Goal: Task Accomplishment & Management: Use online tool/utility

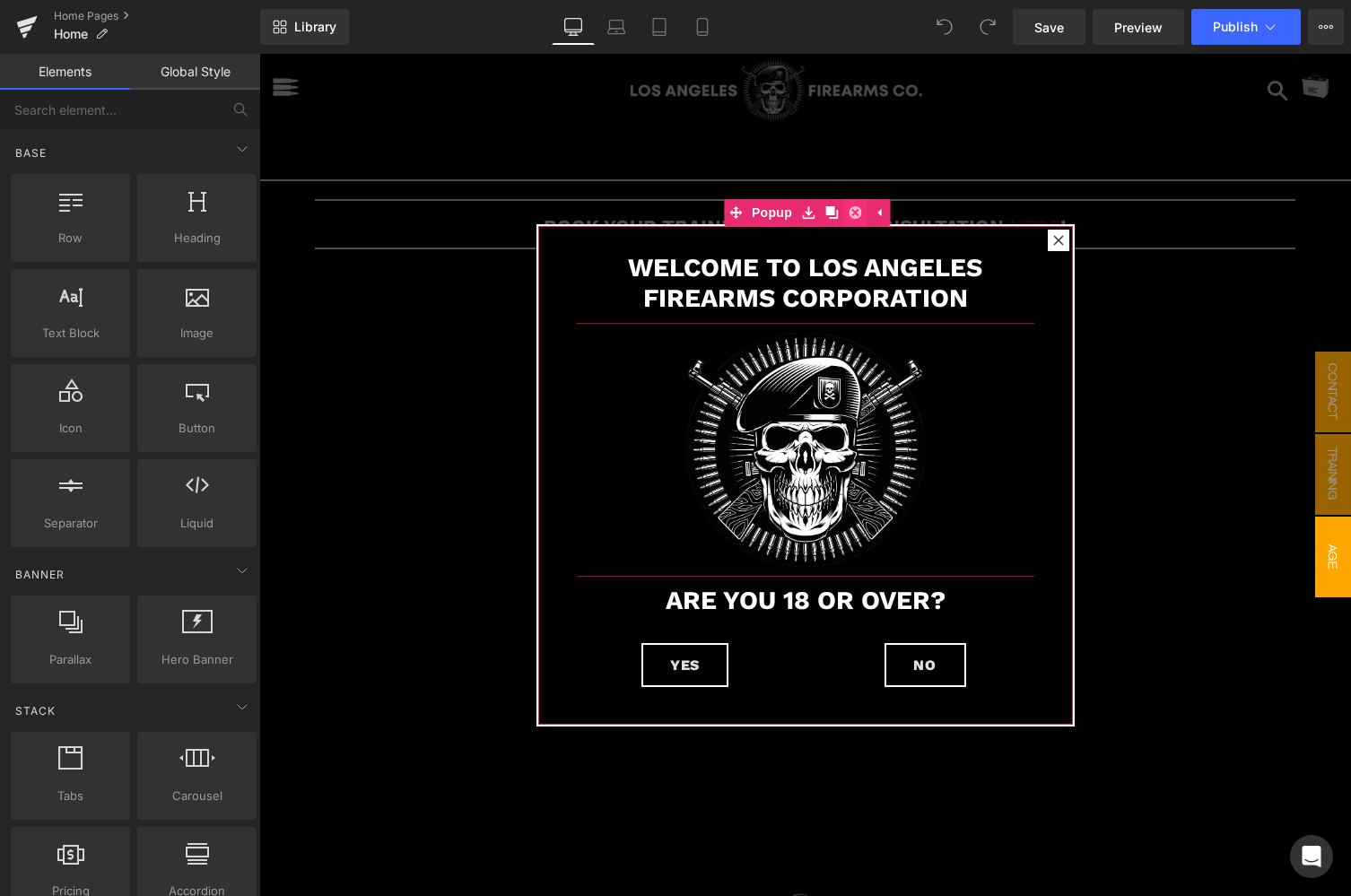
click at [856, 209] on icon at bounding box center [856, 212] width 13 height 13
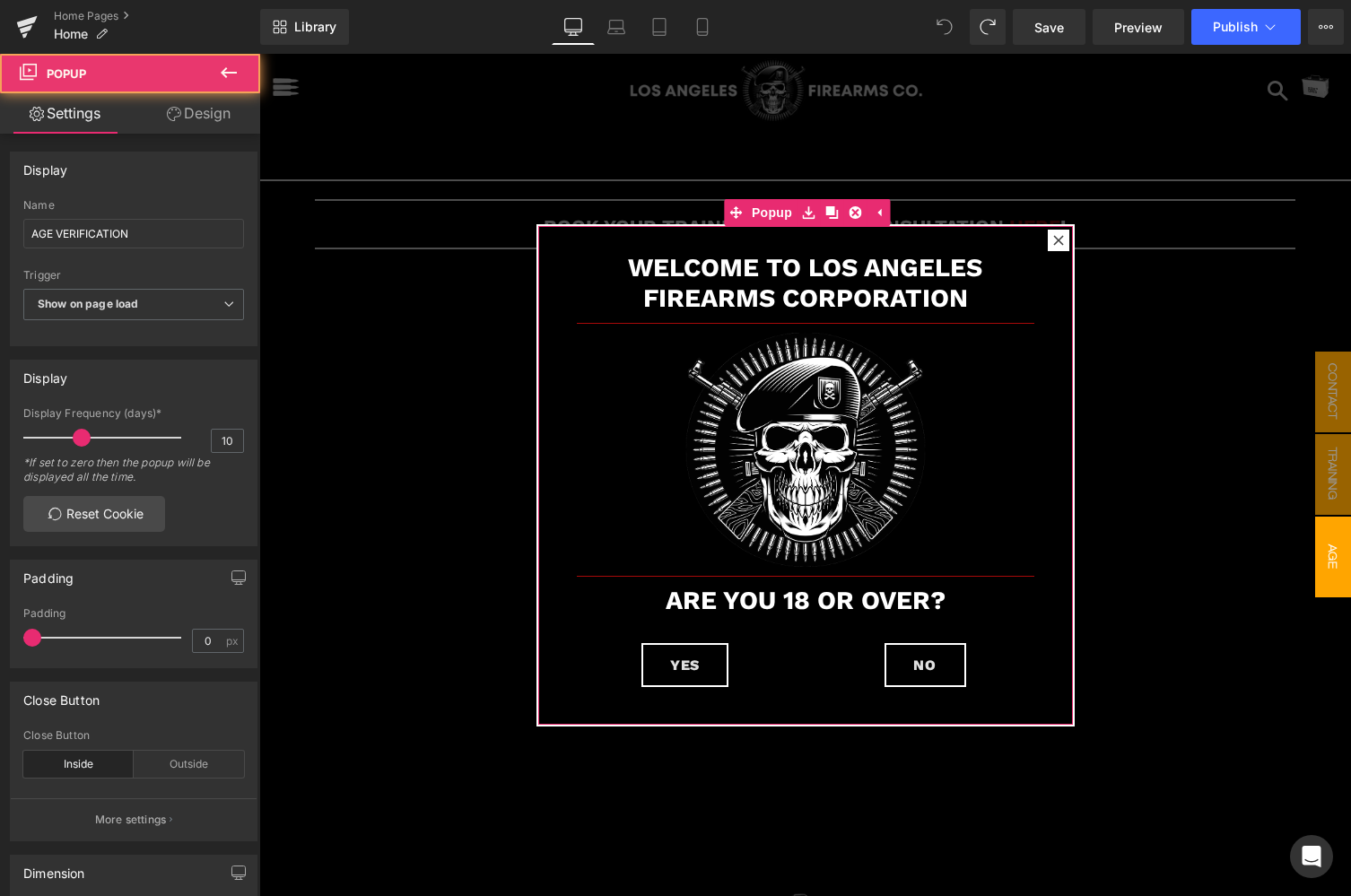
click at [1059, 242] on icon at bounding box center [1059, 240] width 11 height 11
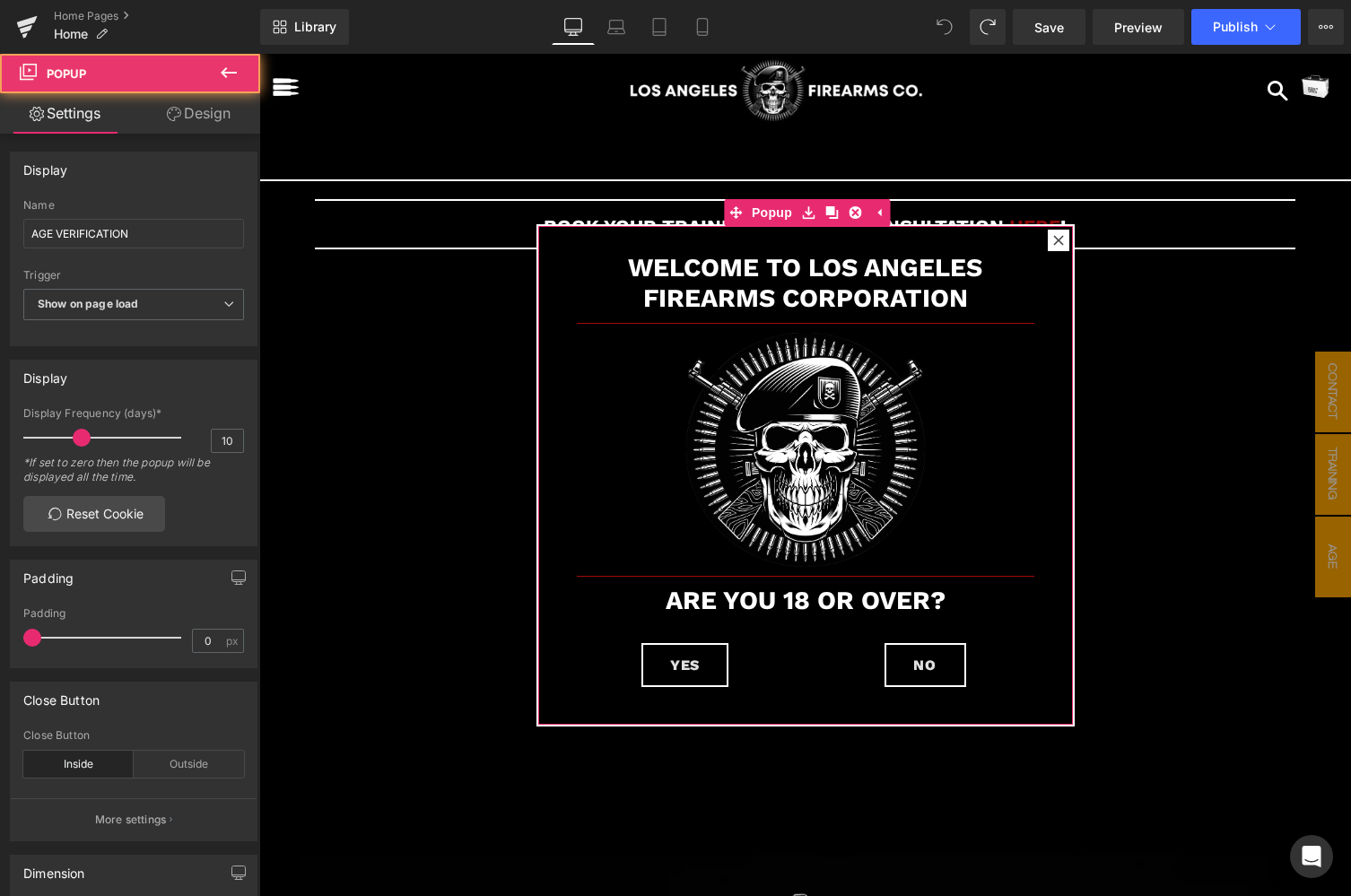
click at [1057, 243] on icon at bounding box center [1058, 239] width 10 height 10
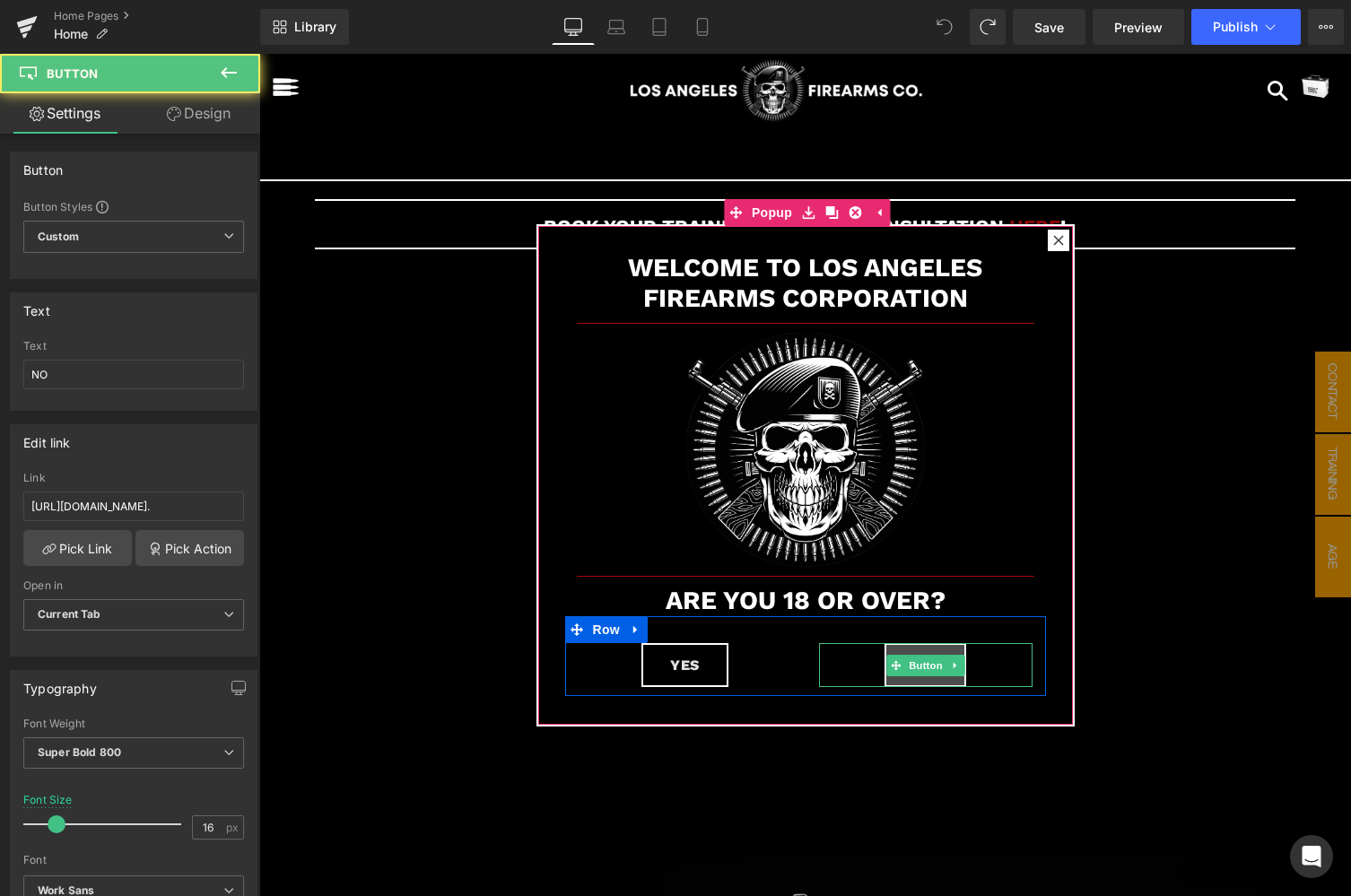
click at [932, 679] on link "NO" at bounding box center [925, 665] width 82 height 45
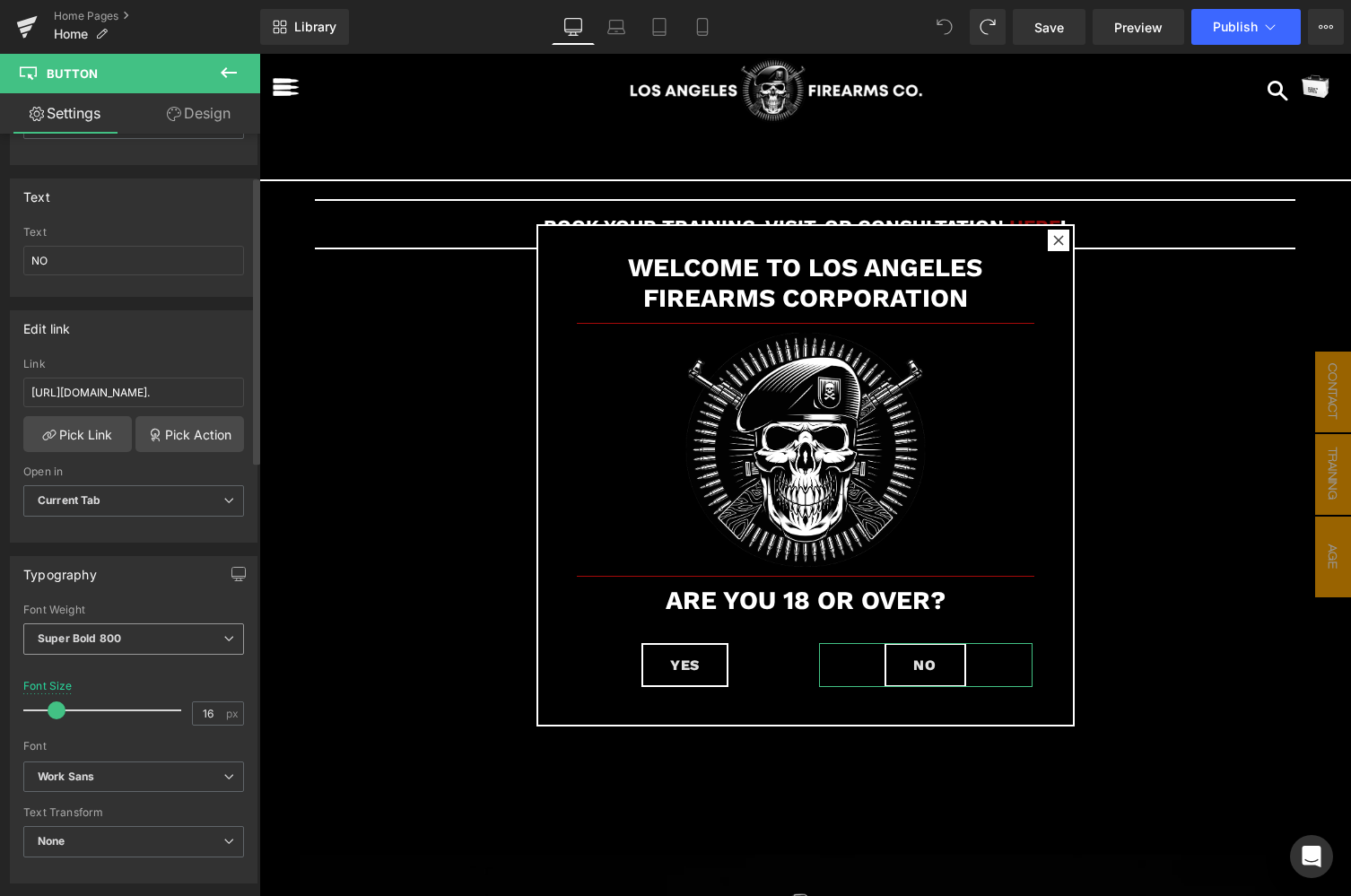
scroll to position [112, 0]
click at [70, 393] on input "https://www.atf.gov/firearms/qa/does-customer-have-be-certain-age-buy-firearms-…" at bounding box center [134, 394] width 221 height 30
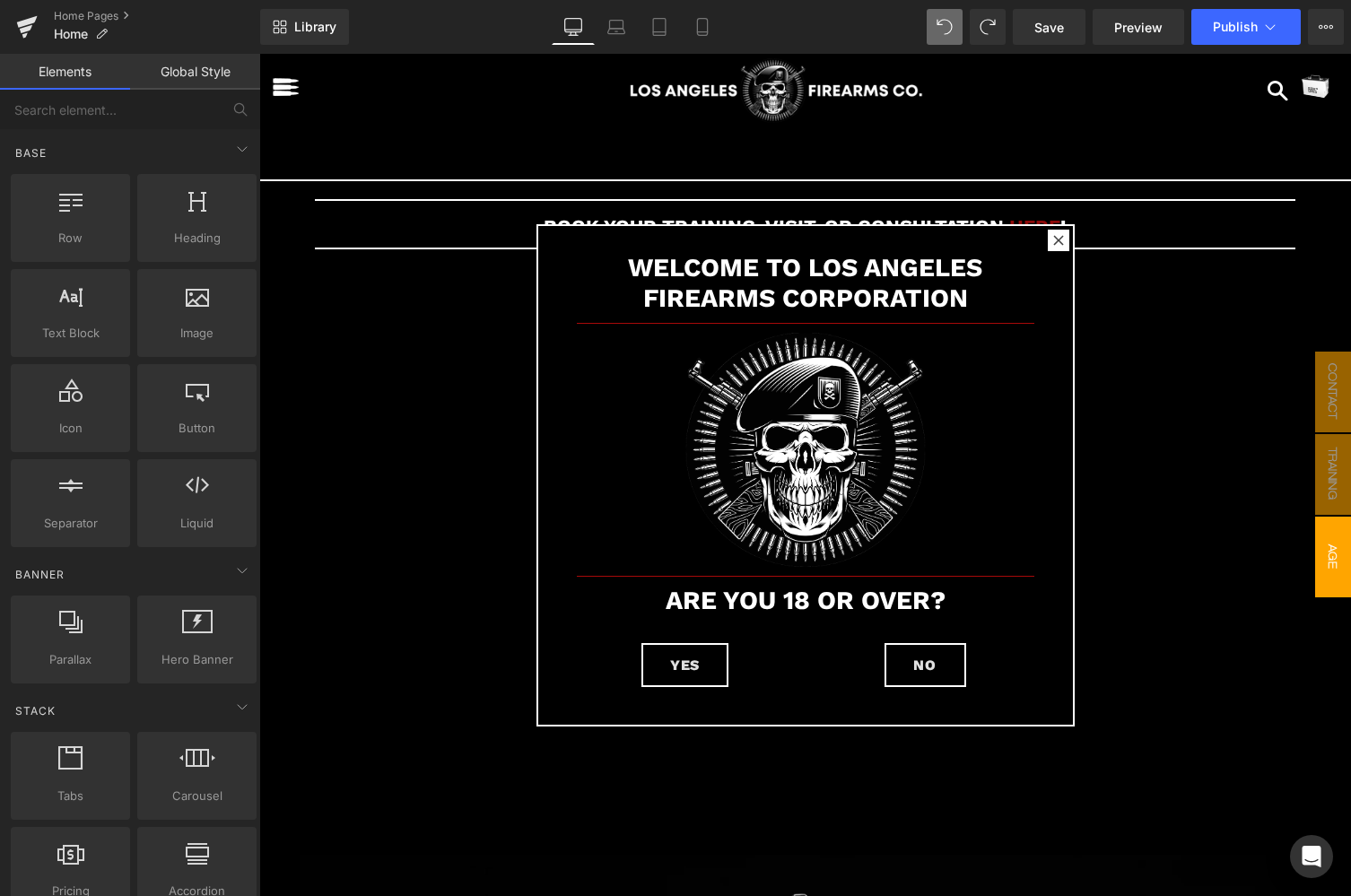
click at [1332, 539] on span "AGE VERIFICATION" at bounding box center [1315, 557] width 71 height 81
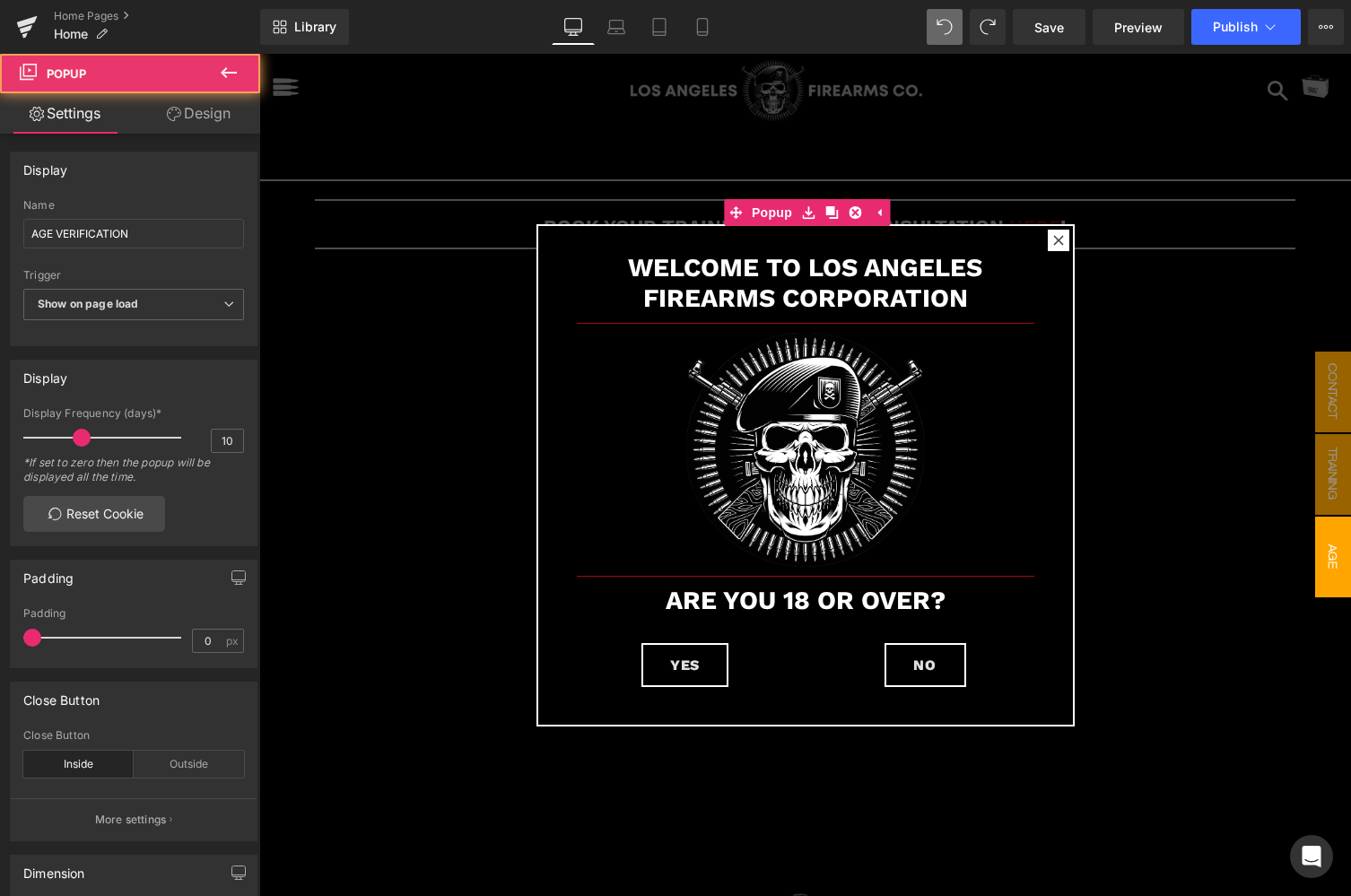
click at [1332, 539] on span "AGE VERIFICATION" at bounding box center [1315, 557] width 71 height 81
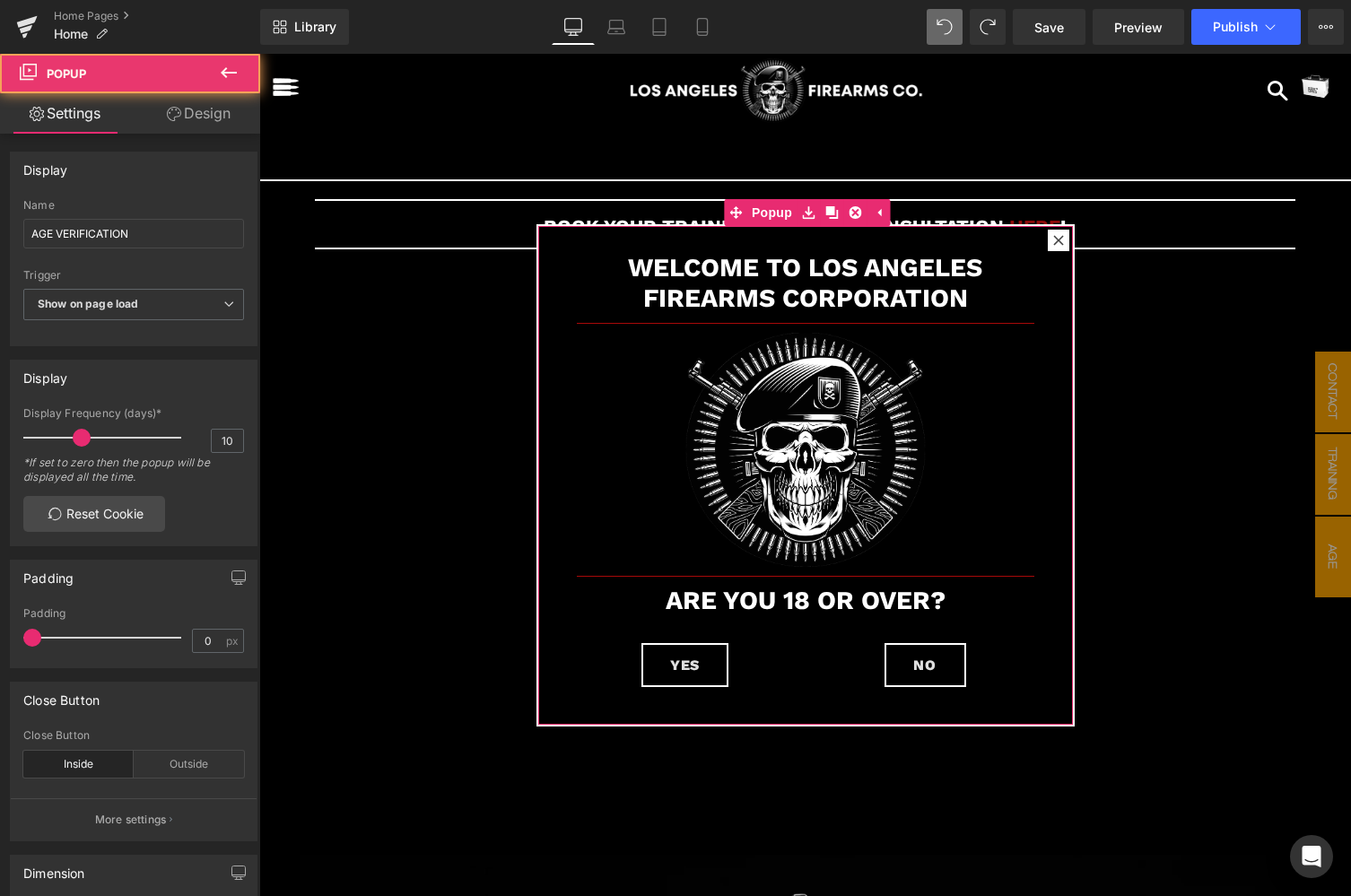
click at [1053, 241] on icon at bounding box center [1058, 239] width 10 height 10
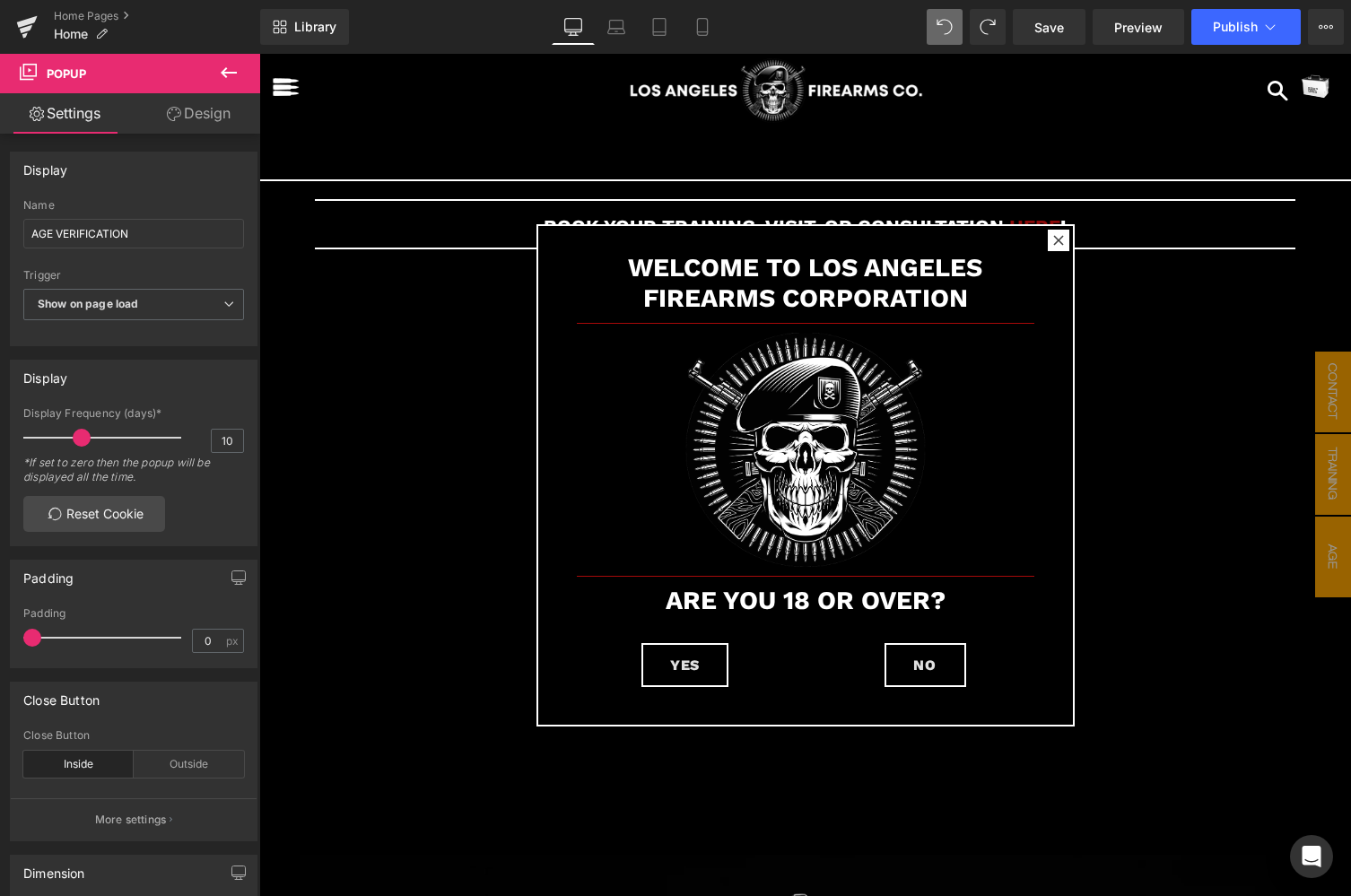
click at [219, 74] on icon at bounding box center [228, 72] width 21 height 21
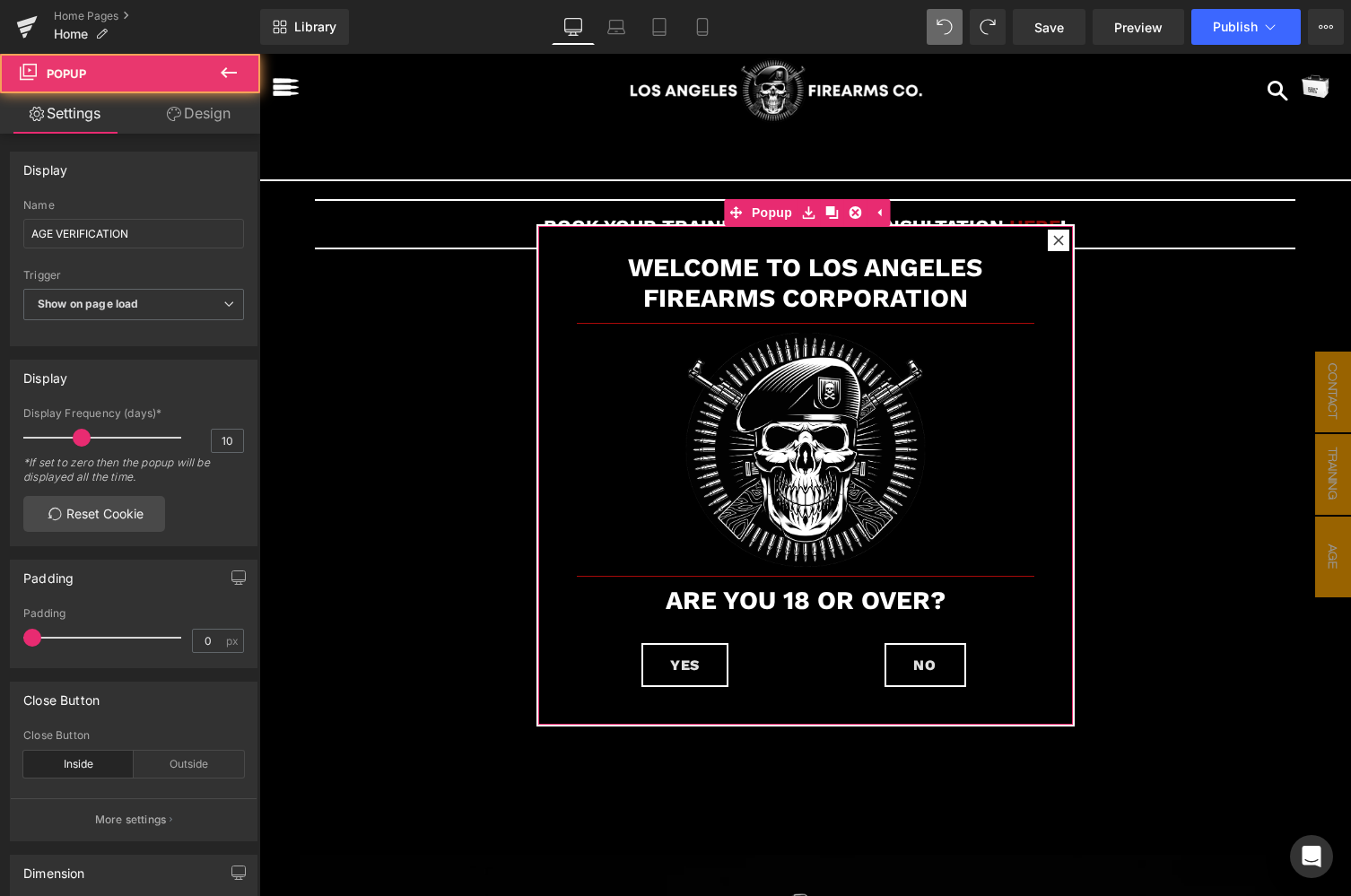
click at [1062, 240] on div at bounding box center [1058, 239] width 21 height 21
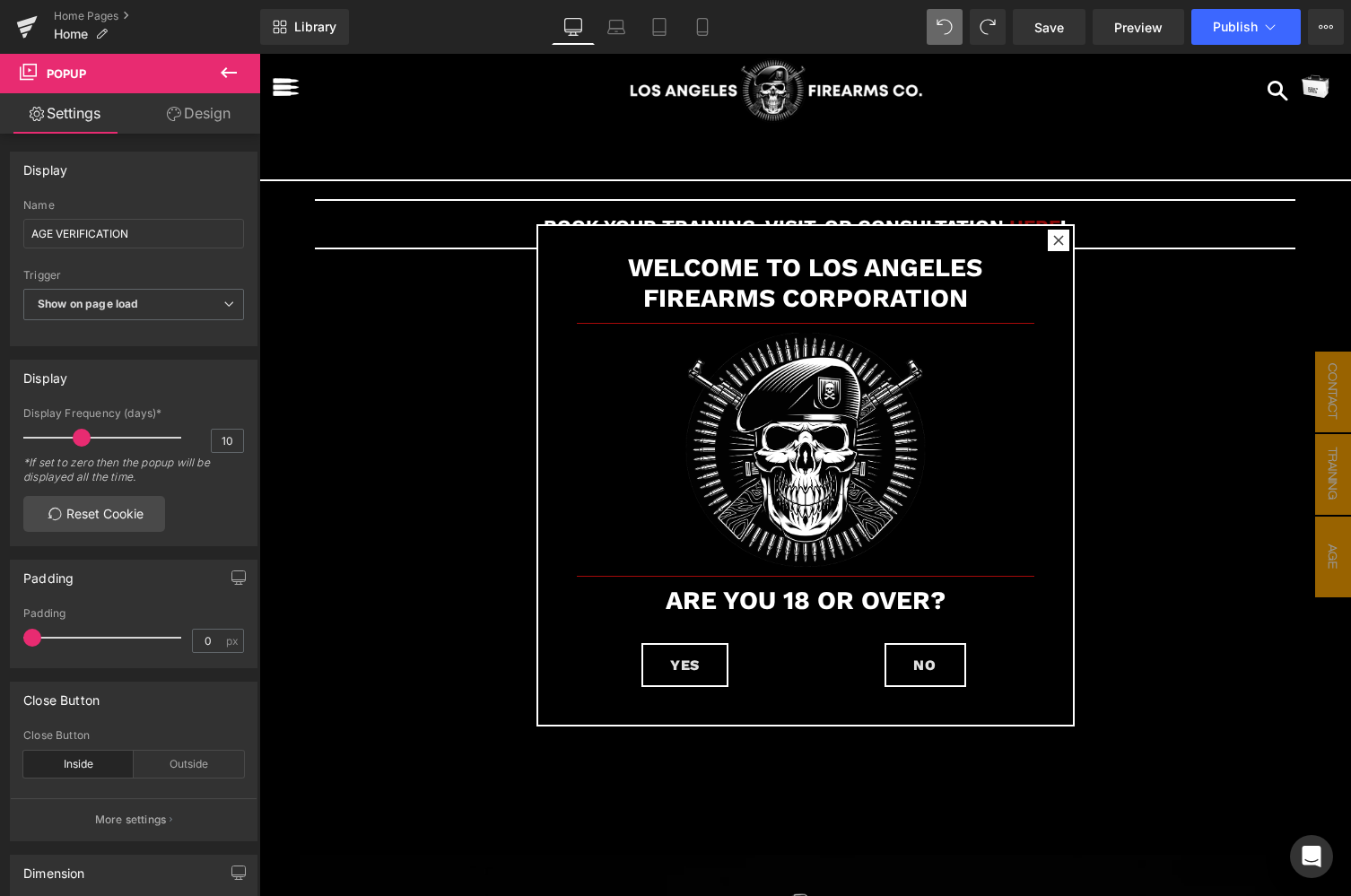
click at [233, 69] on icon at bounding box center [228, 72] width 21 height 21
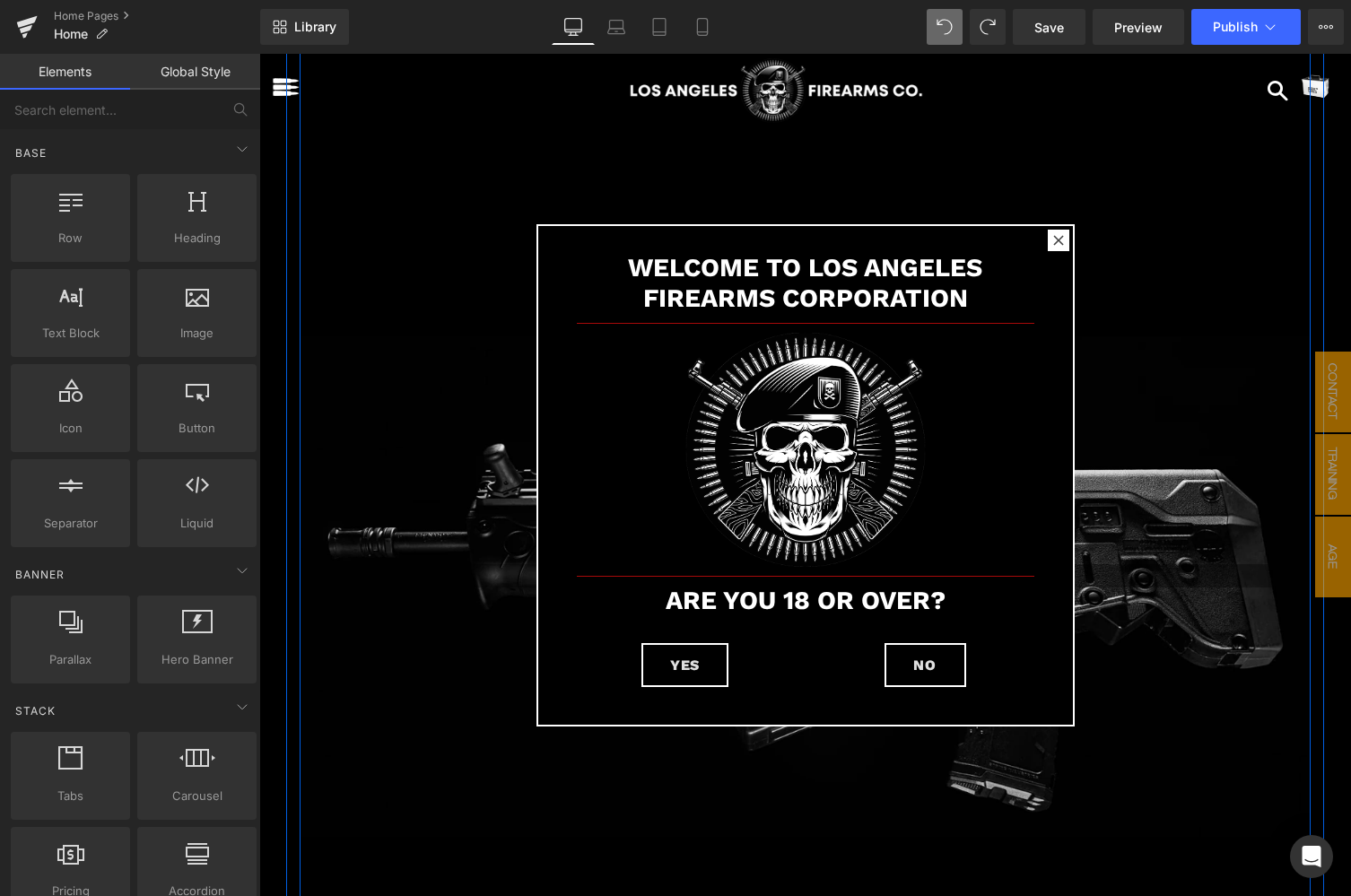
scroll to position [506, 0]
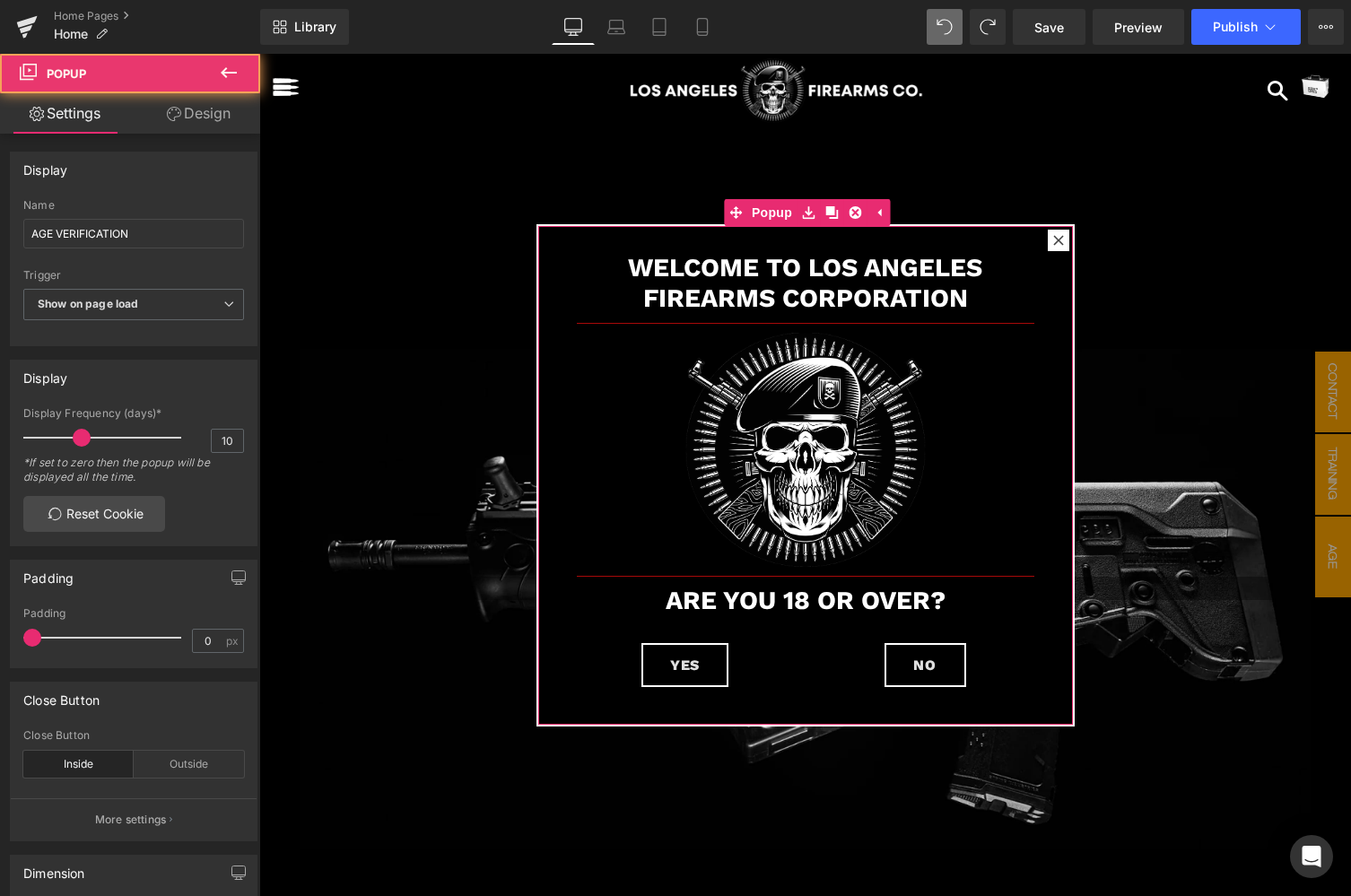
click at [1053, 241] on icon at bounding box center [1059, 240] width 11 height 11
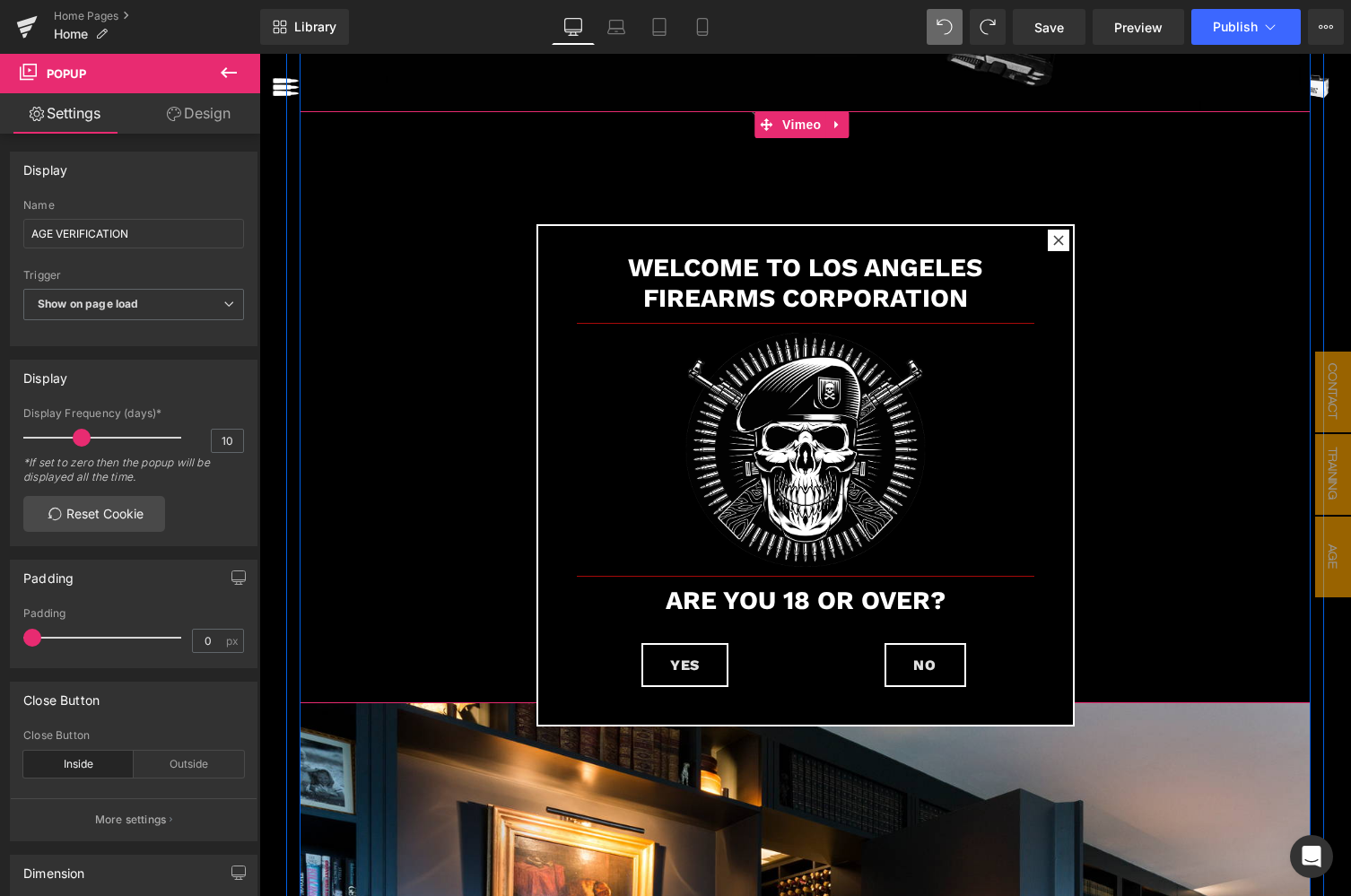
scroll to position [1245, 0]
click at [843, 117] on link at bounding box center [836, 123] width 23 height 27
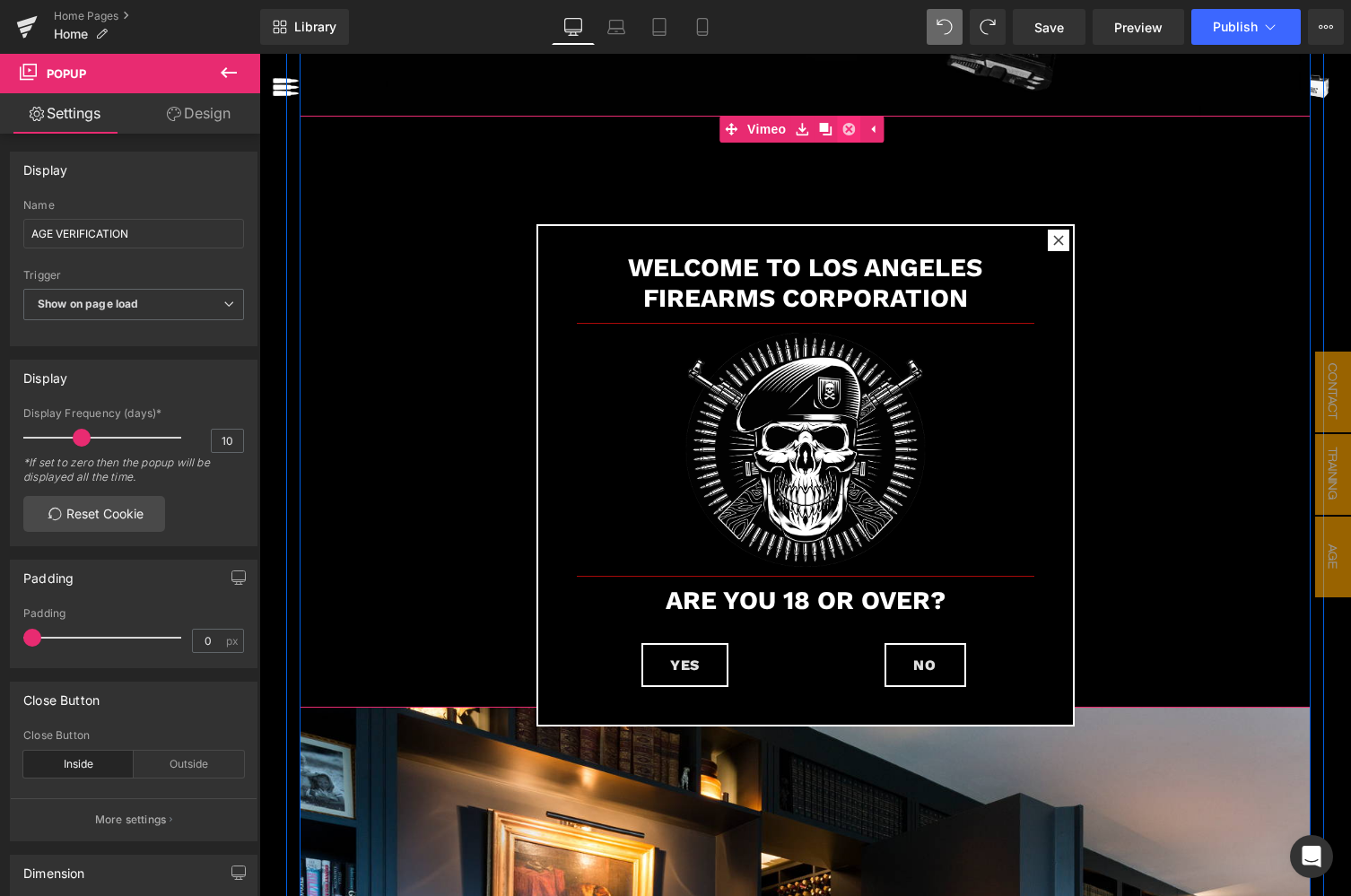
click at [851, 129] on link at bounding box center [848, 129] width 23 height 27
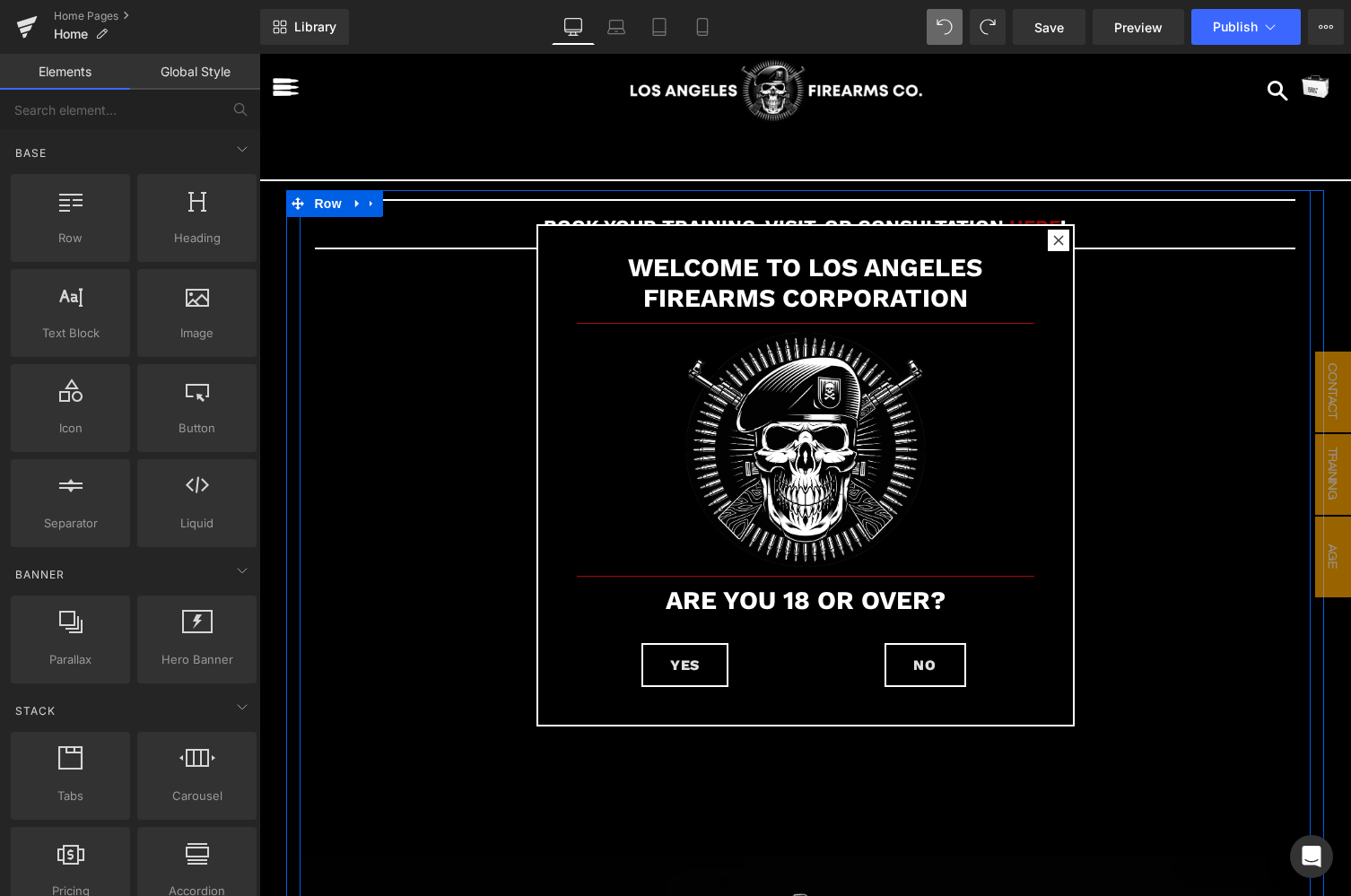
scroll to position [0, 0]
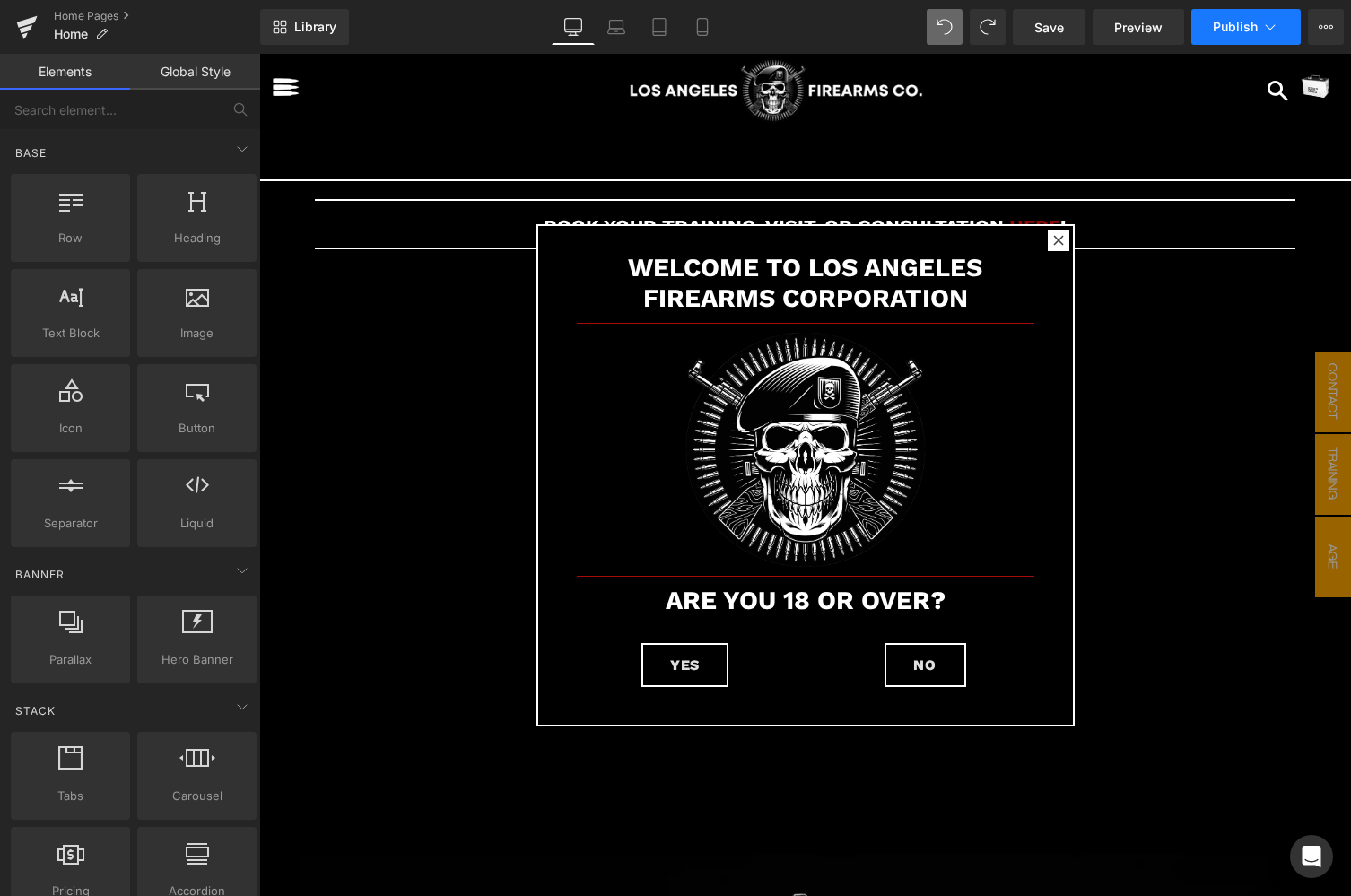
click at [1235, 28] on span "Publish" at bounding box center [1235, 26] width 45 height 14
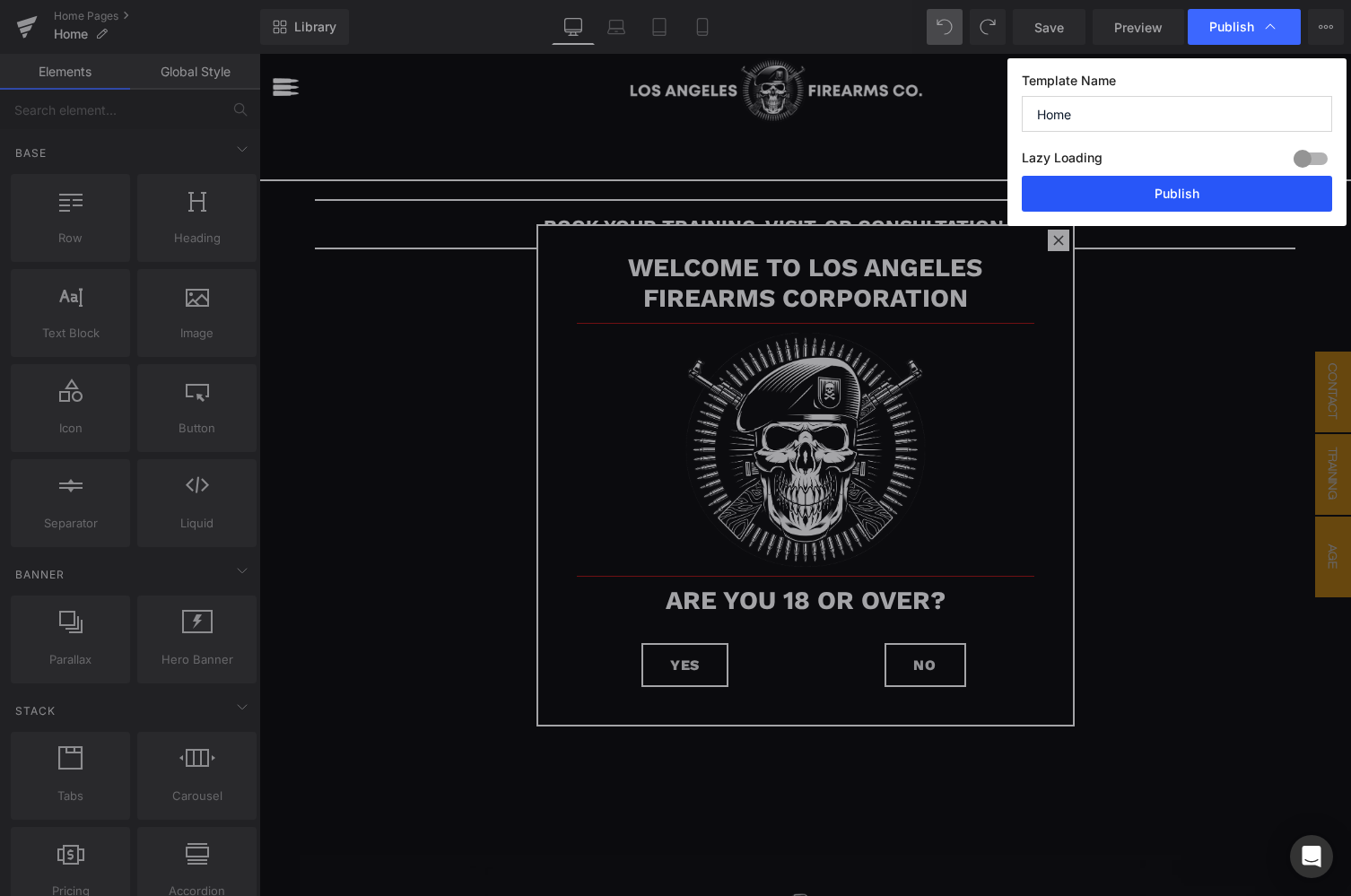
click at [1177, 198] on button "Publish" at bounding box center [1177, 193] width 310 height 36
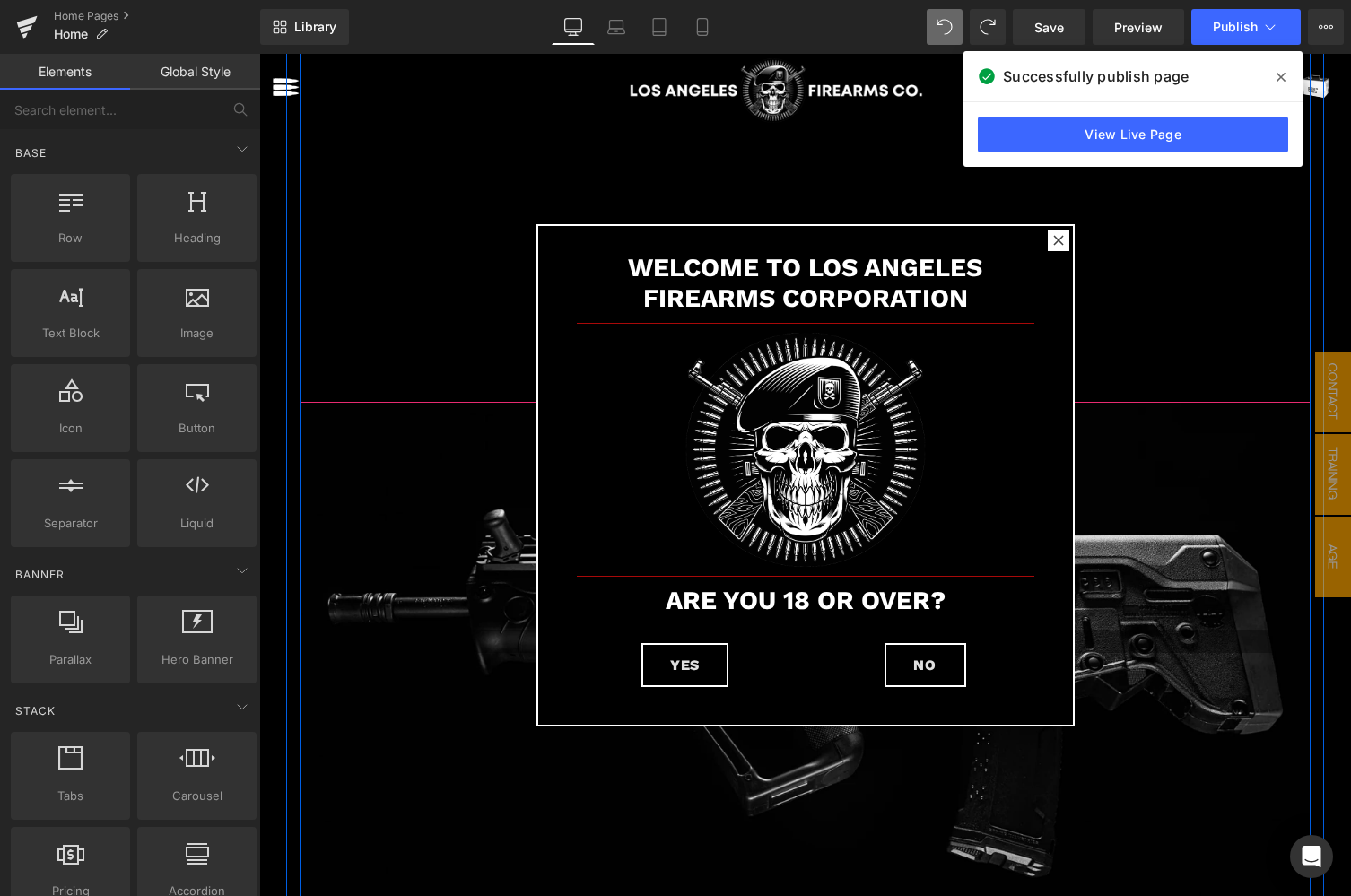
scroll to position [194, 0]
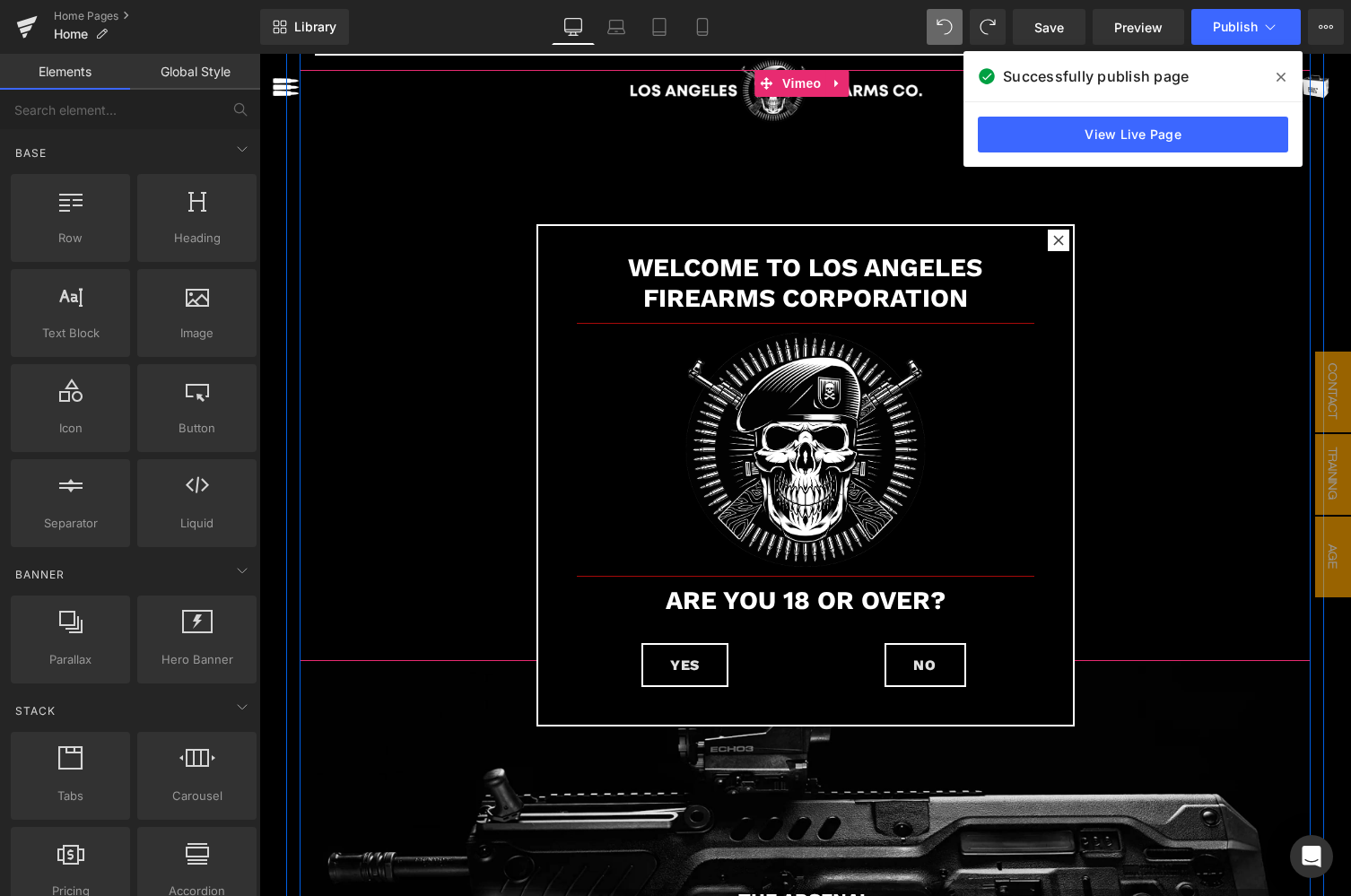
click at [1280, 78] on icon at bounding box center [1281, 77] width 9 height 9
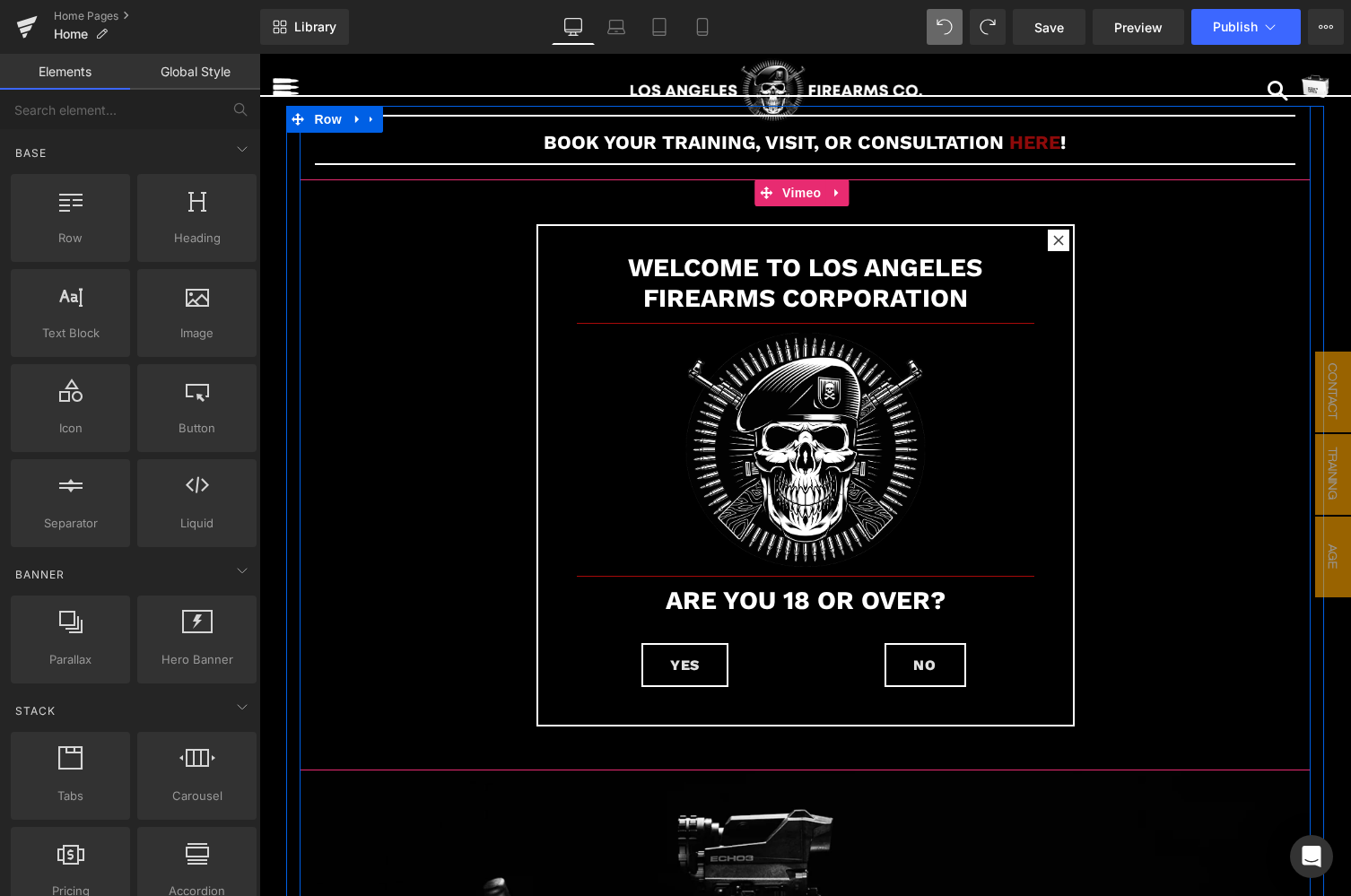
scroll to position [46, 0]
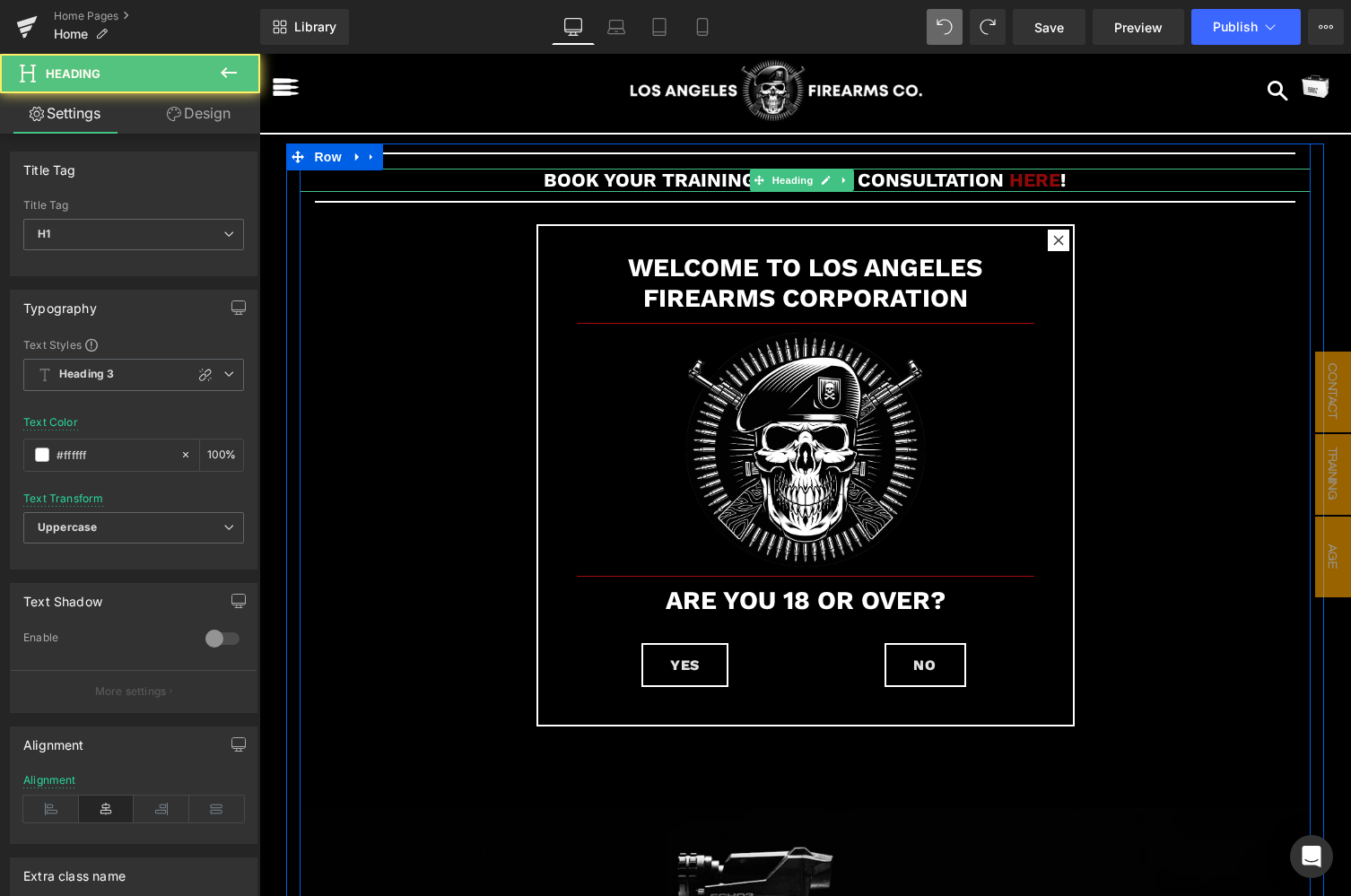
click at [1082, 178] on h1 "BOOK YOUR TRAINING, VISIT, OR CONSULTATION HERE !" at bounding box center [804, 180] width 1010 height 23
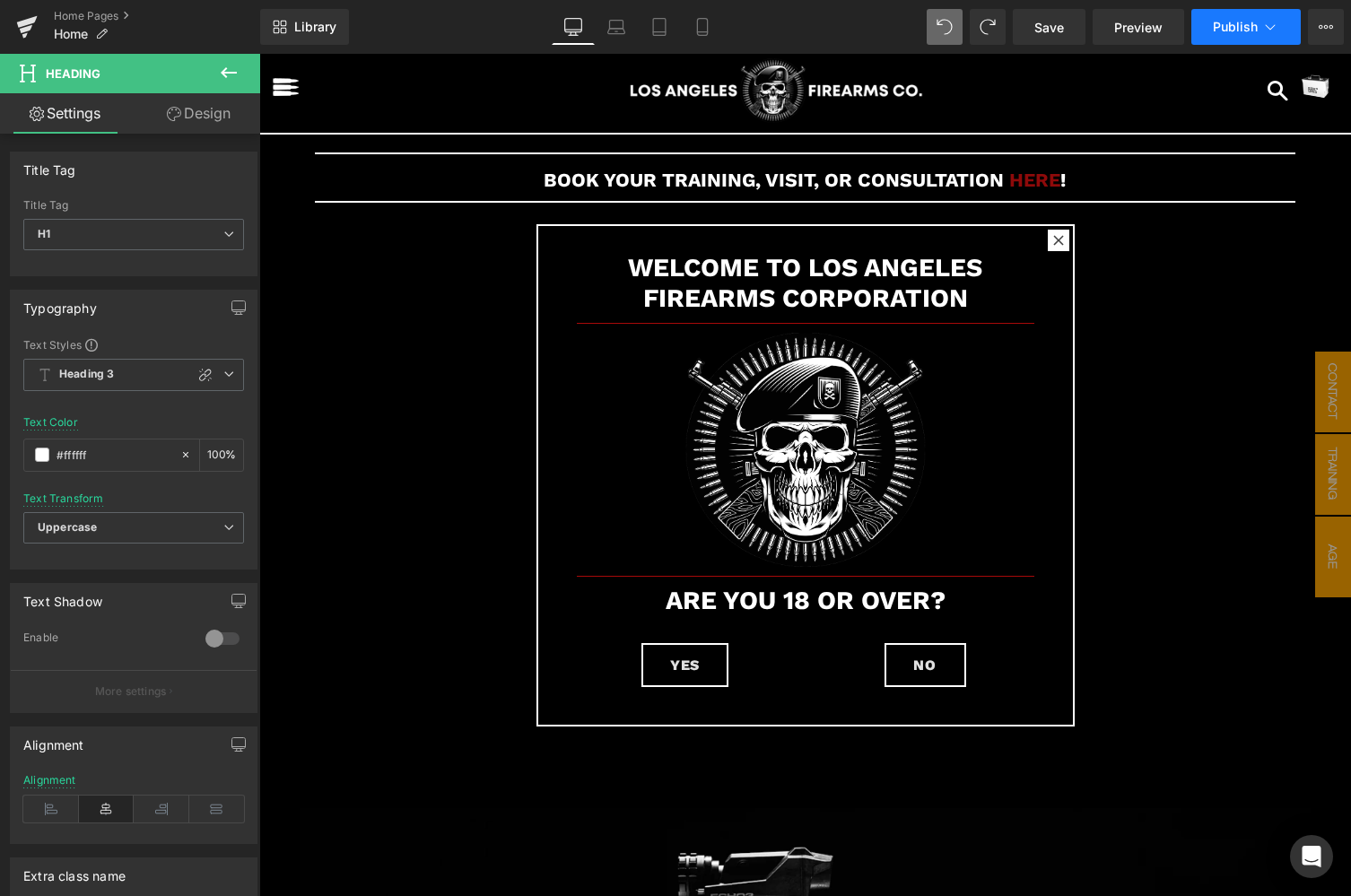
click at [1237, 27] on span "Publish" at bounding box center [1235, 26] width 45 height 14
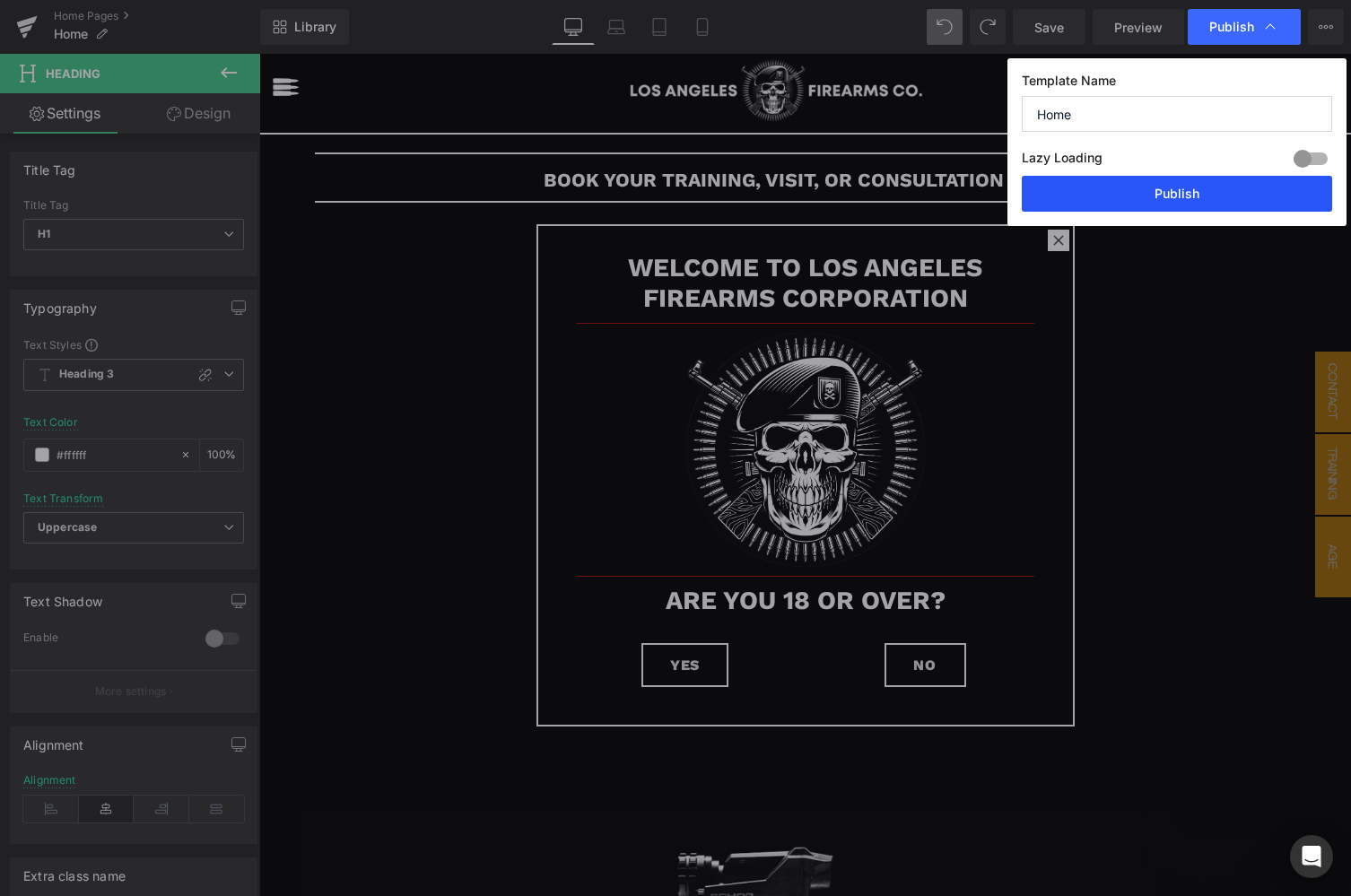
click at [1177, 198] on button "Publish" at bounding box center [1177, 193] width 310 height 36
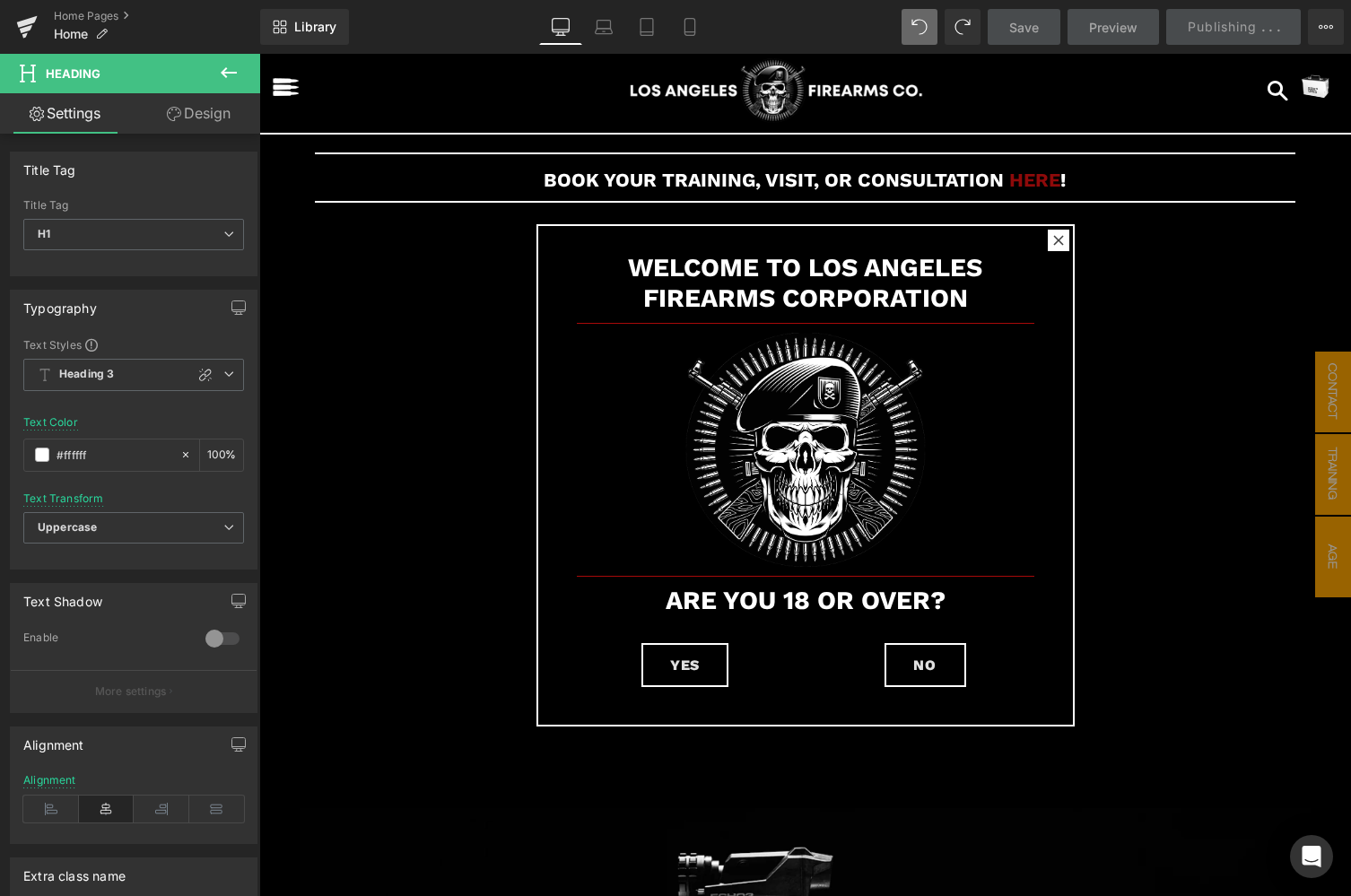
click at [292, 95] on img "button" at bounding box center [286, 86] width 29 height 29
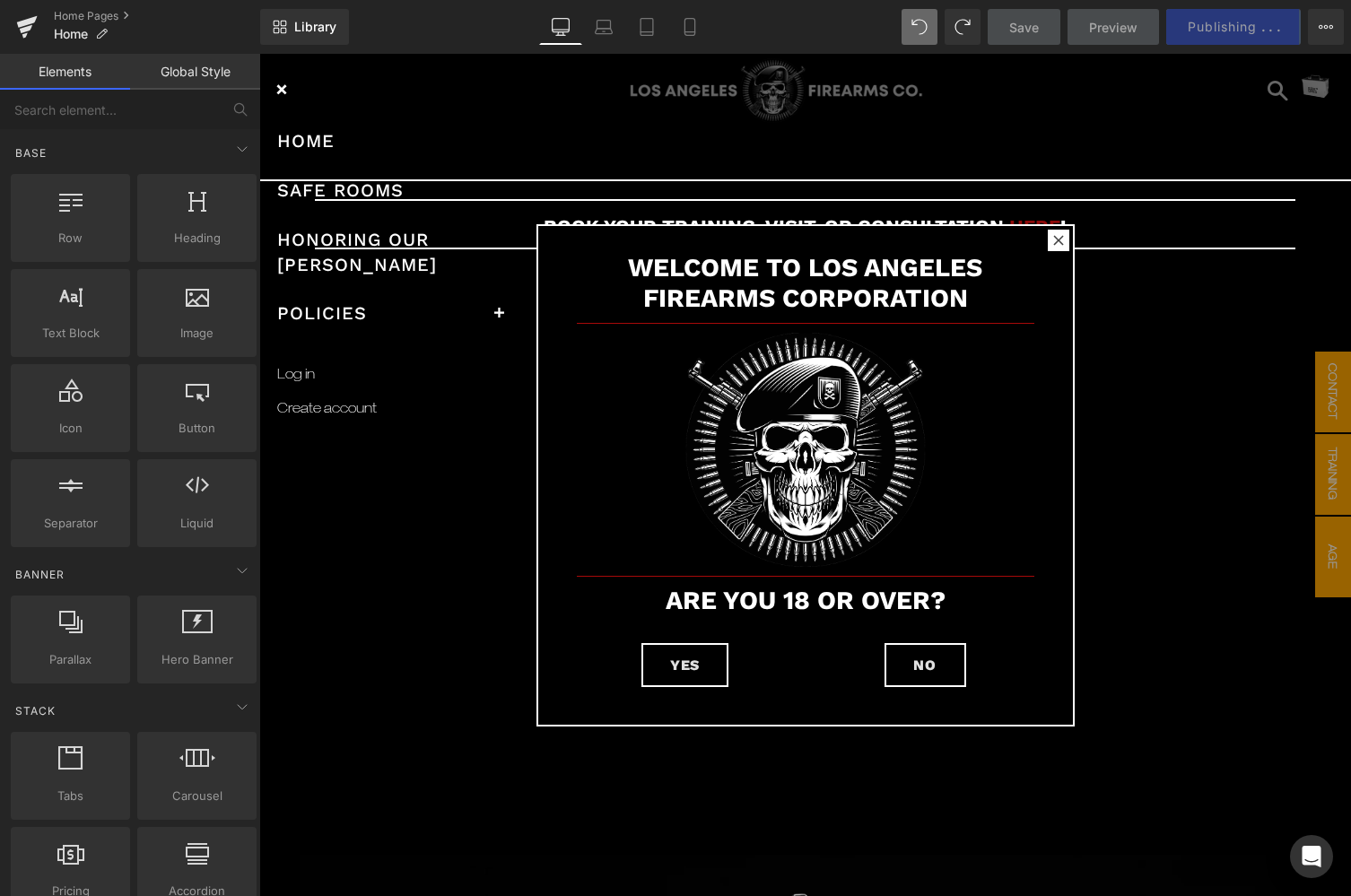
scroll to position [0, 0]
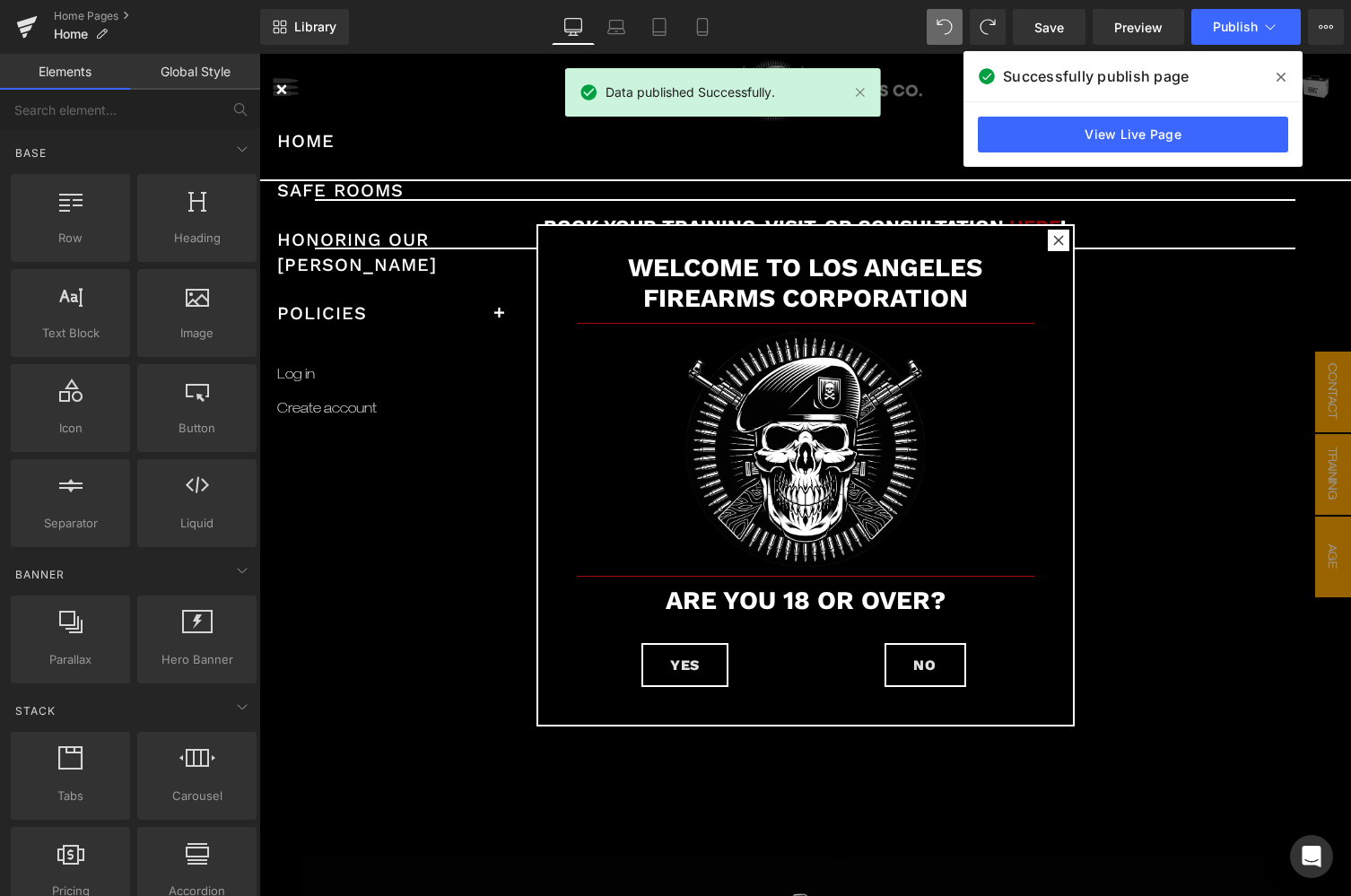
click at [1282, 78] on icon at bounding box center [1281, 77] width 9 height 9
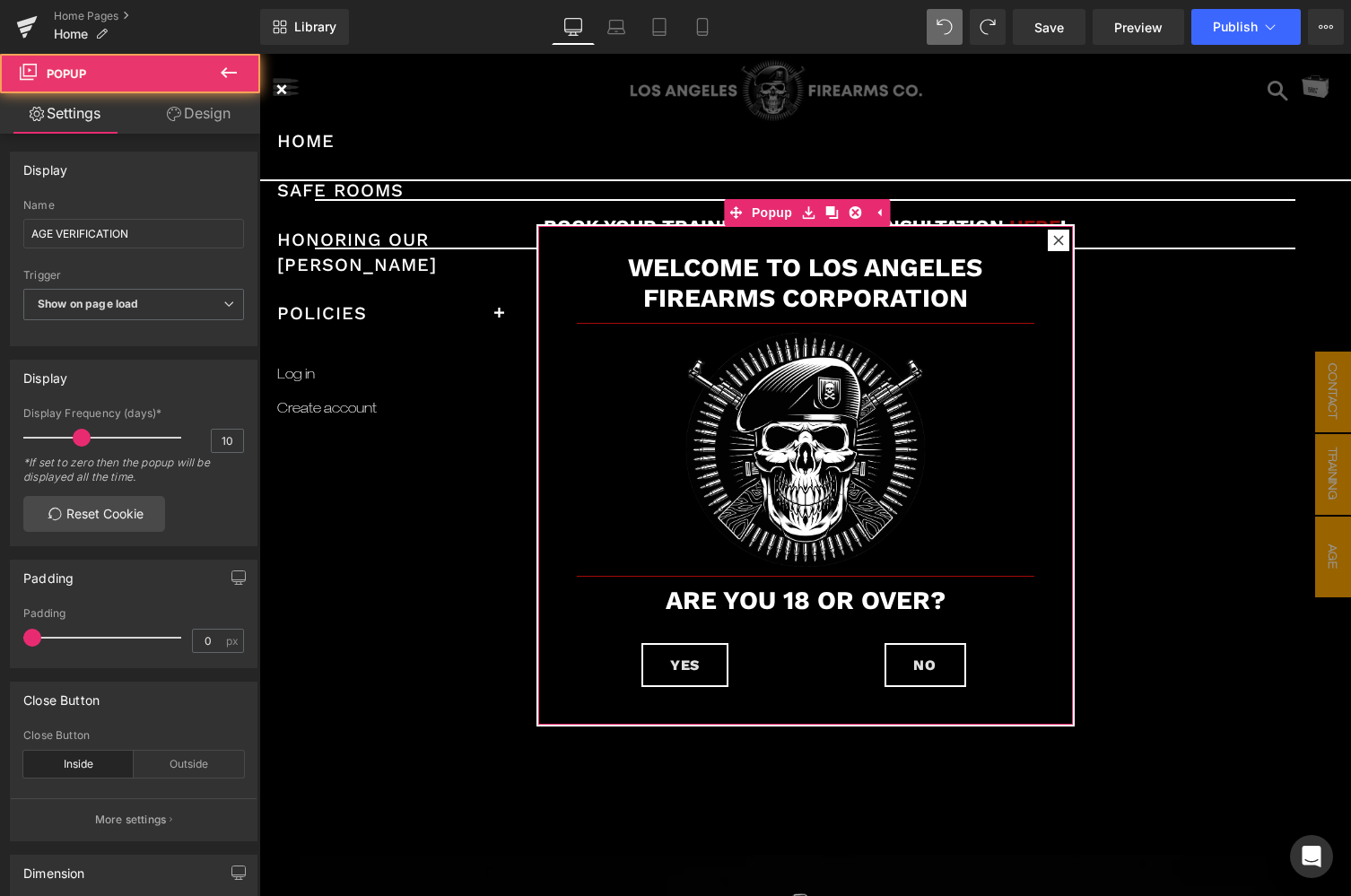
click at [1053, 245] on icon at bounding box center [1059, 240] width 11 height 11
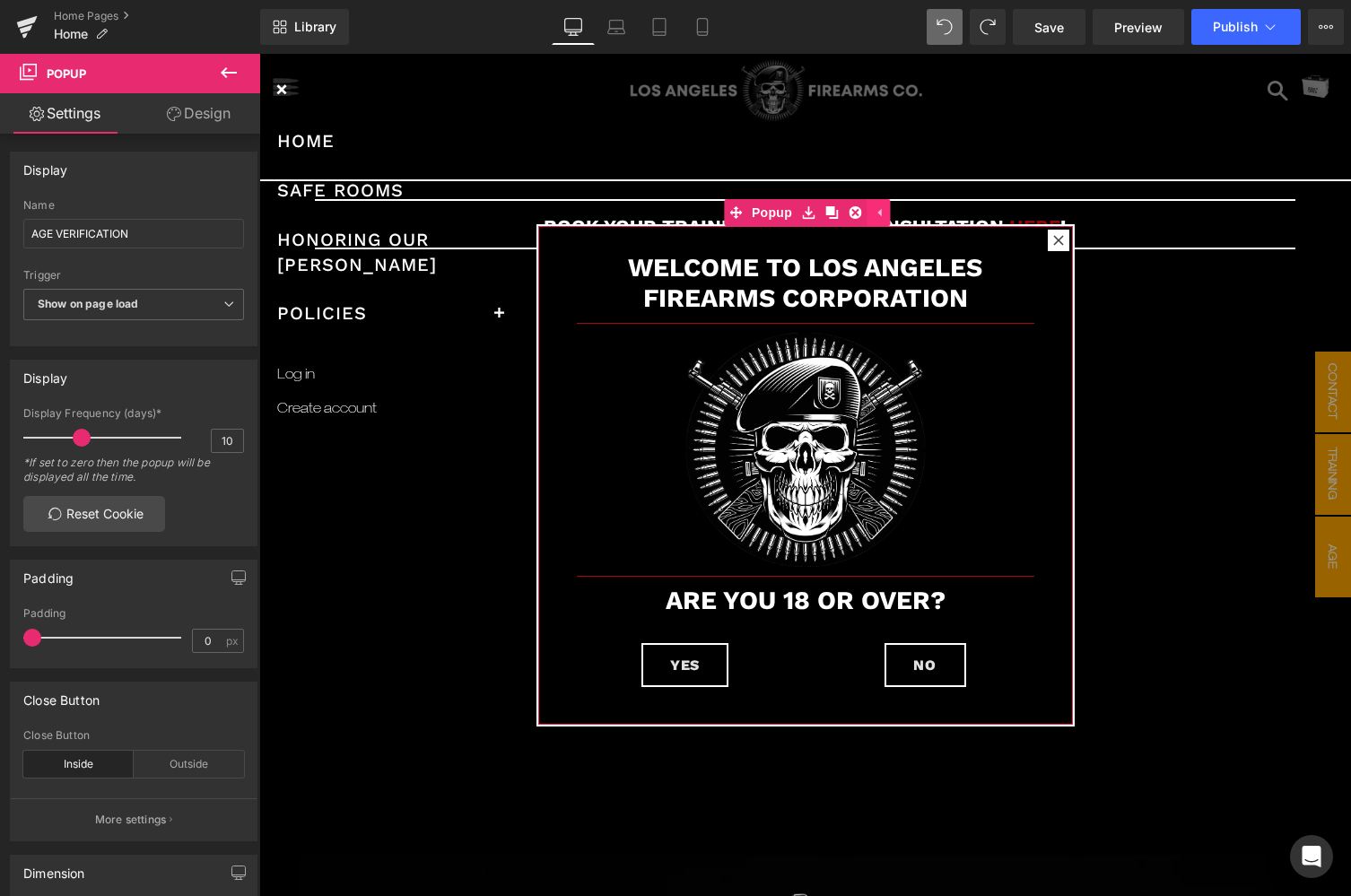
click at [876, 215] on icon at bounding box center [879, 211] width 13 height 14
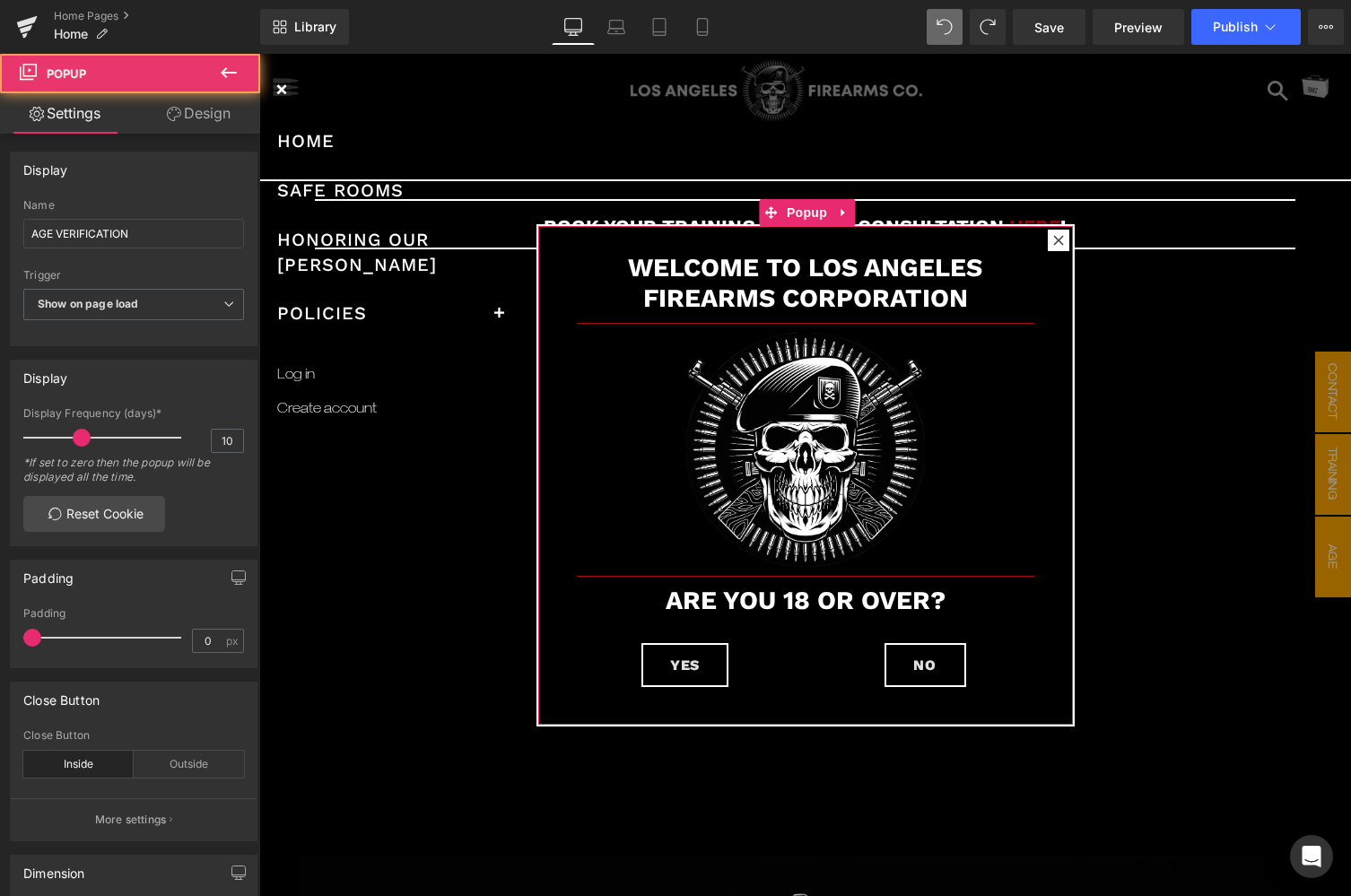
click at [1061, 243] on div at bounding box center [1058, 239] width 21 height 21
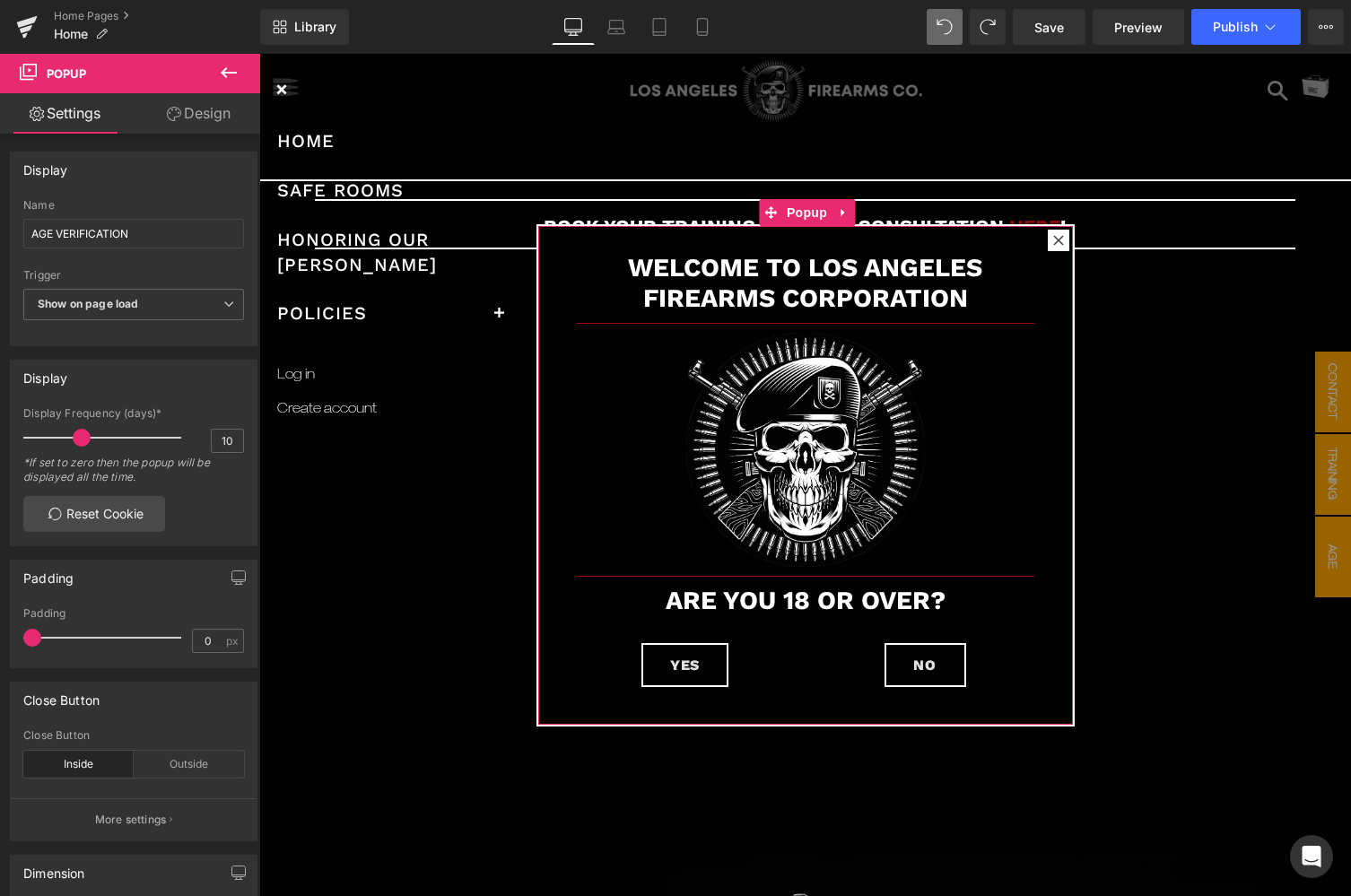
click at [1061, 243] on div at bounding box center [1058, 239] width 21 height 21
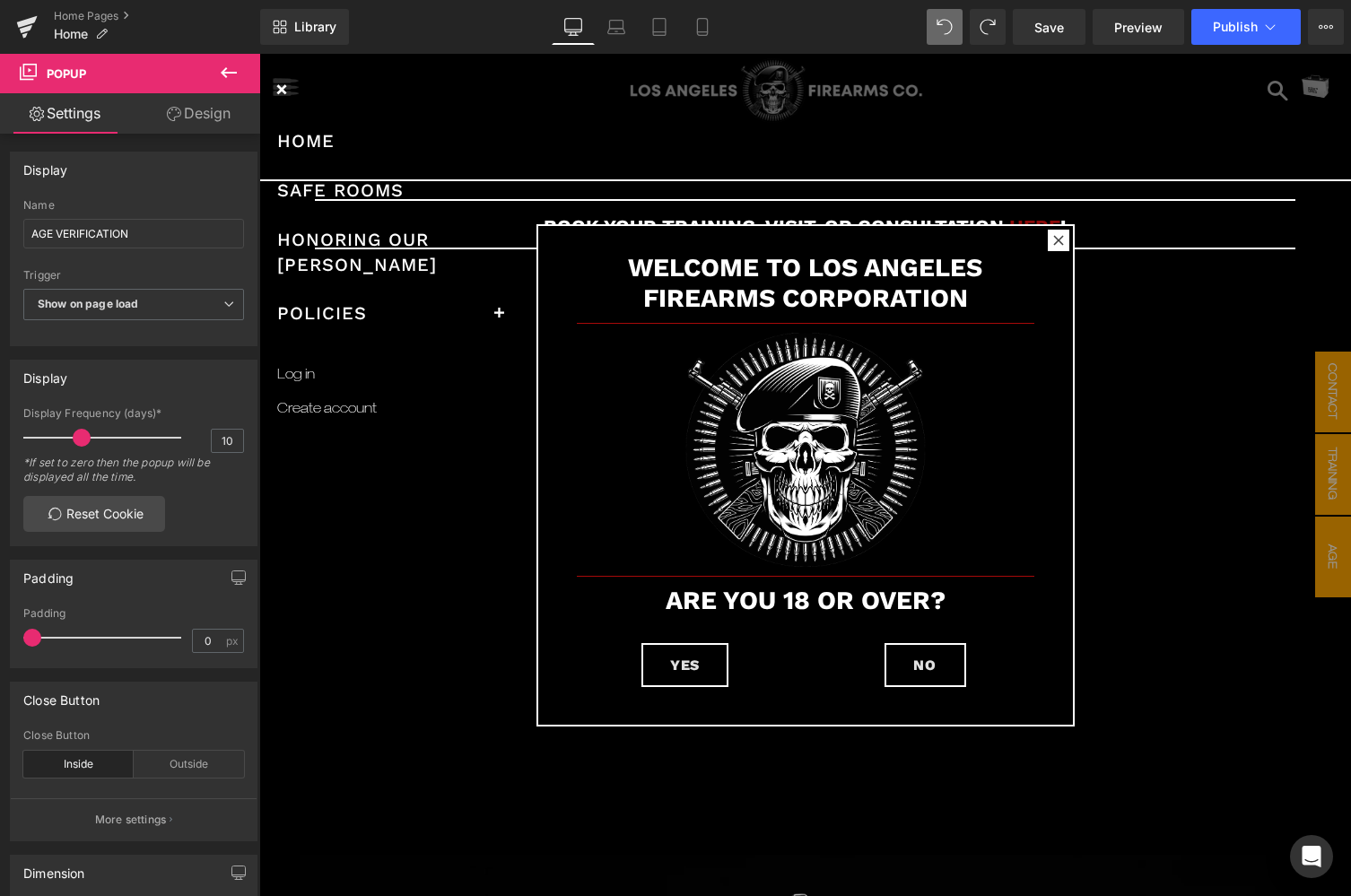
click at [230, 79] on icon at bounding box center [228, 72] width 21 height 21
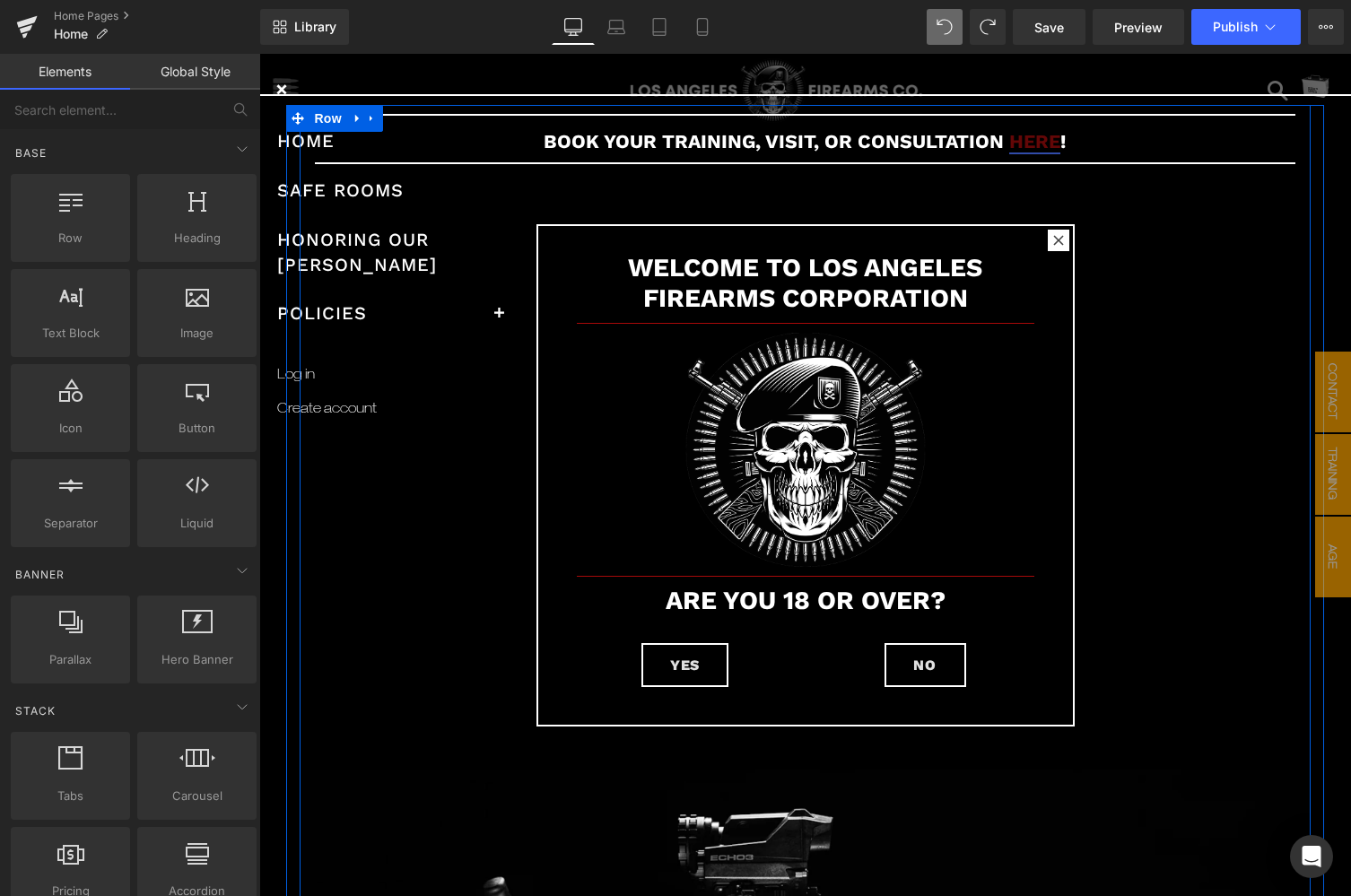
scroll to position [81, 0]
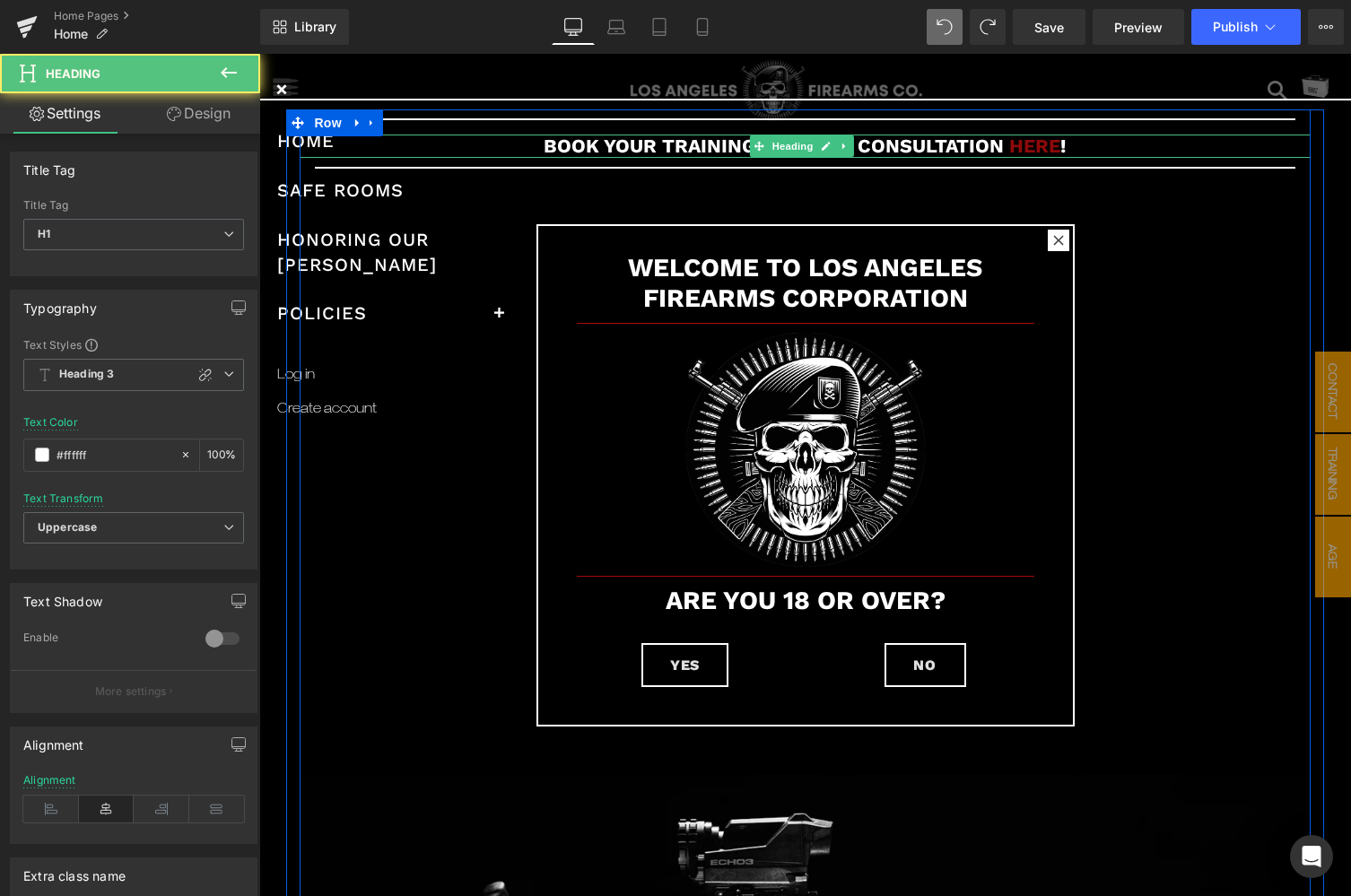
click at [1078, 145] on h1 "BOOK YOUR TRAINING, VISIT, OR CONSULTATION HERE !" at bounding box center [804, 146] width 1010 height 23
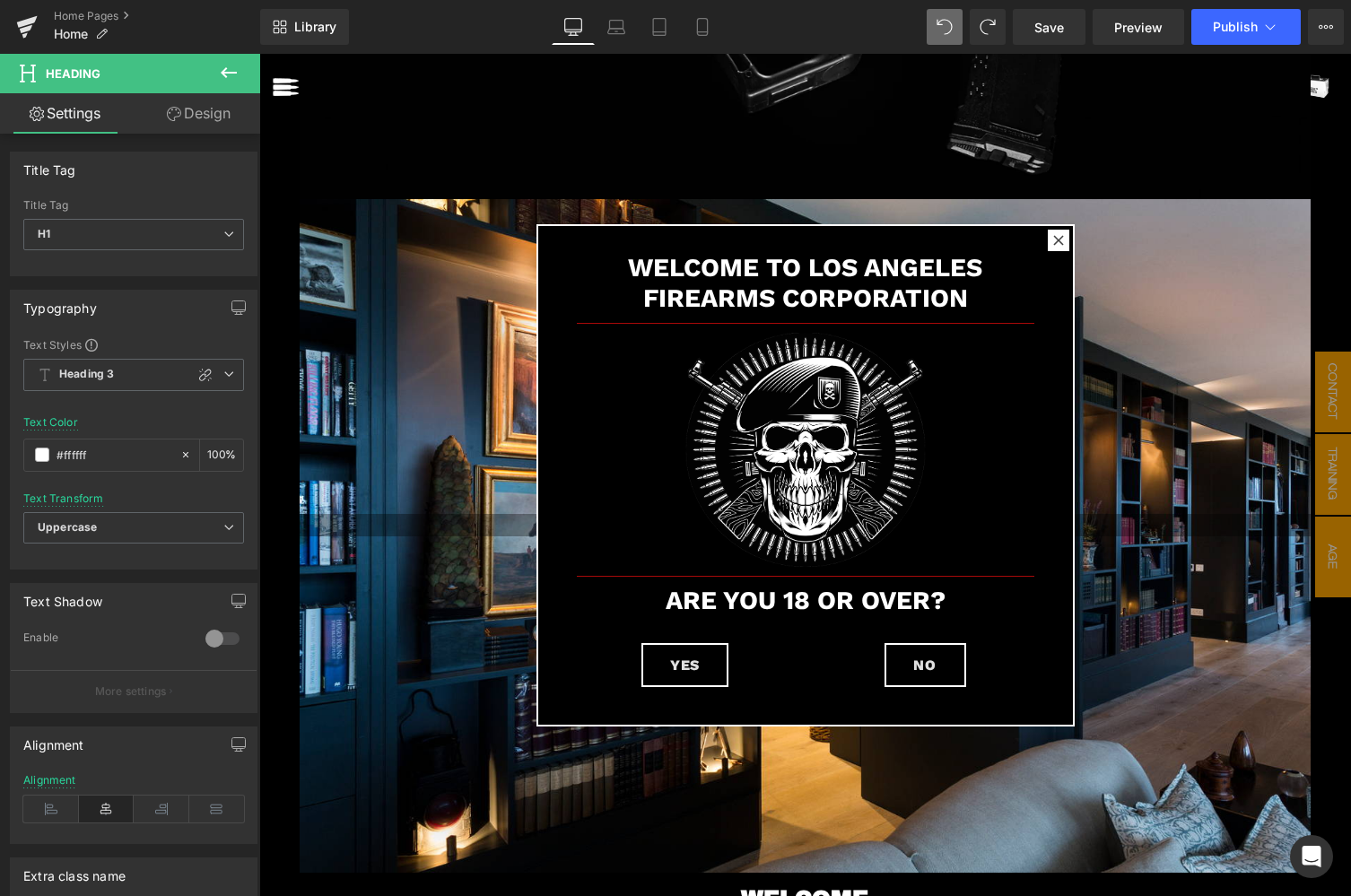
scroll to position [506, 0]
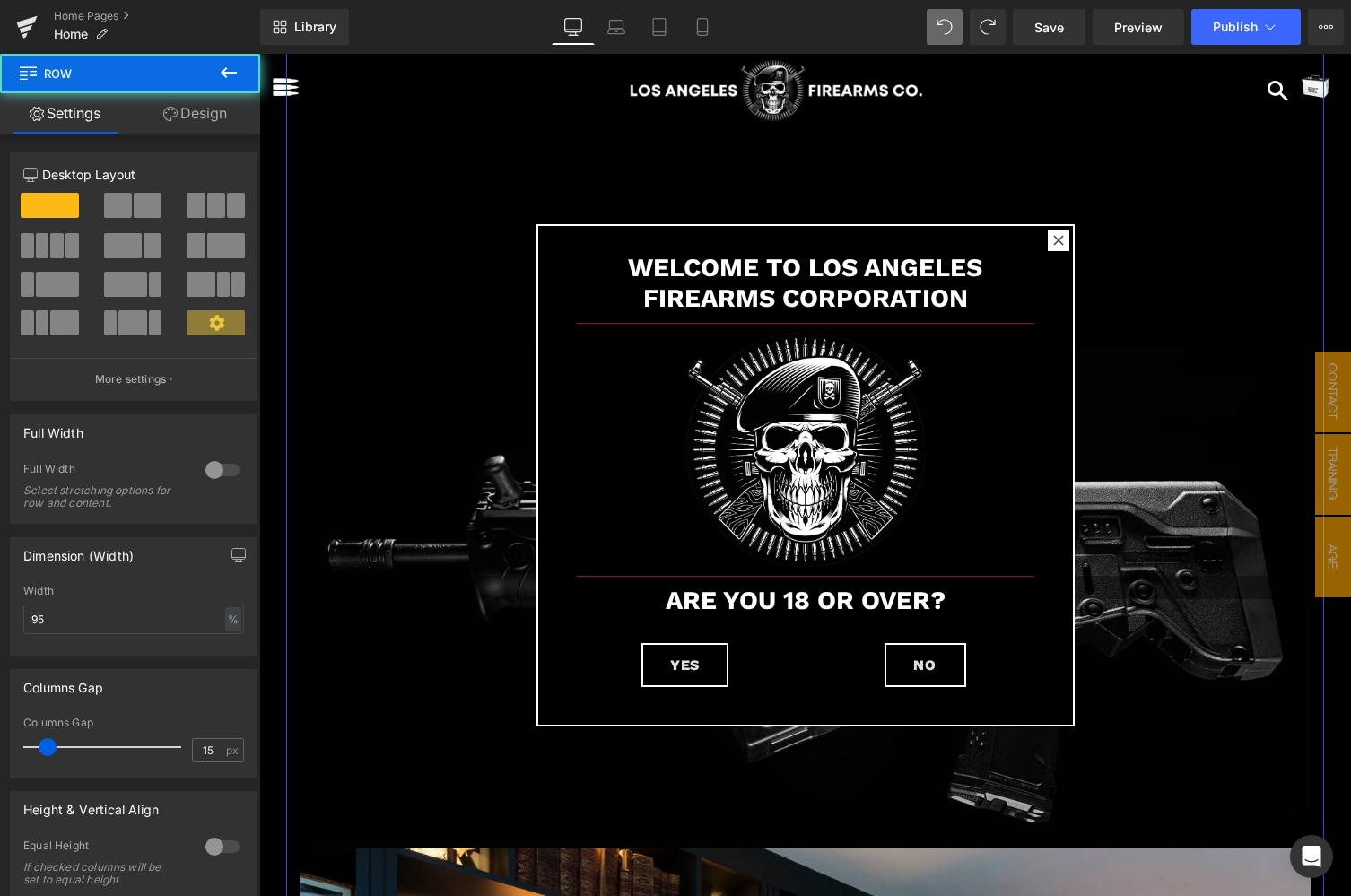
click at [291, 88] on div "Separator BOOK YOUR TRAINING, VISIT, OR CONSULTATION HERE ! Heading Separator V…" at bounding box center [804, 875] width 1037 height 2382
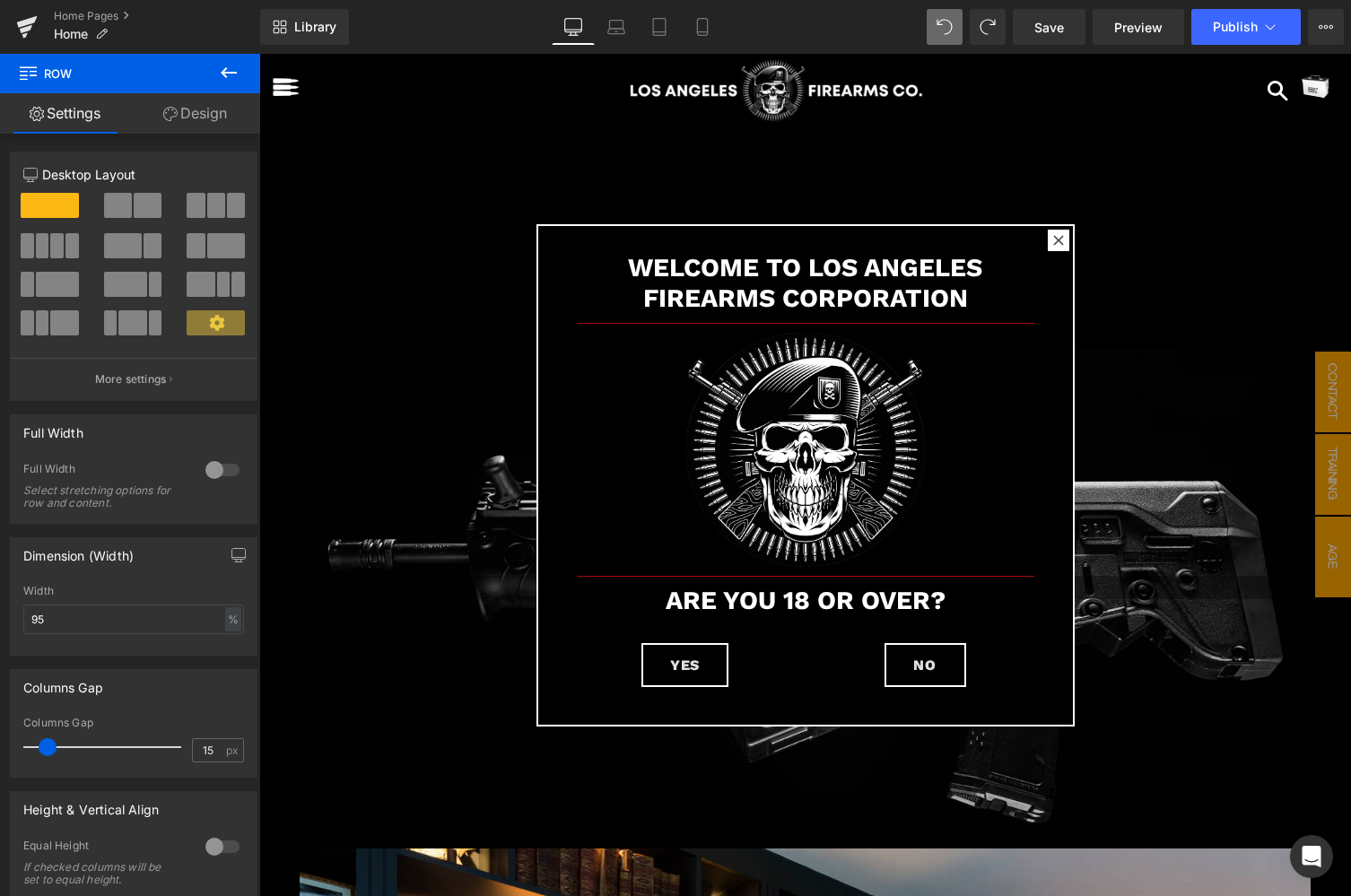
click at [225, 72] on icon at bounding box center [228, 73] width 16 height 11
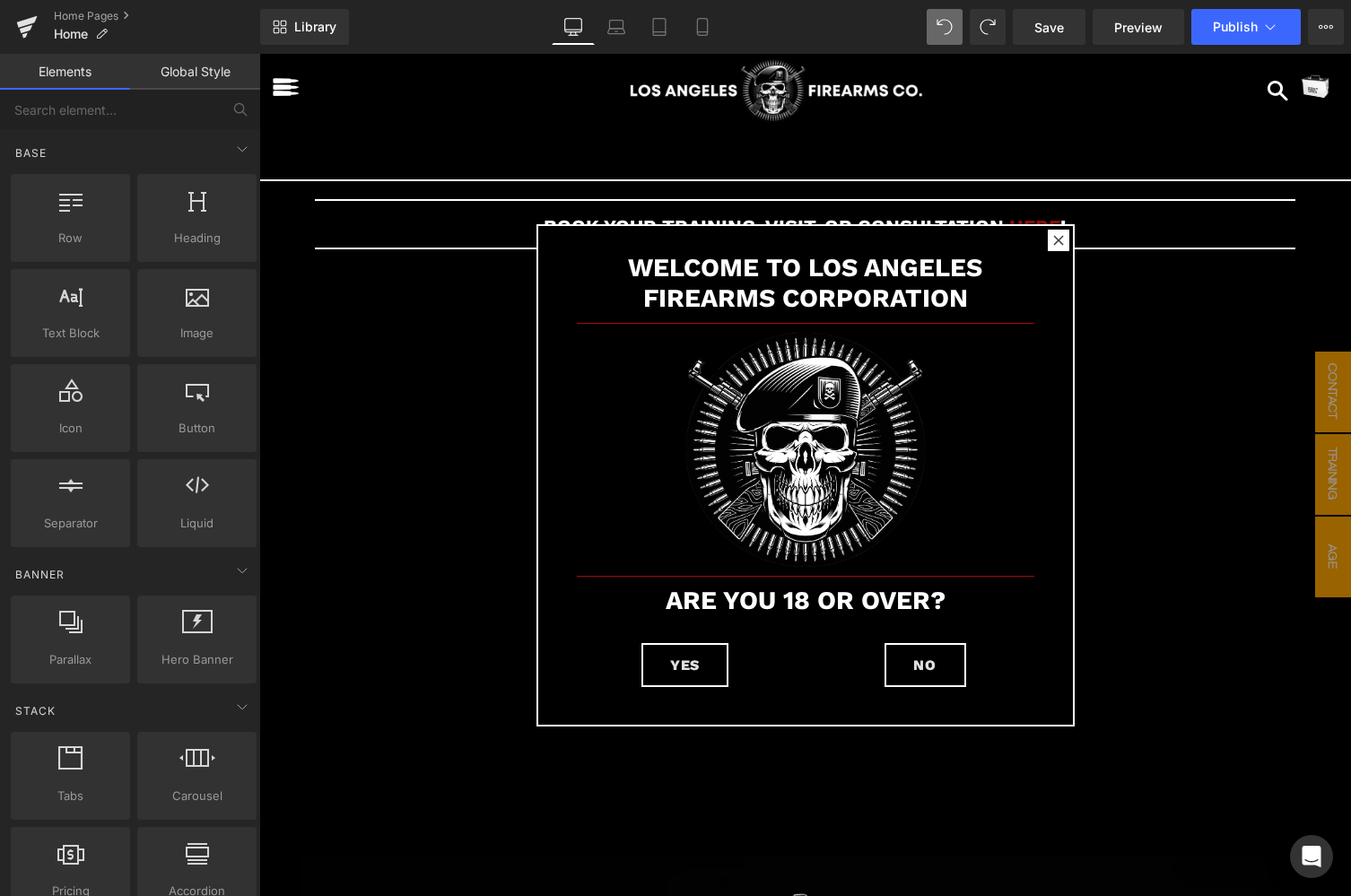
scroll to position [0, 0]
click at [285, 83] on img "button" at bounding box center [286, 86] width 29 height 29
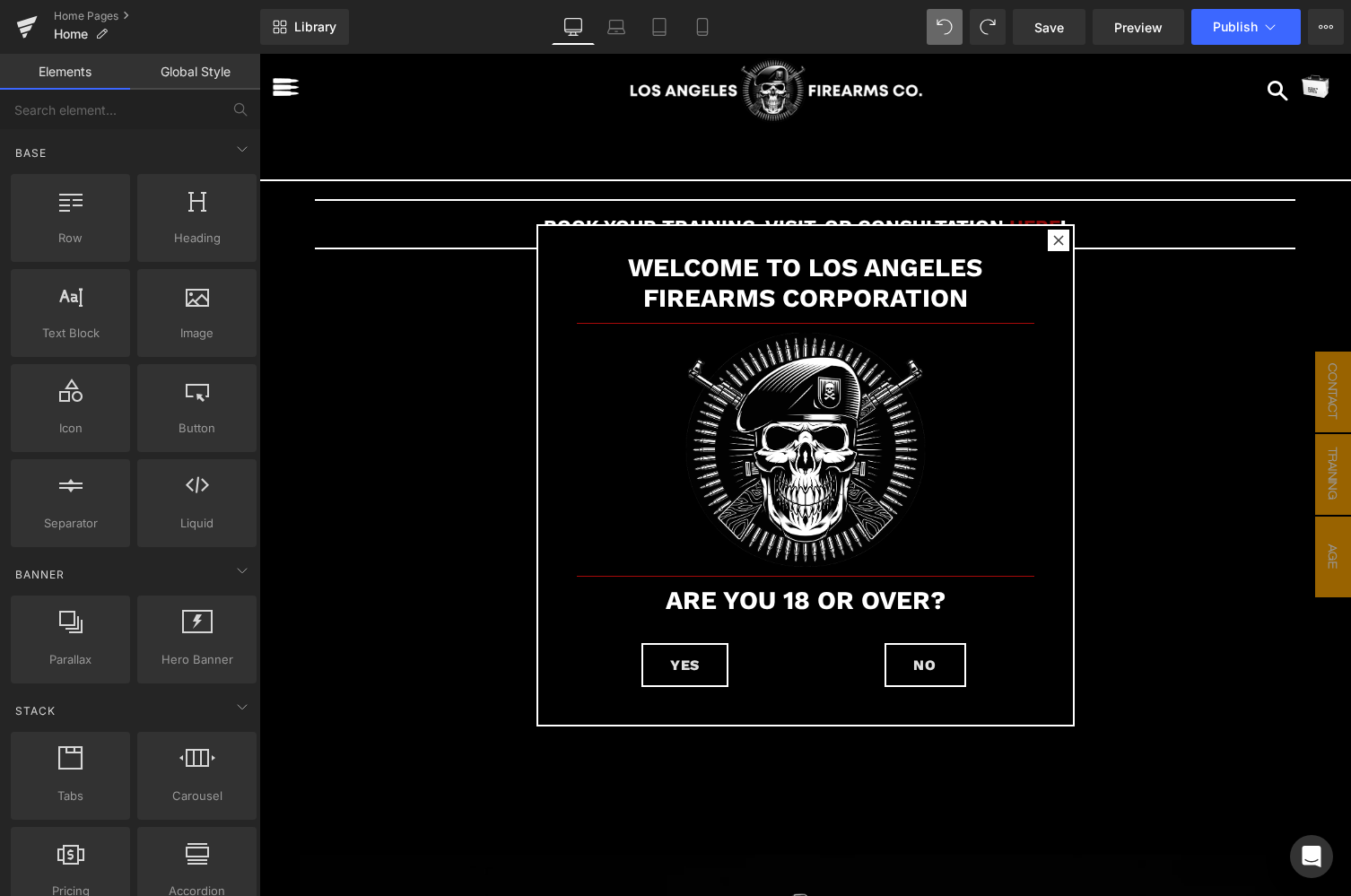
click at [286, 94] on img "button" at bounding box center [286, 86] width 29 height 29
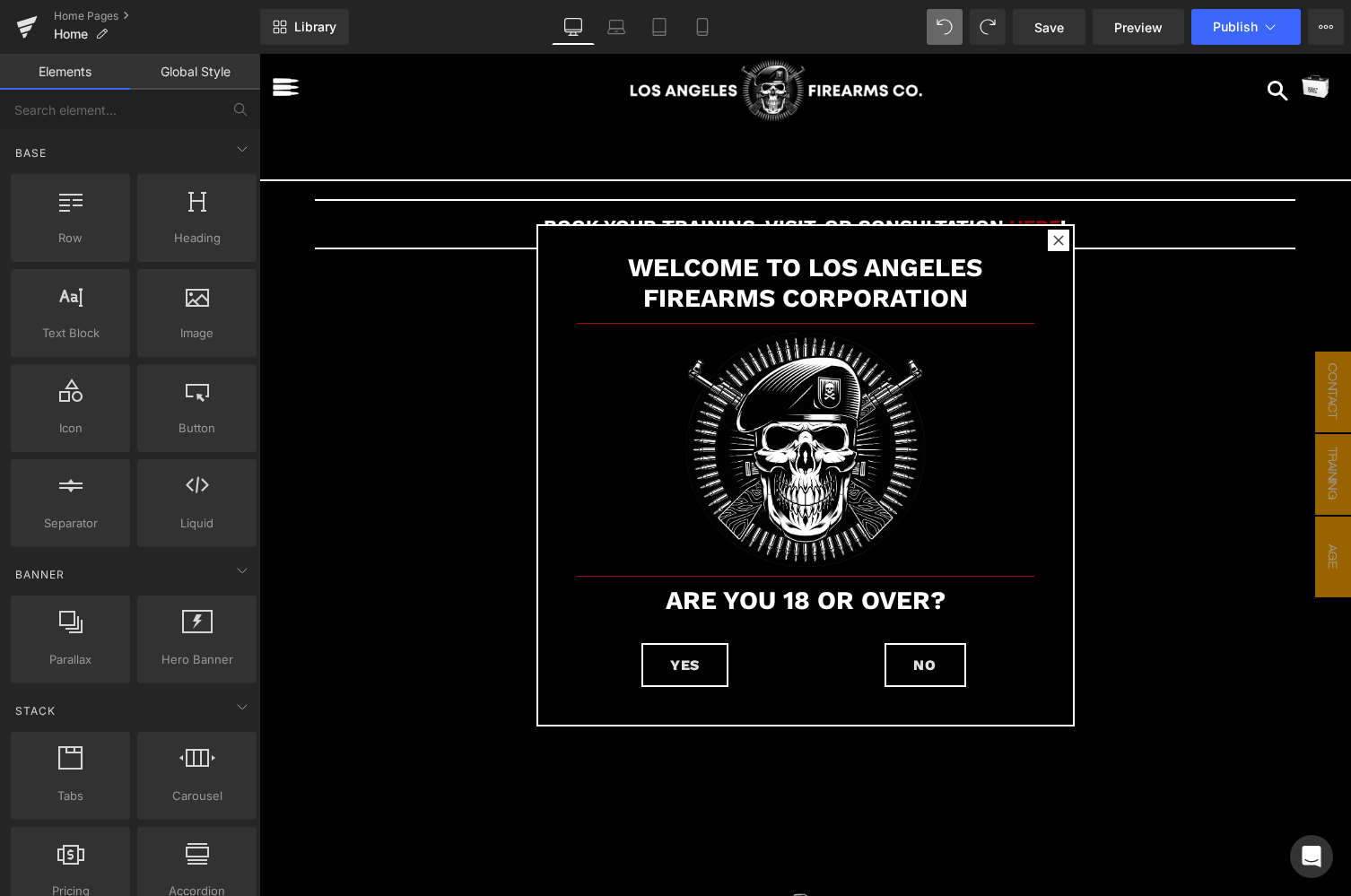
click at [1308, 95] on span at bounding box center [1315, 90] width 46 height 56
click at [1324, 91] on span "button" at bounding box center [1328, 90] width 16 height 26
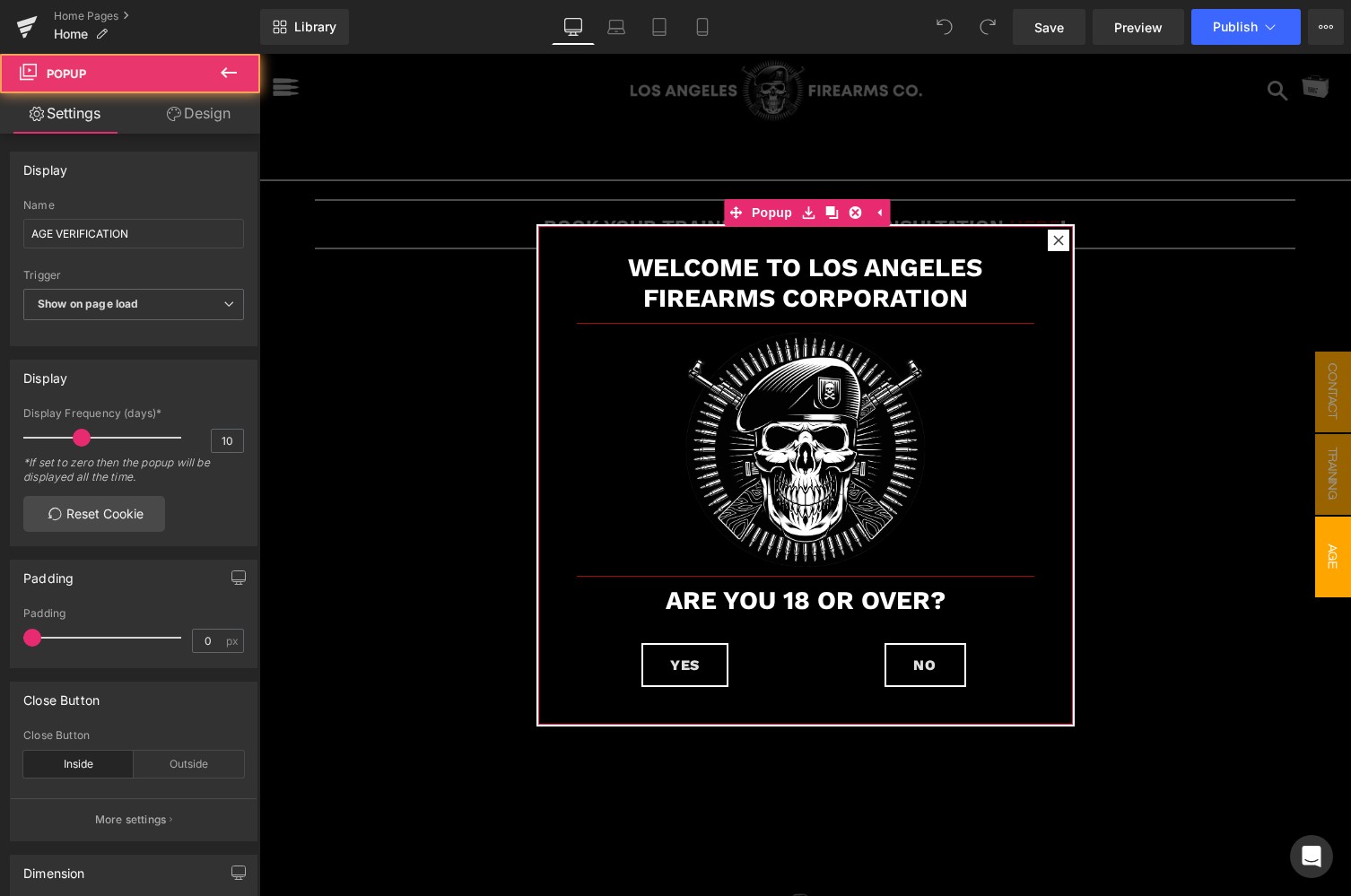
click at [1055, 237] on icon at bounding box center [1059, 240] width 11 height 11
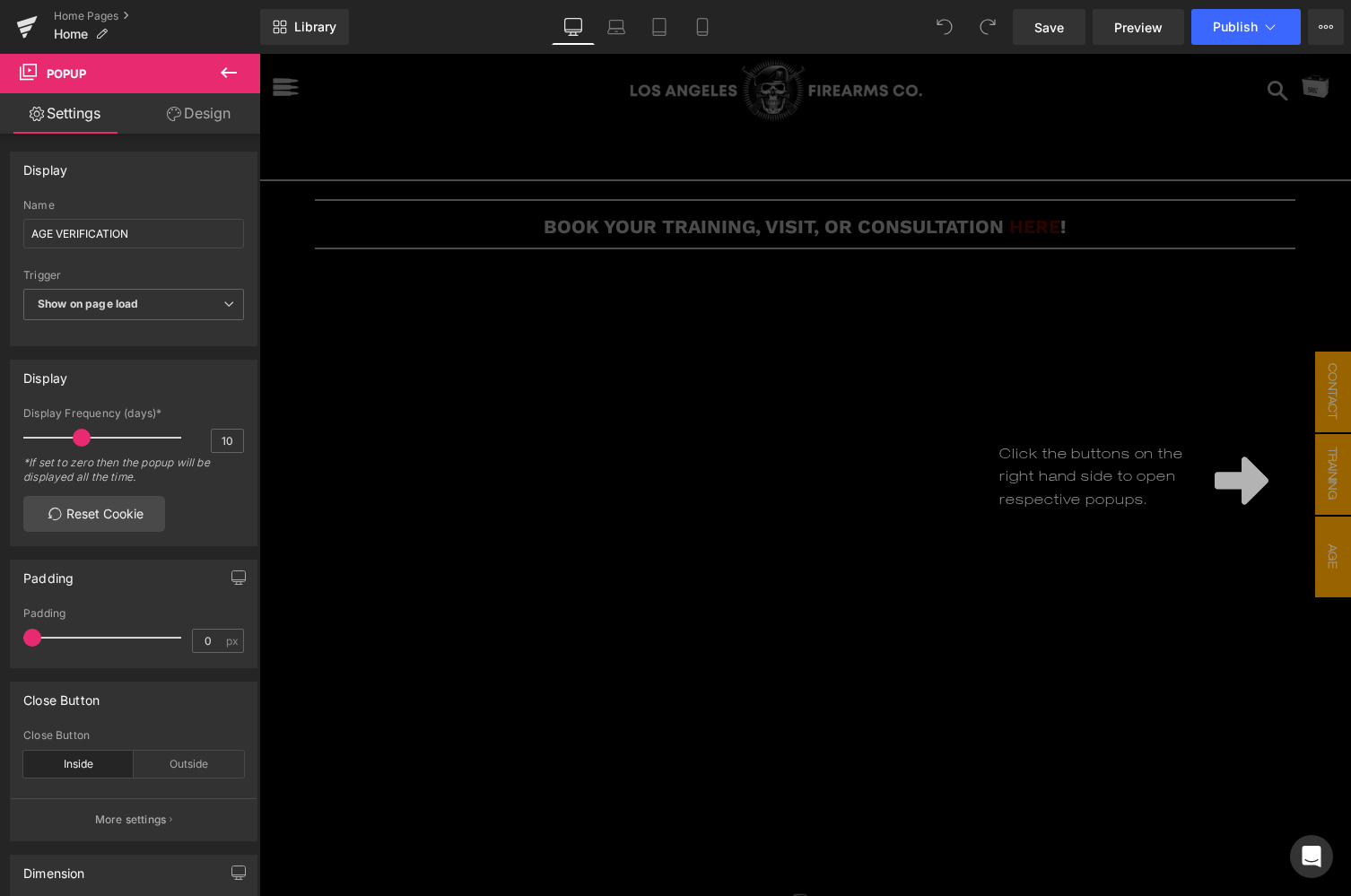
click at [1070, 151] on div "Click the buttons on the right hand side to open respective popups." at bounding box center [804, 475] width 1092 height 842
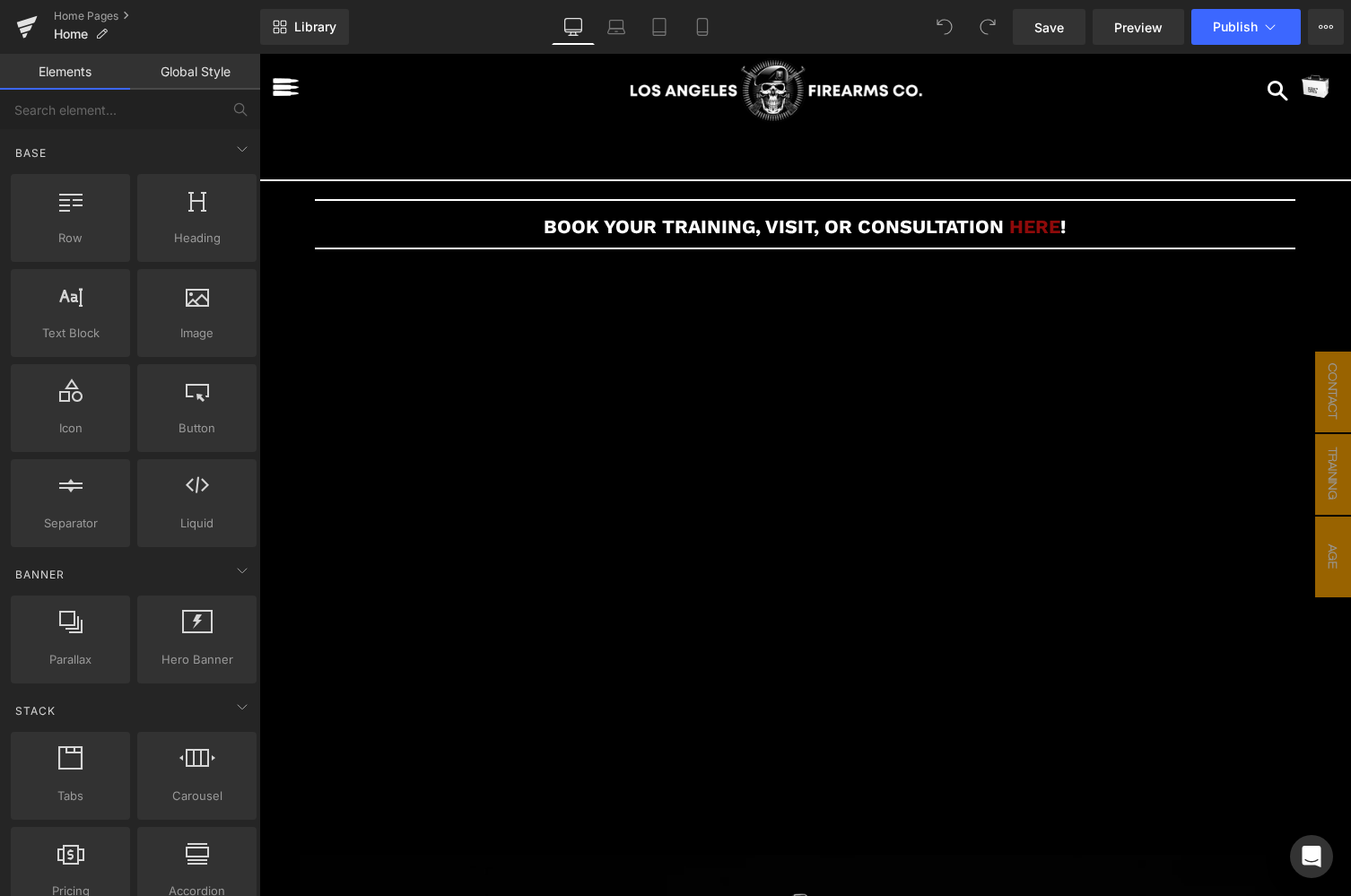
click at [292, 83] on img "button" at bounding box center [286, 86] width 29 height 29
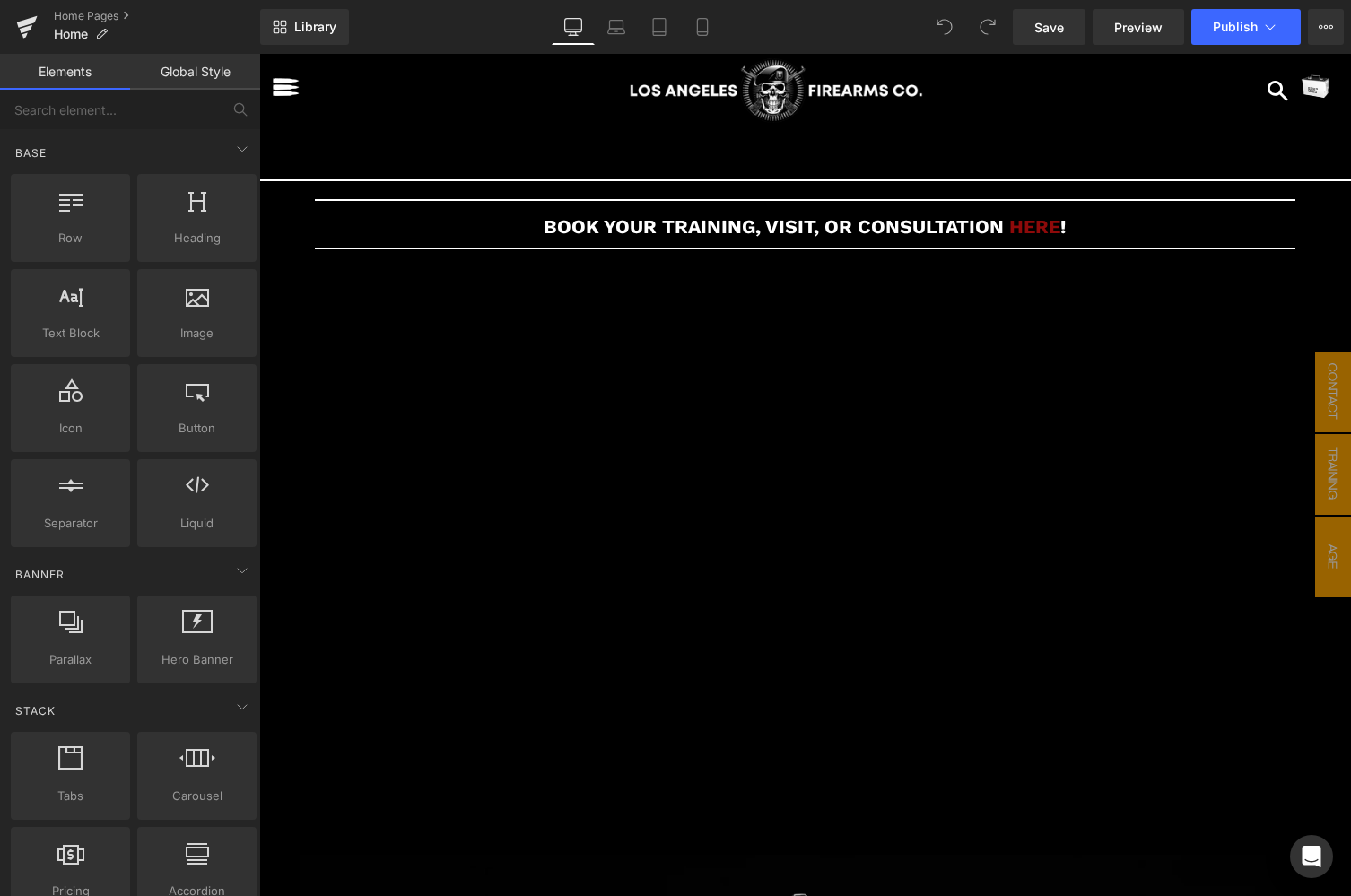
click at [304, 96] on div "Menu" at bounding box center [310, 89] width 77 height 34
click at [290, 96] on img "button" at bounding box center [286, 86] width 29 height 29
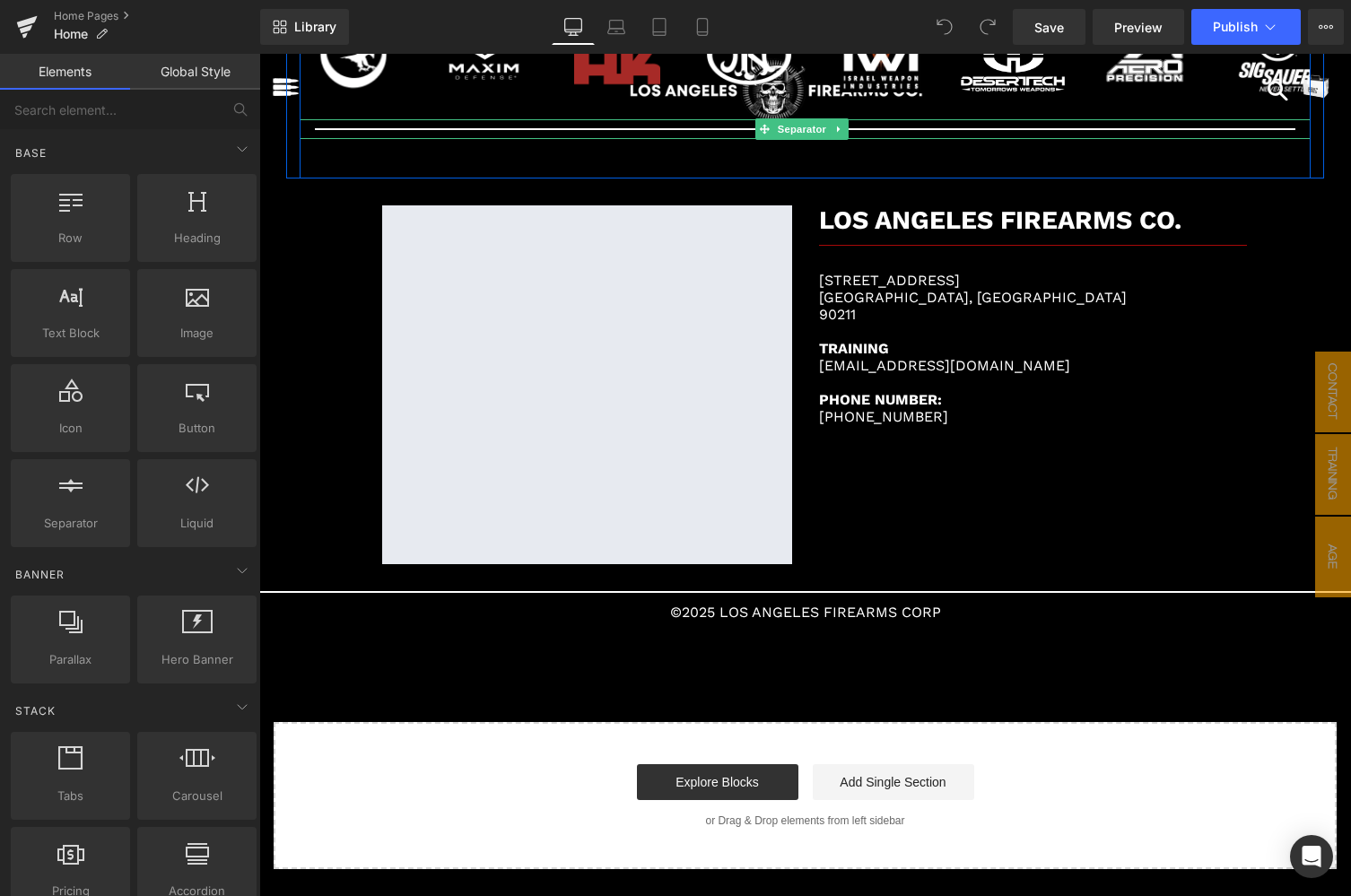
scroll to position [2997, 0]
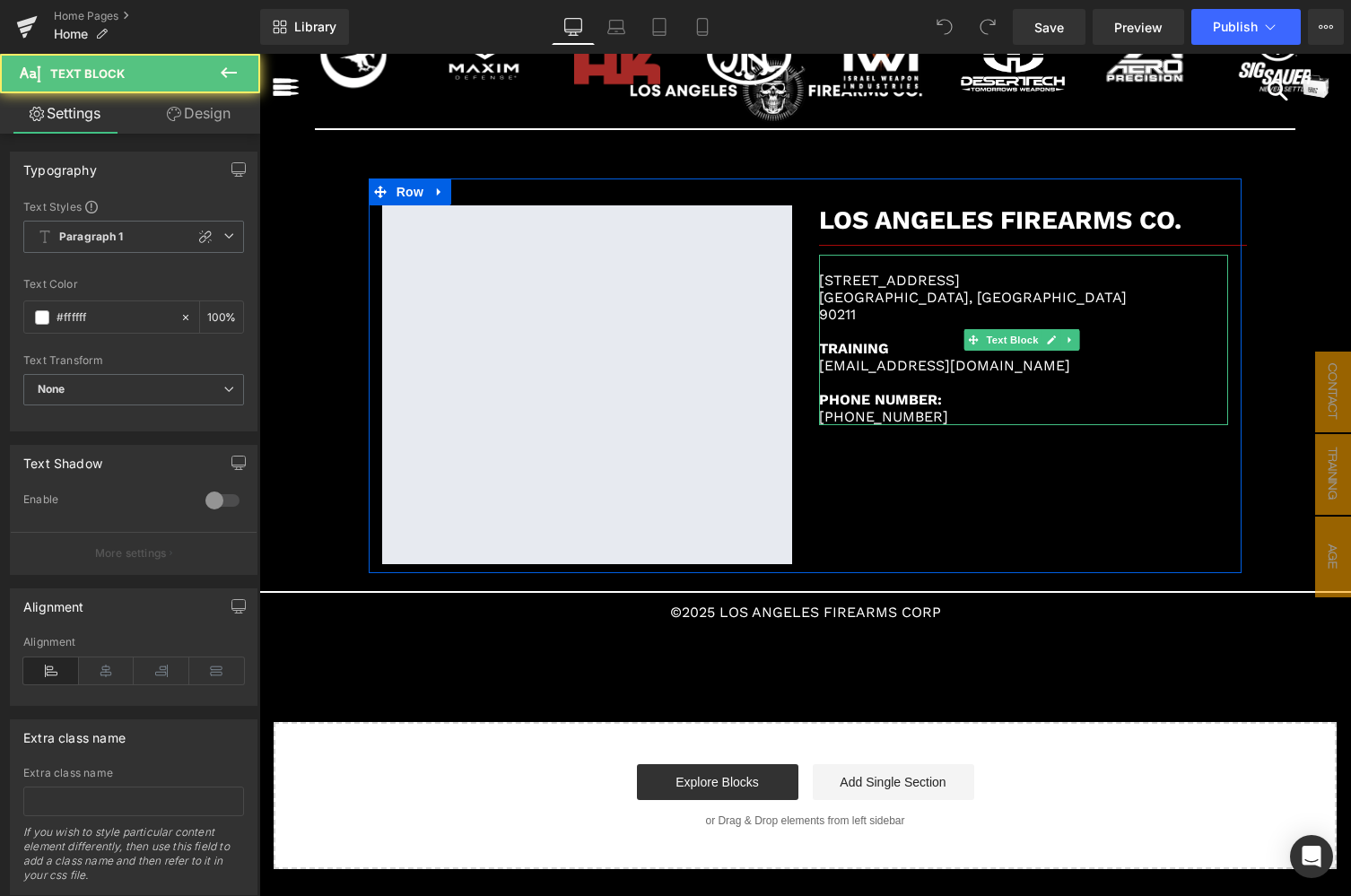
click at [1063, 367] on p "Training@losangelesfirearms.com" at bounding box center [1024, 365] width 410 height 17
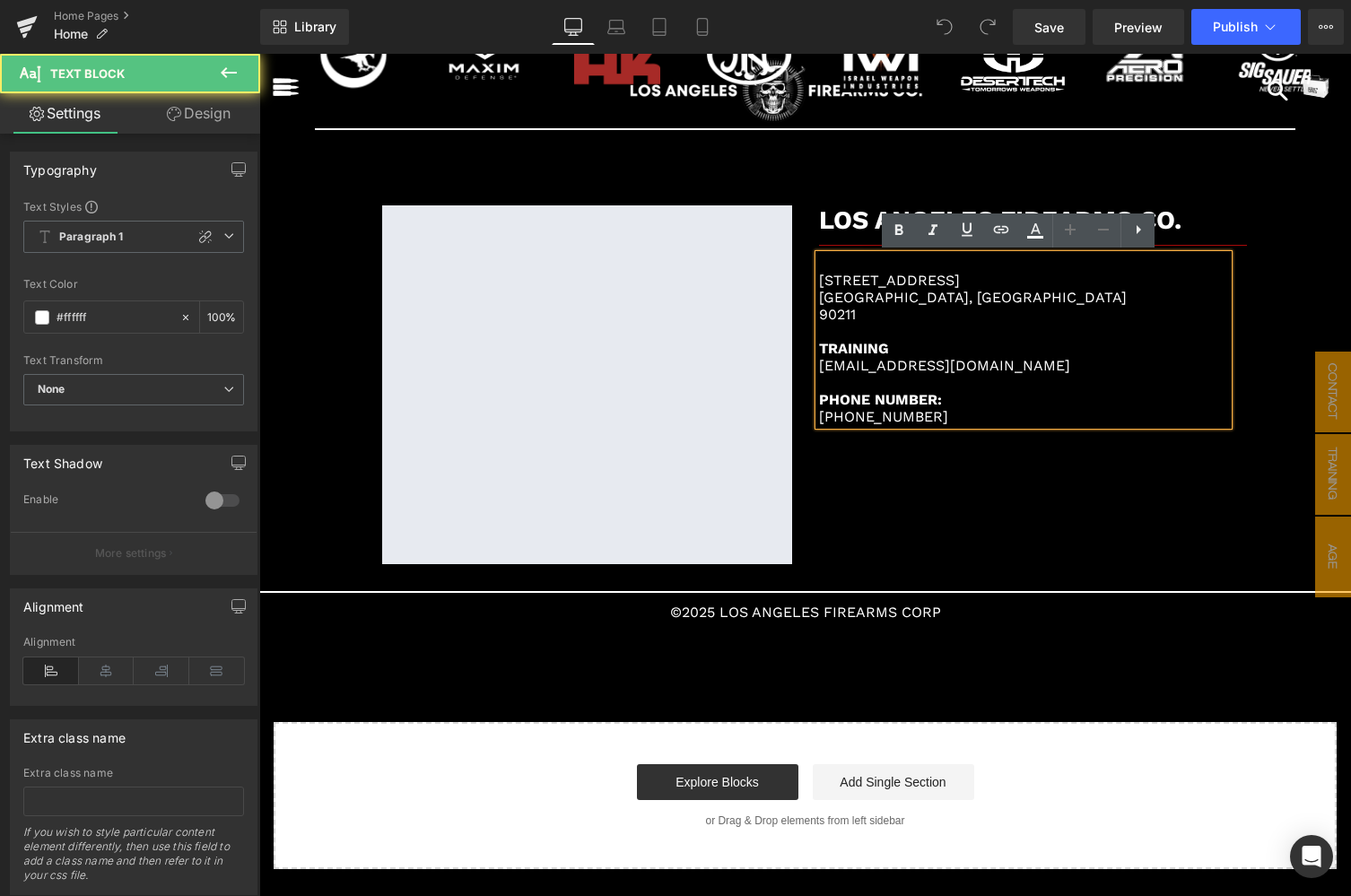
drag, startPoint x: 1059, startPoint y: 366, endPoint x: 803, endPoint y: 343, distance: 257.0
click at [805, 343] on div "LOS ANGELES FIREARMS CO. Heading Separator 292 S La Cienega Blvd Beverly Hills,…" at bounding box center [1023, 314] width 437 height 220
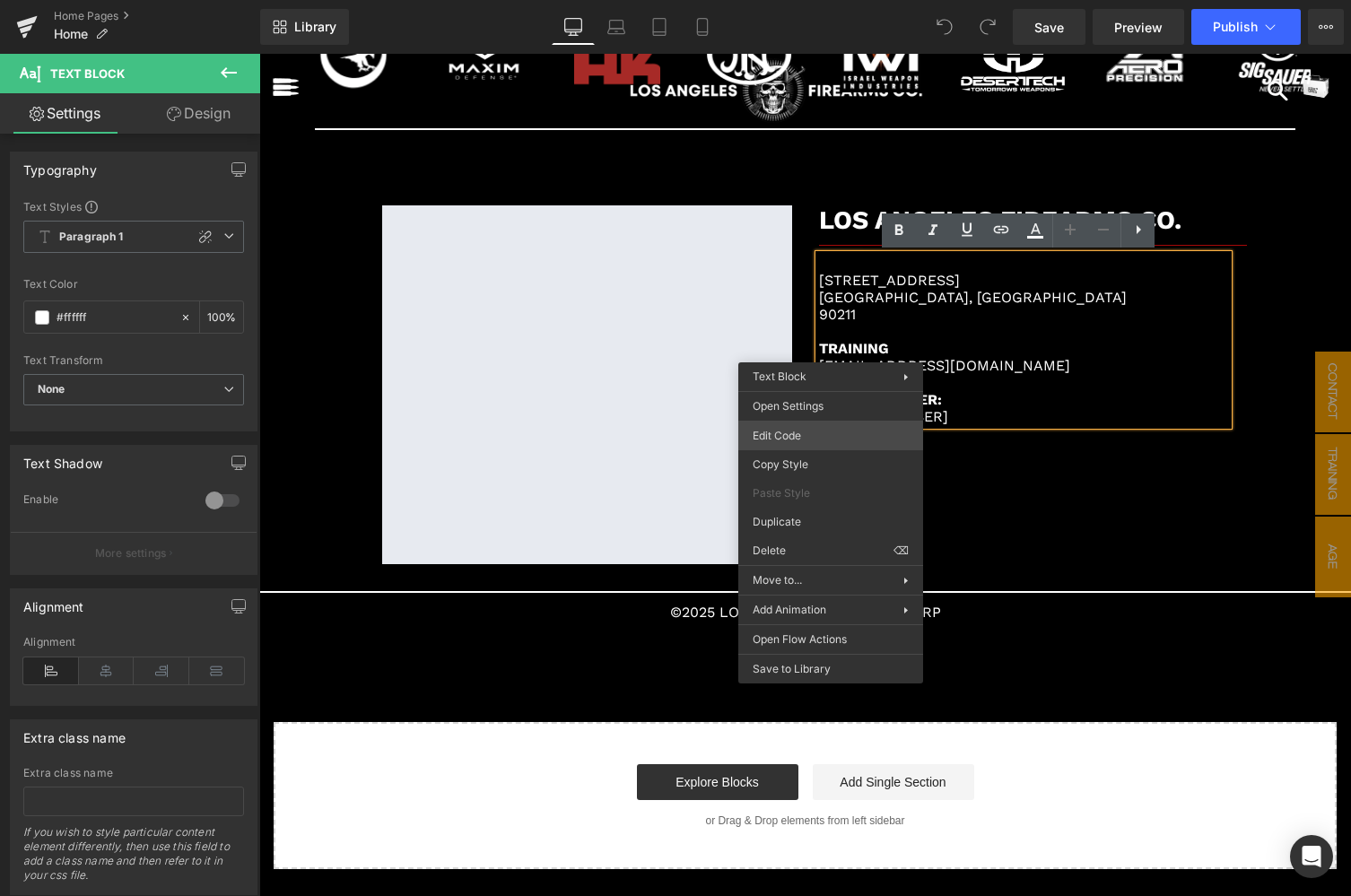
click at [810, 0] on div "You are previewing how the will restyle your page. You can not edit Elements in…" at bounding box center [676, 0] width 1351 height 0
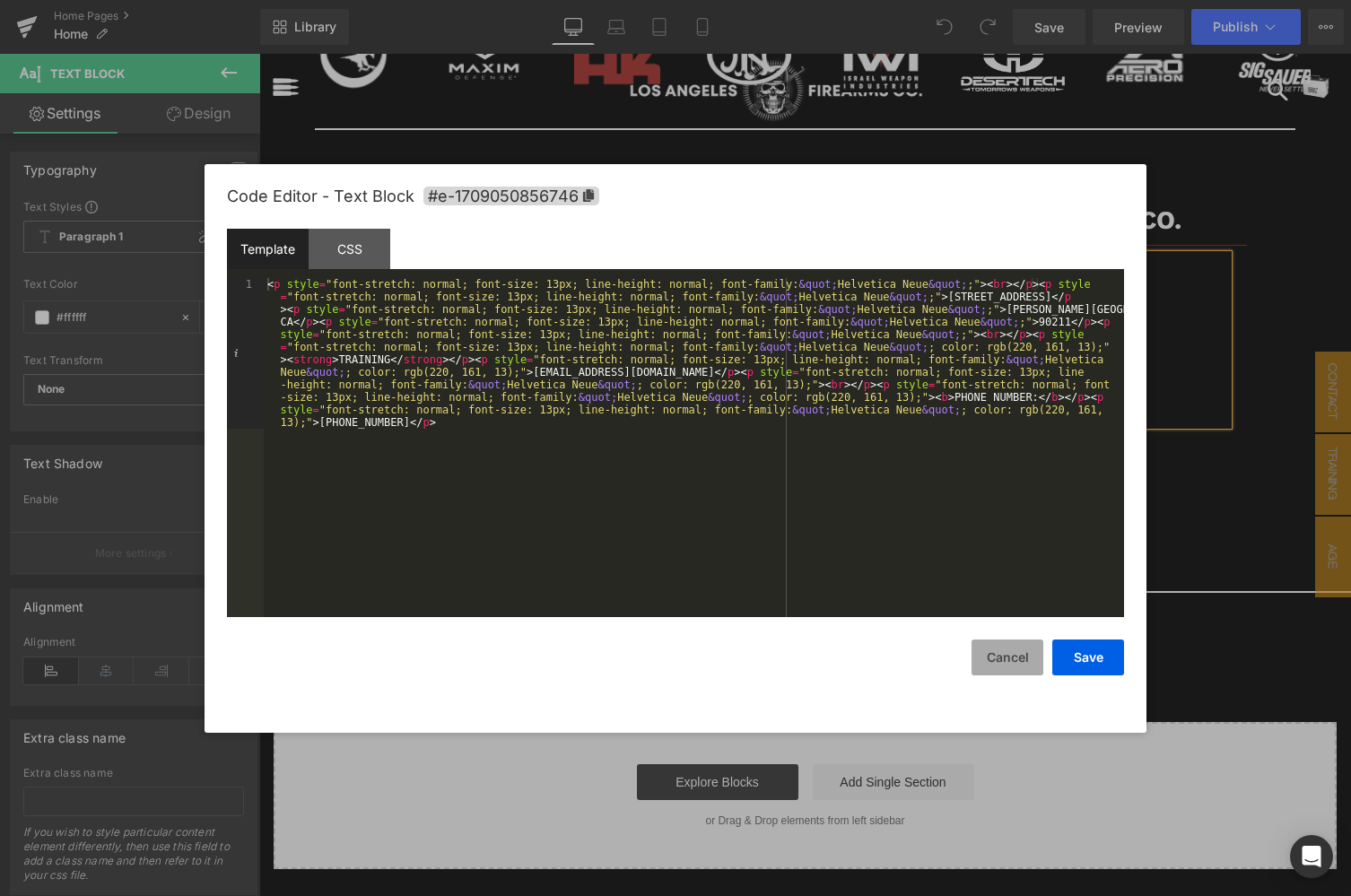
click at [1011, 653] on button "Cancel" at bounding box center [1007, 657] width 71 height 36
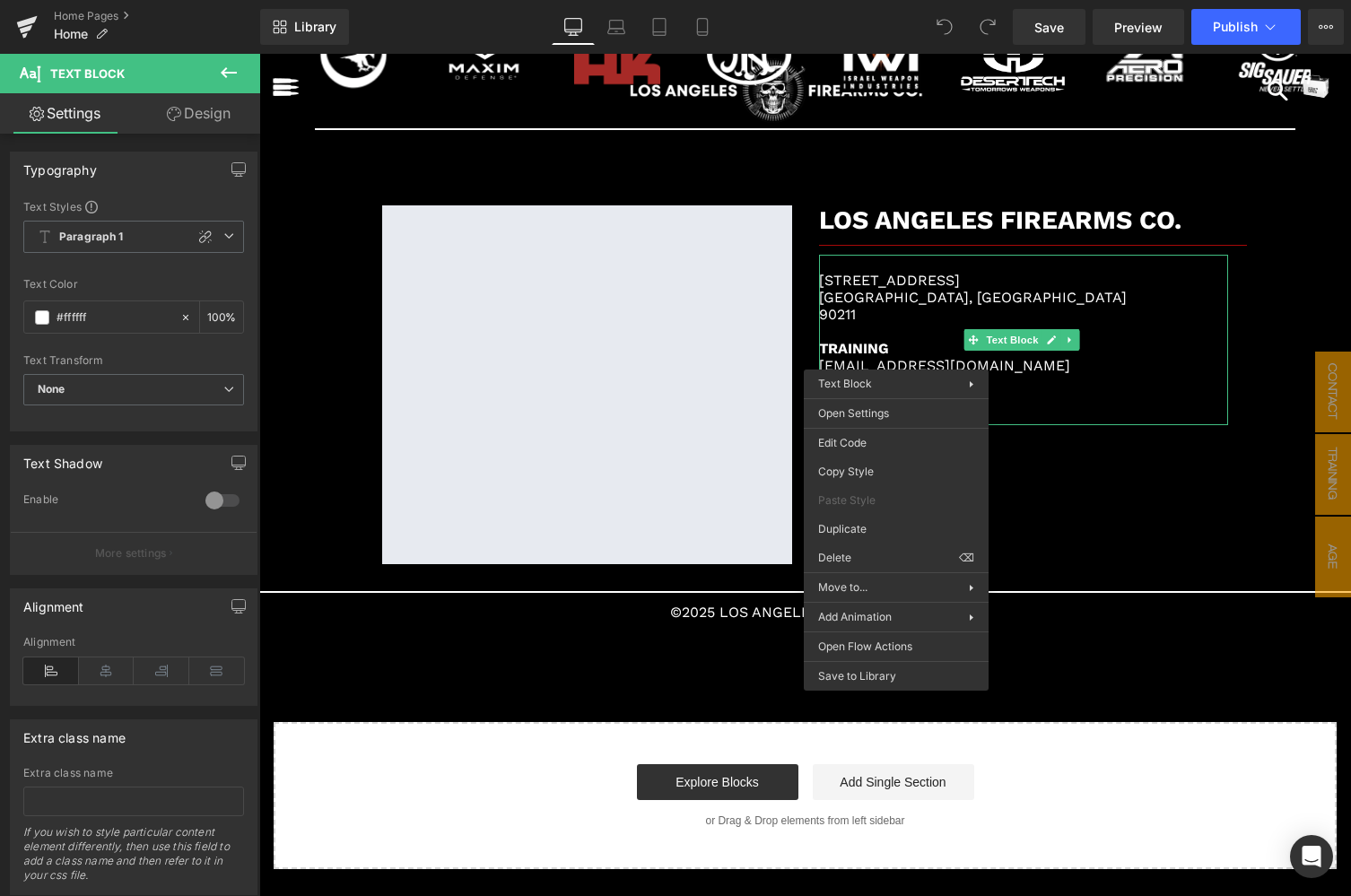
copy div "TRAINING Training@losangelesfirearms.com"
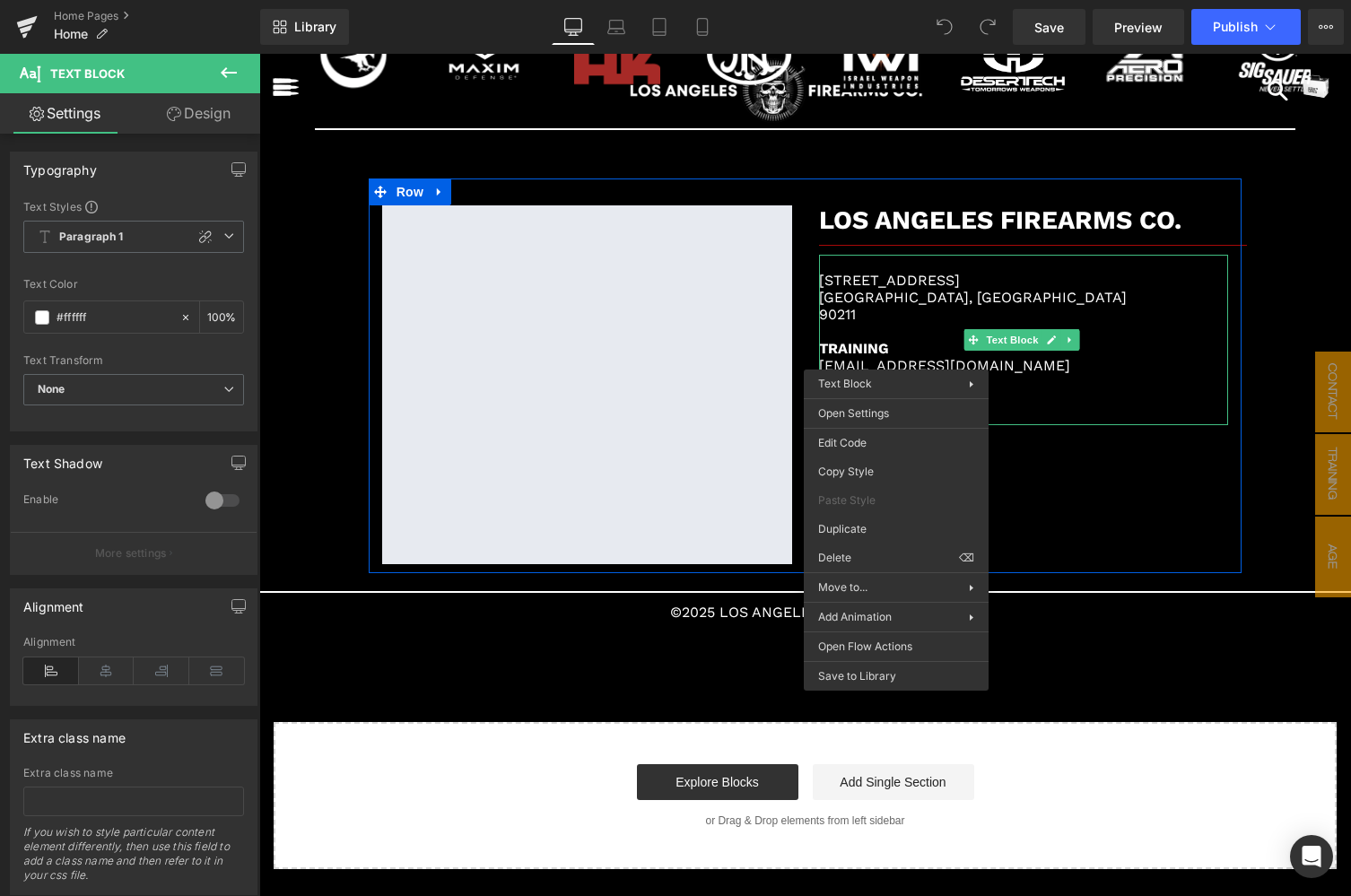
click at [1090, 372] on p "Training@losangelesfirearms.com" at bounding box center [1024, 365] width 410 height 17
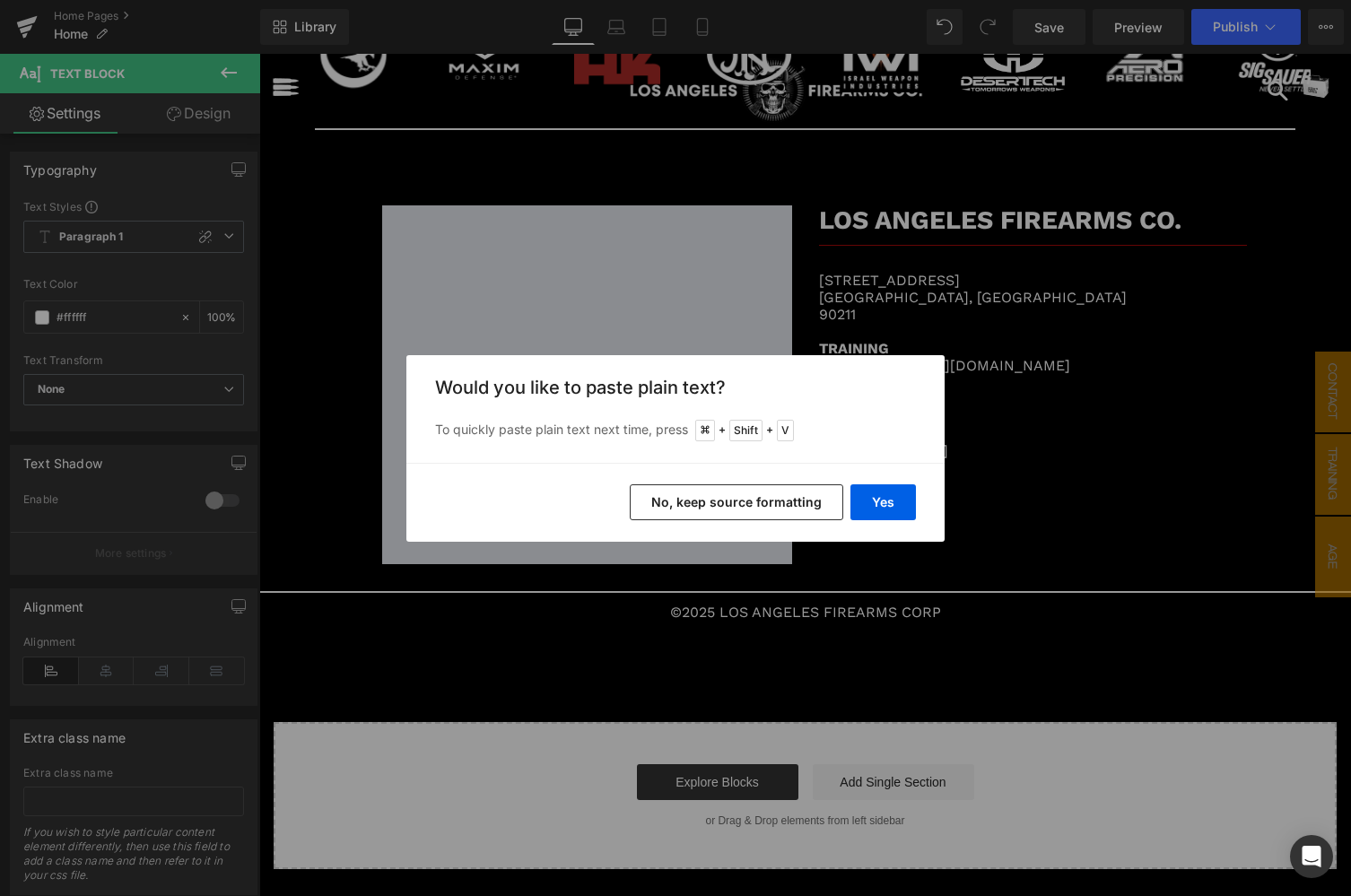
click at [806, 503] on button "No, keep source formatting" at bounding box center [737, 502] width 213 height 36
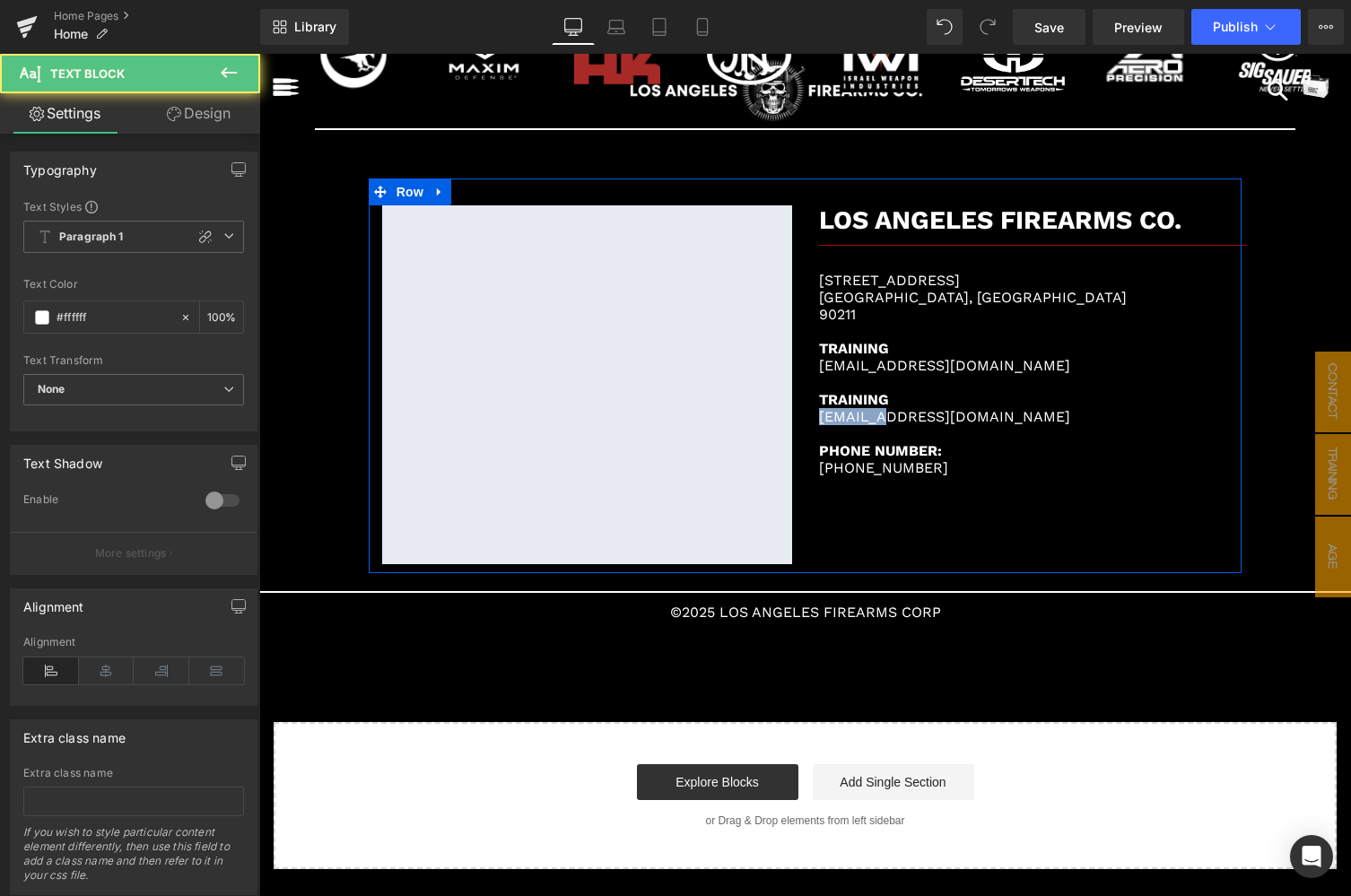
drag, startPoint x: 870, startPoint y: 417, endPoint x: 798, endPoint y: 417, distance: 72.0
click at [798, 417] on div "Google Maps LOS ANGELES FIREARMS CO. Heading Separator 292 S La Cienega Blvd Be…" at bounding box center [805, 375] width 874 height 394
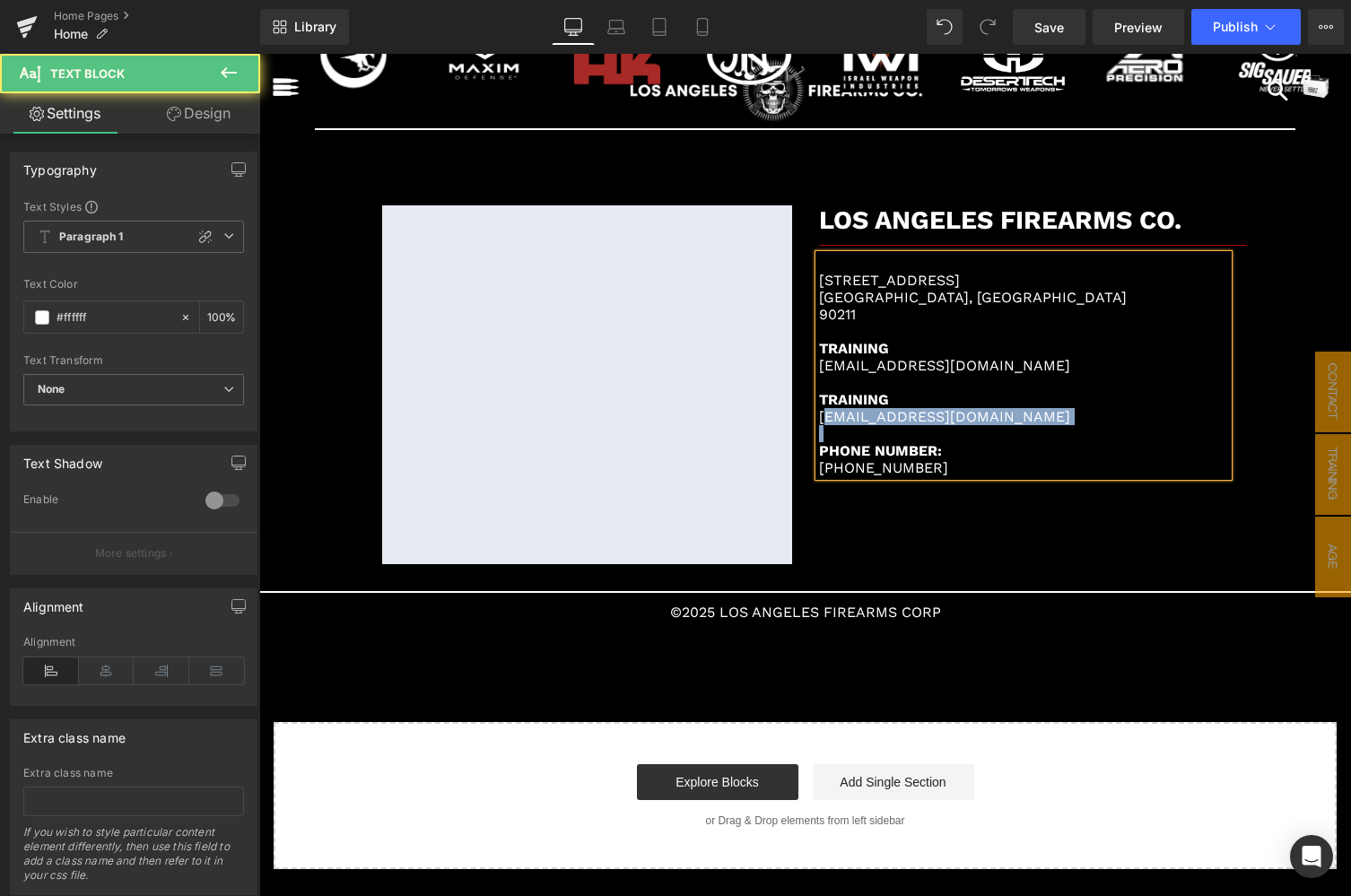
drag, startPoint x: 824, startPoint y: 420, endPoint x: 811, endPoint y: 422, distance: 13.2
click at [819, 422] on div "292 S La Cienega Blvd Beverly Hills, CA 90211 TRAINING Training@losangelesfirea…" at bounding box center [1024, 365] width 410 height 222
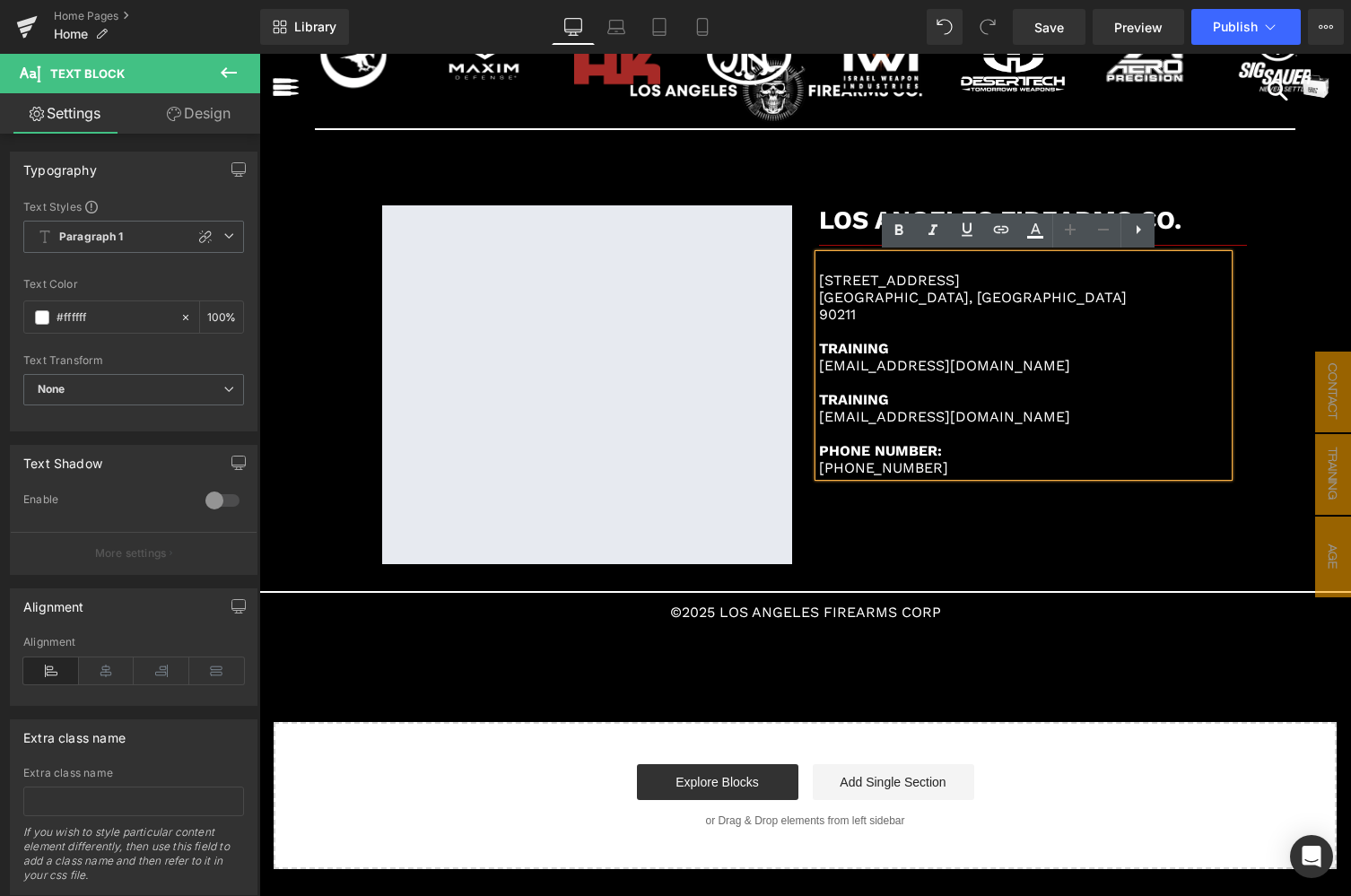
click at [846, 419] on p "sale@losangelesfirearms.com" at bounding box center [1024, 416] width 410 height 17
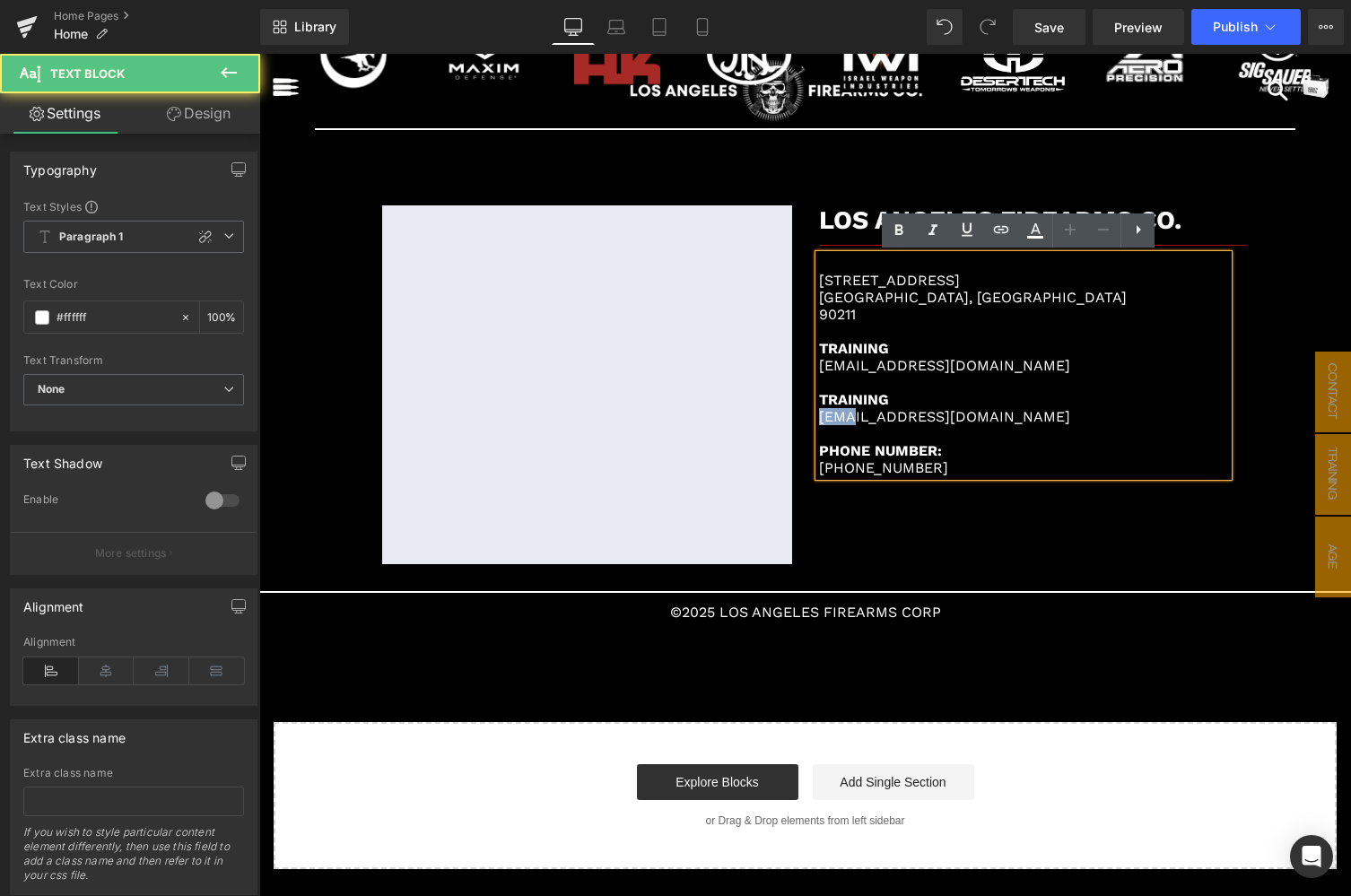
drag, startPoint x: 844, startPoint y: 417, endPoint x: 807, endPoint y: 416, distance: 37.0
click at [807, 416] on div "LOS ANGELES FIREARMS CO. Heading Separator 292 S La Cienega Blvd Beverly Hills,…" at bounding box center [1023, 340] width 437 height 271
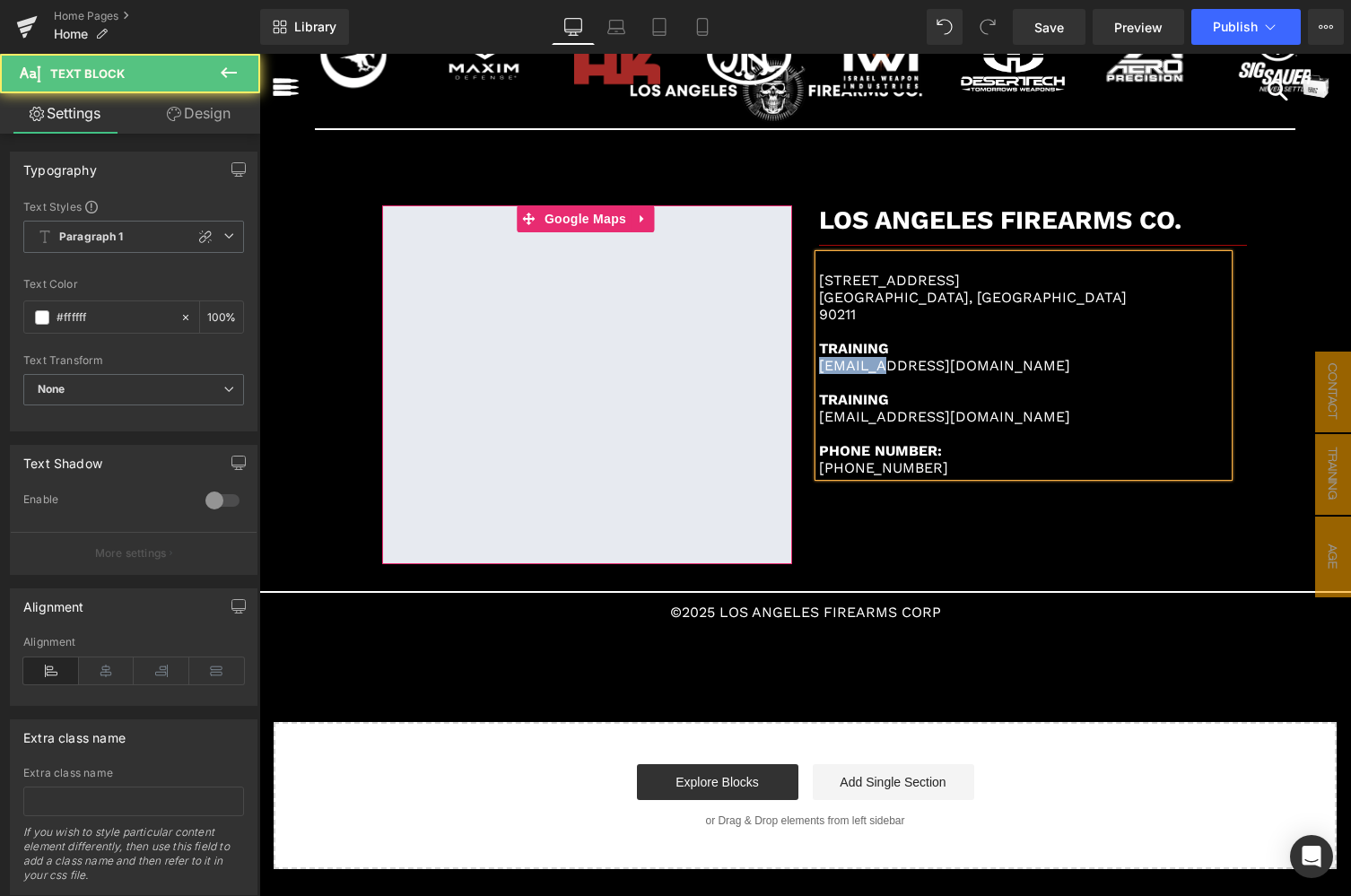
drag, startPoint x: 870, startPoint y: 365, endPoint x: 788, endPoint y: 365, distance: 82.0
click at [788, 365] on div "Google Maps LOS ANGELES FIREARMS CO. Heading Separator 292 S La Cienega Blvd Be…" at bounding box center [805, 375] width 874 height 394
click at [819, 368] on p "Sales@losangelesfirearms.com" at bounding box center [1024, 365] width 410 height 17
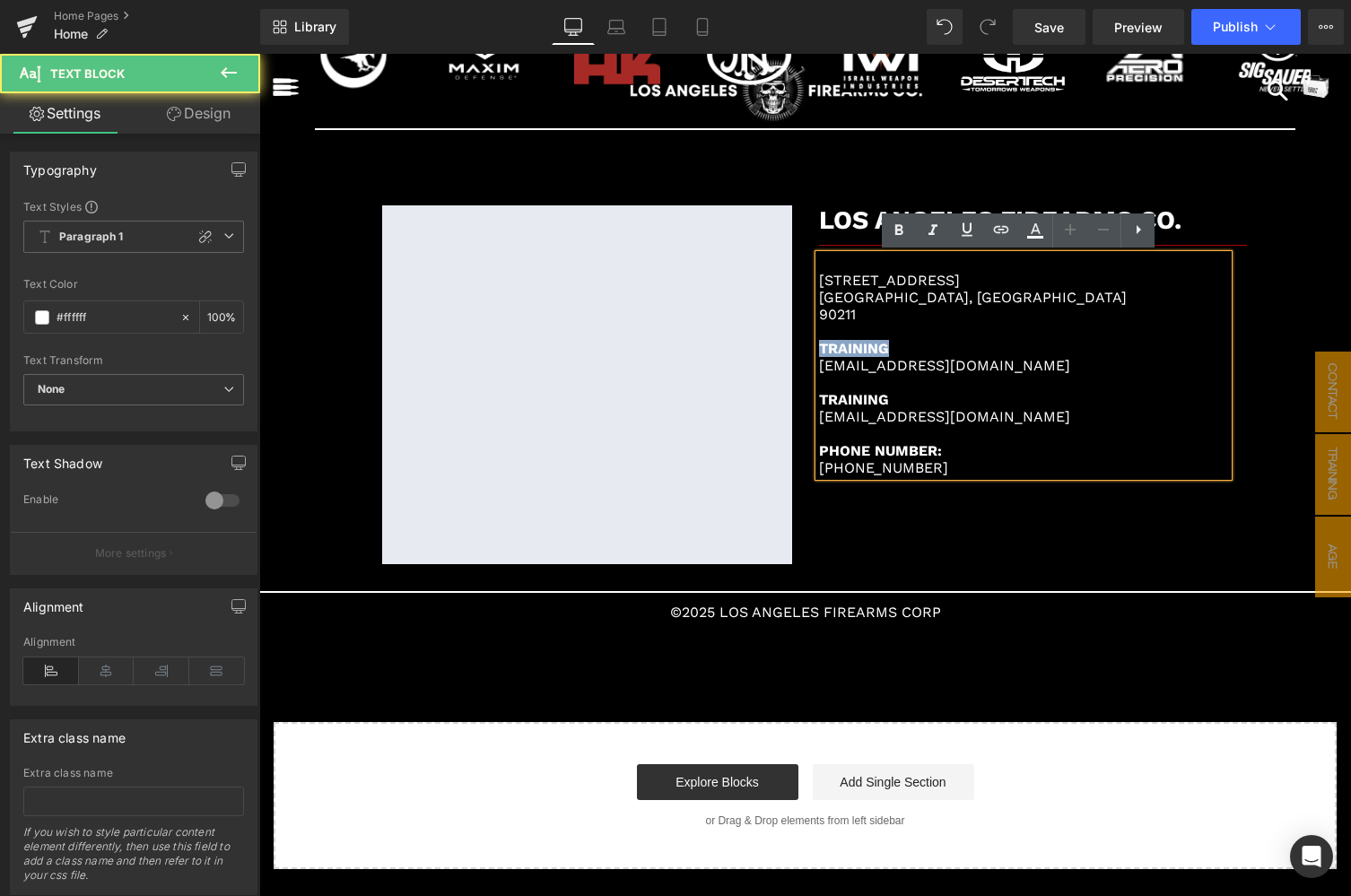
drag, startPoint x: 903, startPoint y: 343, endPoint x: 809, endPoint y: 345, distance: 94.0
click at [809, 345] on div "LOS ANGELES FIREARMS CO. Heading Separator 292 S La Cienega Blvd Beverly Hills,…" at bounding box center [1023, 340] width 437 height 271
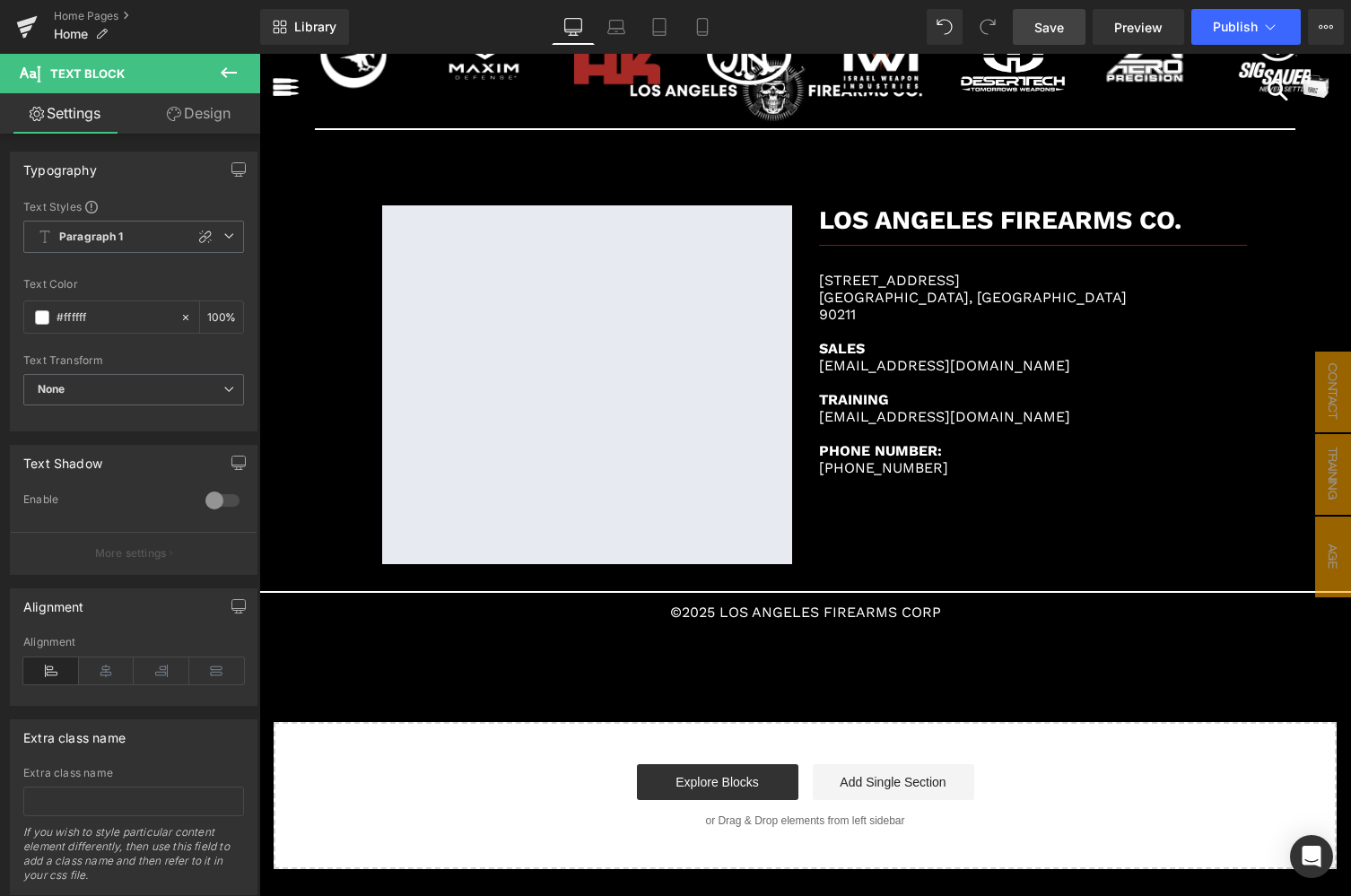
click at [1046, 26] on span "Save" at bounding box center [1049, 27] width 30 height 19
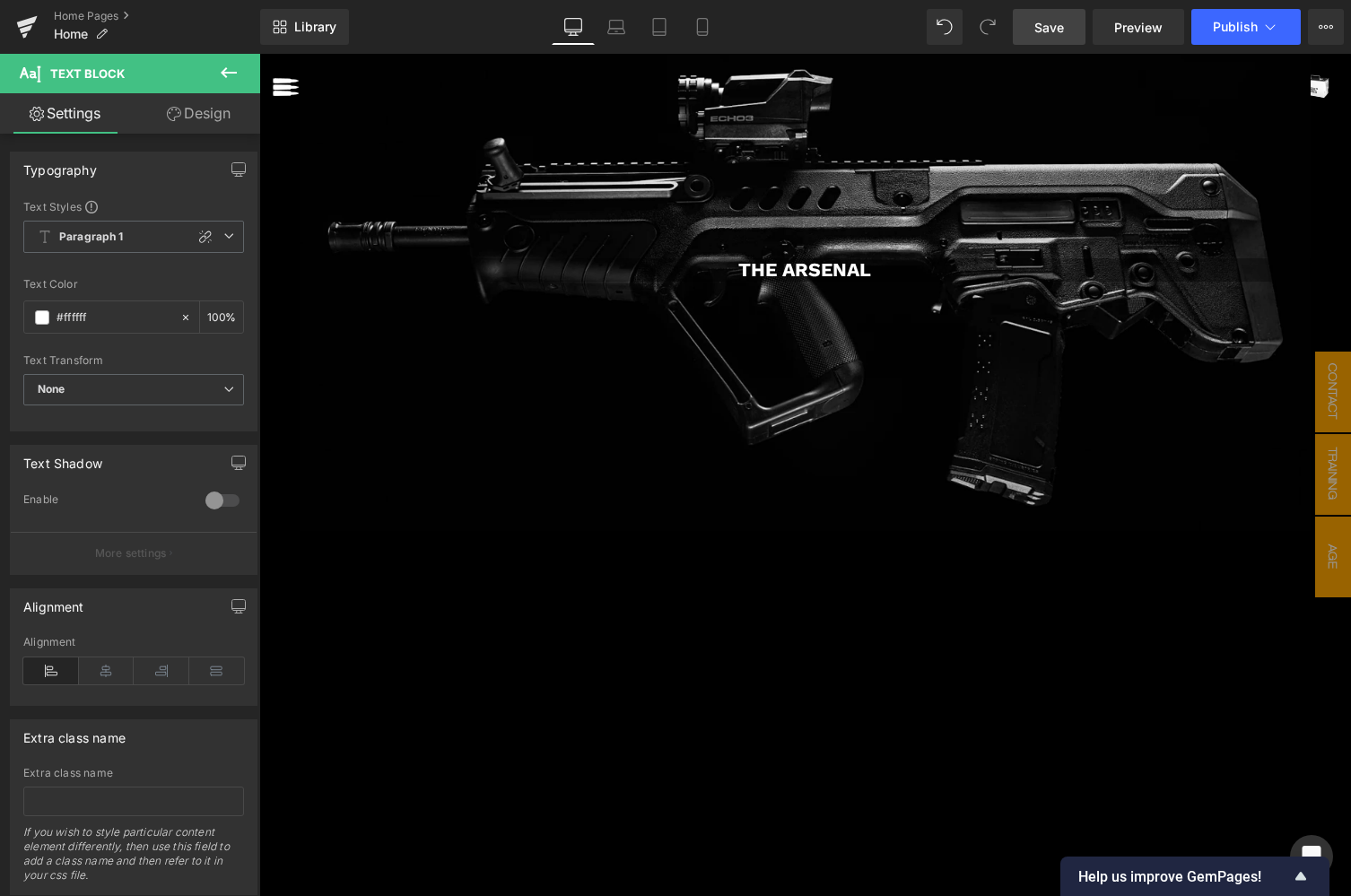
scroll to position [91, 0]
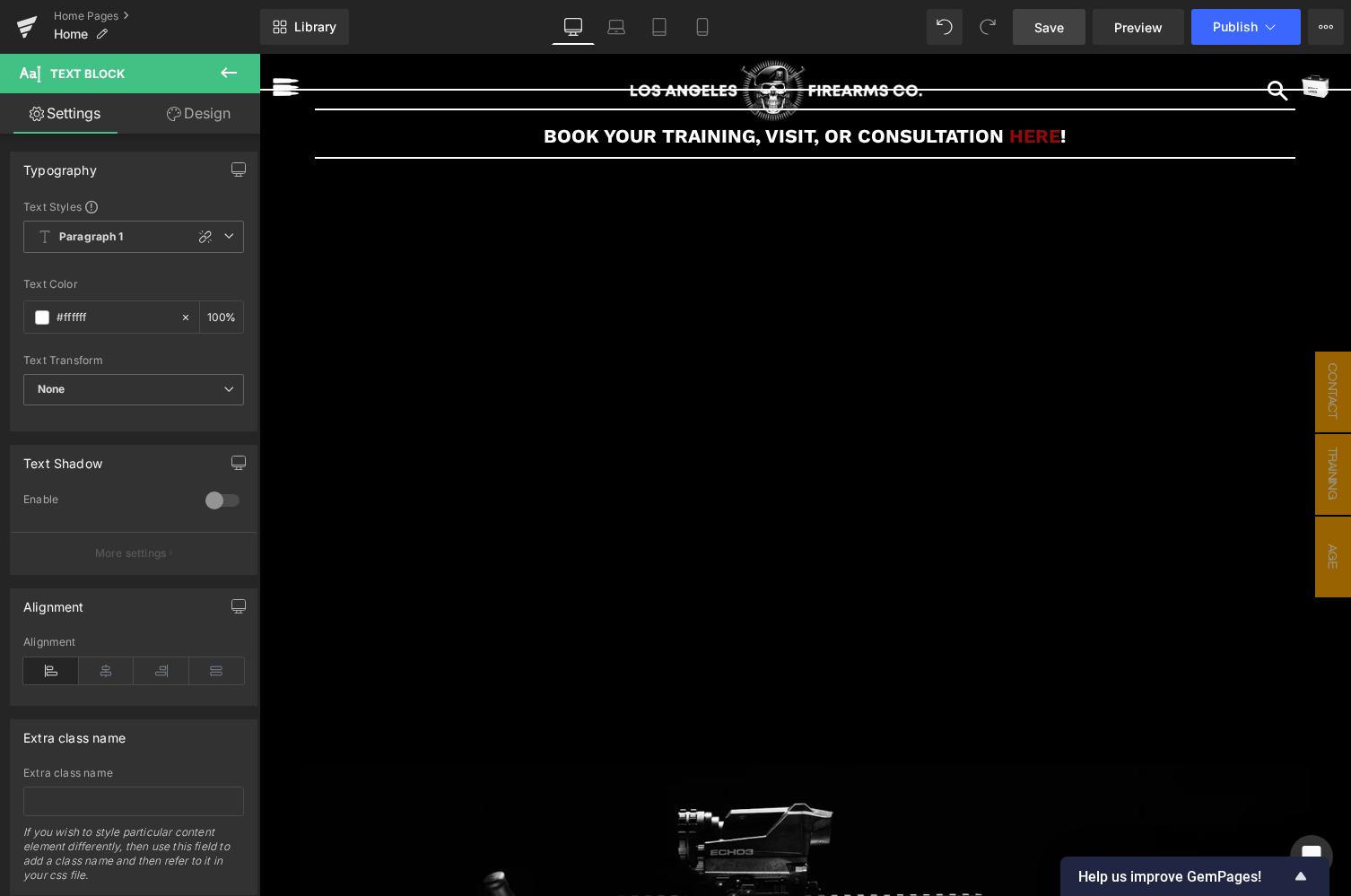
click at [232, 70] on icon at bounding box center [228, 72] width 21 height 21
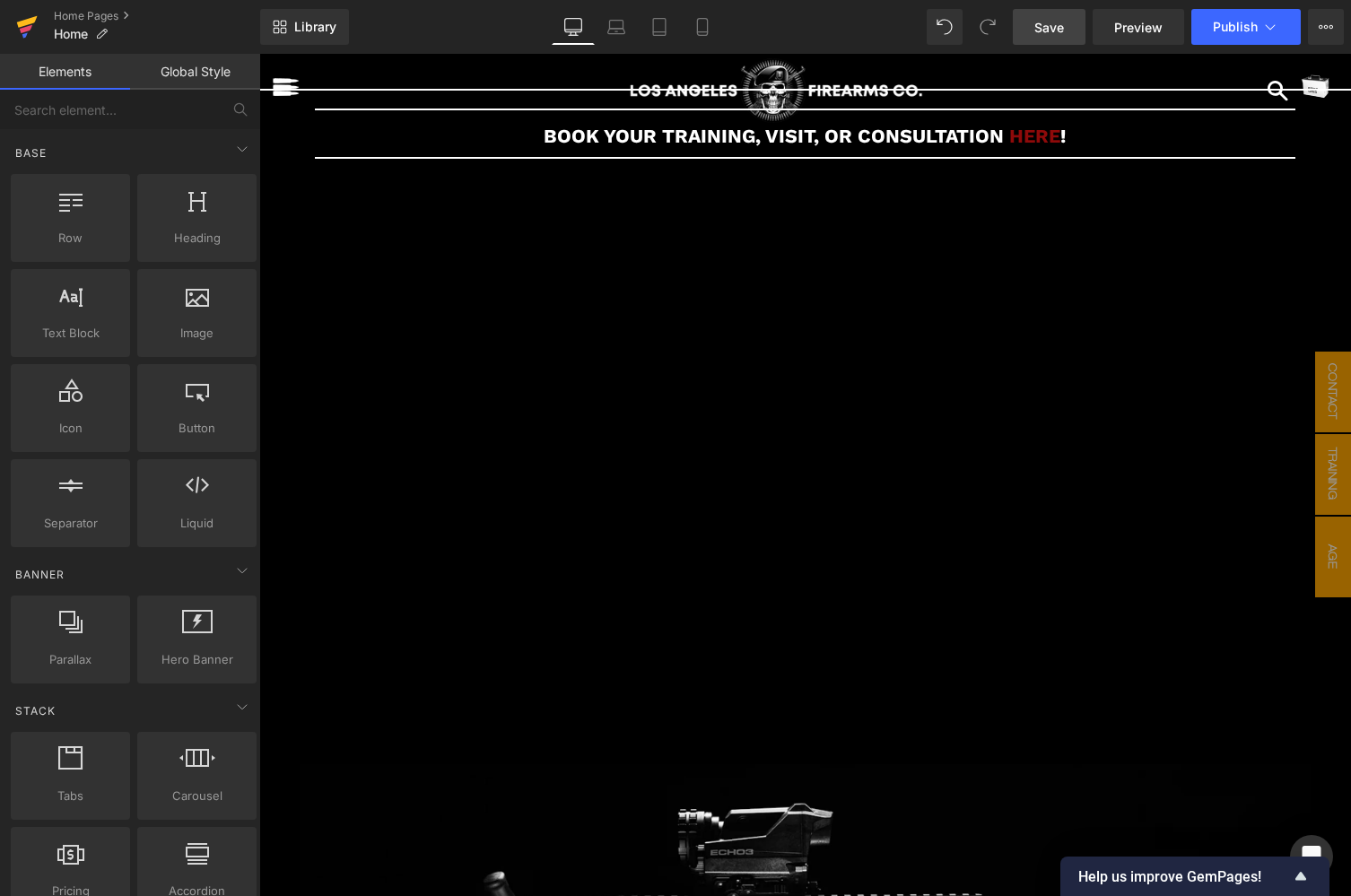
click at [28, 23] on icon at bounding box center [27, 21] width 20 height 12
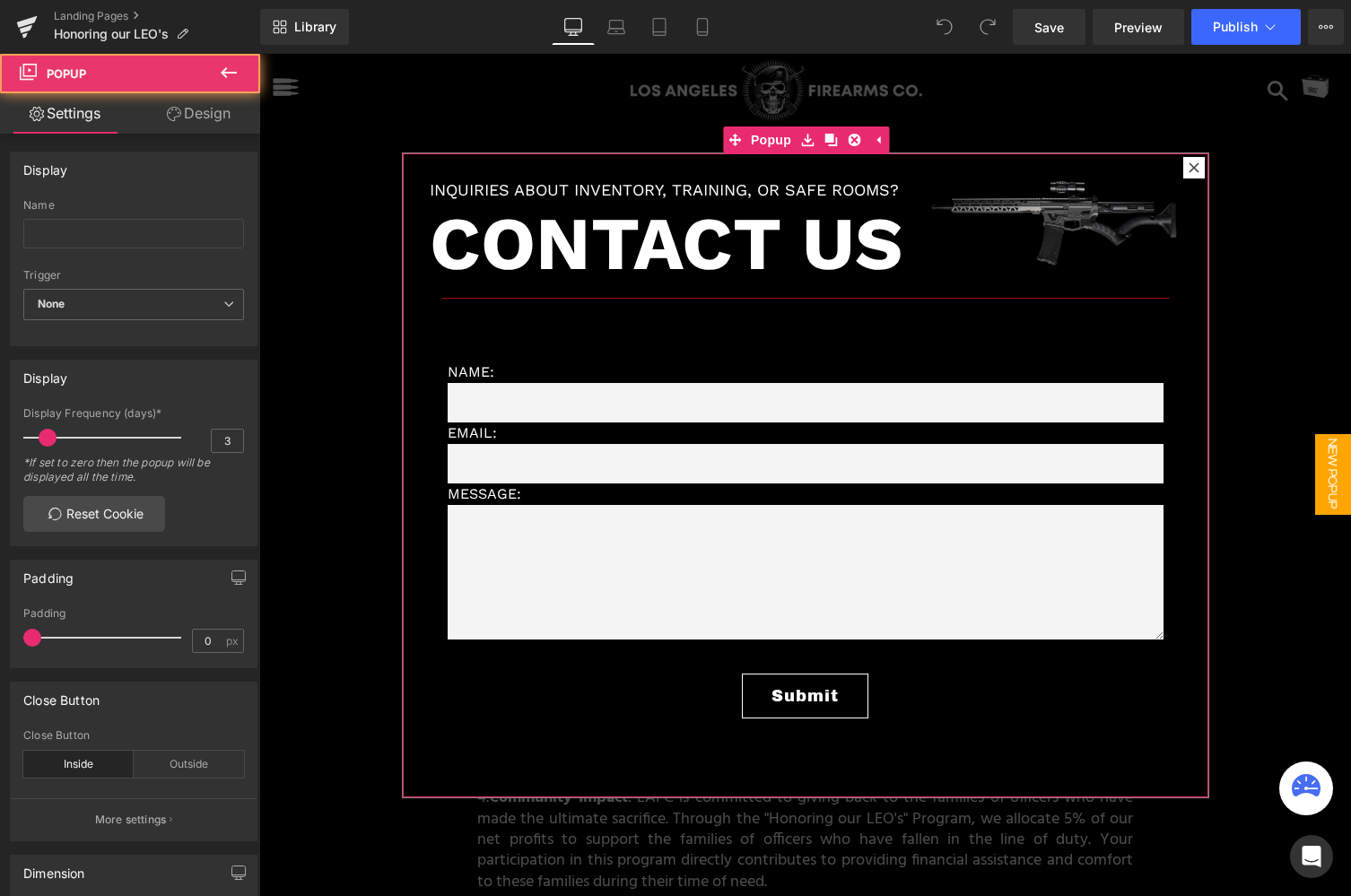
click at [1192, 170] on icon at bounding box center [1193, 167] width 10 height 10
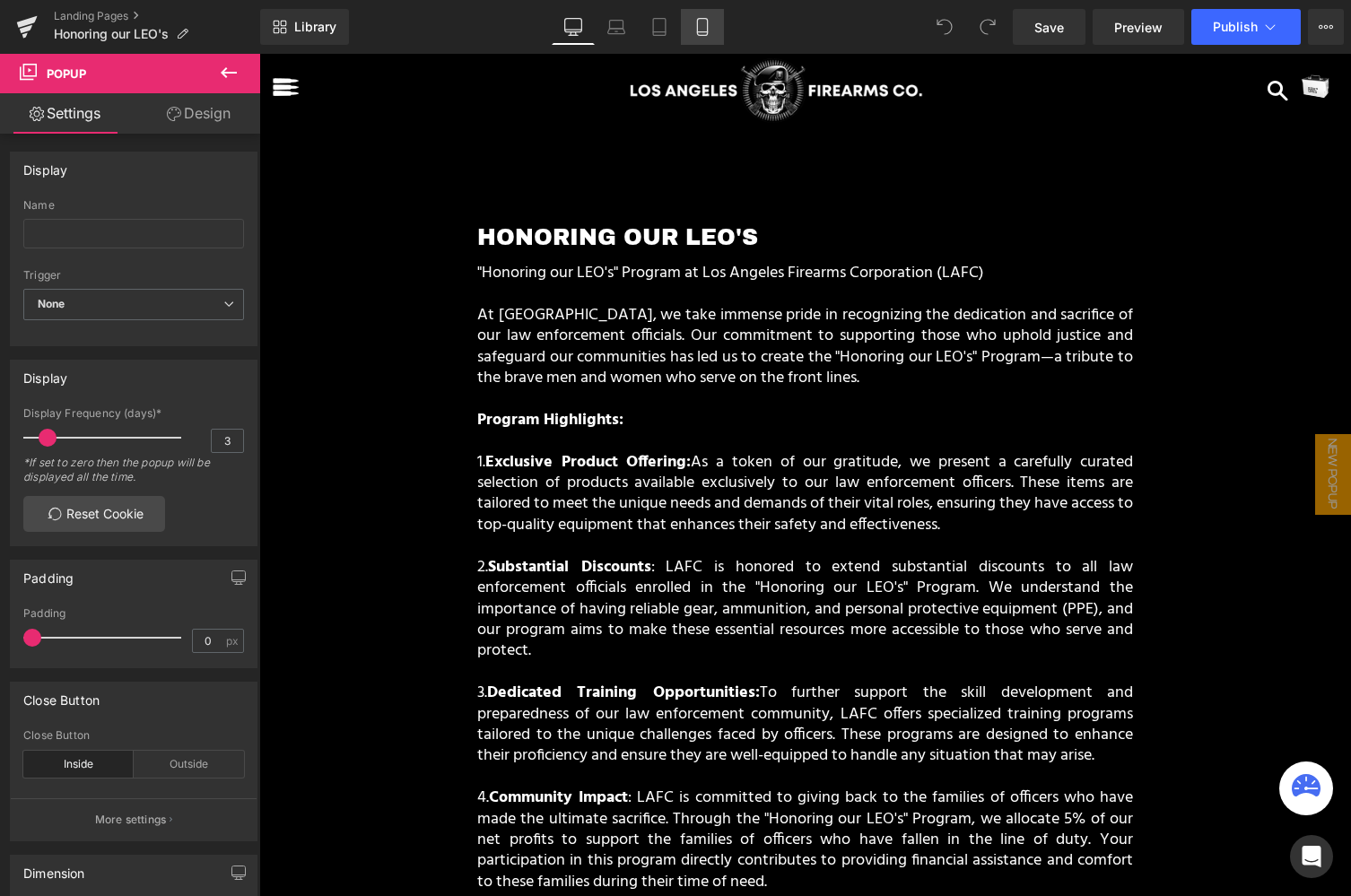
click at [700, 32] on icon at bounding box center [701, 32] width 10 height 0
type input "90"
type input "700"
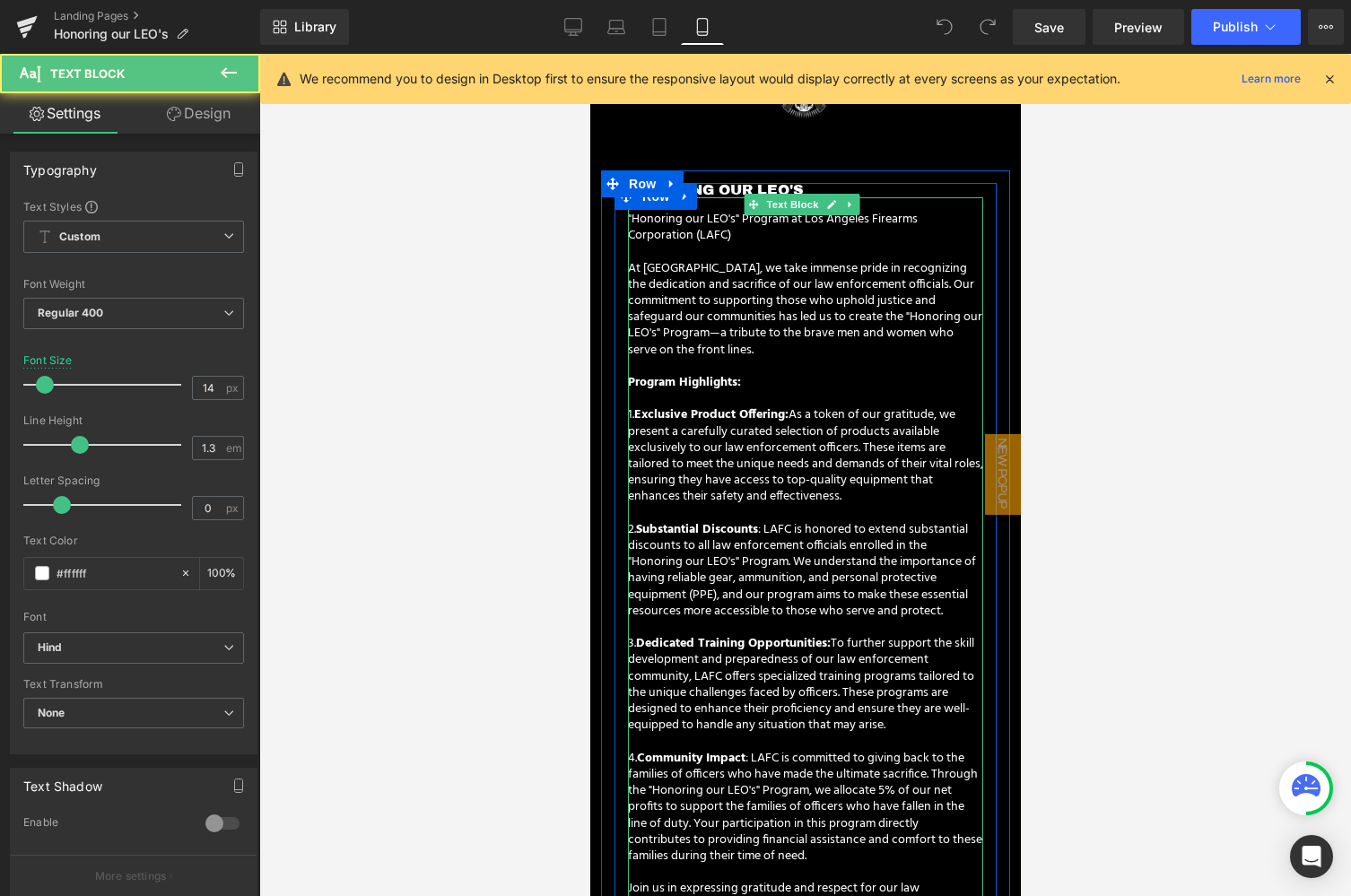
click at [655, 261] on p "At LAFC, we take immense pride in recognizing the dedication and sacrifice of o…" at bounding box center [804, 309] width 355 height 97
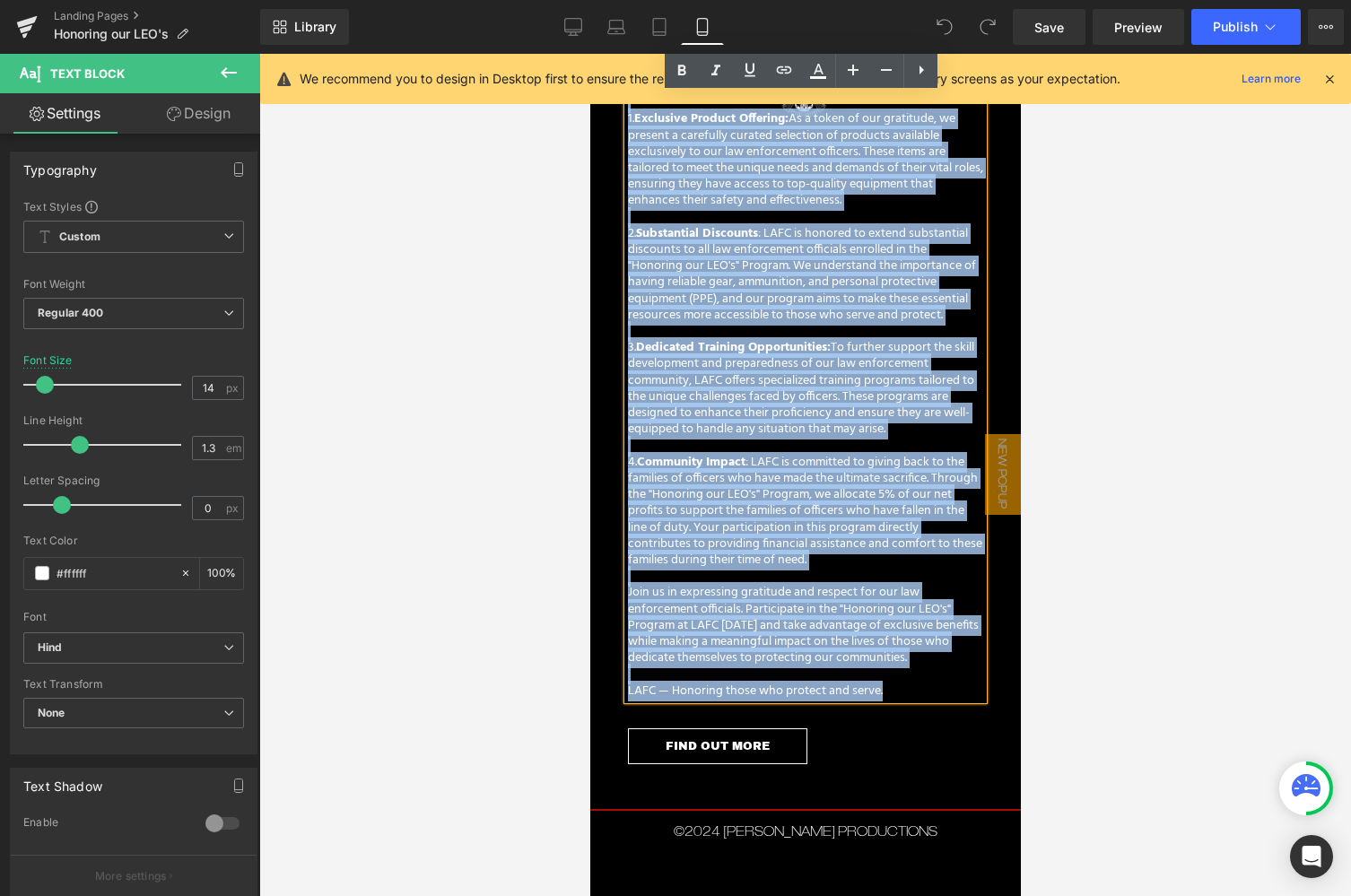
scroll to position [352, 0]
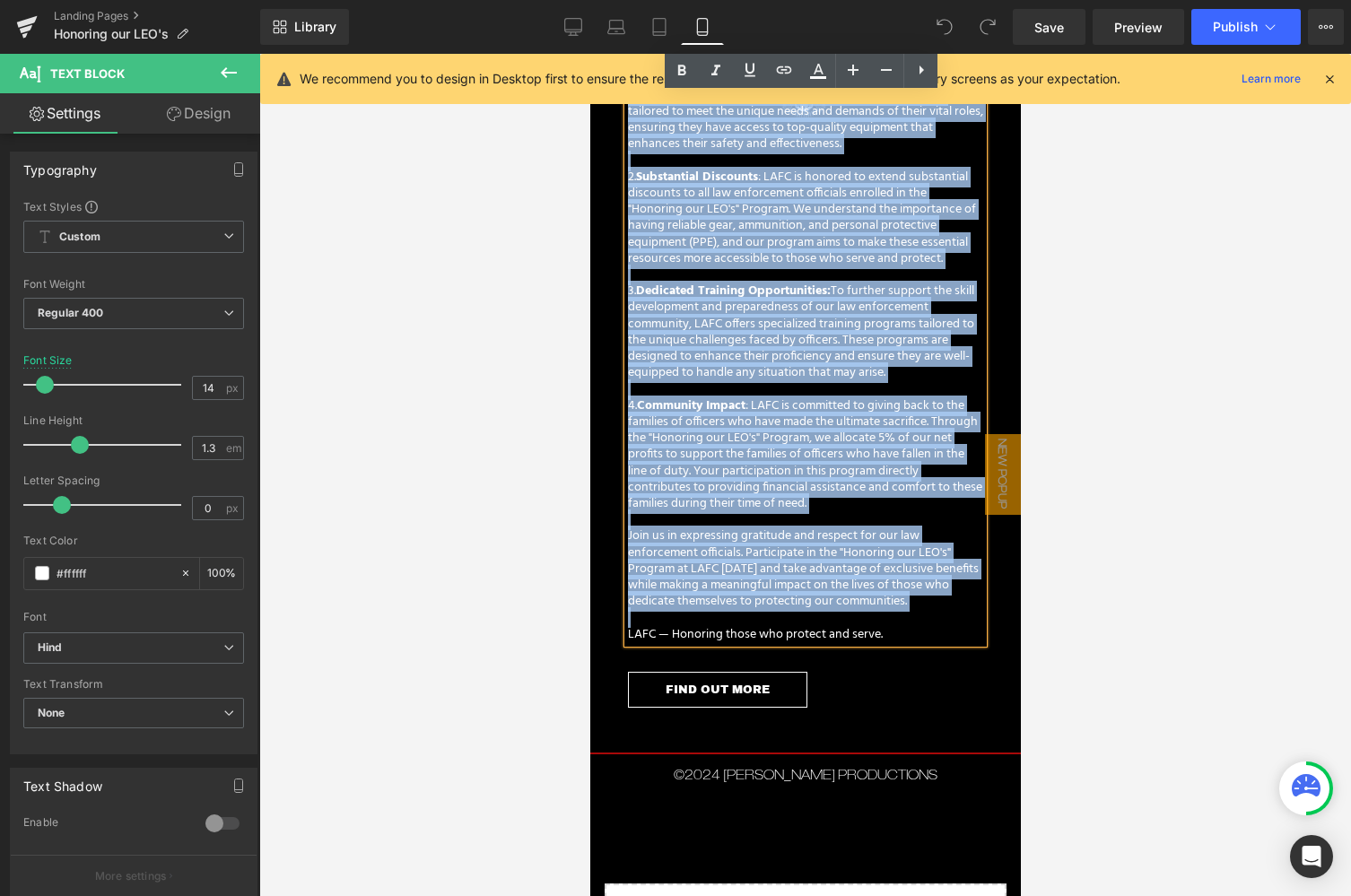
drag, startPoint x: 630, startPoint y: 267, endPoint x: 905, endPoint y: 617, distance: 445.1
click at [905, 617] on div ""Honoring our LEO's" Program at Los Angeles Firearms Corporation (LAFC) At LAFC…" at bounding box center [804, 244] width 355 height 798
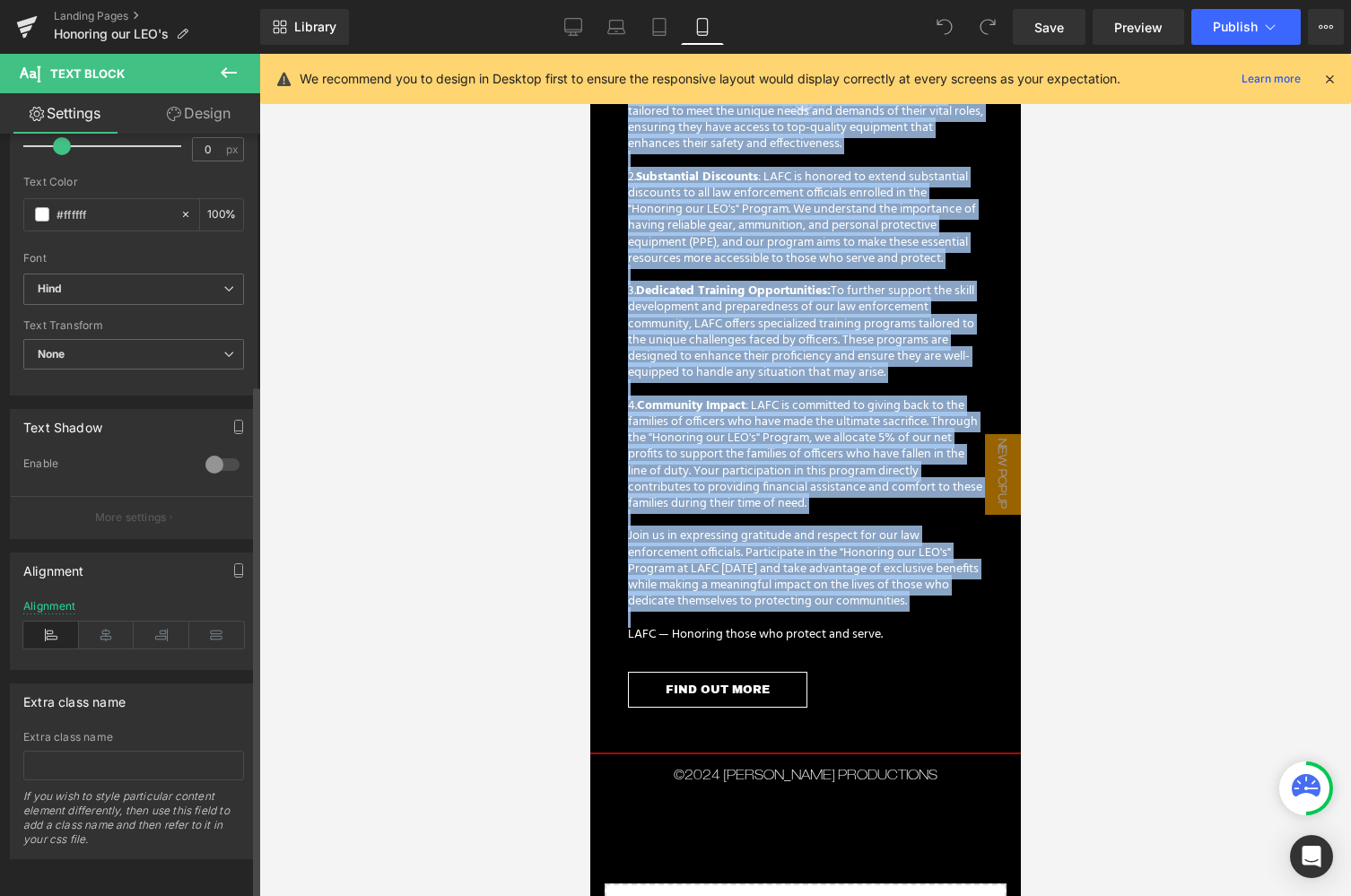
scroll to position [371, 0]
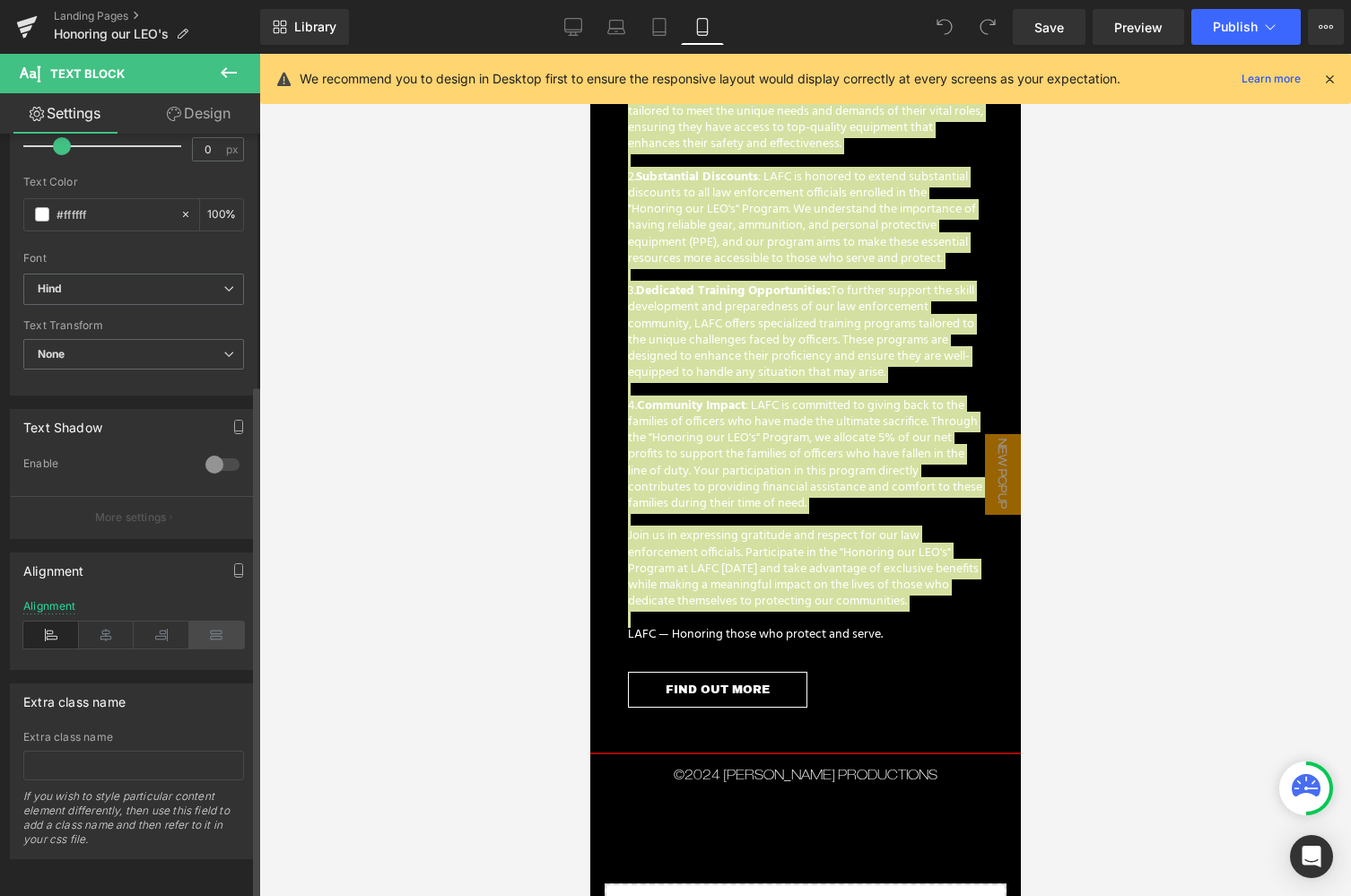
click at [210, 622] on icon at bounding box center [217, 634] width 56 height 27
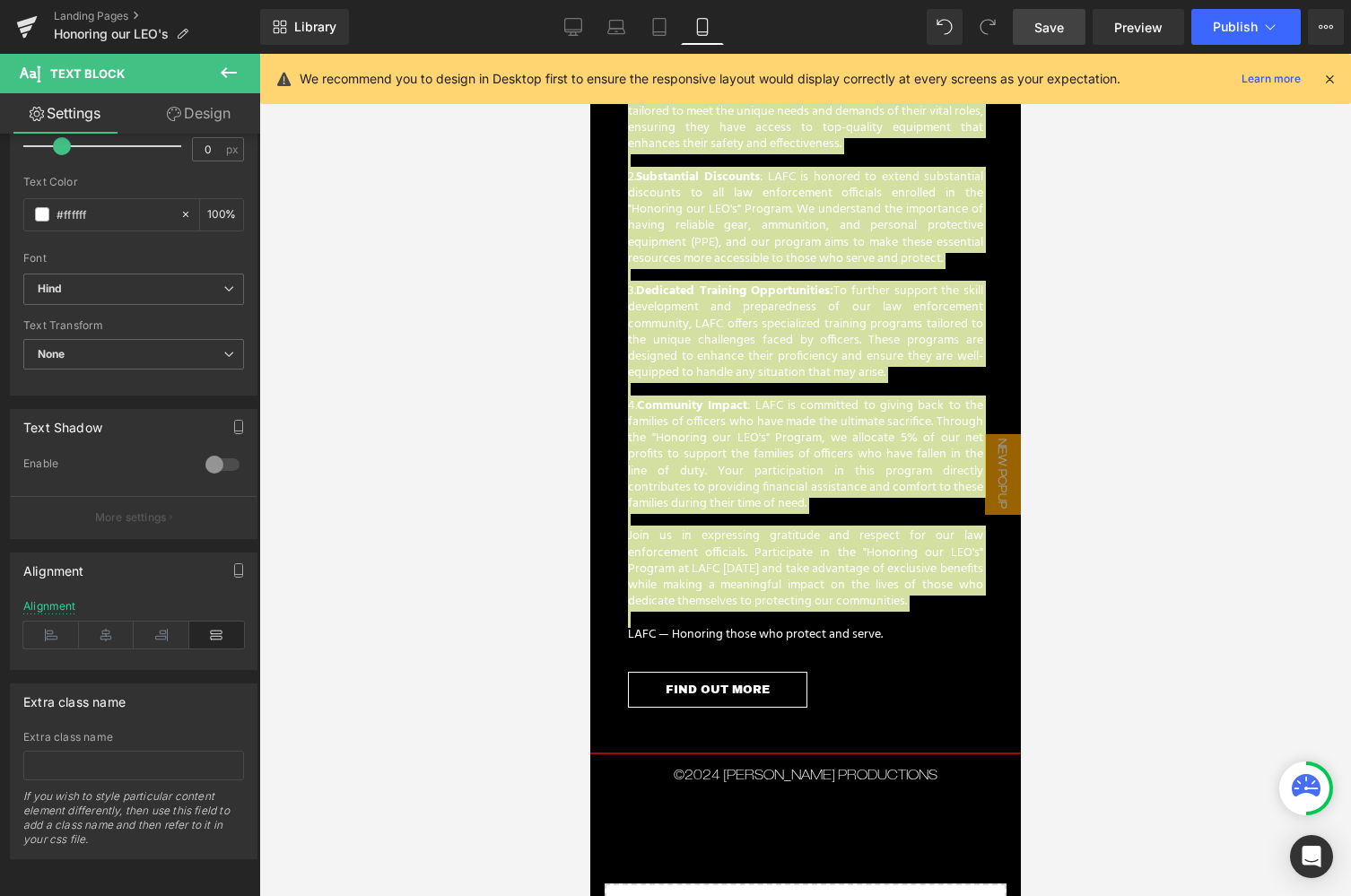
click at [1062, 32] on span "Save" at bounding box center [1049, 27] width 30 height 19
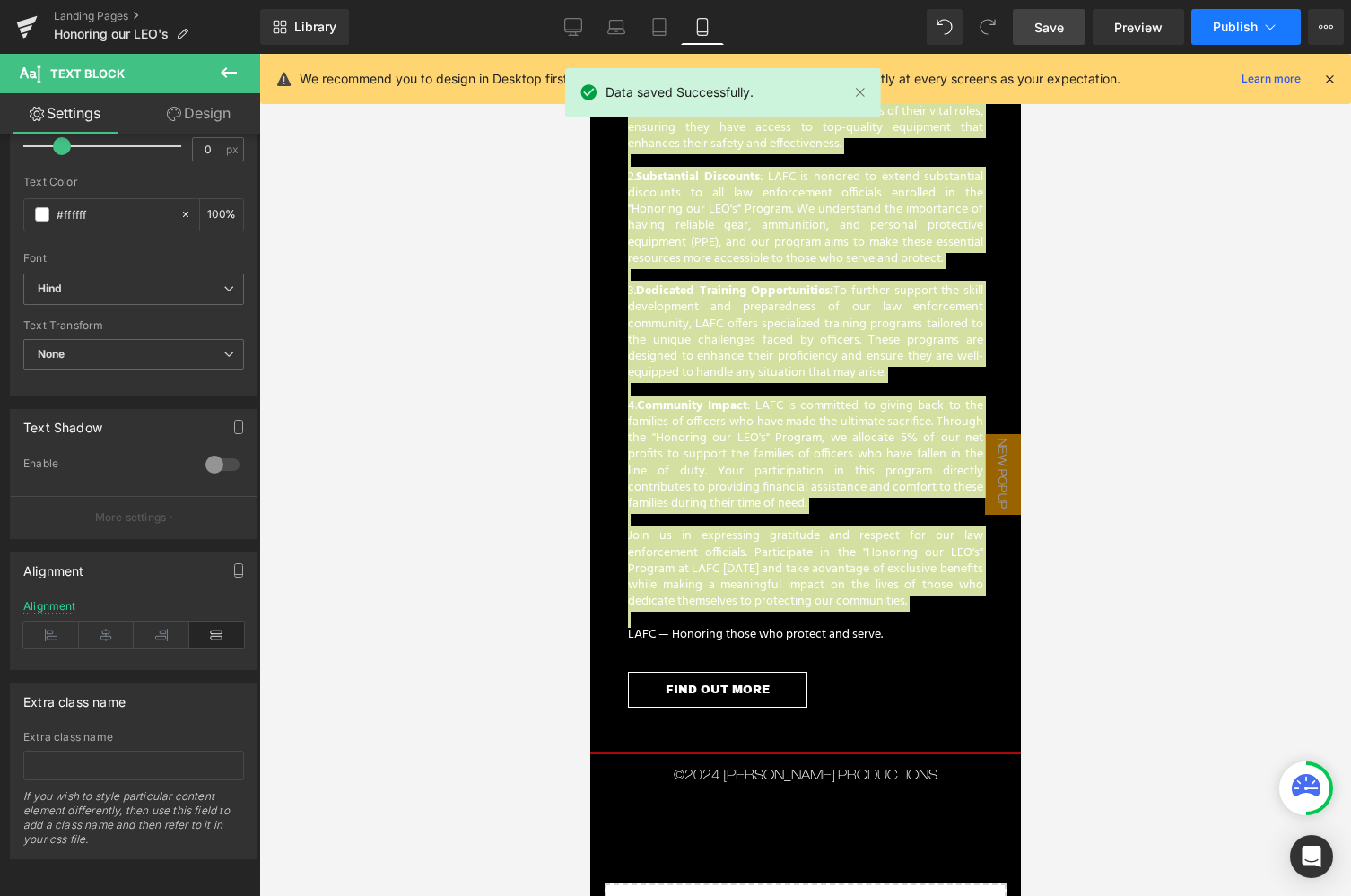
click at [1231, 34] on button "Publish" at bounding box center [1246, 27] width 109 height 36
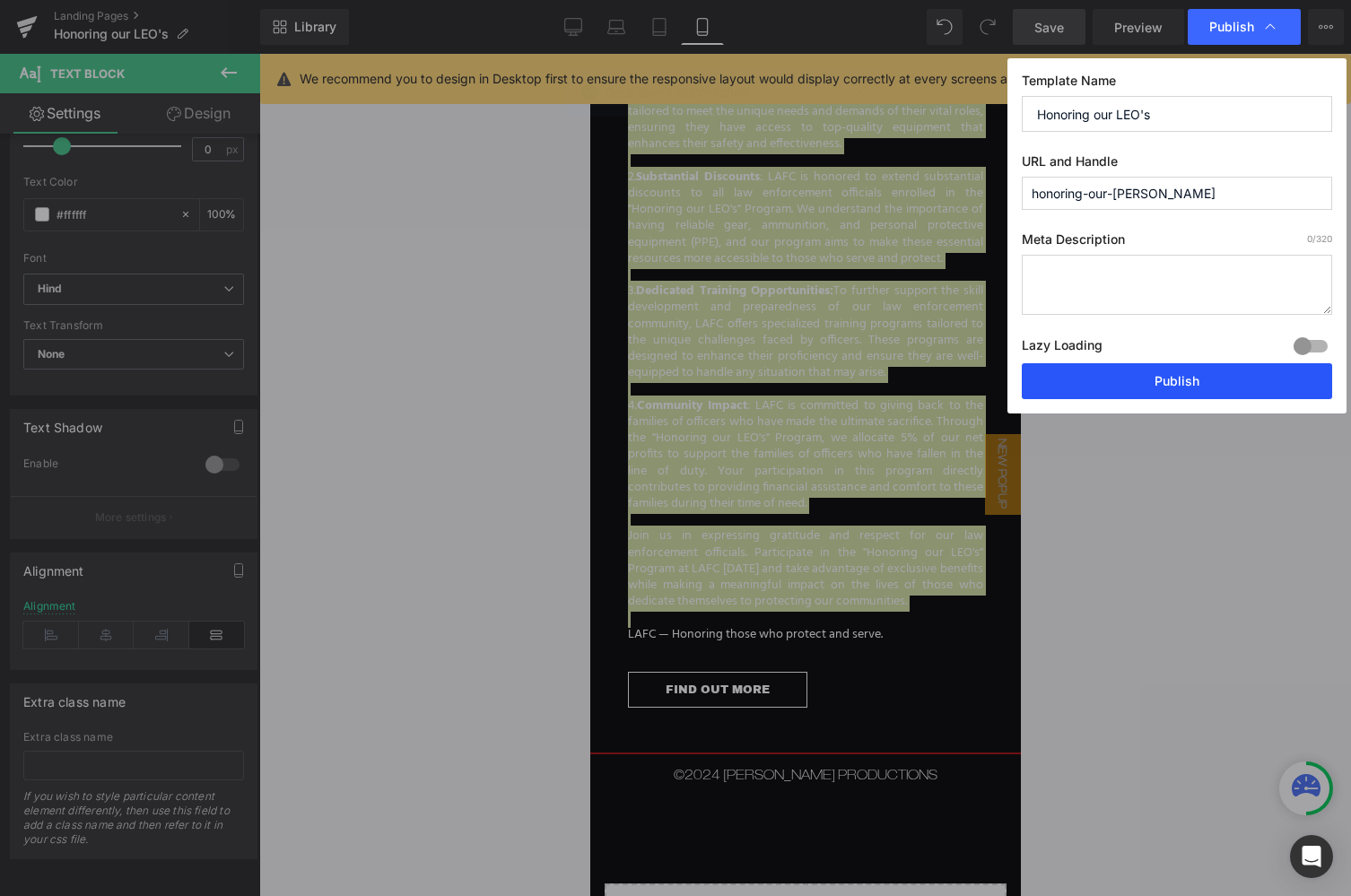
click at [1174, 377] on button "Publish" at bounding box center [1177, 381] width 310 height 36
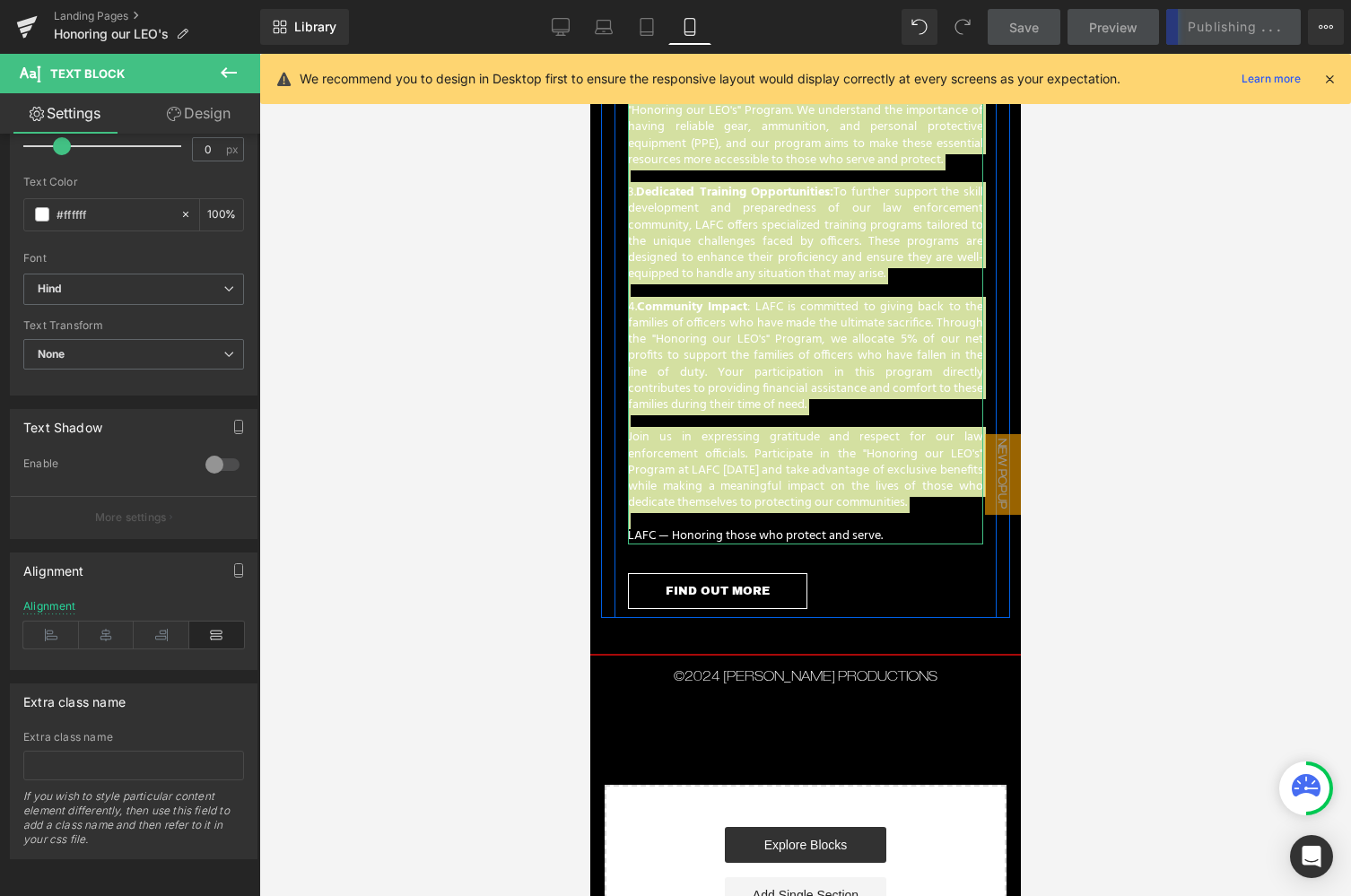
scroll to position [447, 0]
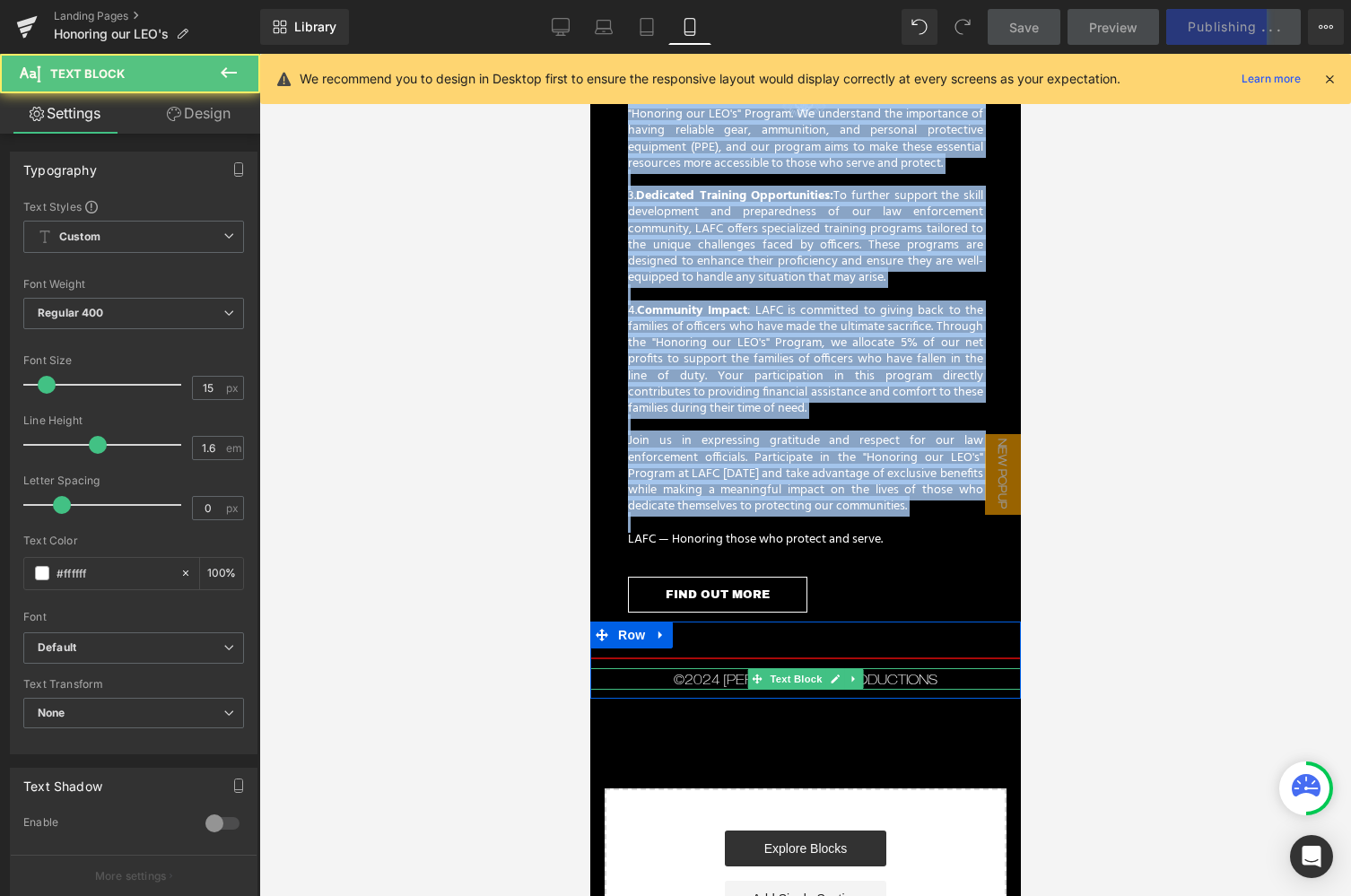
click at [932, 670] on p "©2024 [PERSON_NAME] PRODUCTIONS" at bounding box center [804, 678] width 431 height 21
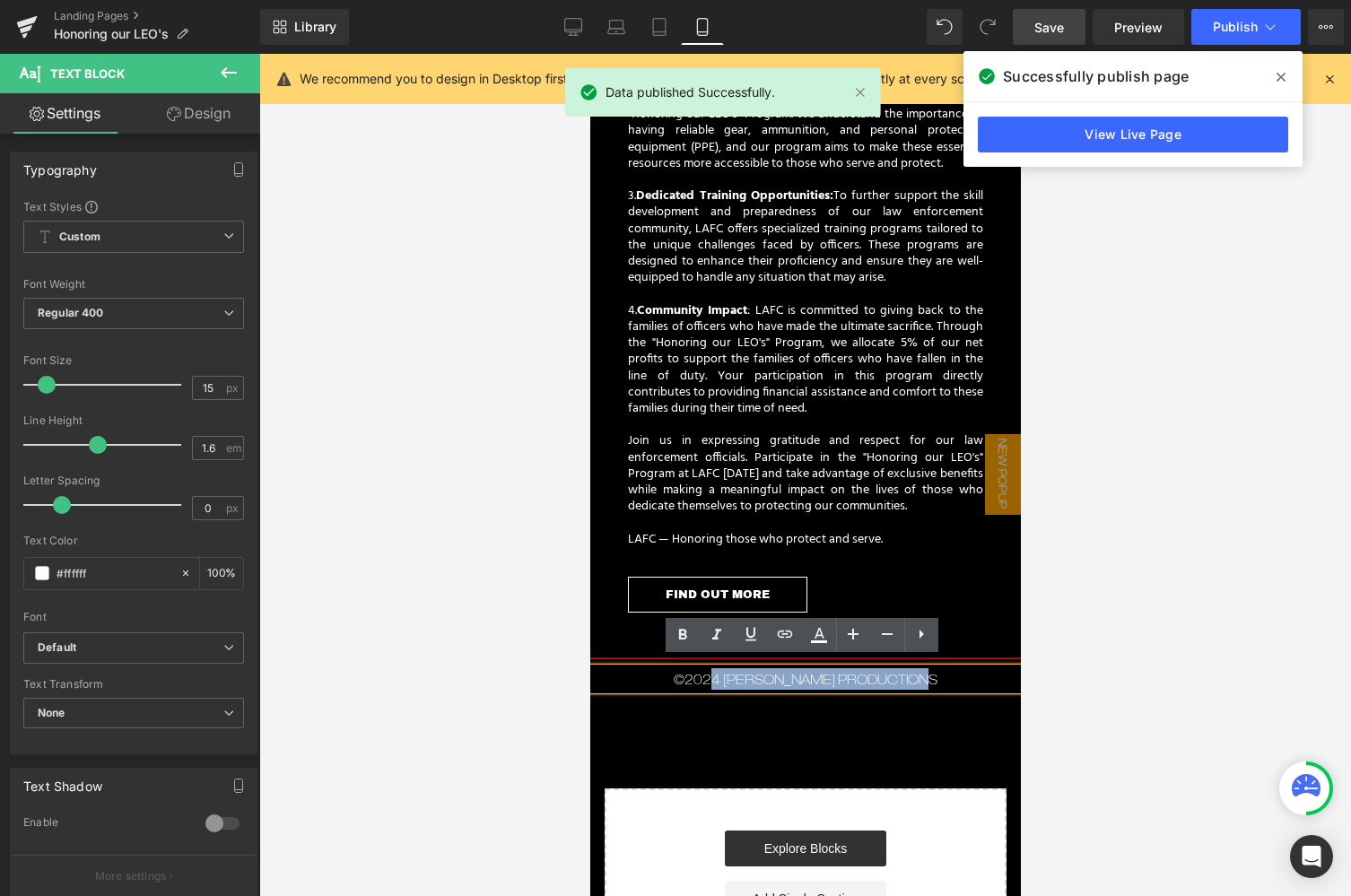
drag, startPoint x: 935, startPoint y: 671, endPoint x: 709, endPoint y: 672, distance: 226.0
click at [709, 672] on p "©2024 [PERSON_NAME] PRODUCTIONS" at bounding box center [804, 678] width 431 height 21
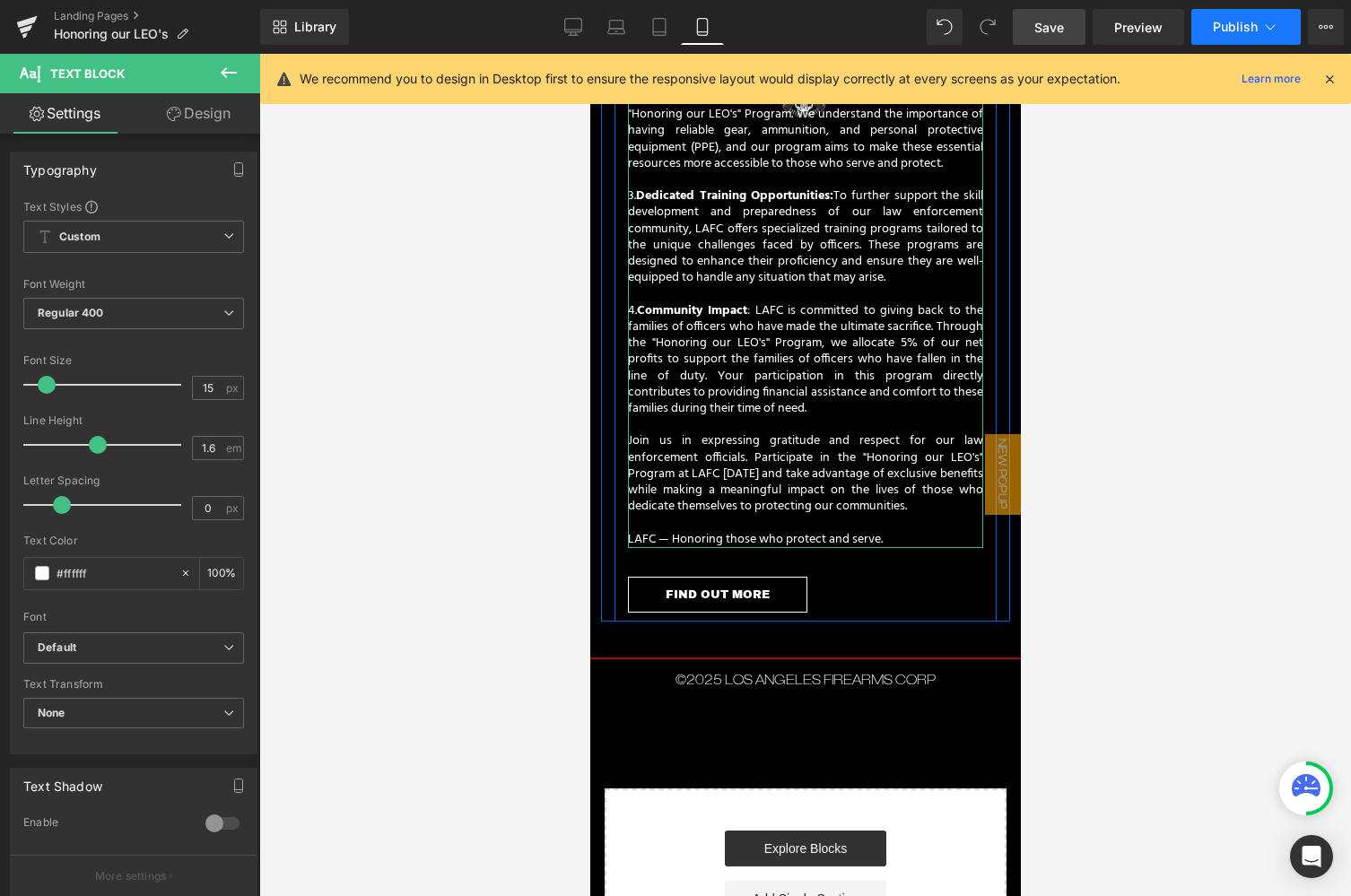
click at [1236, 34] on button "Publish" at bounding box center [1246, 27] width 109 height 36
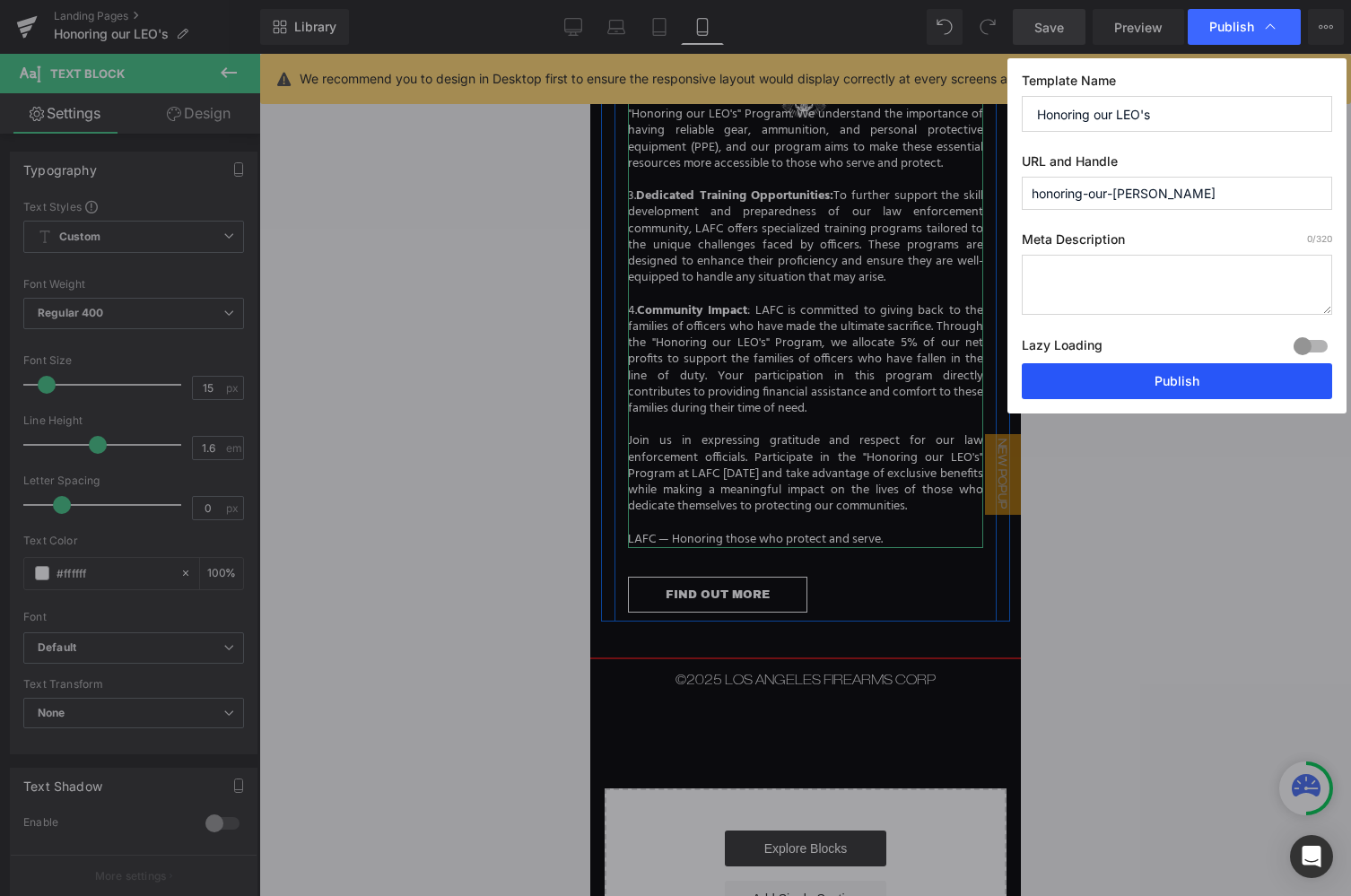
click at [1159, 378] on button "Publish" at bounding box center [1177, 381] width 310 height 36
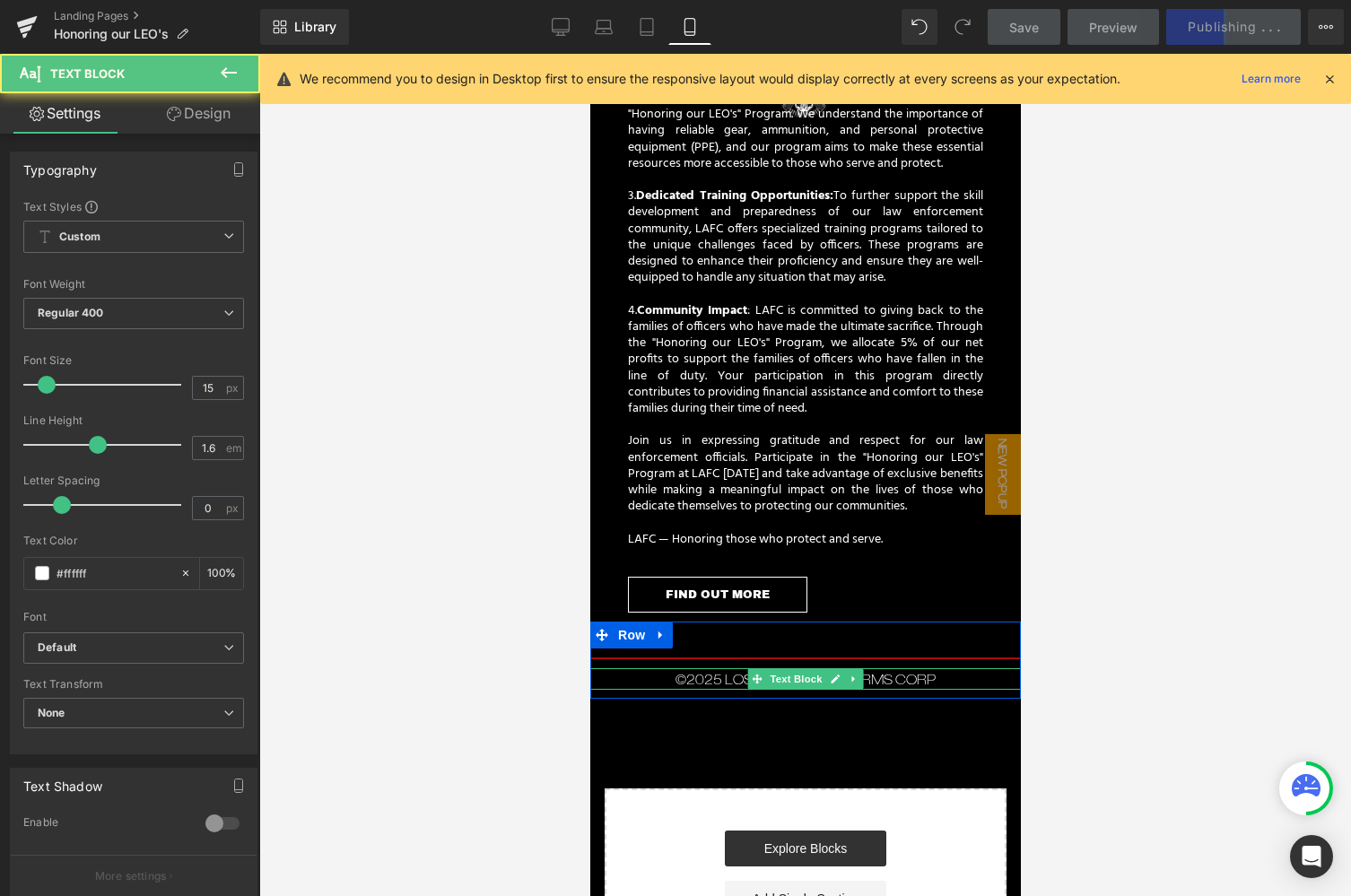
click at [942, 668] on p "©2025 LOS ANGELES FIREARMS CORP" at bounding box center [804, 678] width 431 height 21
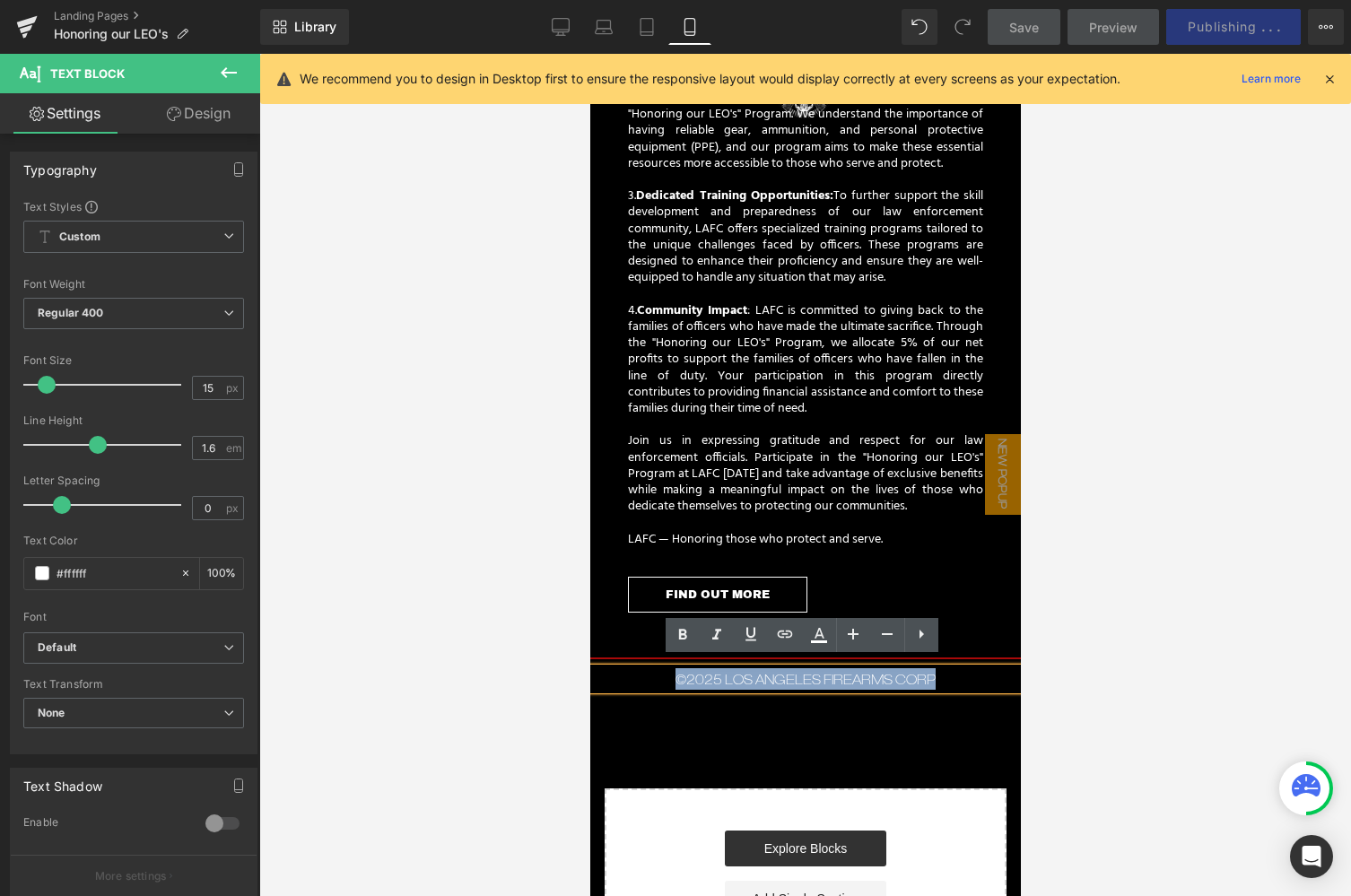
drag, startPoint x: 942, startPoint y: 668, endPoint x: 664, endPoint y: 668, distance: 278.0
click at [664, 668] on p "©2025 LOS ANGELES FIREARMS CORP" at bounding box center [804, 678] width 431 height 21
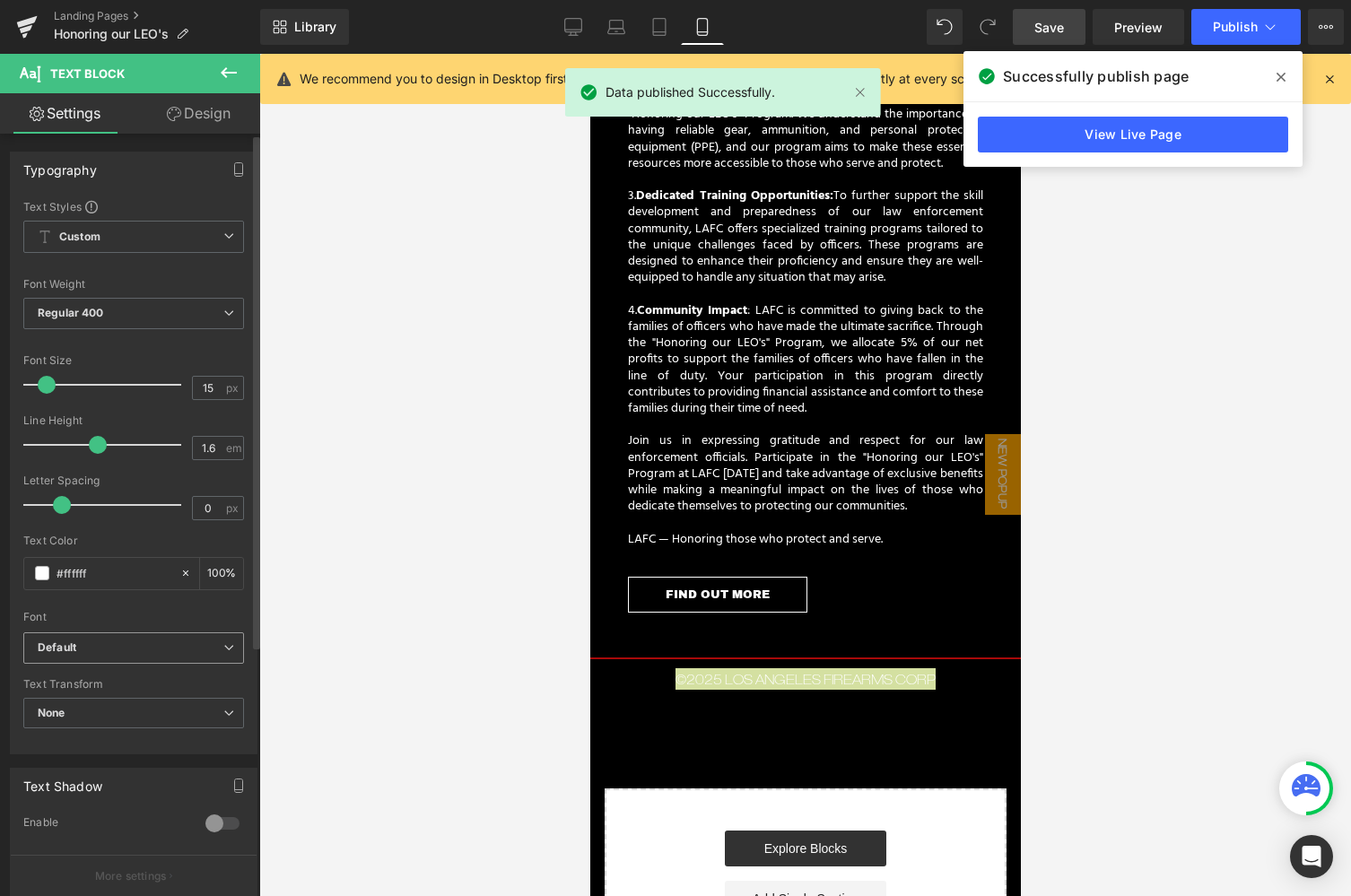
click at [229, 647] on span "Default" at bounding box center [134, 648] width 221 height 32
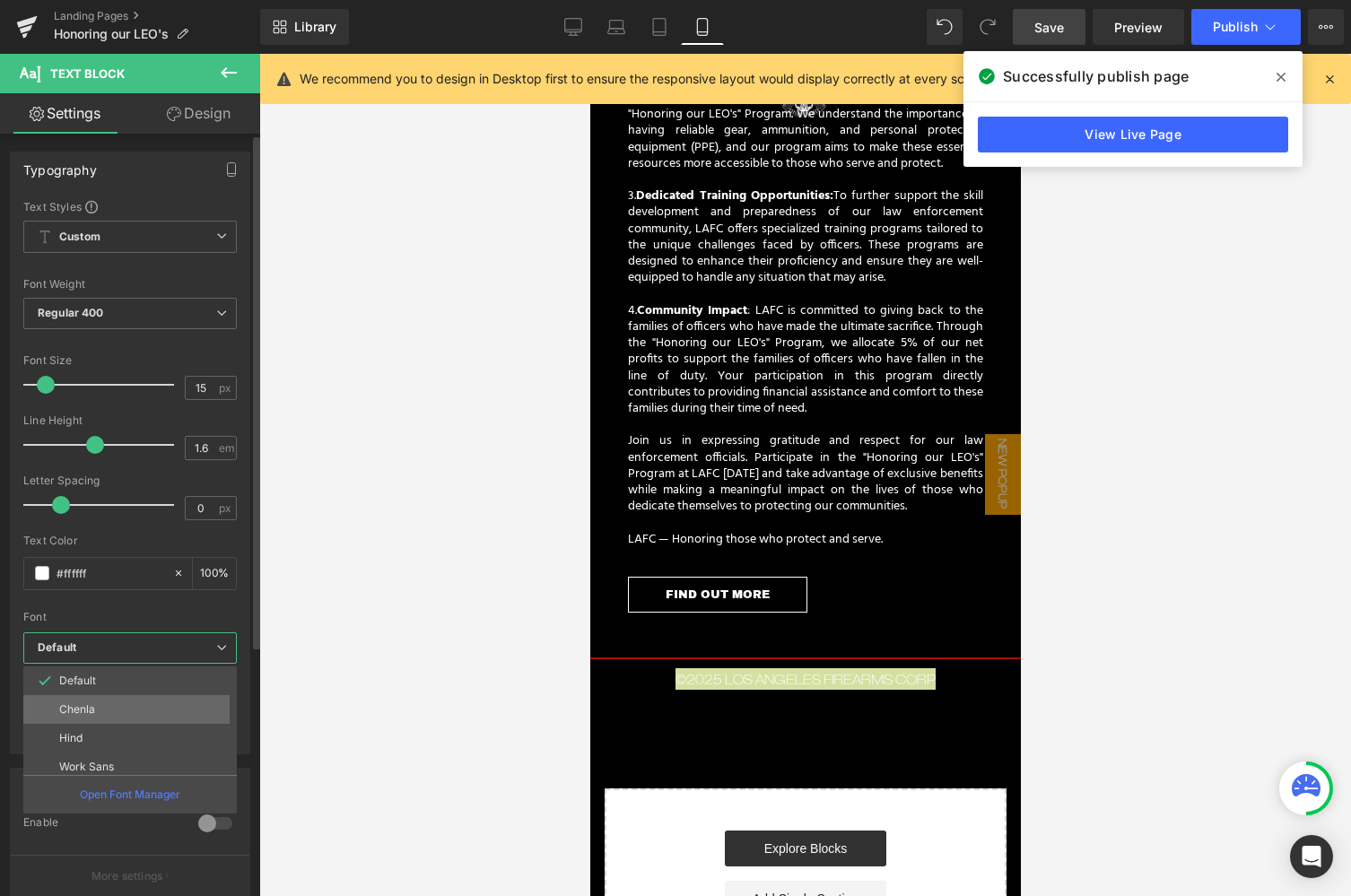
click at [124, 701] on li "Chenla" at bounding box center [134, 709] width 222 height 29
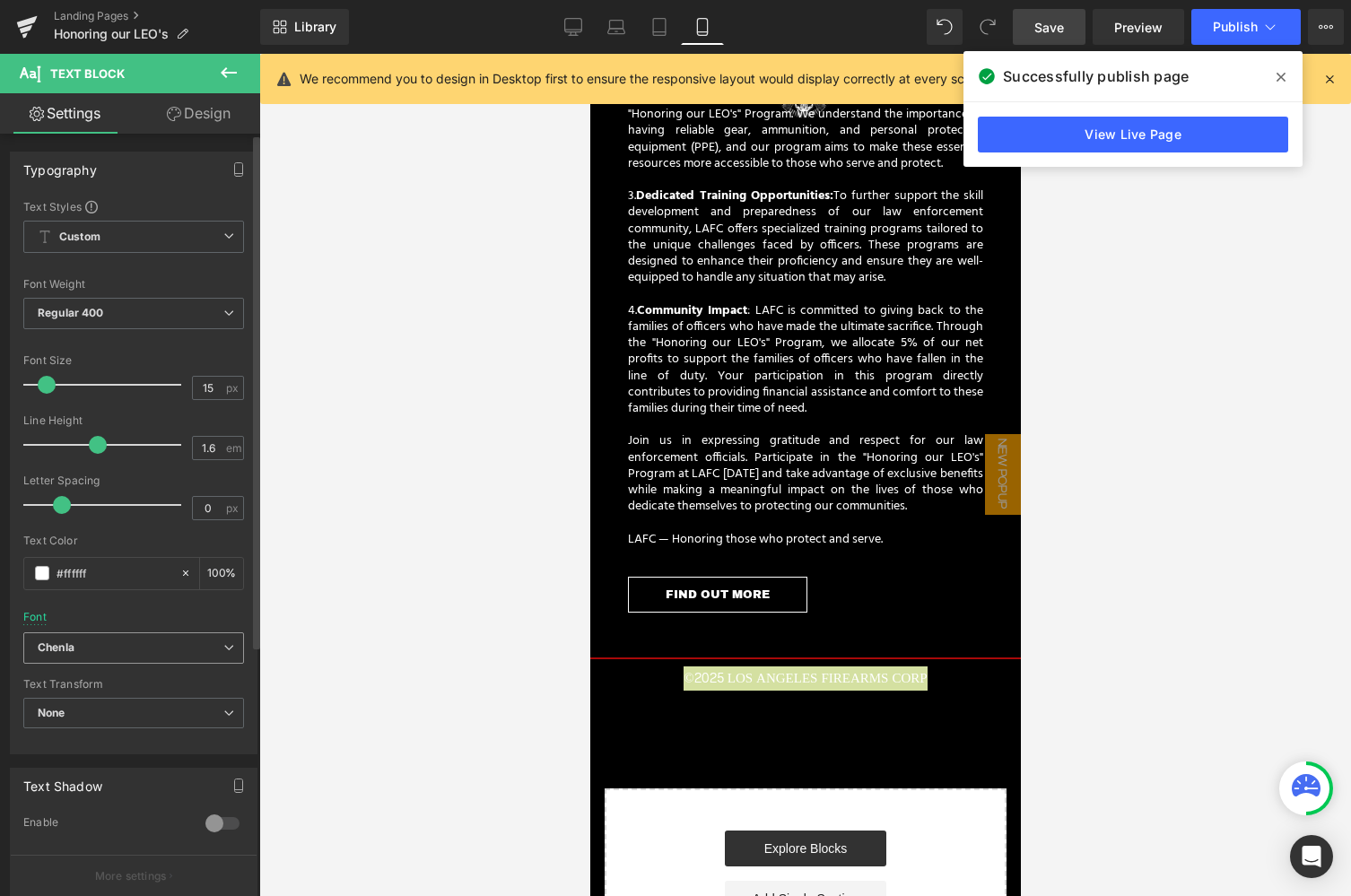
click at [224, 646] on icon at bounding box center [229, 647] width 11 height 11
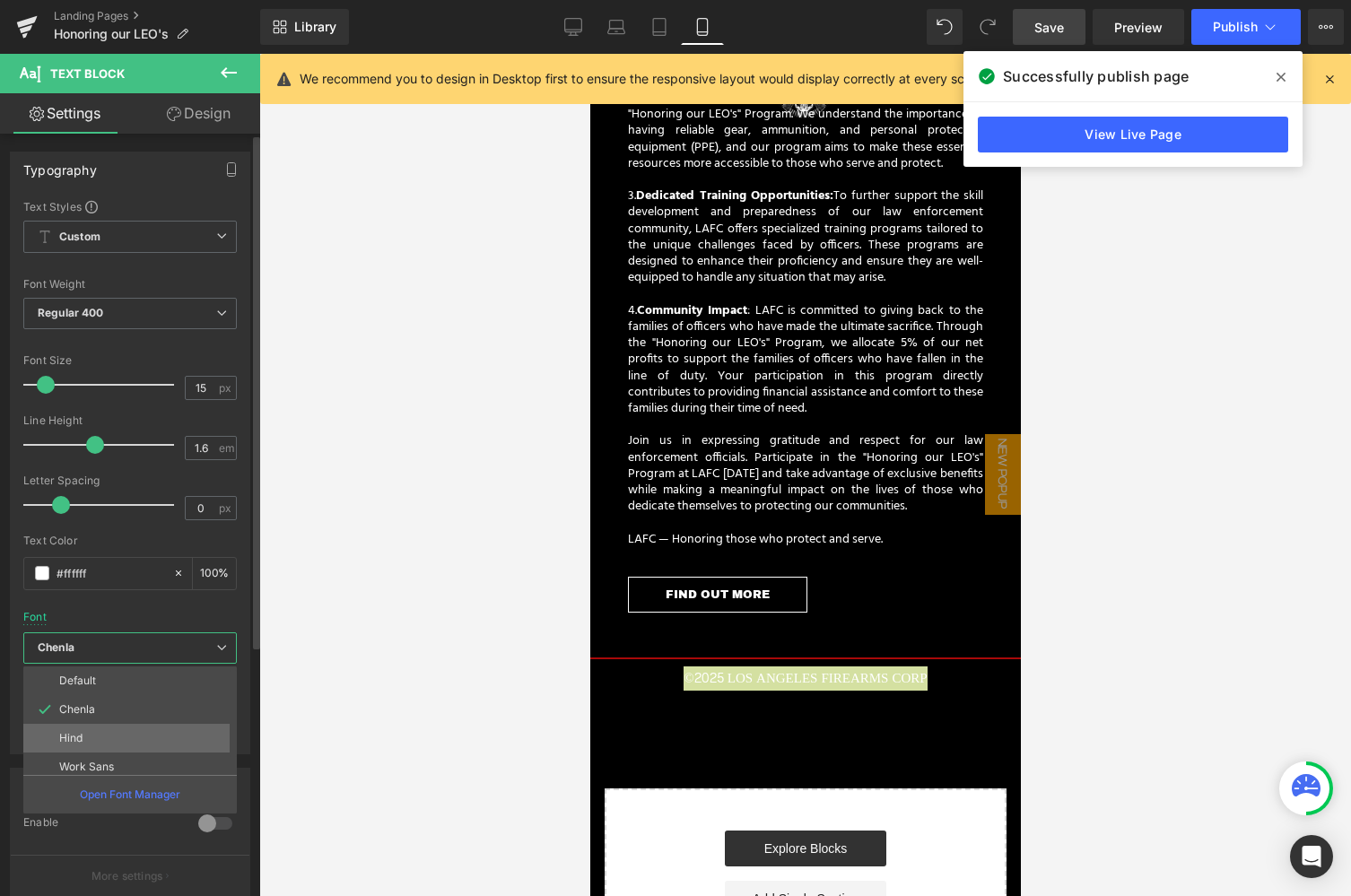
click at [103, 732] on li "Hind" at bounding box center [134, 737] width 222 height 29
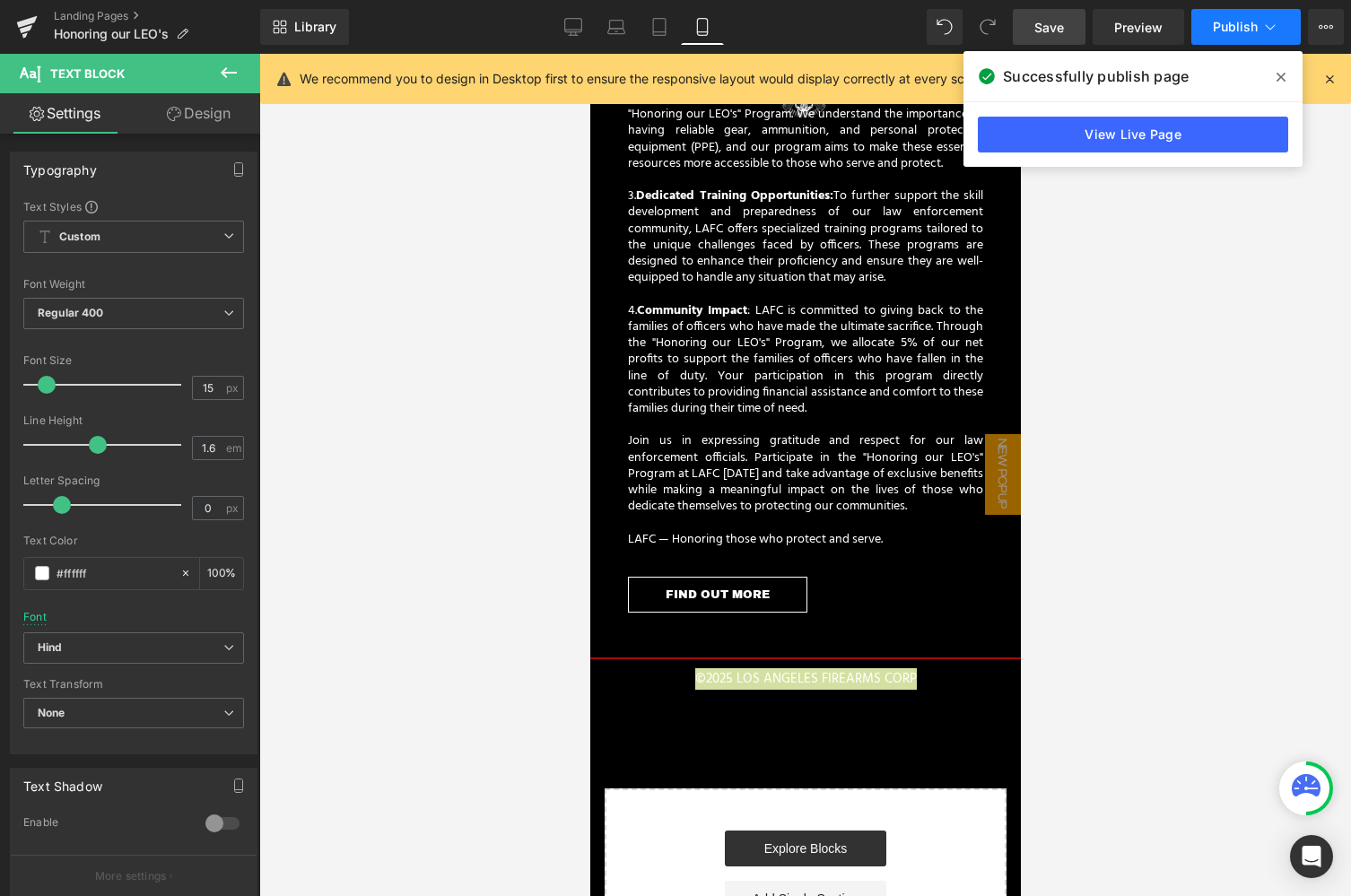
click at [1230, 26] on span "Publish" at bounding box center [1235, 26] width 45 height 14
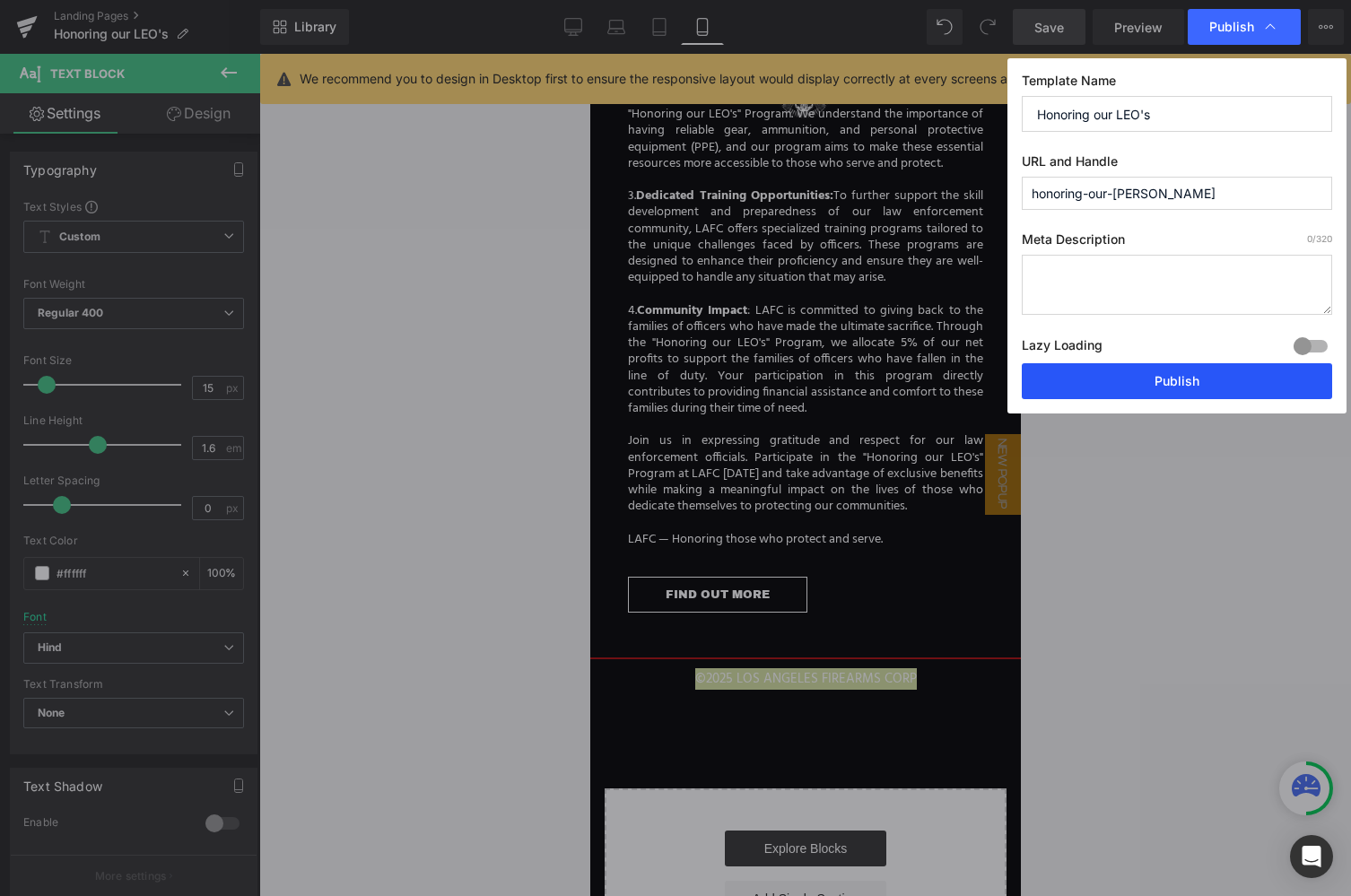
click at [1168, 391] on button "Publish" at bounding box center [1177, 381] width 310 height 36
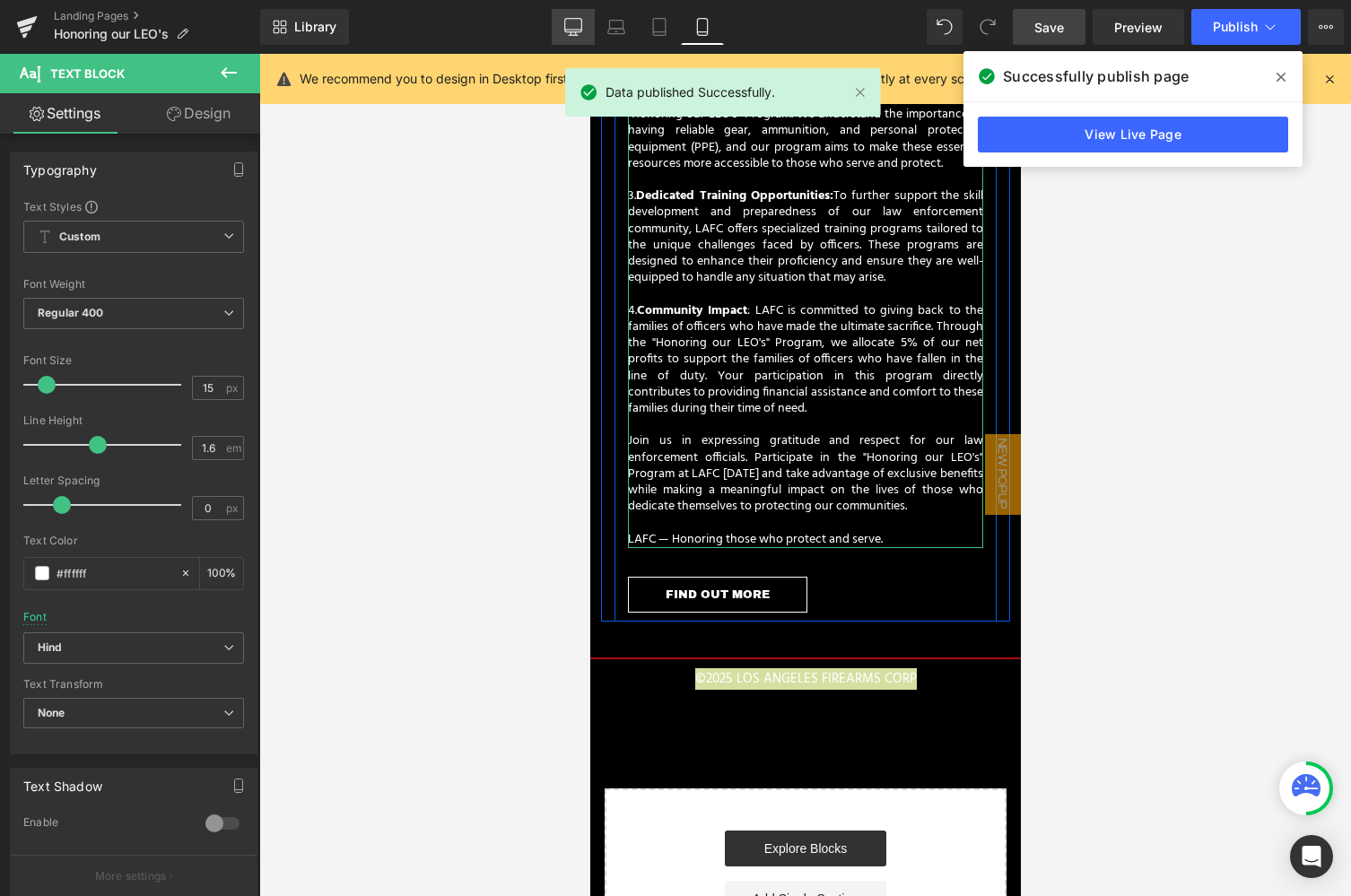
click at [561, 27] on link "Desktop" at bounding box center [573, 27] width 43 height 36
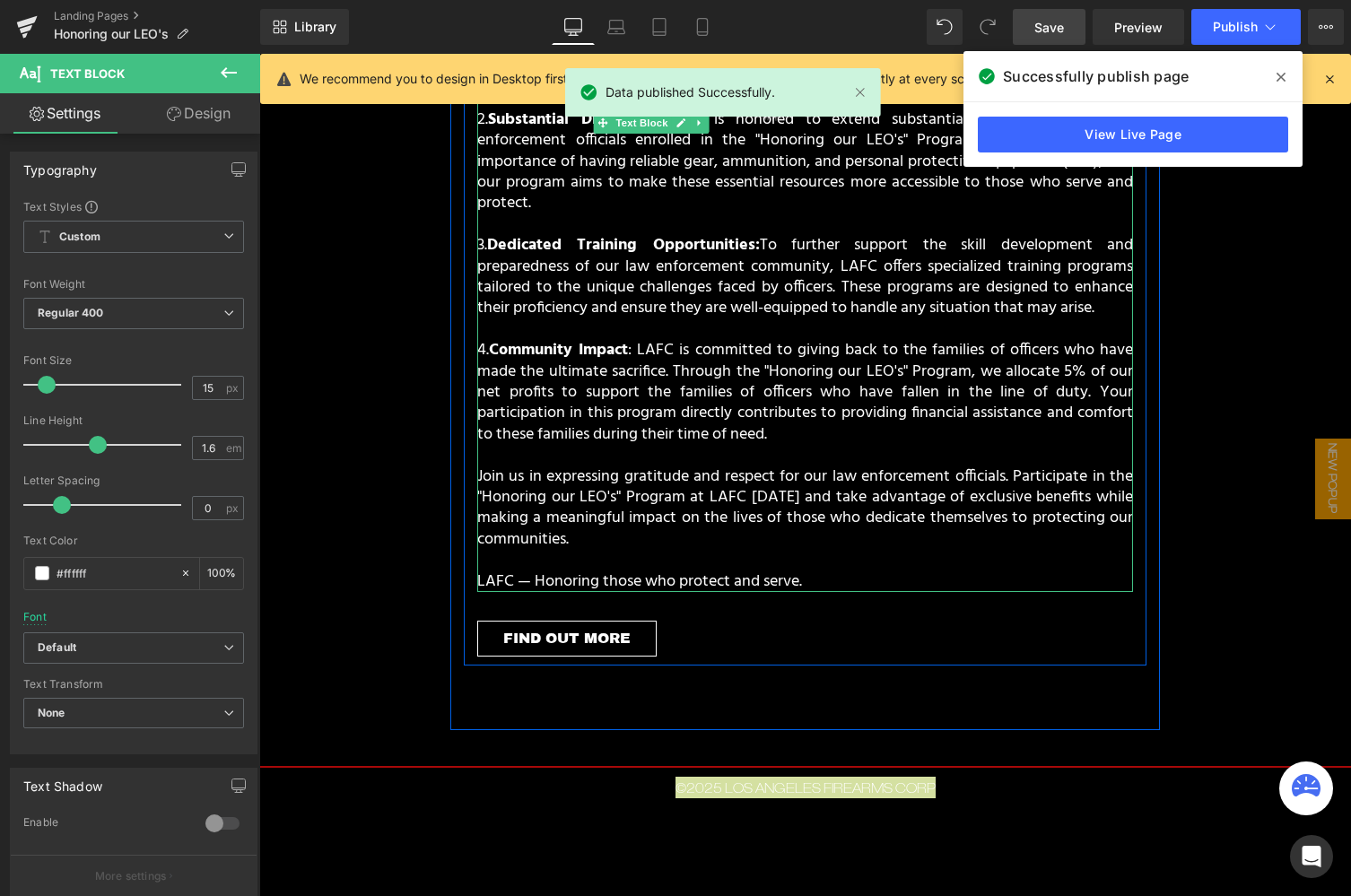
type input "100"
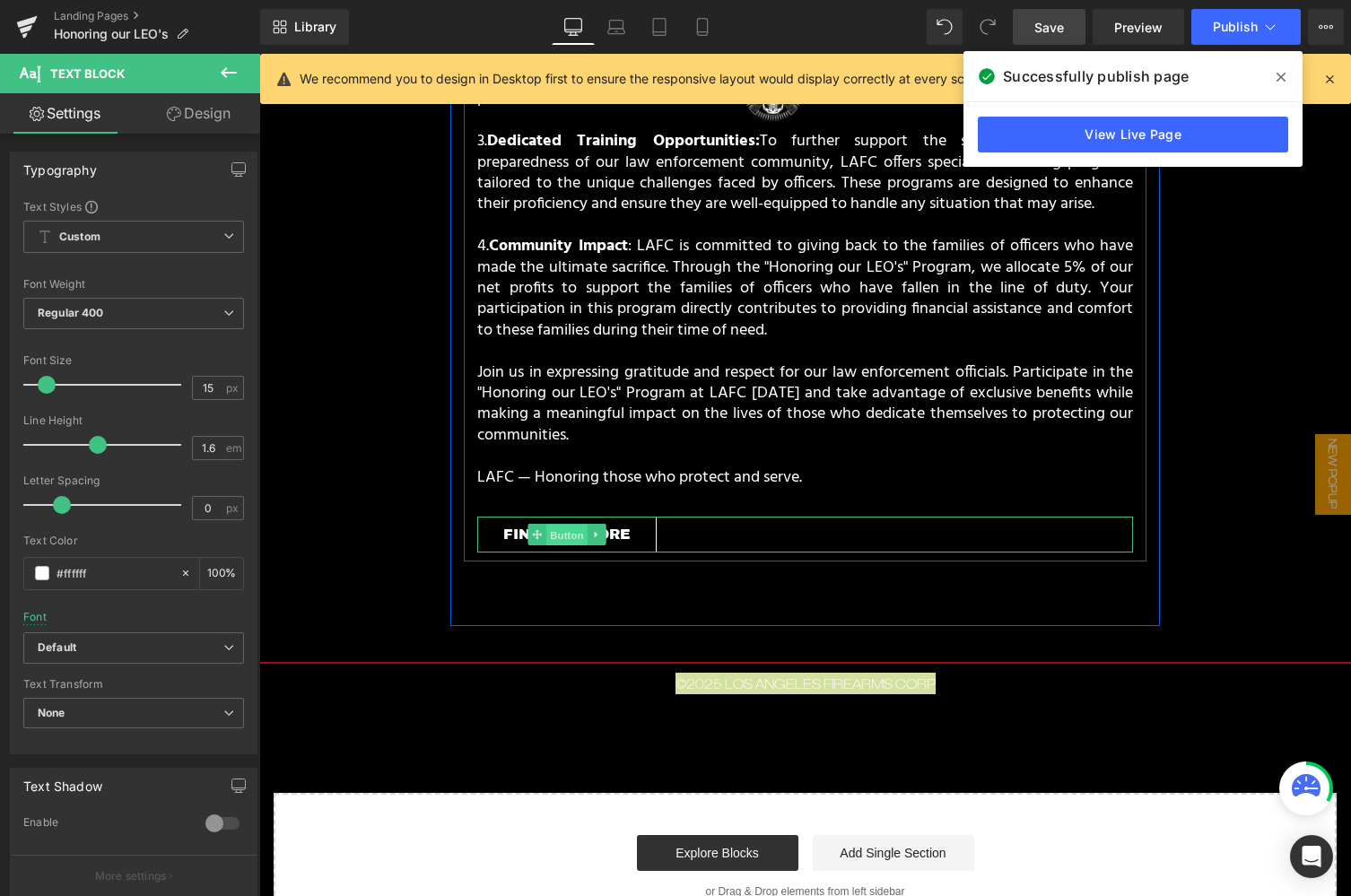
click at [573, 525] on span "Button" at bounding box center [567, 535] width 41 height 21
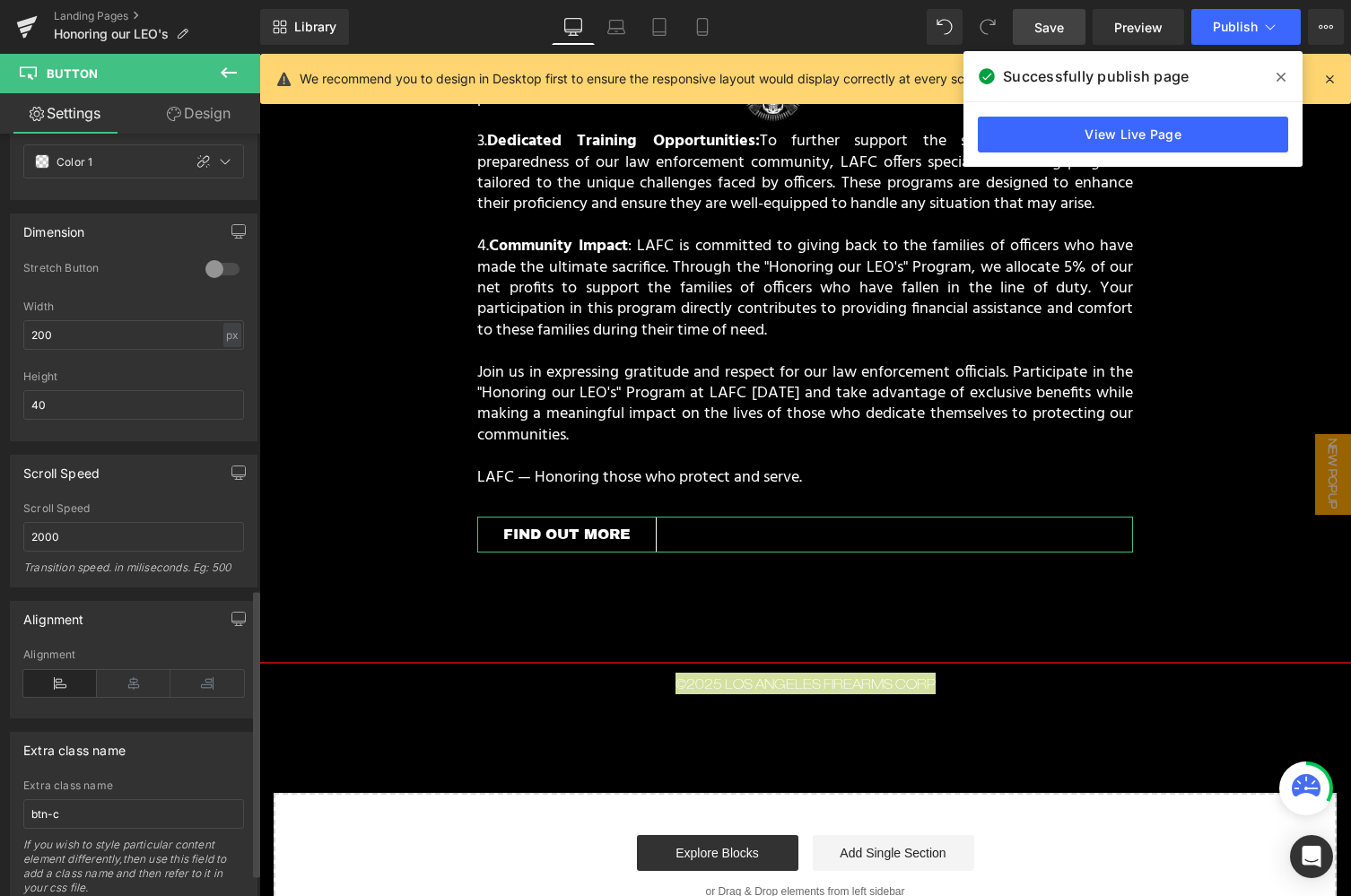
scroll to position [1266, 0]
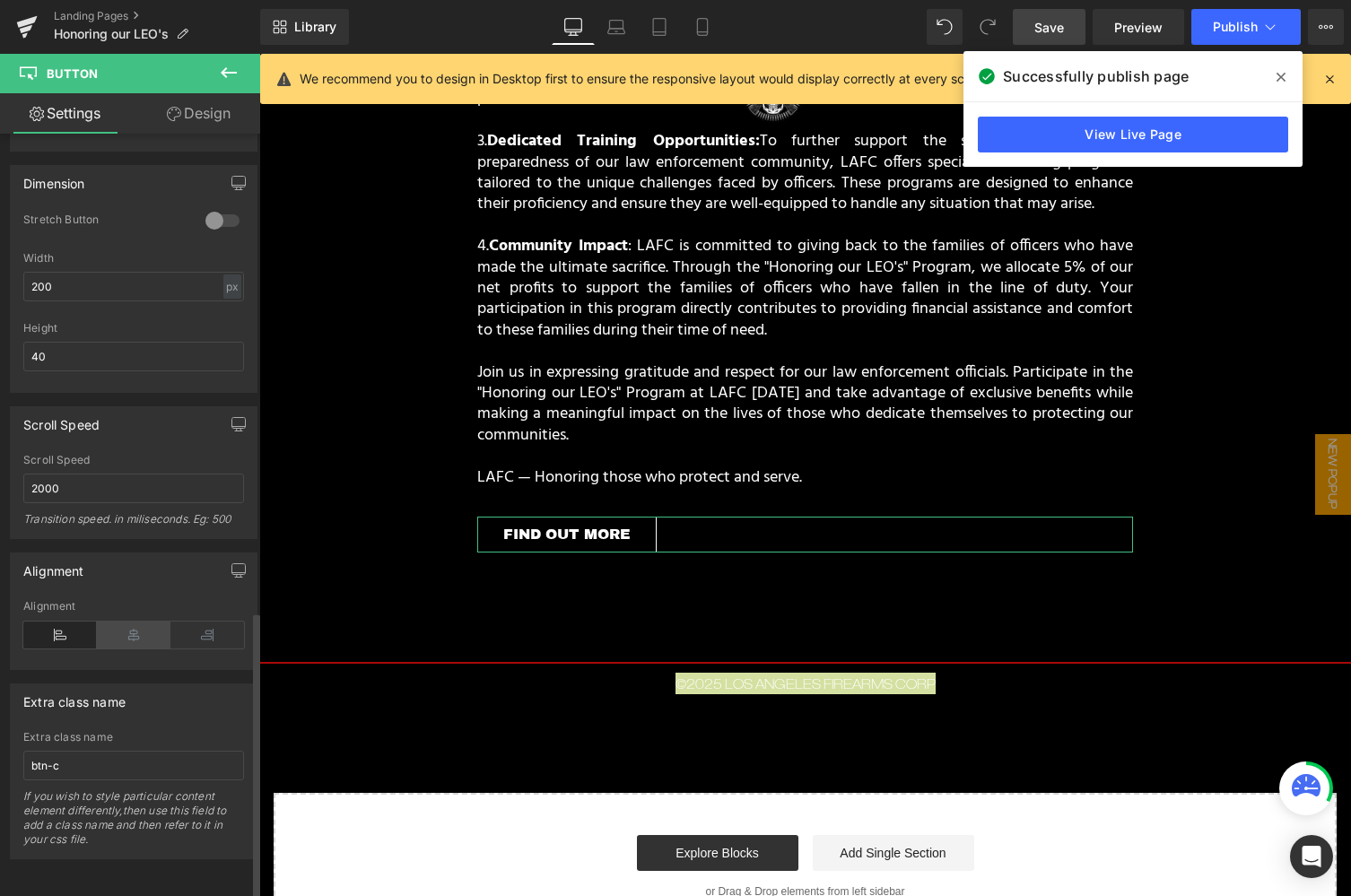
click at [127, 621] on icon at bounding box center [133, 634] width 73 height 27
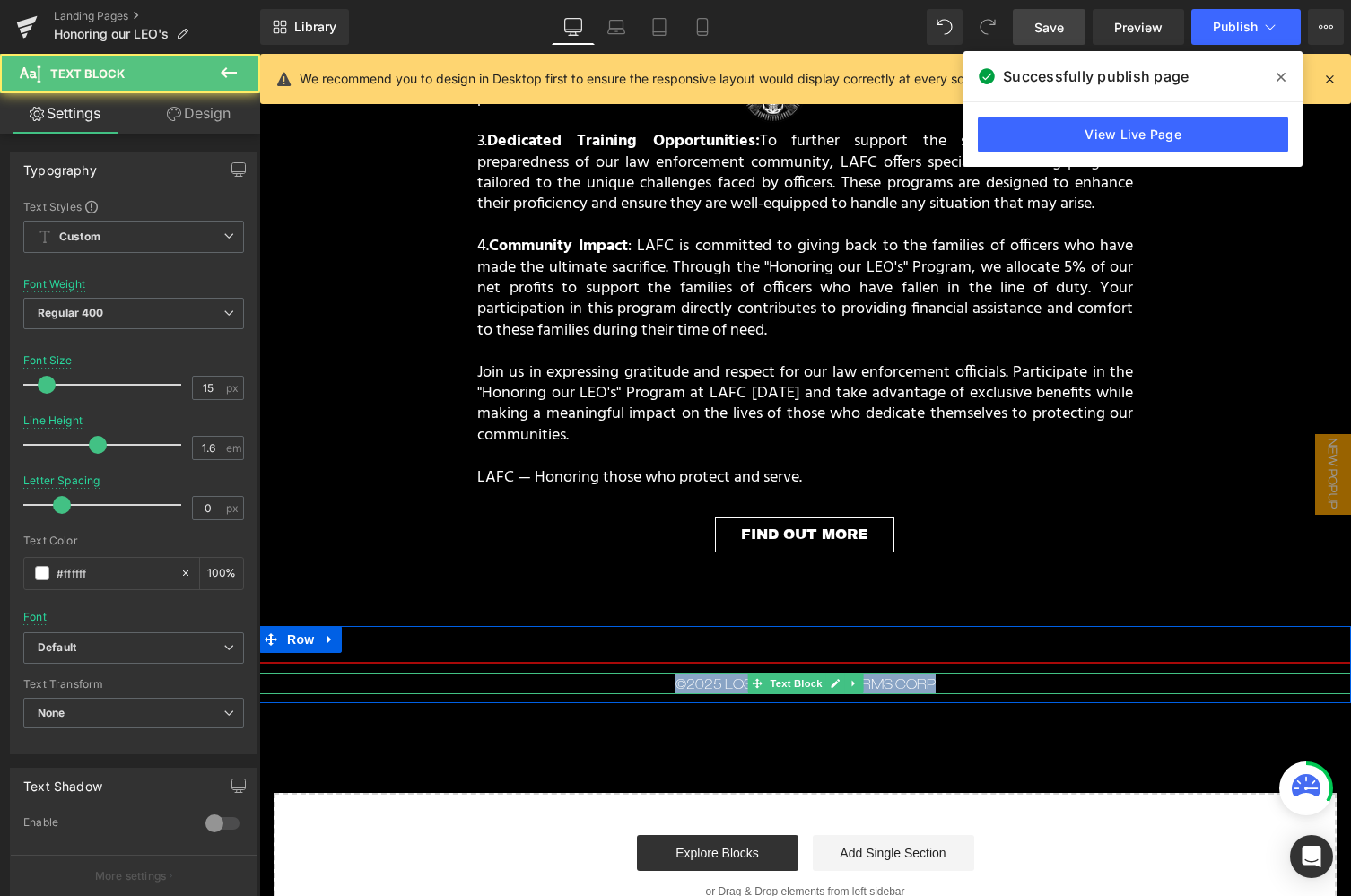
click at [952, 672] on p "©2025 LOS ANGELES FIREARMS CORP" at bounding box center [804, 683] width 1092 height 21
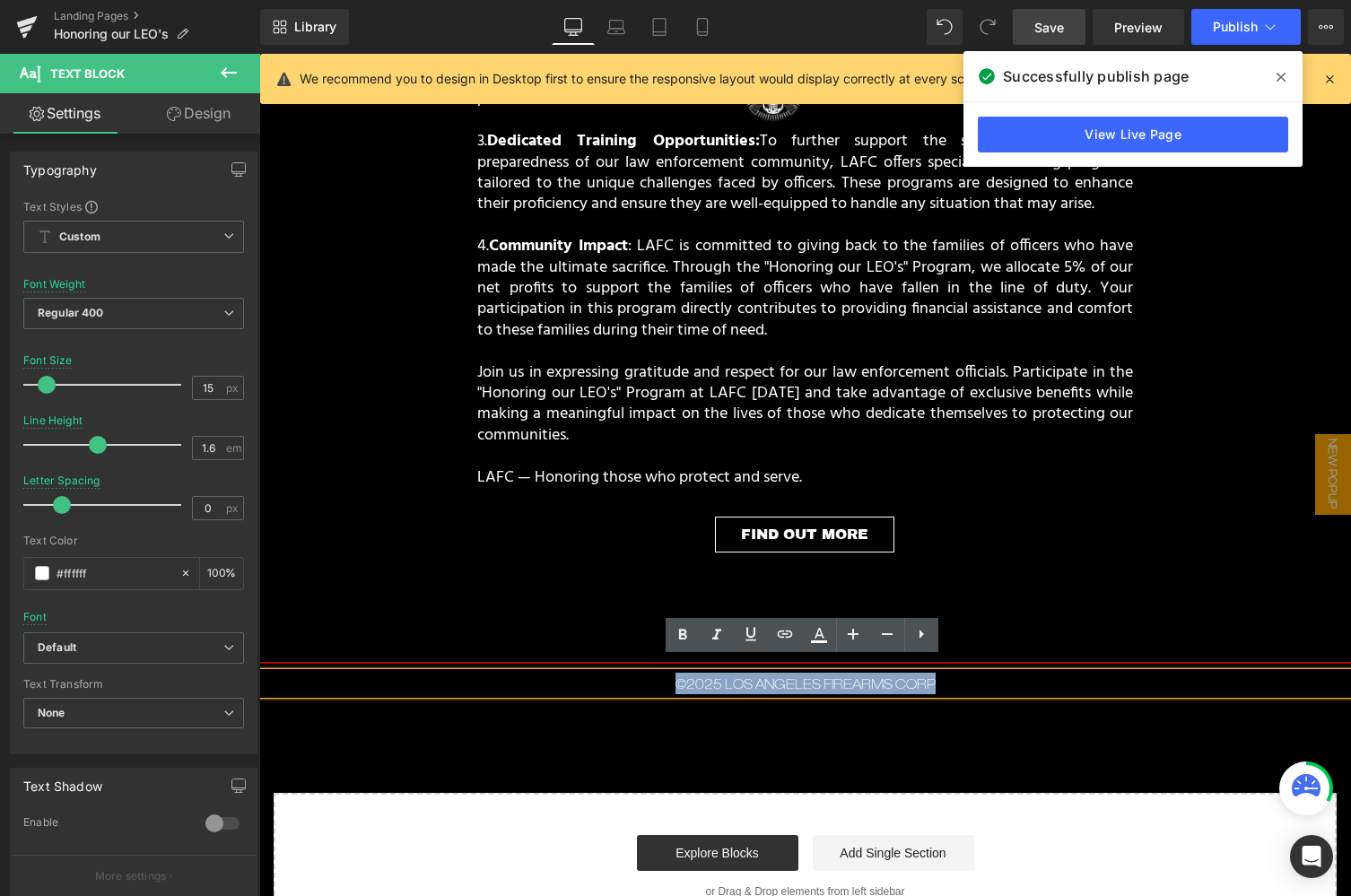
drag, startPoint x: 949, startPoint y: 667, endPoint x: 641, endPoint y: 661, distance: 308.1
click at [641, 672] on p "©2025 LOS ANGELES FIREARMS CORP" at bounding box center [804, 683] width 1092 height 21
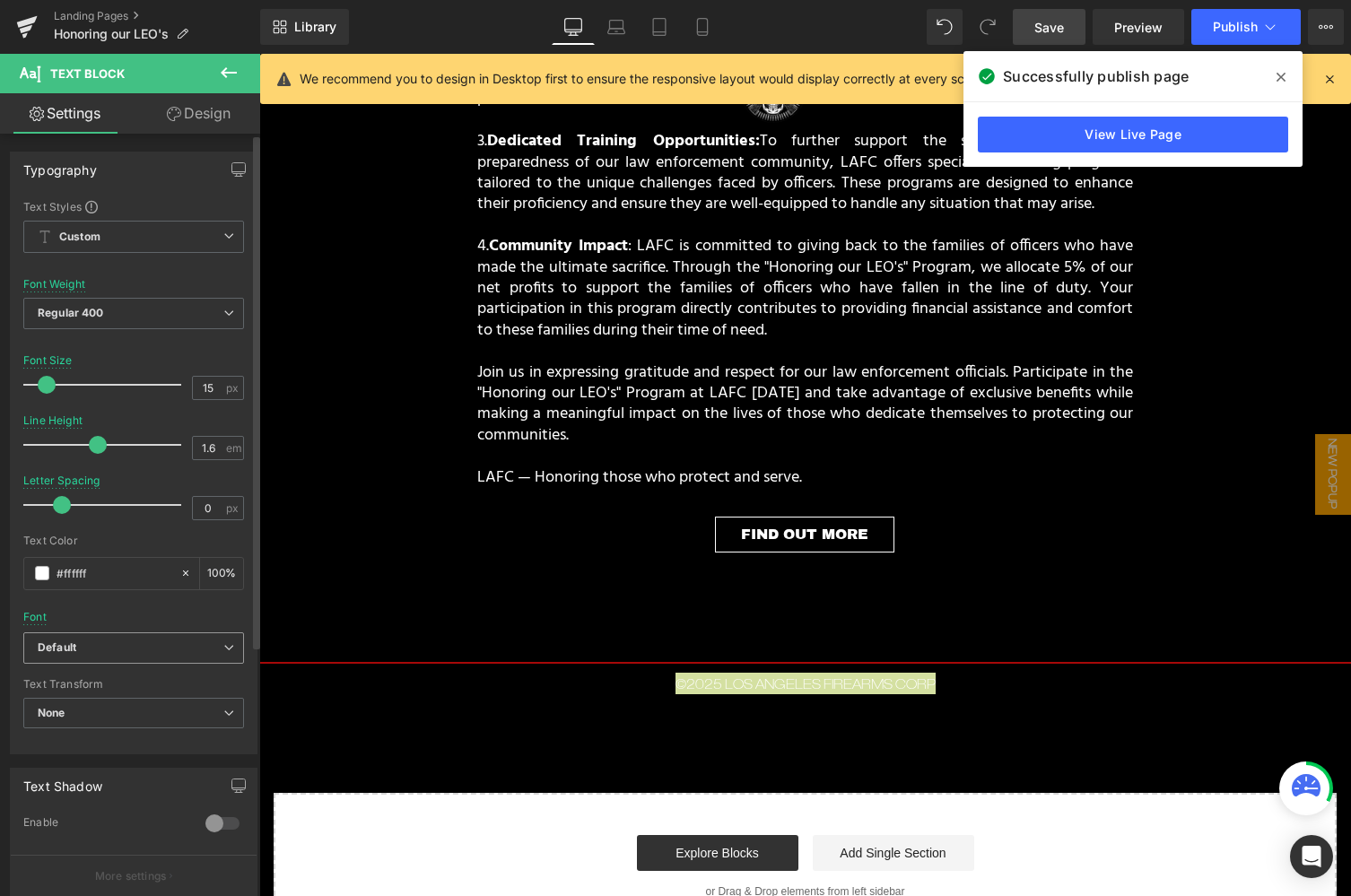
click at [225, 647] on icon at bounding box center [229, 647] width 11 height 11
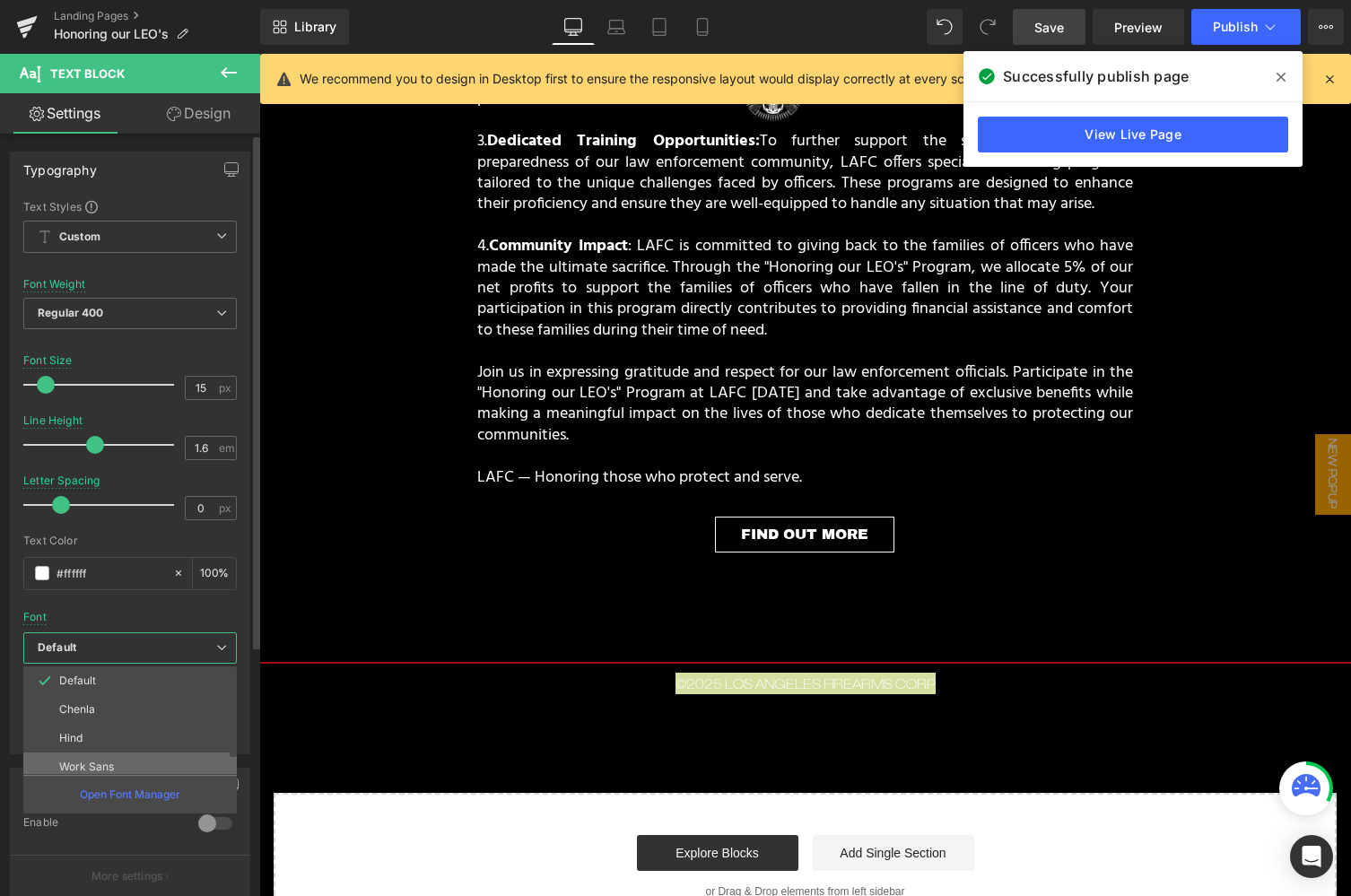
click at [148, 761] on li "Work Sans" at bounding box center [134, 766] width 222 height 29
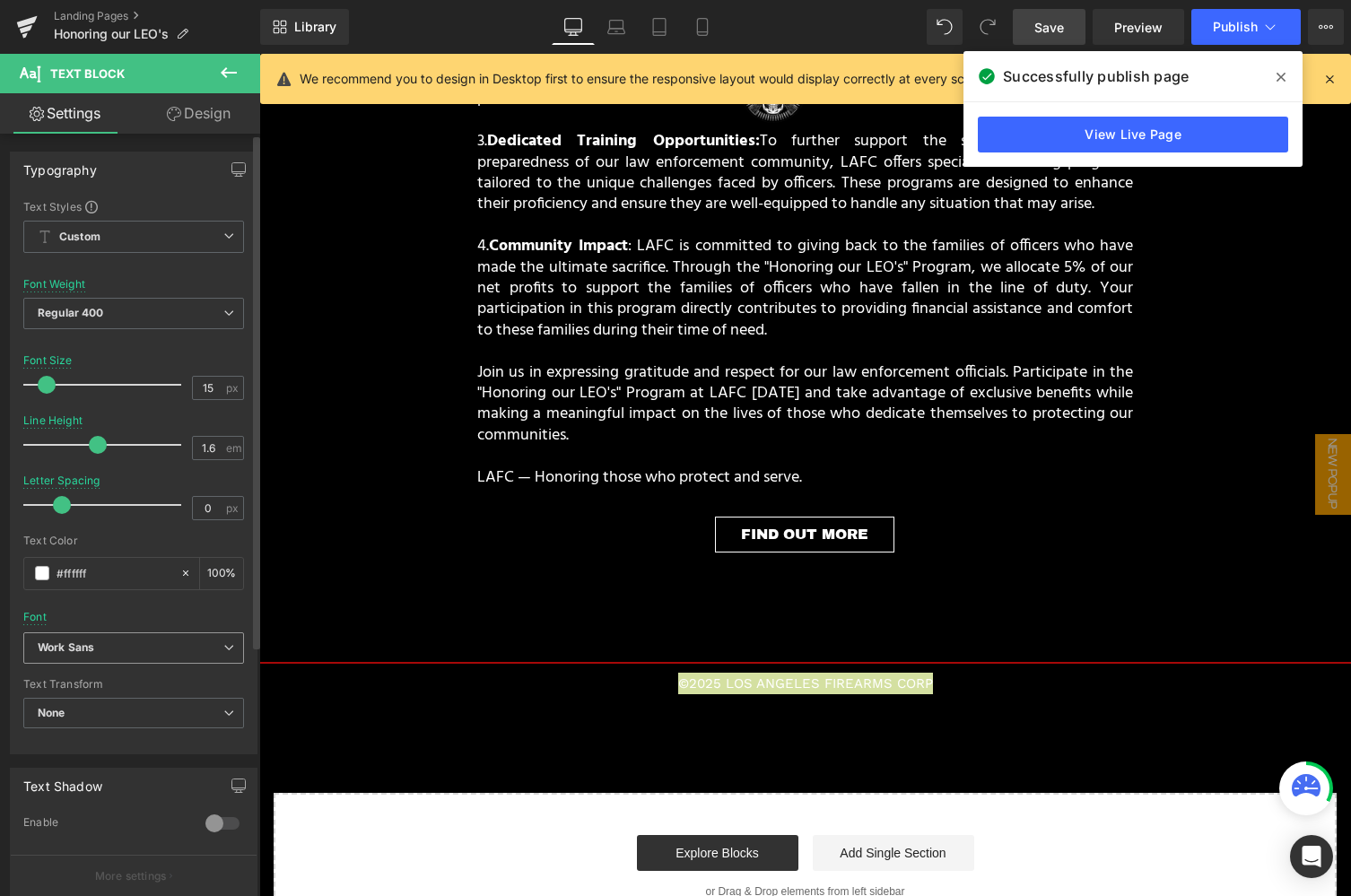
click at [226, 651] on icon at bounding box center [229, 647] width 11 height 11
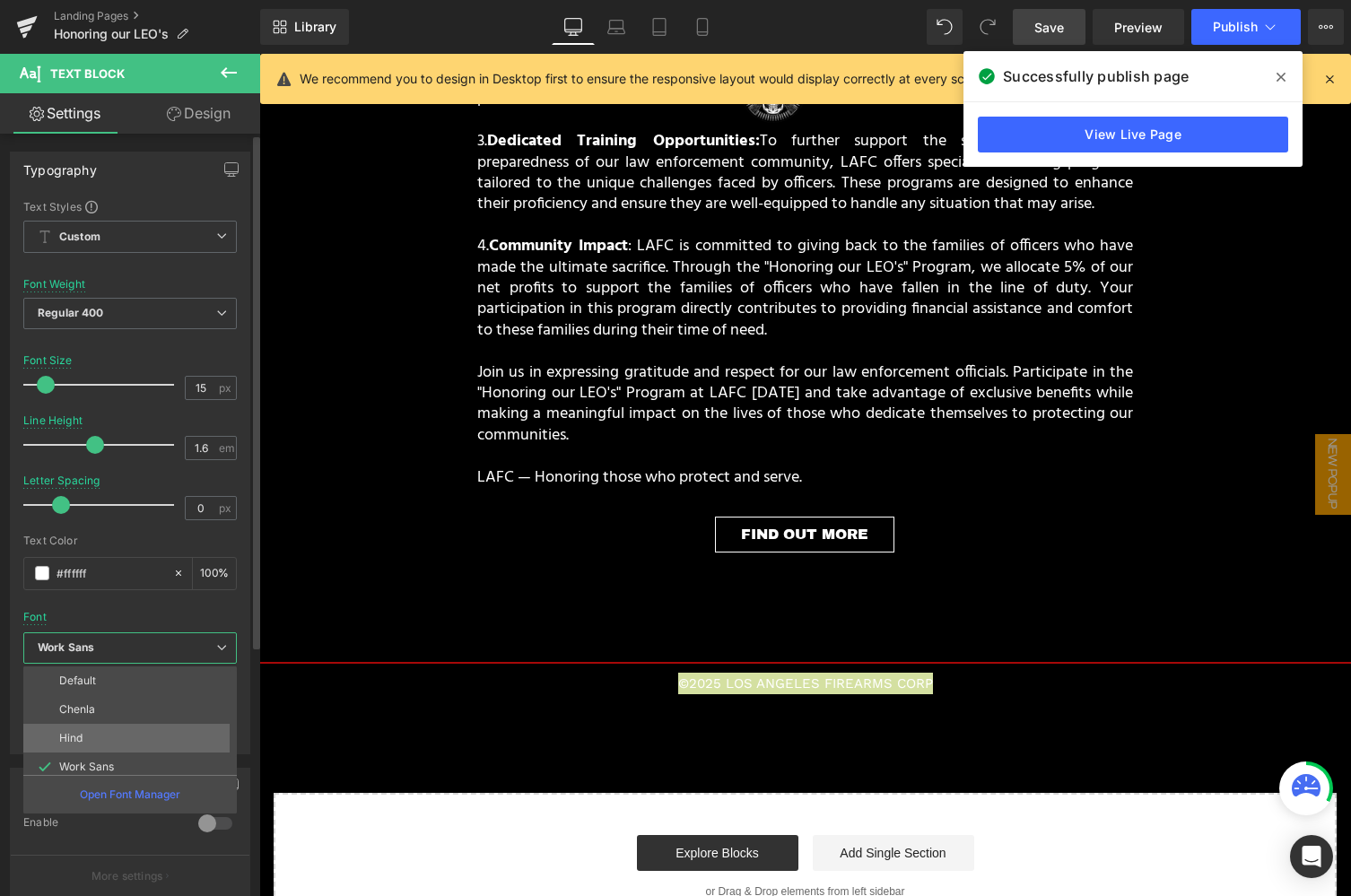
click at [116, 731] on li "Hind" at bounding box center [134, 737] width 222 height 29
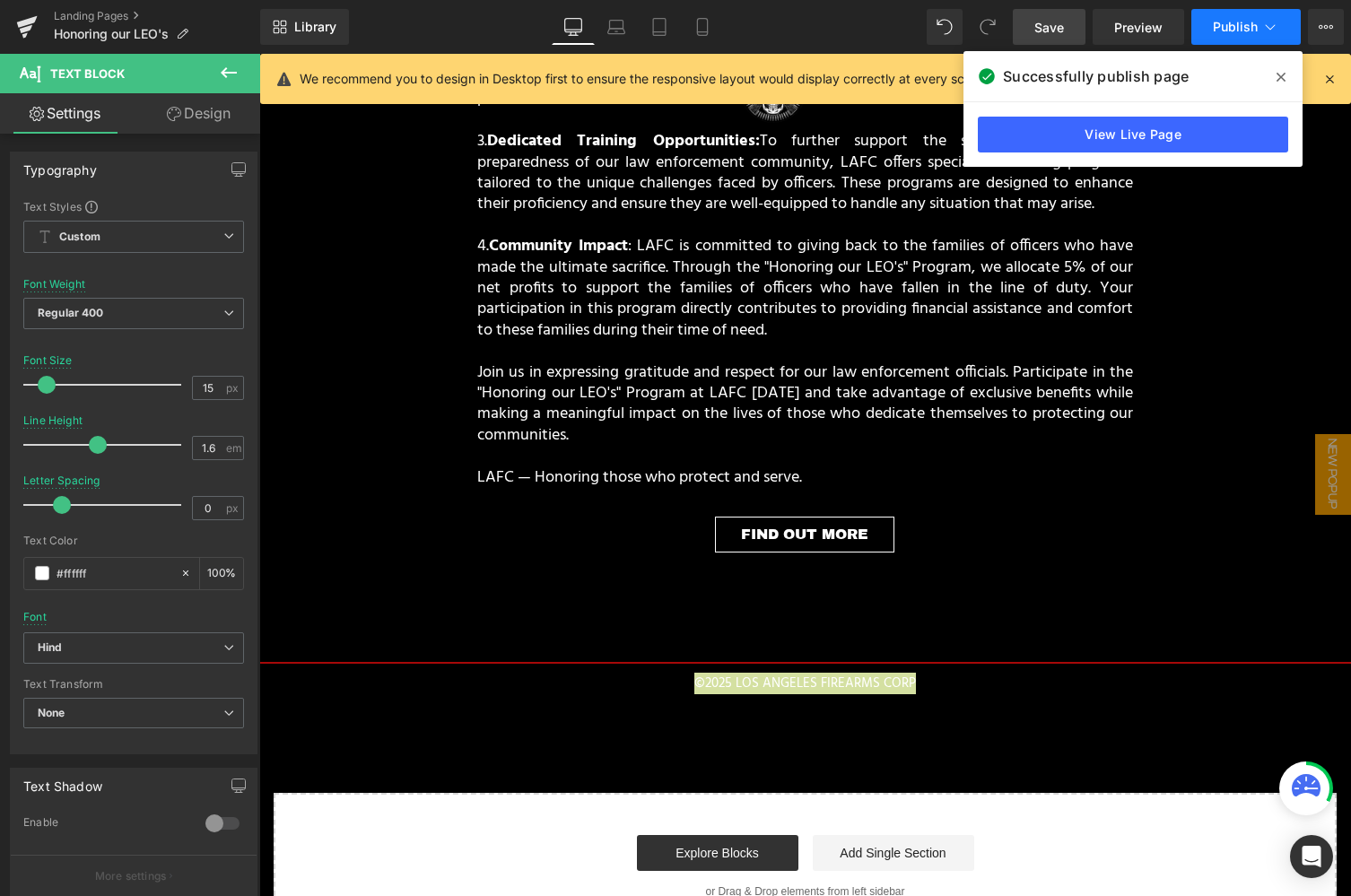
click at [1232, 37] on button "Publish" at bounding box center [1246, 27] width 109 height 36
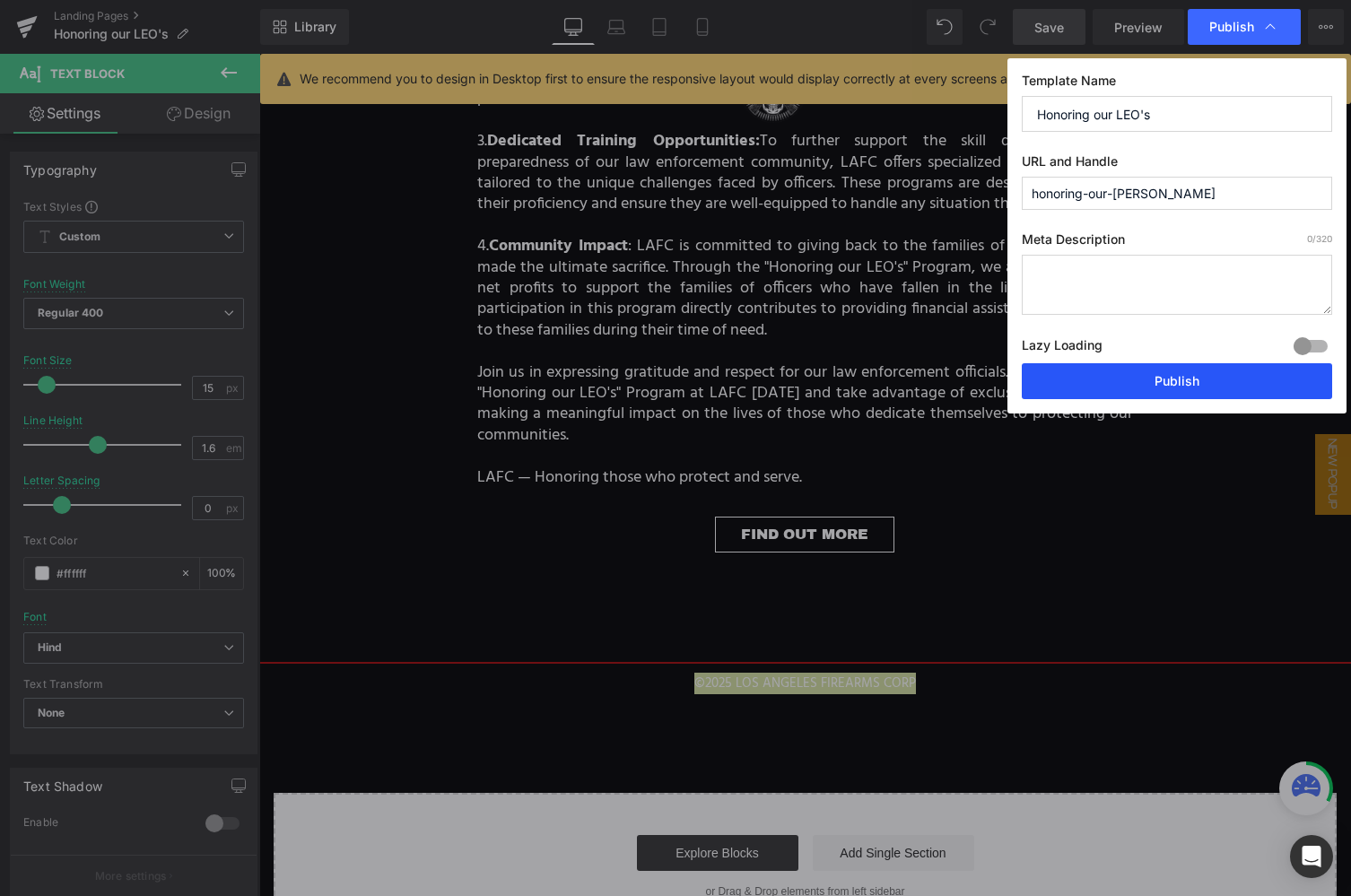
click at [1173, 369] on button "Publish" at bounding box center [1177, 381] width 310 height 36
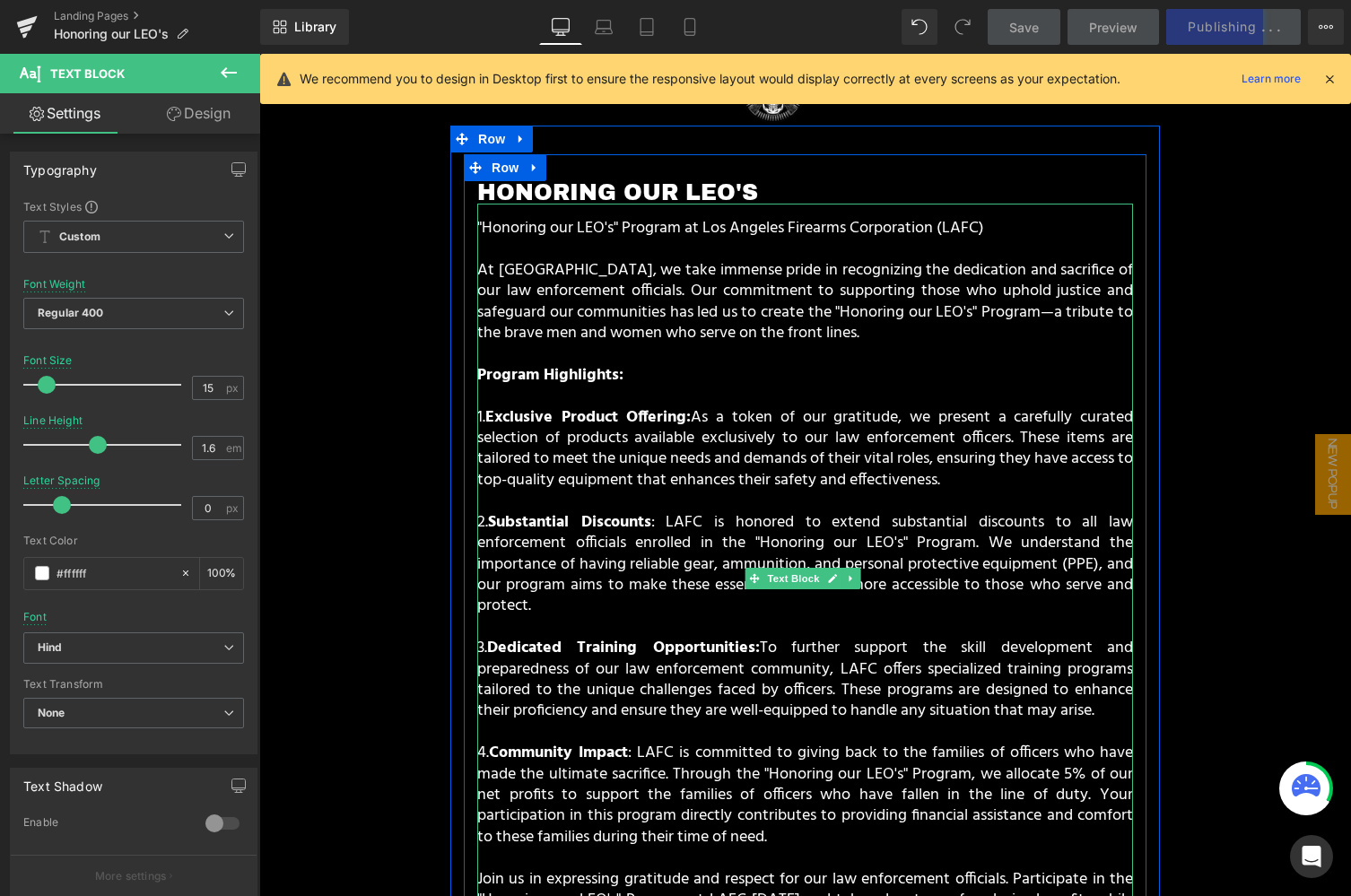
scroll to position [0, 0]
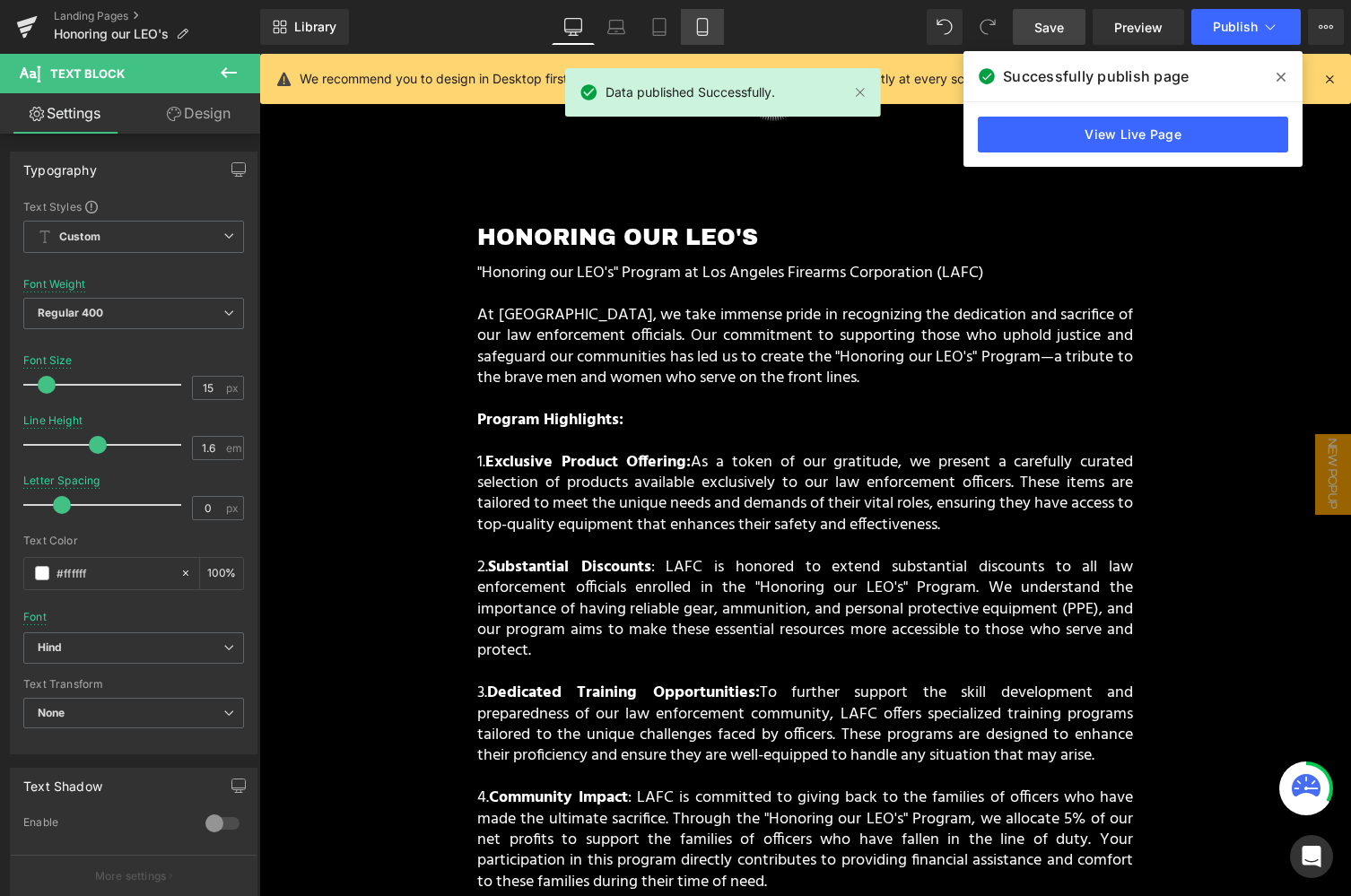
click at [703, 32] on icon at bounding box center [701, 32] width 10 height 0
type input "100"
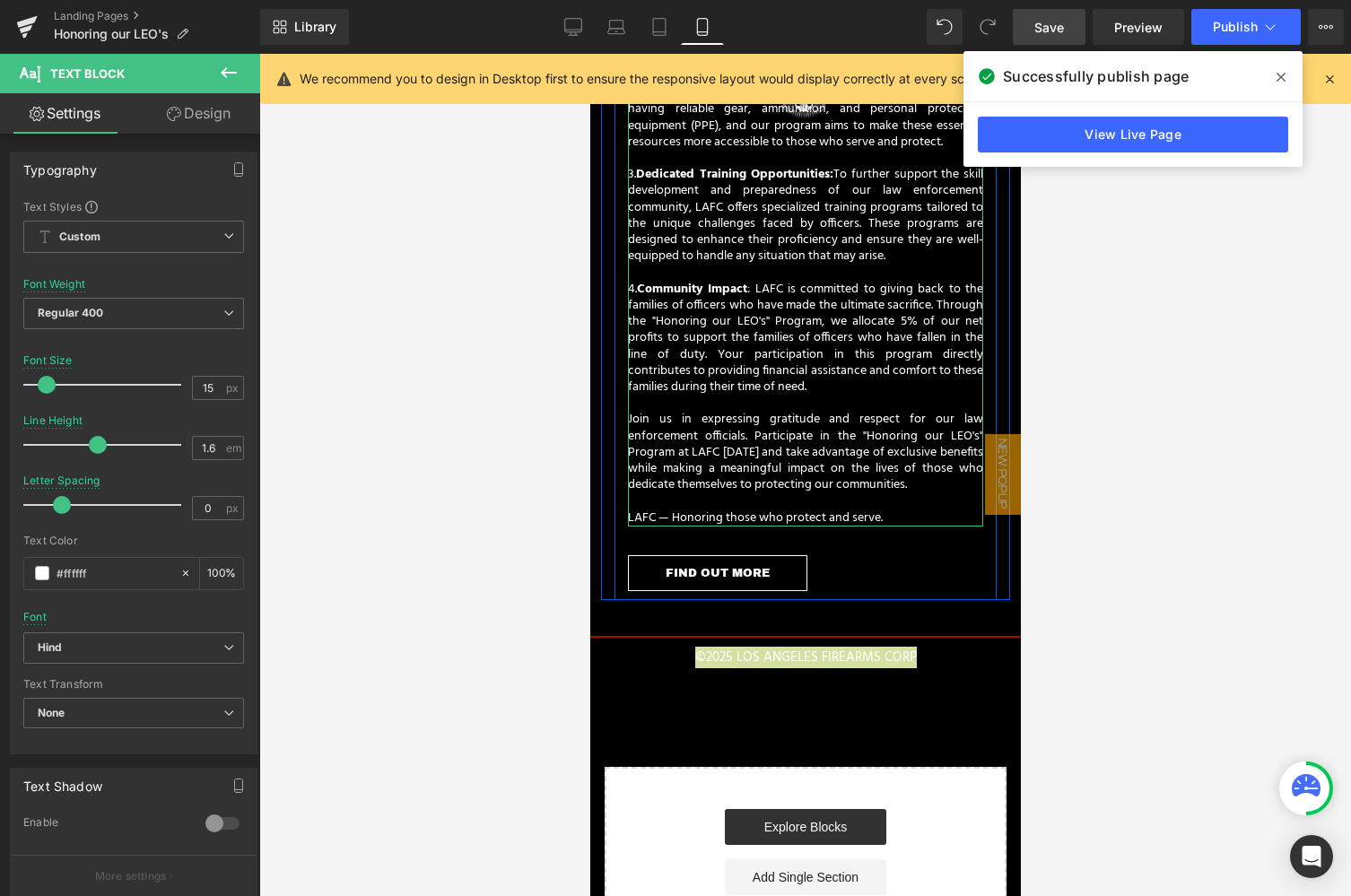
scroll to position [508, 0]
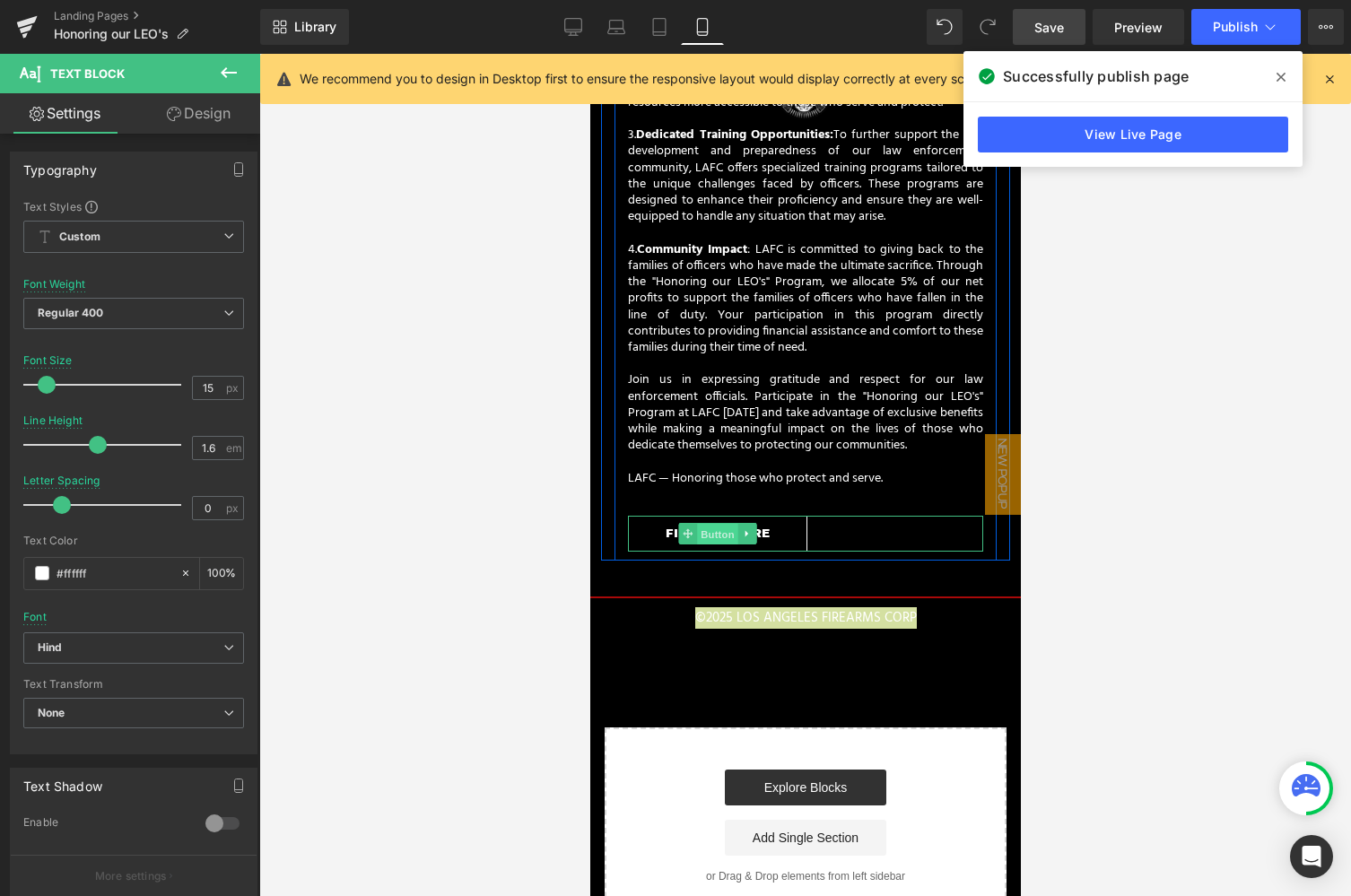
click at [722, 526] on span "Button" at bounding box center [716, 534] width 41 height 21
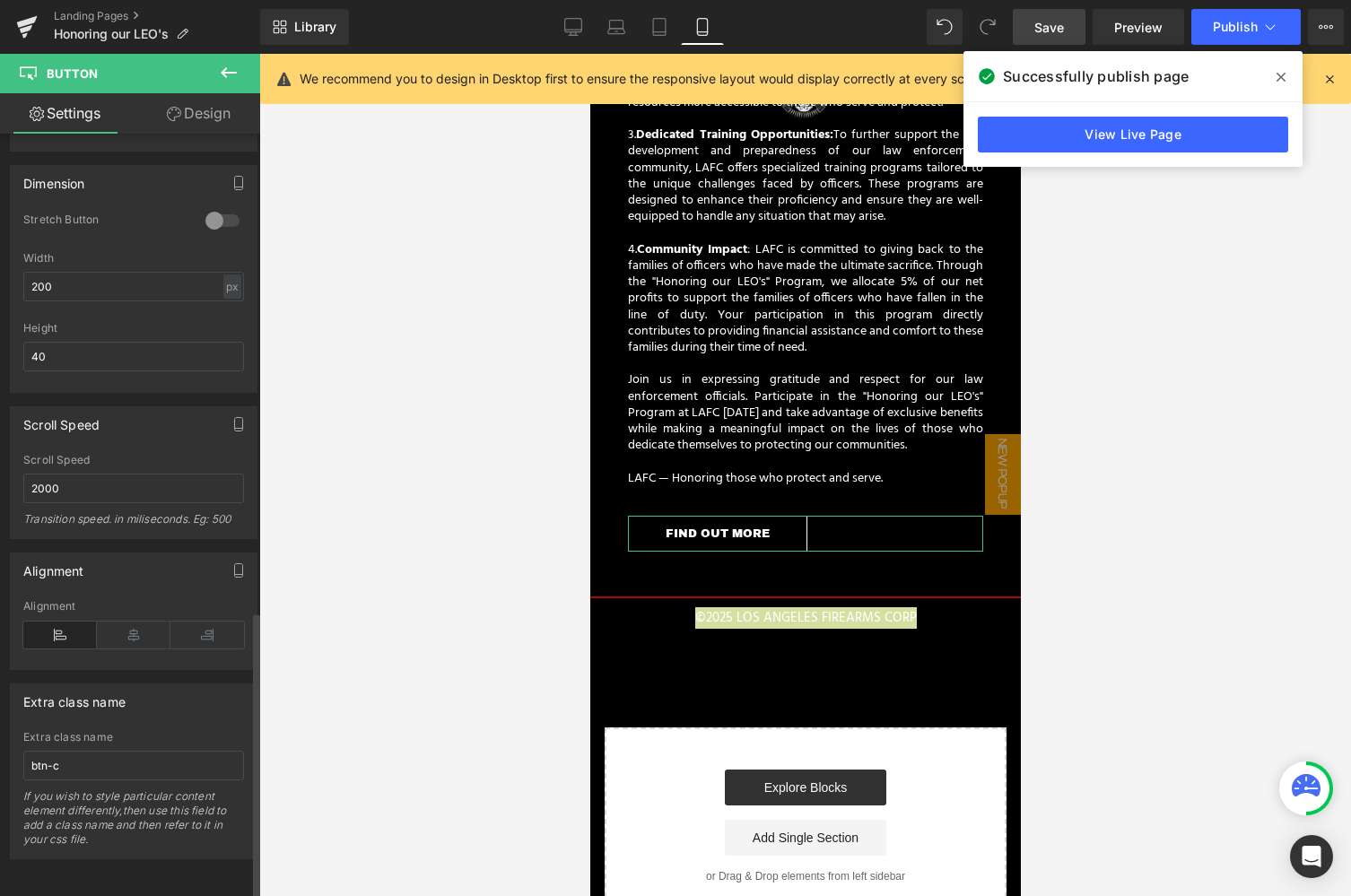
scroll to position [1266, 0]
click at [137, 626] on icon at bounding box center [133, 634] width 73 height 27
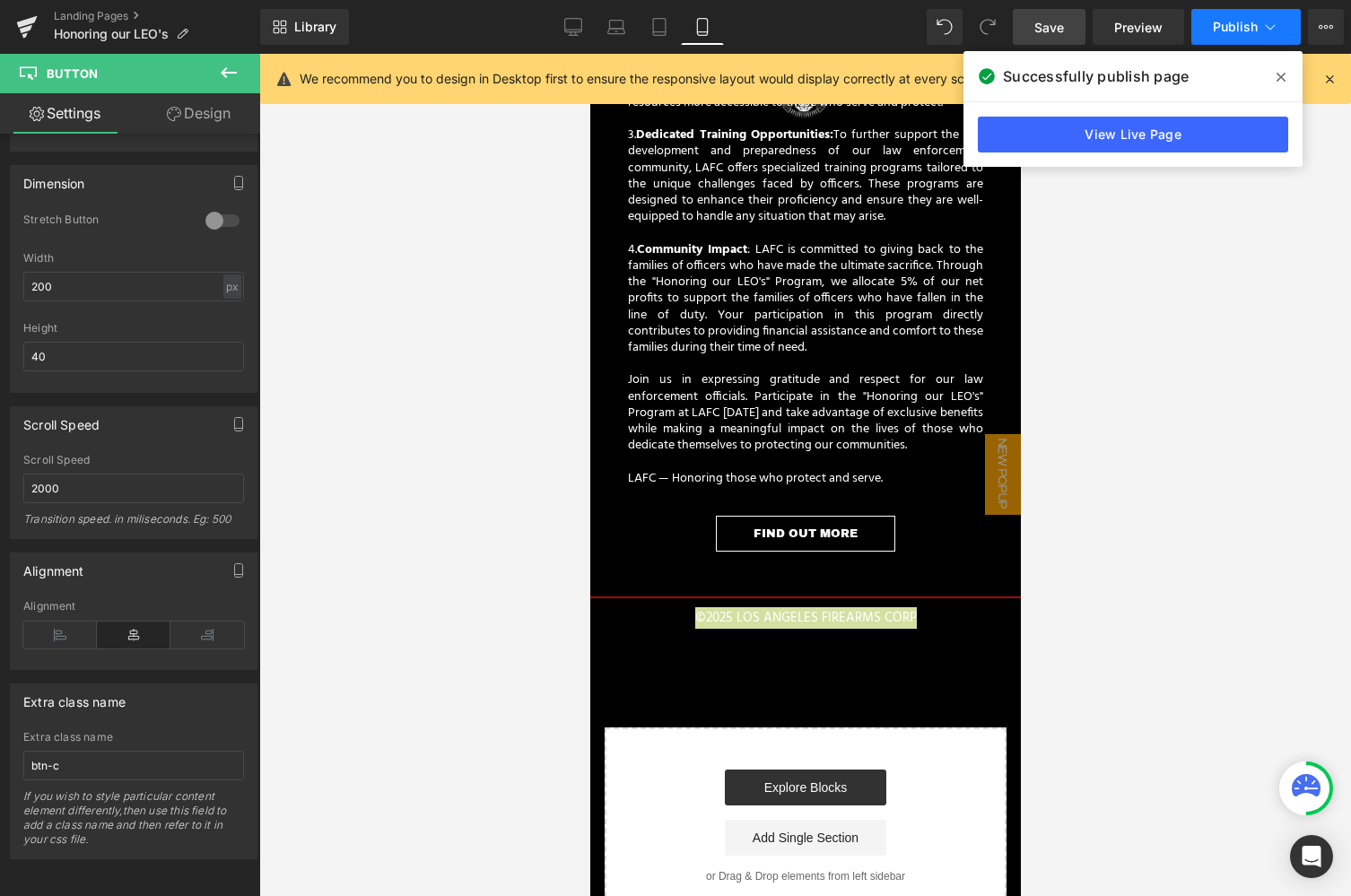
click at [1232, 23] on span "Publish" at bounding box center [1235, 26] width 45 height 14
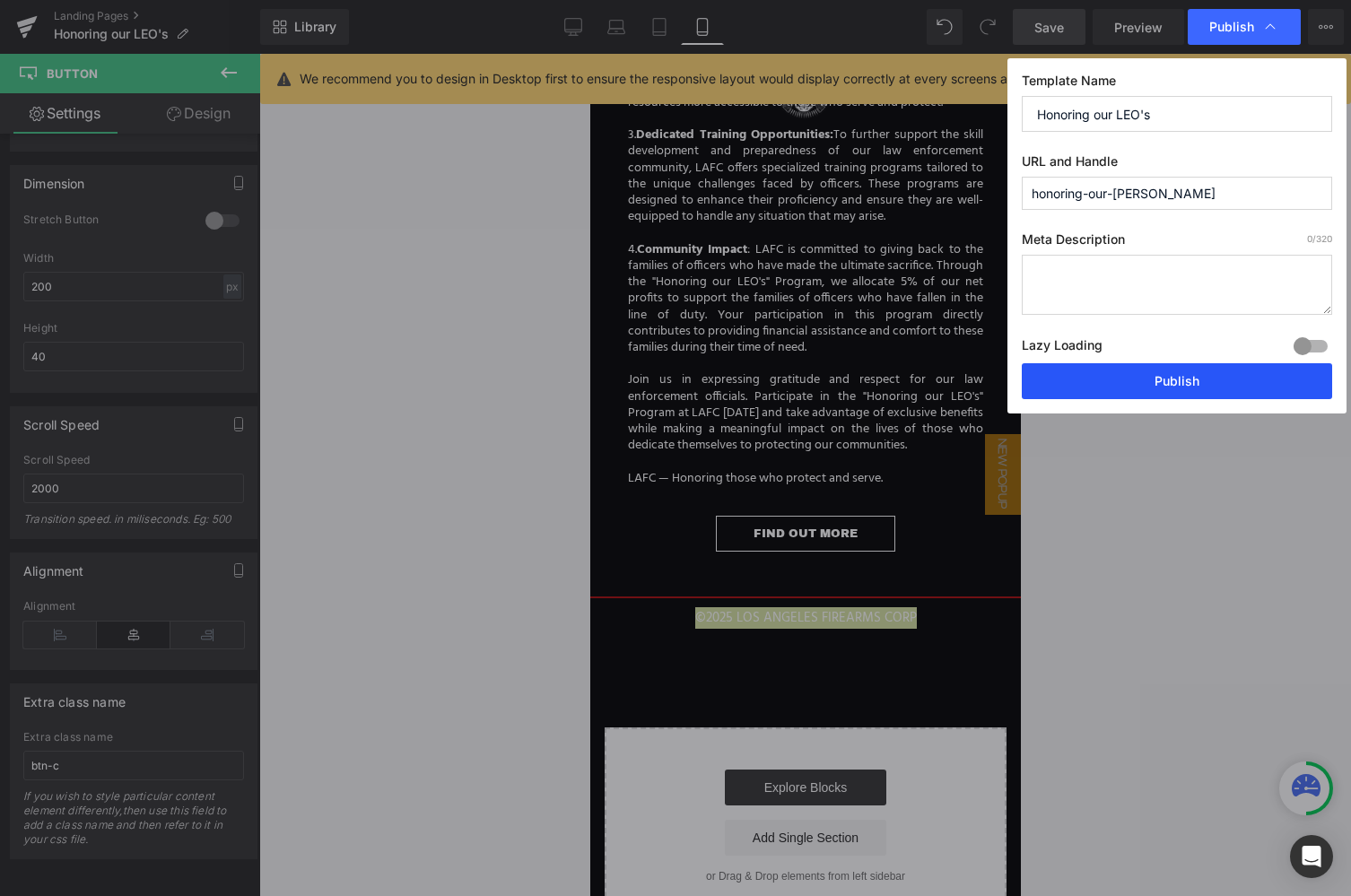
click at [1160, 374] on button "Publish" at bounding box center [1177, 381] width 310 height 36
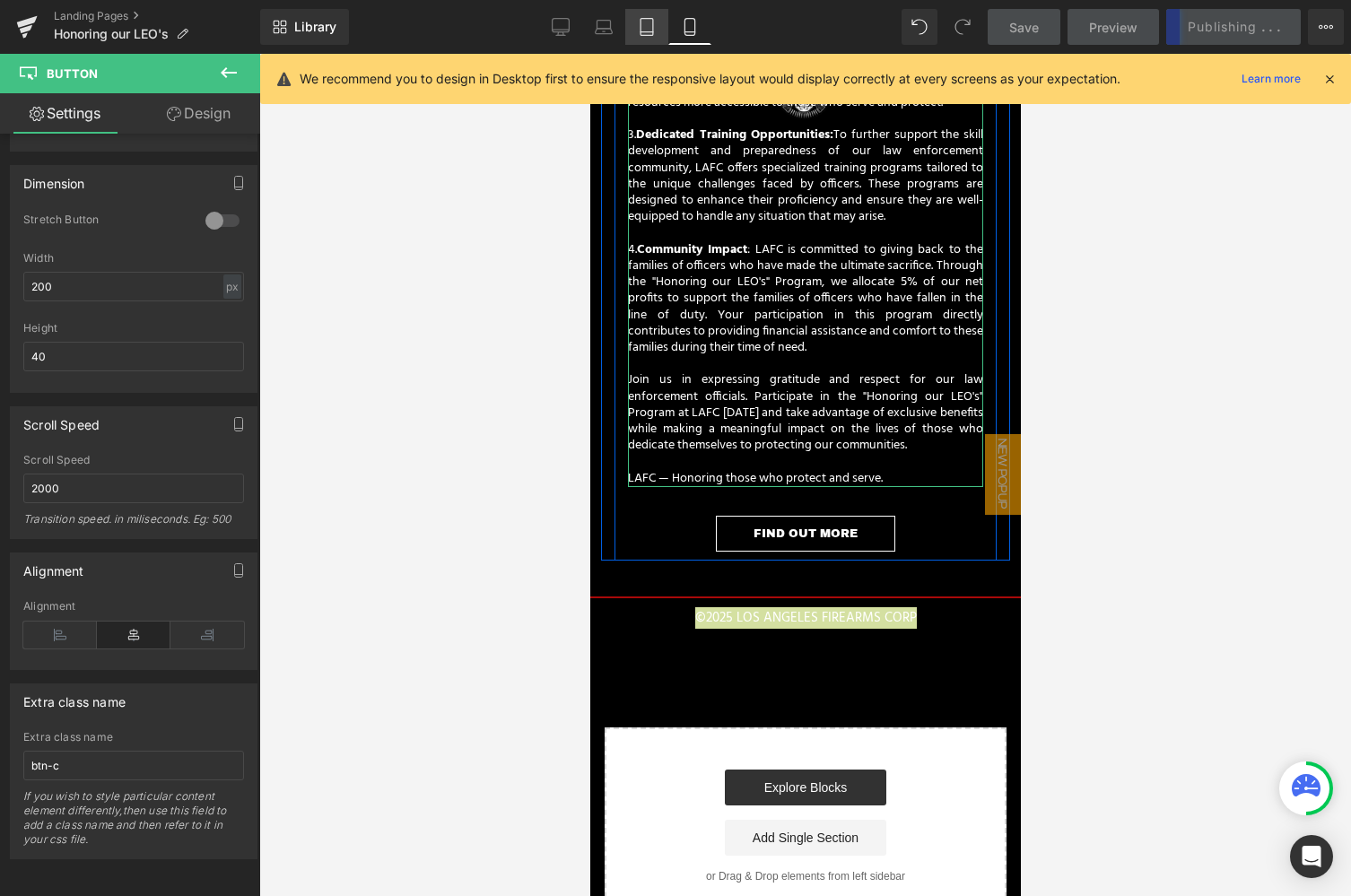
drag, startPoint x: 652, startPoint y: 27, endPoint x: 290, endPoint y: 28, distance: 362.0
click at [652, 27] on icon at bounding box center [646, 26] width 18 height 18
type input "100"
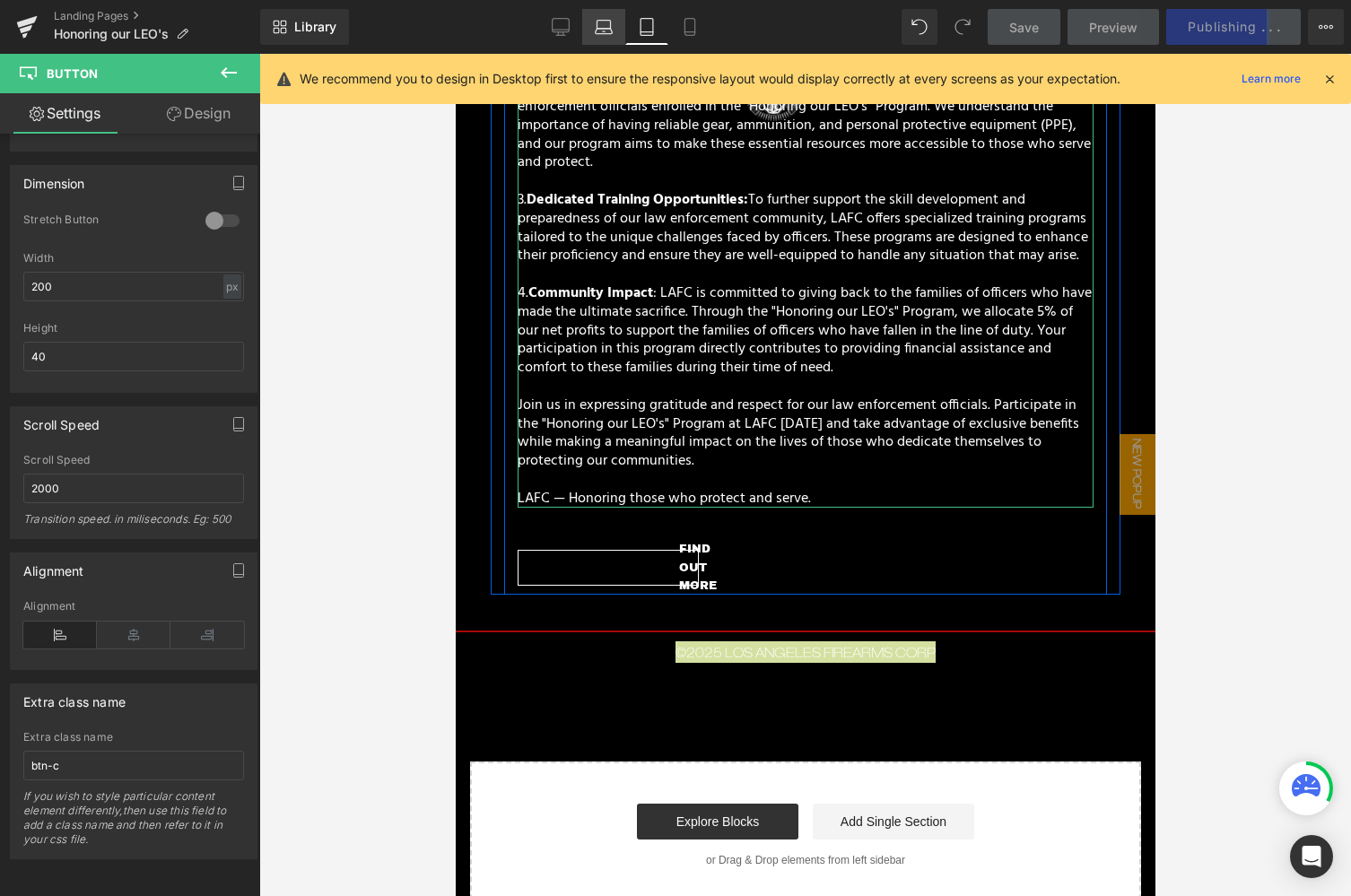
click at [604, 25] on icon at bounding box center [603, 26] width 18 height 18
type input "16"
type input "100"
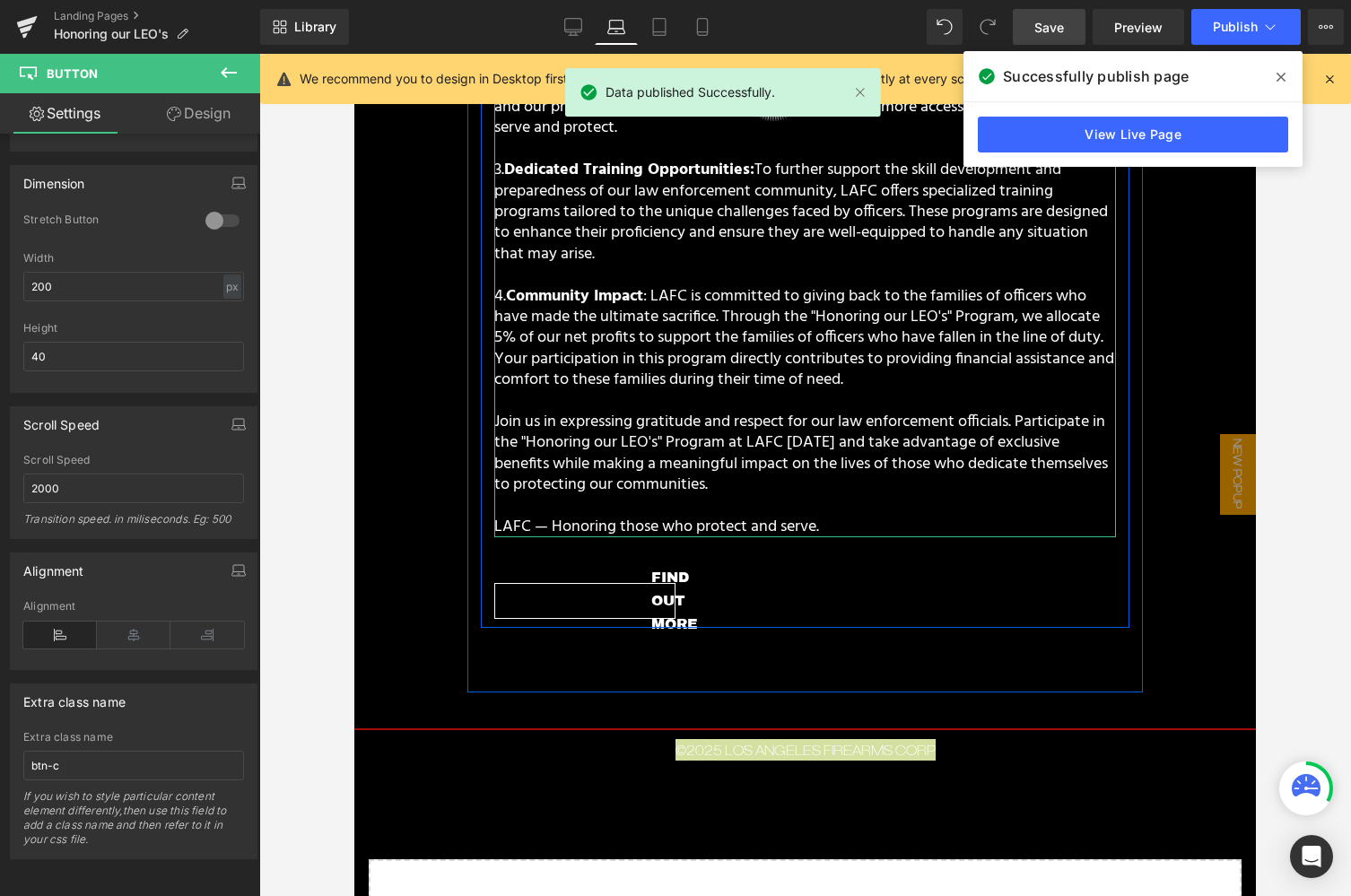
scroll to position [517, 0]
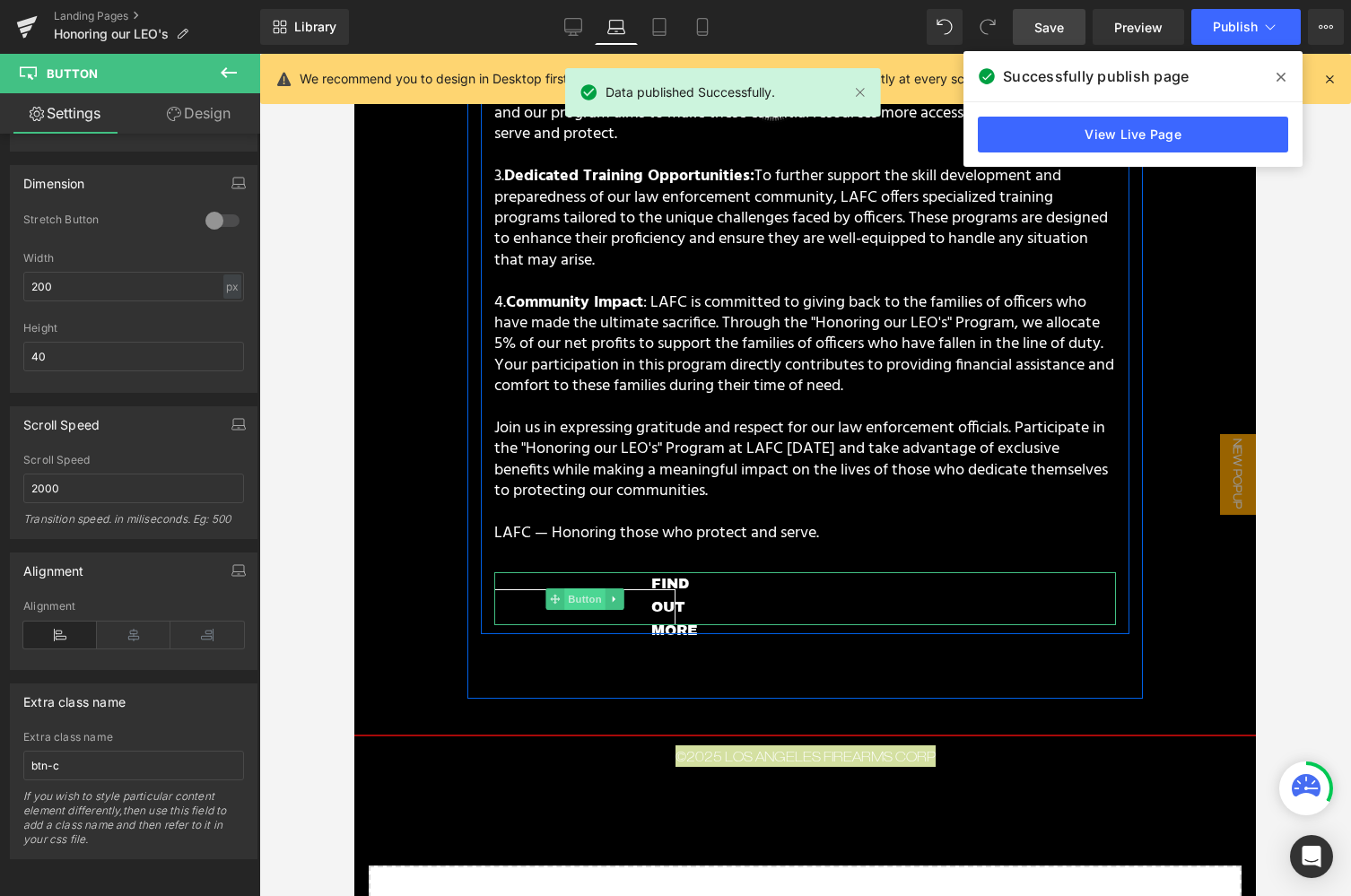
click at [590, 588] on span "Button" at bounding box center [585, 598] width 41 height 21
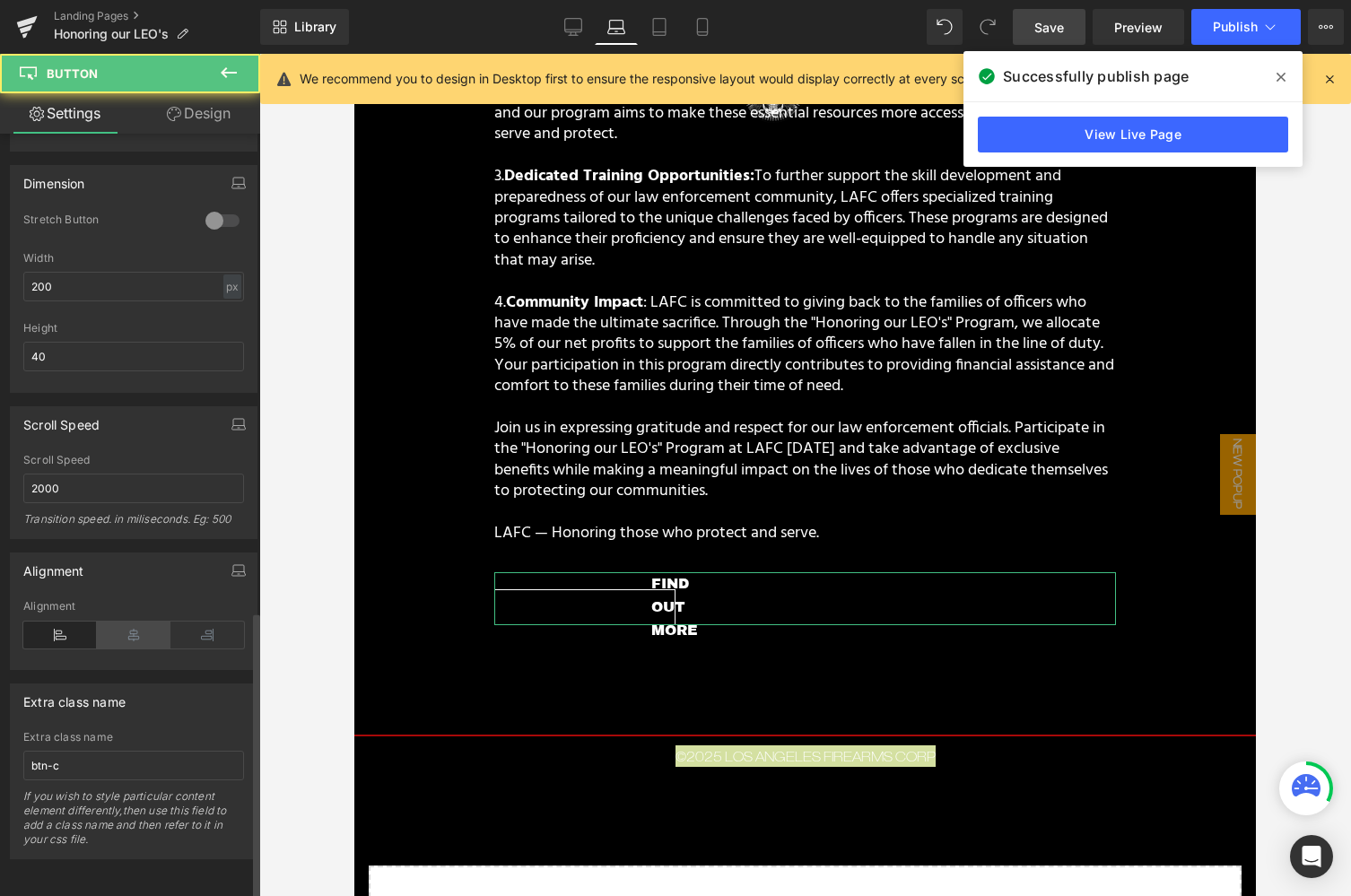
click at [126, 625] on icon at bounding box center [133, 634] width 73 height 27
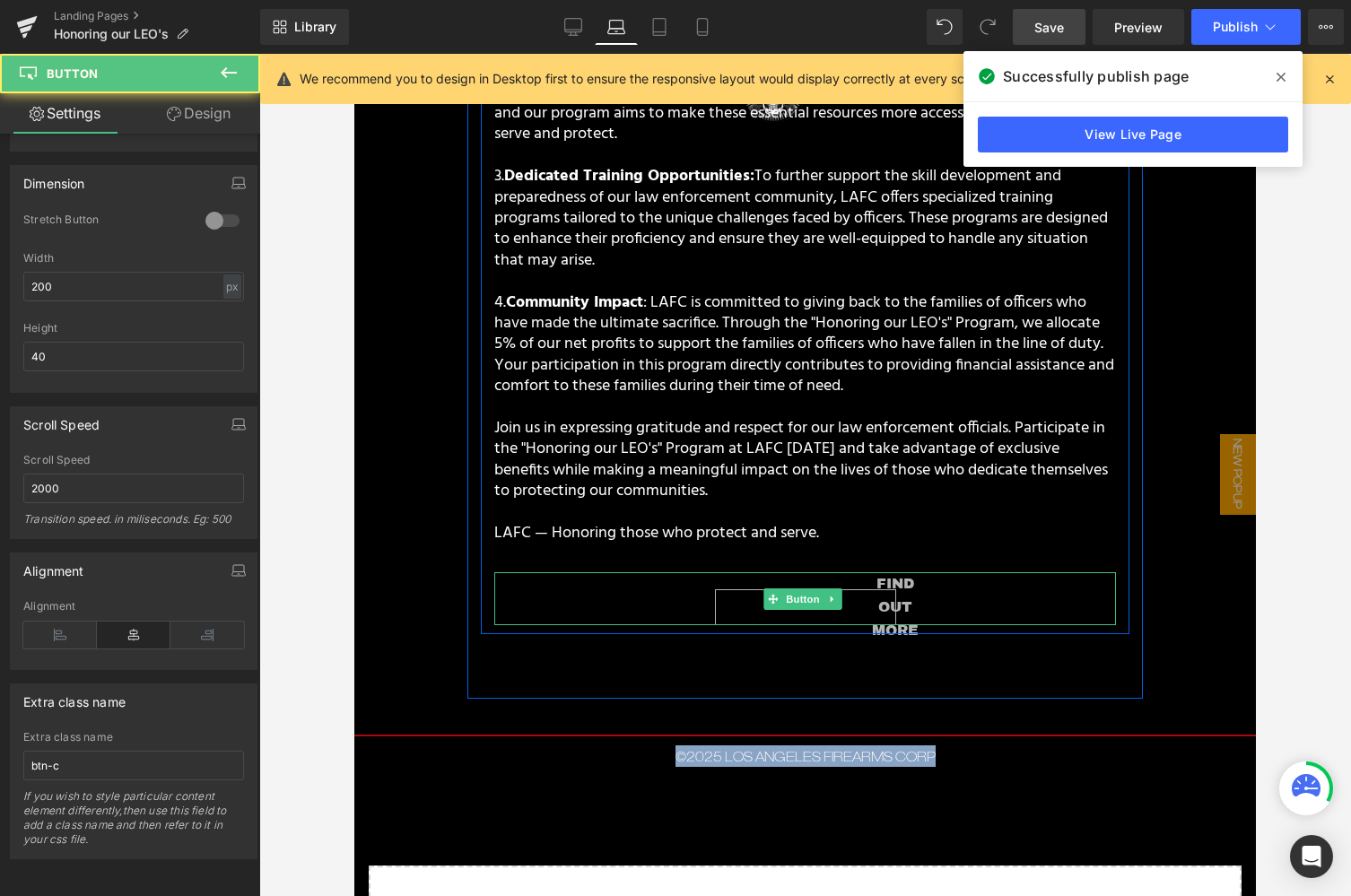
click at [857, 589] on link "FIND OUT MORE" at bounding box center [804, 607] width 181 height 36
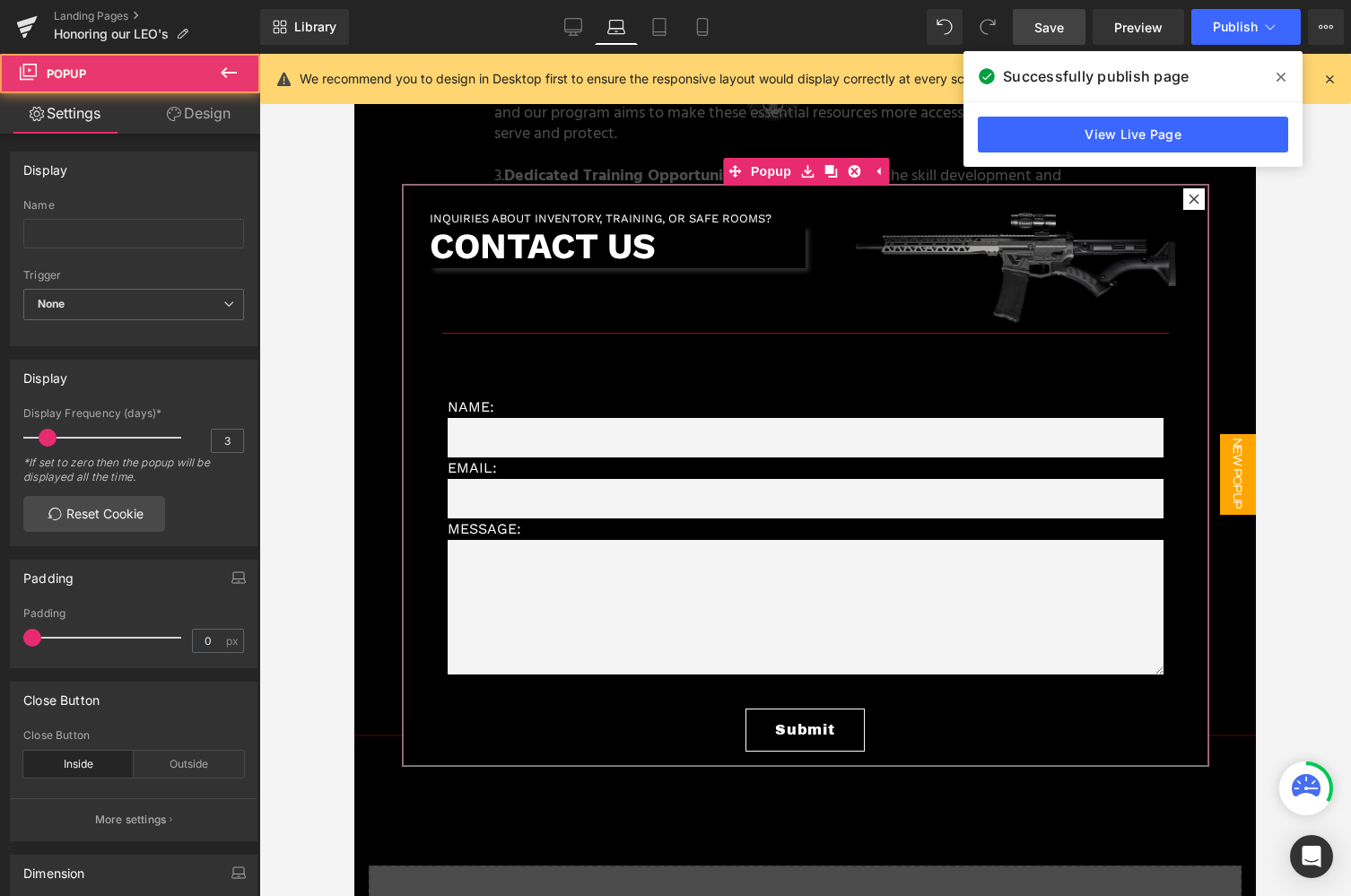
click at [1195, 201] on icon at bounding box center [1194, 199] width 11 height 11
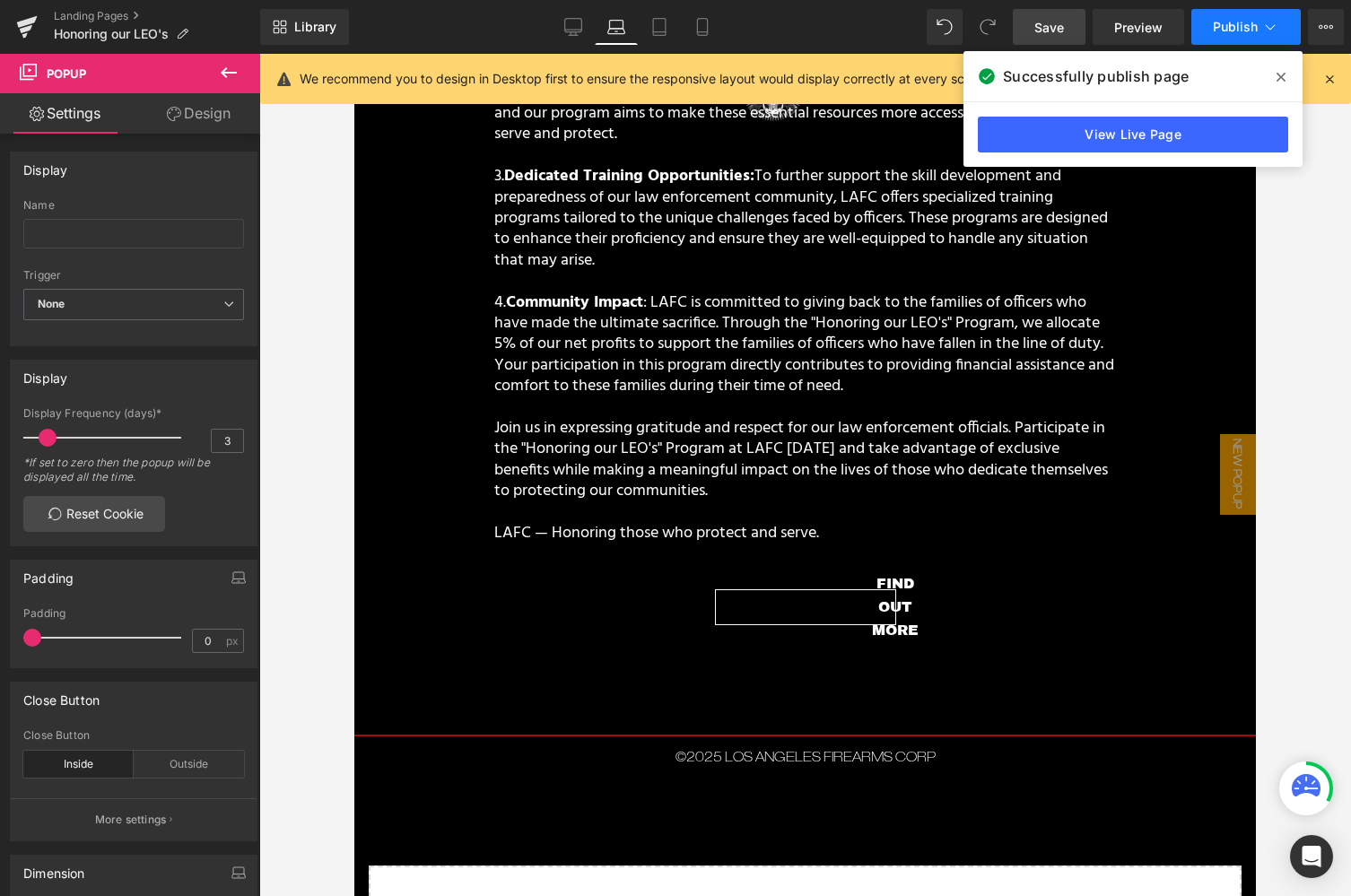
click at [1230, 19] on span "Publish" at bounding box center [1235, 26] width 45 height 14
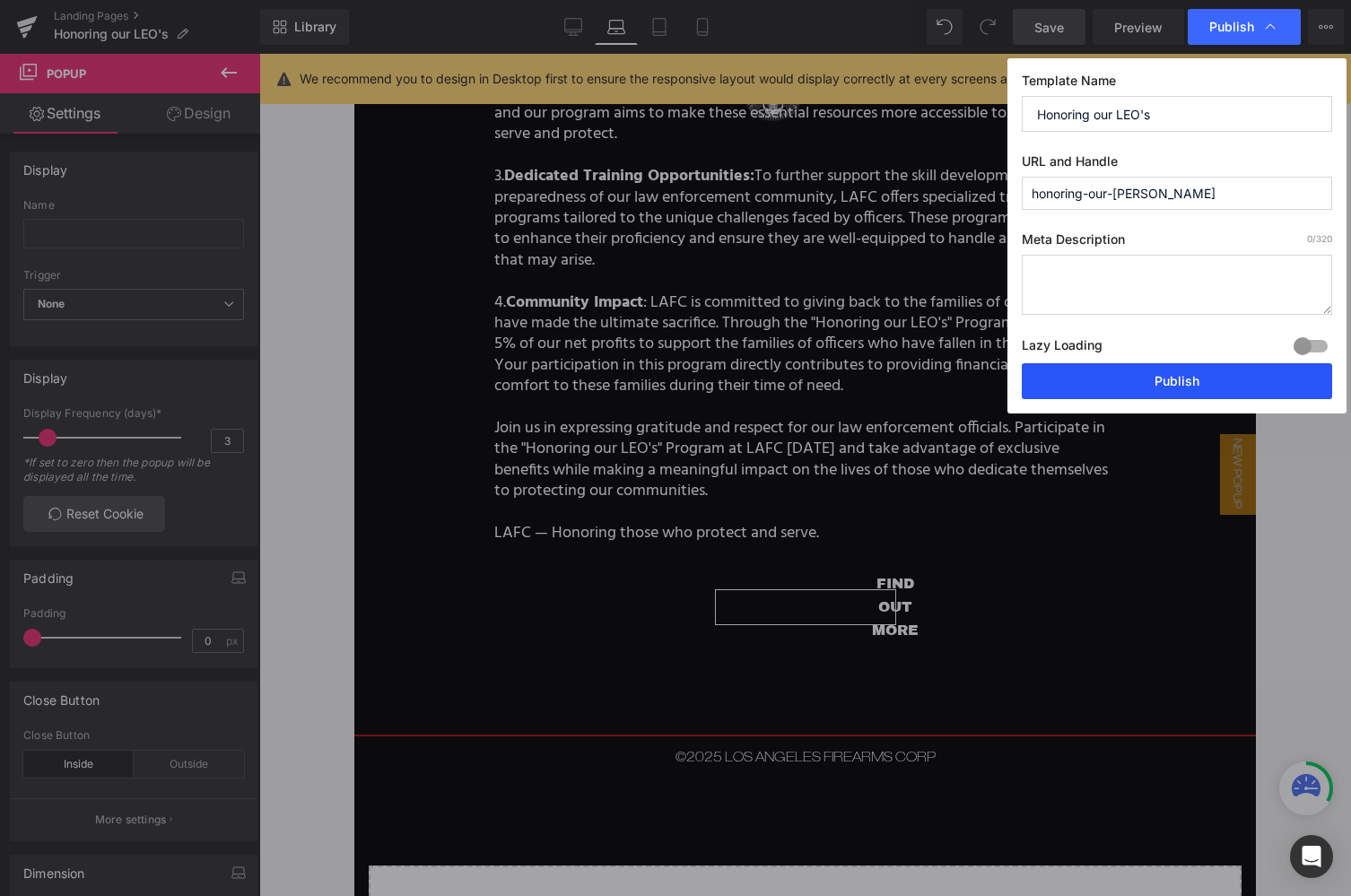
drag, startPoint x: 1171, startPoint y: 381, endPoint x: 813, endPoint y: 326, distance: 362.2
click at [1171, 381] on button "Publish" at bounding box center [1177, 381] width 310 height 36
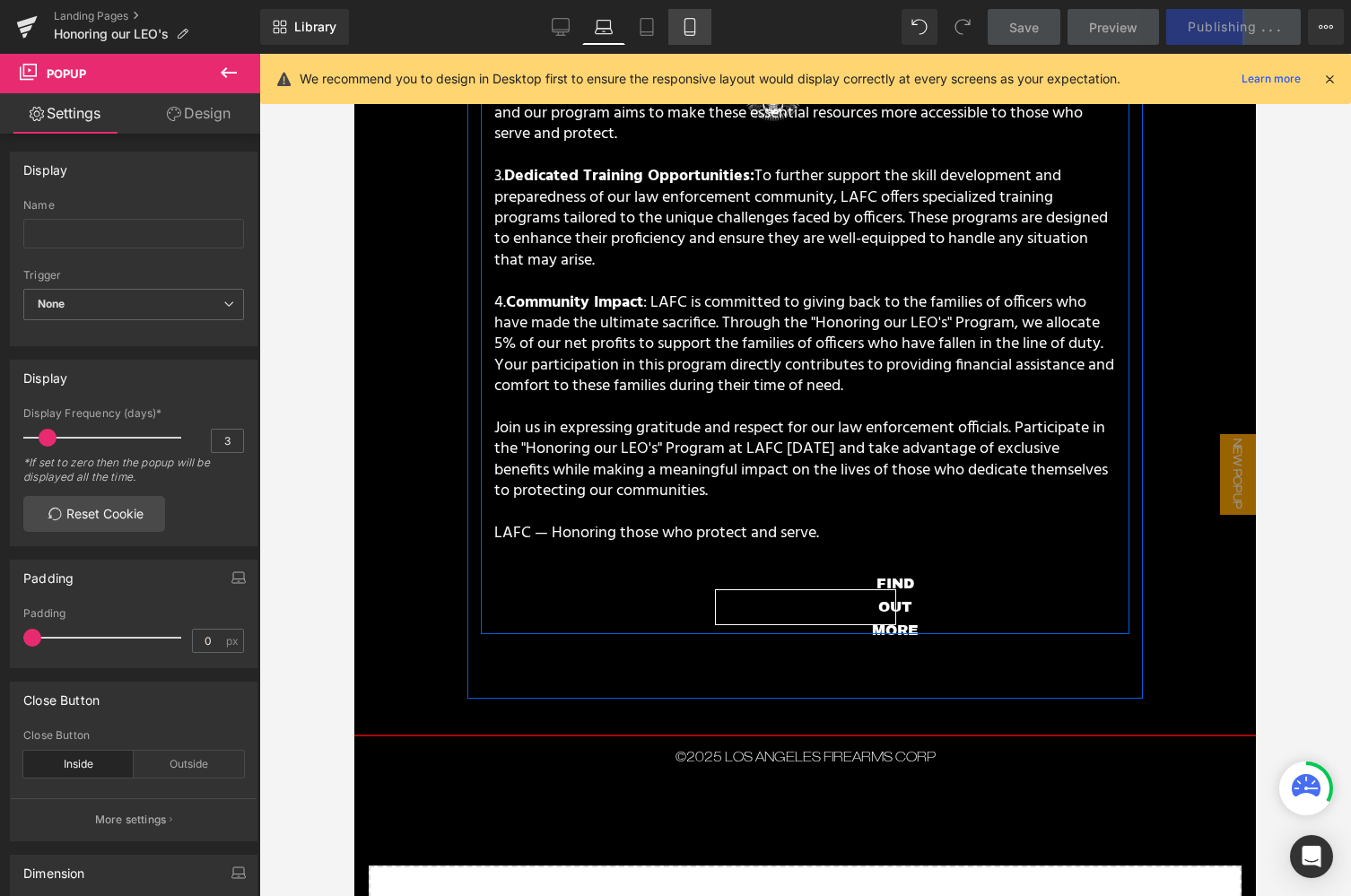
click at [689, 26] on icon at bounding box center [689, 26] width 18 height 18
type input "90"
type input "700"
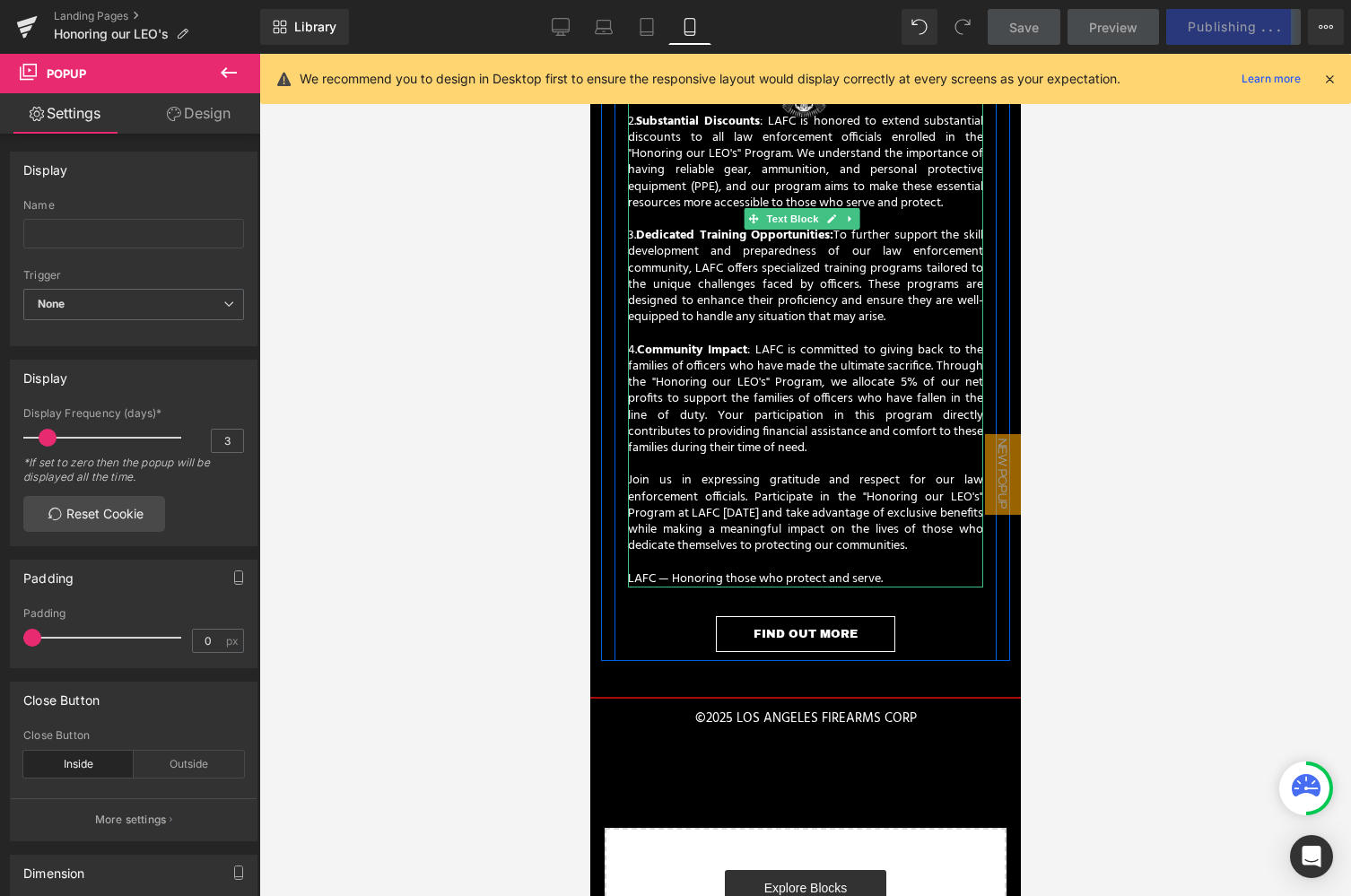
scroll to position [555, 0]
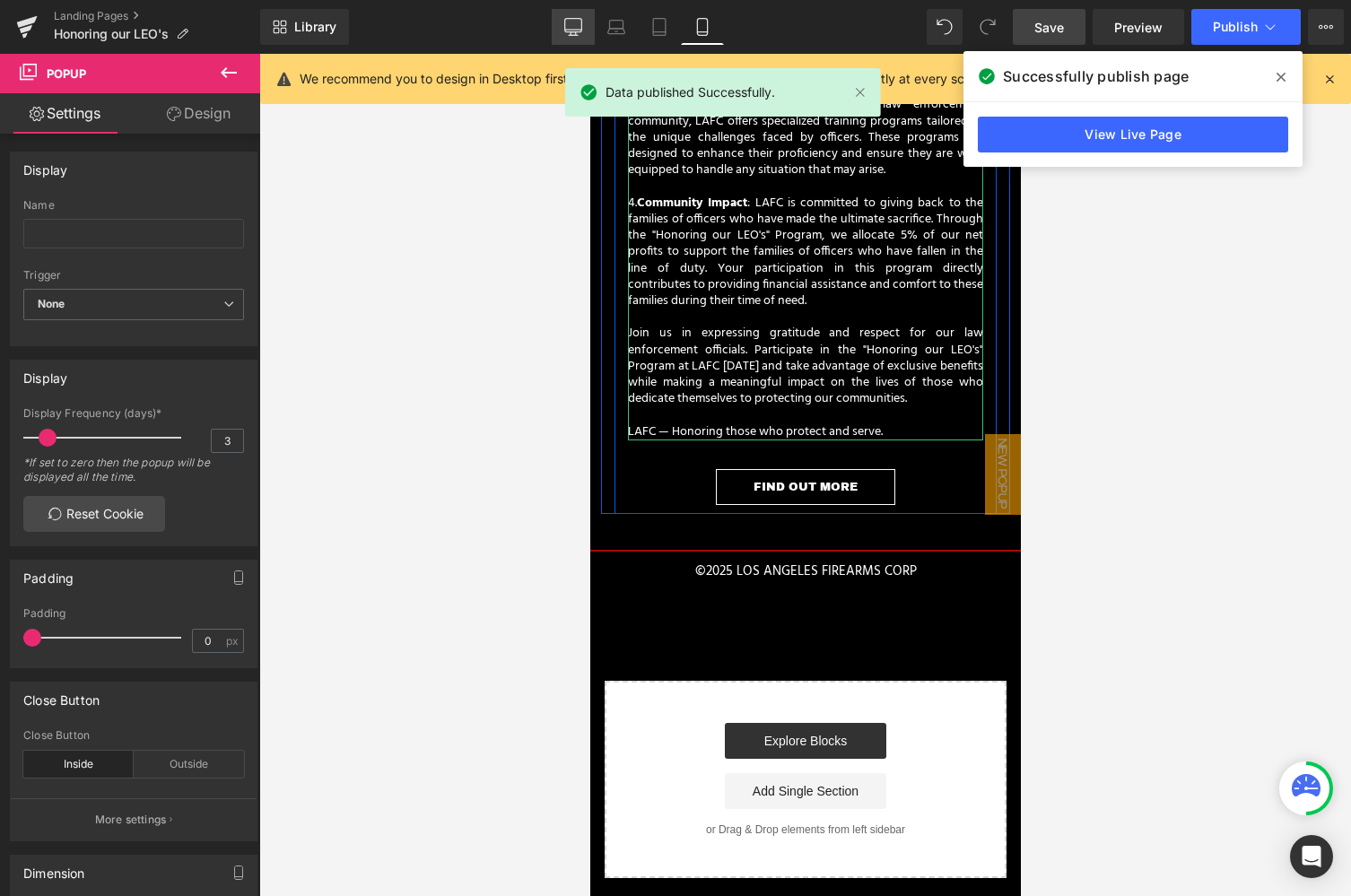
drag, startPoint x: 577, startPoint y: 30, endPoint x: 431, endPoint y: 56, distance: 148.3
click at [577, 30] on icon at bounding box center [573, 30] width 17 height 0
type input "900"
type input "720"
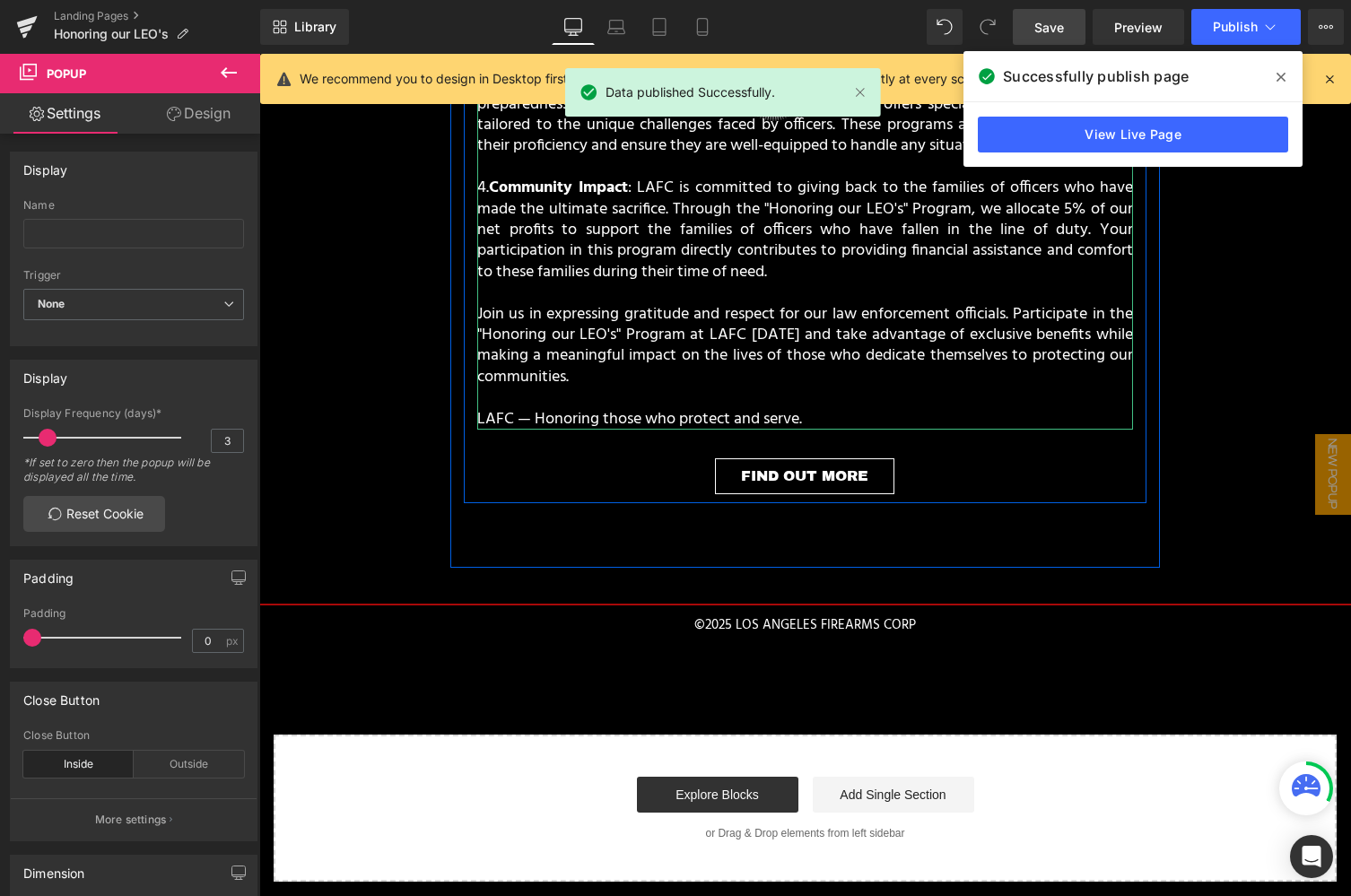
scroll to position [608, 0]
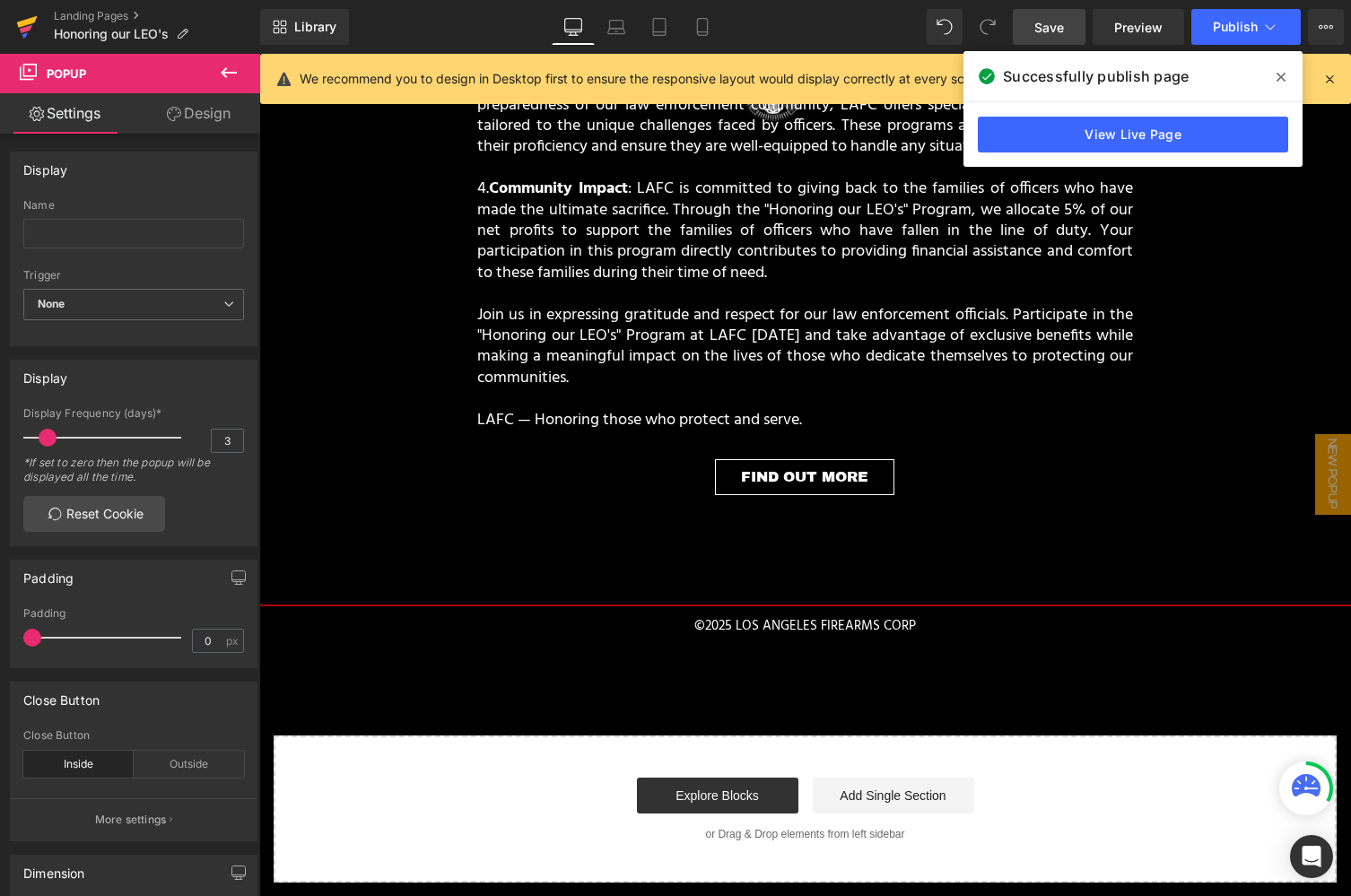
click at [33, 17] on icon at bounding box center [26, 27] width 21 height 45
